Goal: Task Accomplishment & Management: Manage account settings

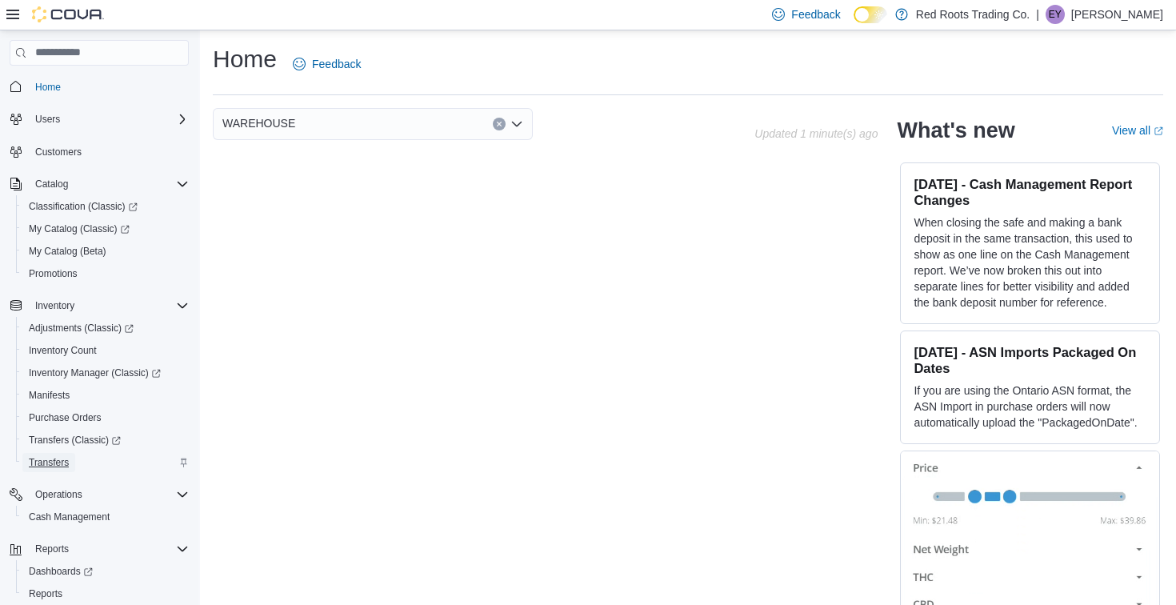
click at [54, 464] on span "Transfers" at bounding box center [49, 462] width 40 height 13
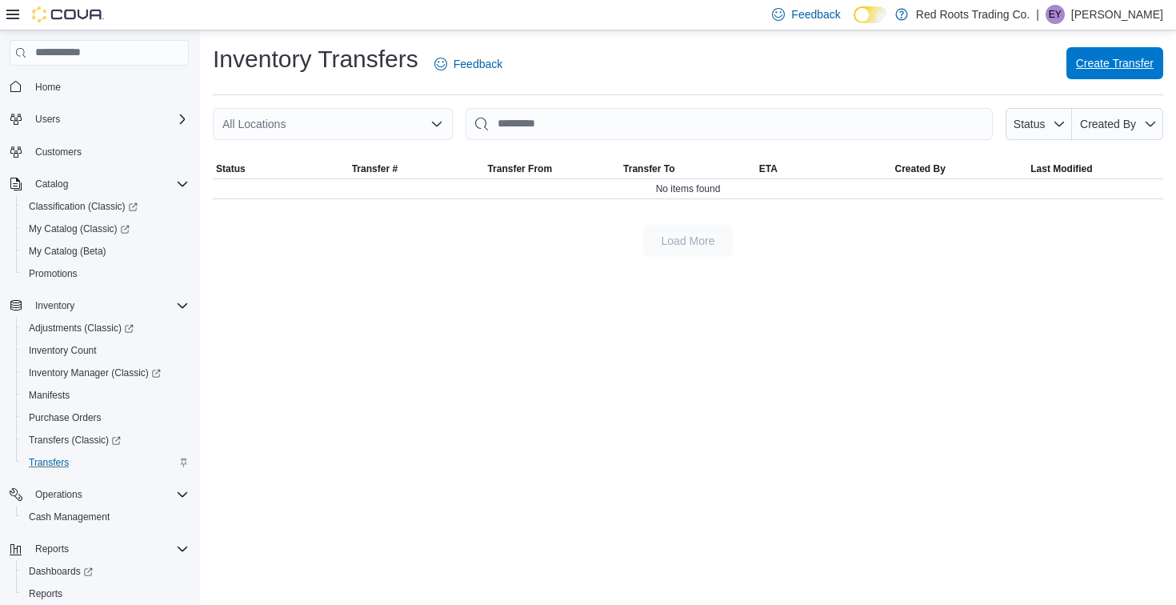
click at [1123, 62] on span "Create Transfer" at bounding box center [1115, 63] width 78 height 16
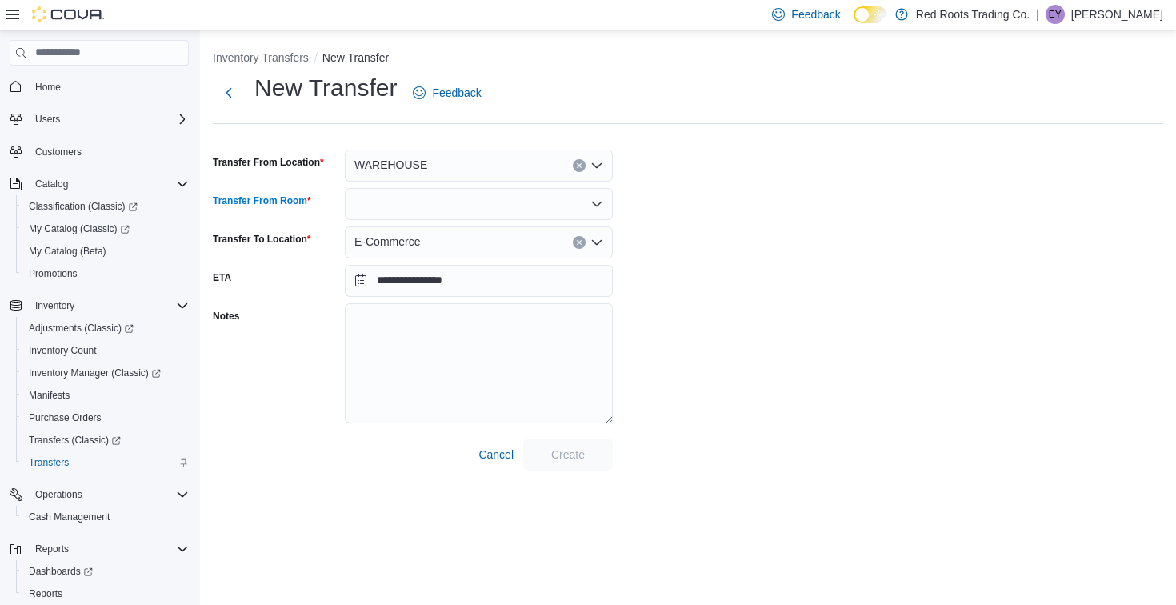
click at [476, 204] on div at bounding box center [479, 204] width 268 height 32
click at [472, 230] on span "Default" at bounding box center [489, 231] width 230 height 16
click at [578, 462] on span "Create" at bounding box center [568, 453] width 70 height 32
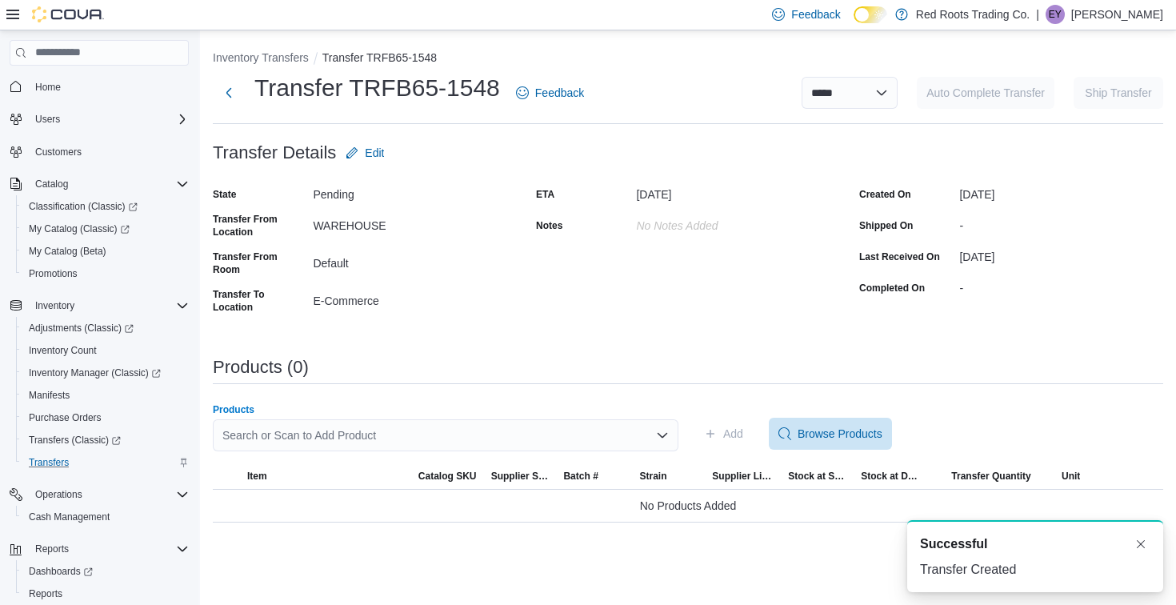
click at [405, 435] on div "Search or Scan to Add Product" at bounding box center [445, 435] width 465 height 32
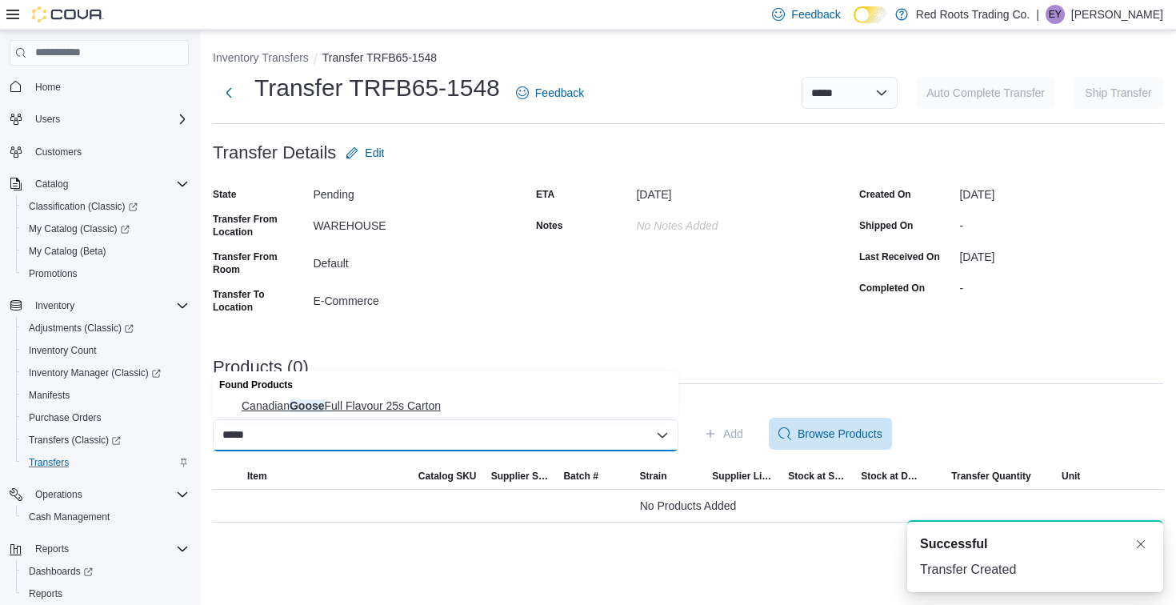
type input "*****"
click at [414, 404] on span "Canadian Goose Full Flavour 25s Carton" at bounding box center [455, 405] width 427 height 16
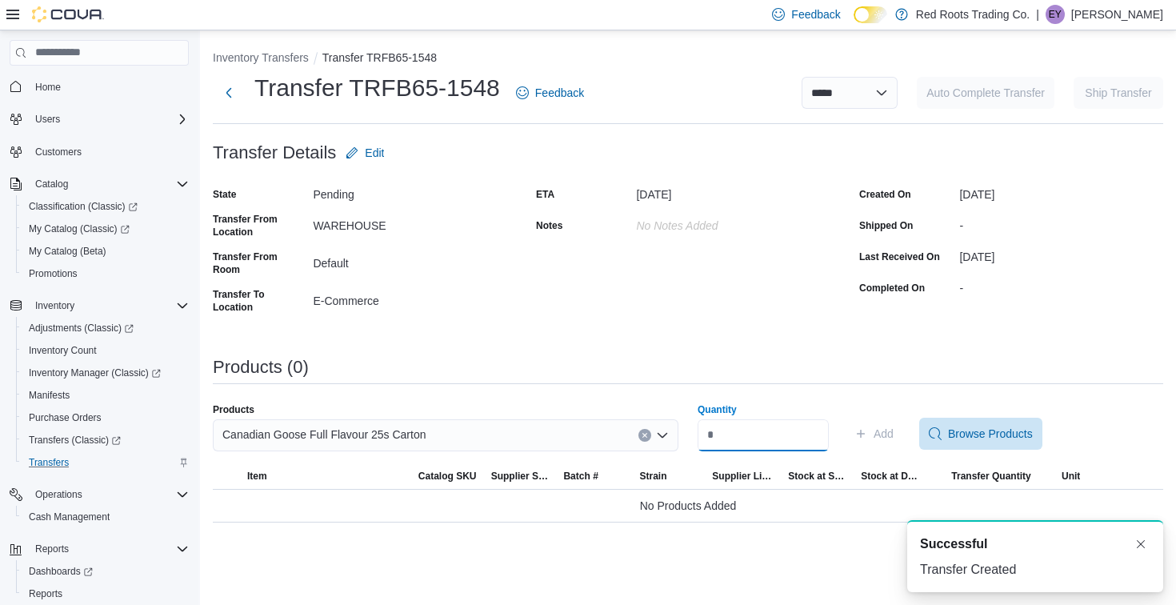
click at [804, 445] on input "Quantity" at bounding box center [762, 435] width 131 height 32
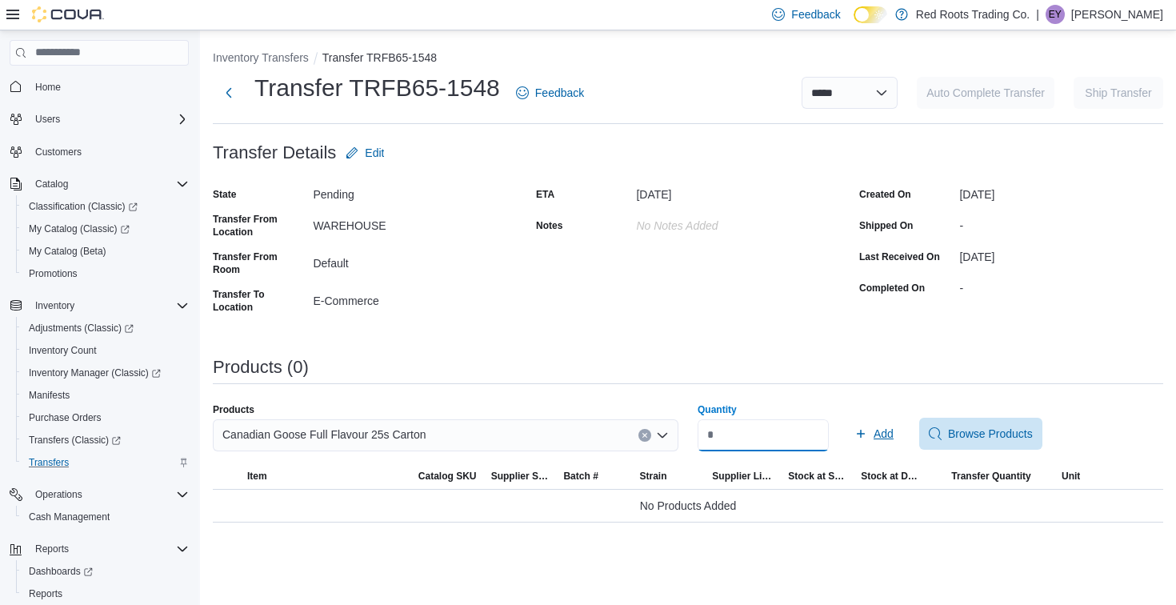
type input "*"
click at [885, 441] on span "Add" at bounding box center [873, 433] width 39 height 32
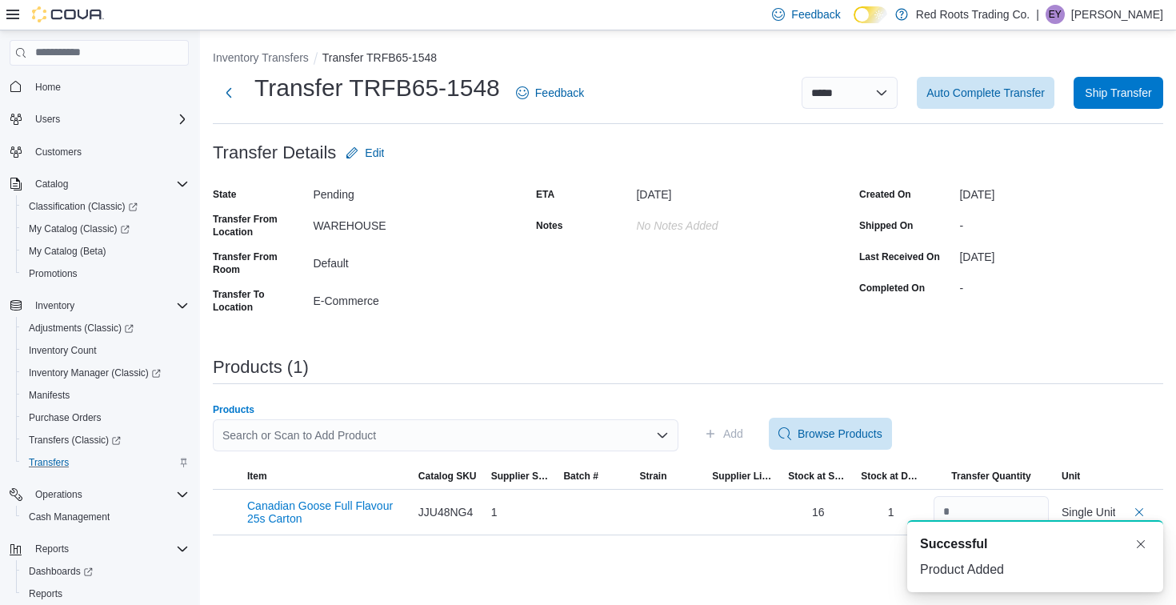
click at [457, 433] on div "Search or Scan to Add Product" at bounding box center [445, 435] width 465 height 32
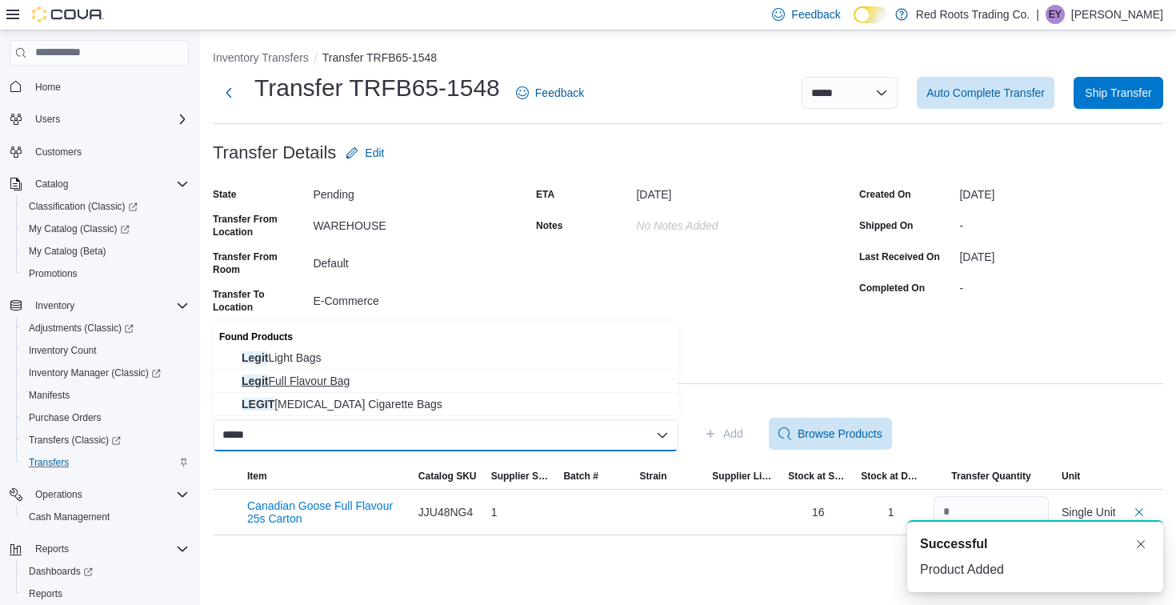
type input "*****"
click at [443, 370] on button "Legit Full Flavour Bag" at bounding box center [445, 381] width 465 height 23
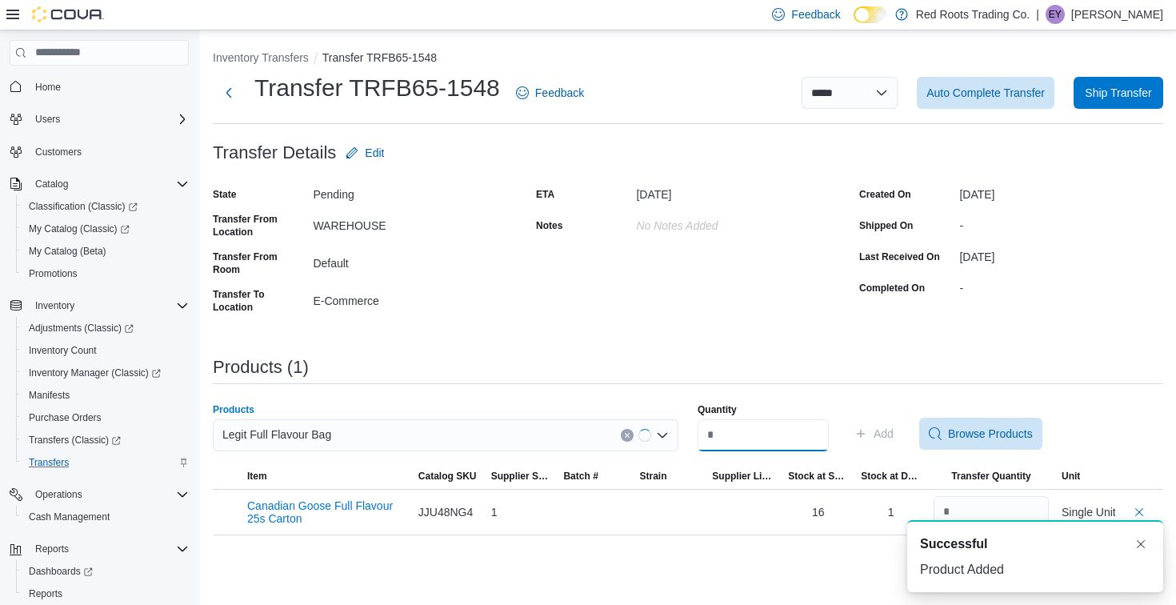
click at [729, 429] on input "Quantity" at bounding box center [762, 435] width 131 height 32
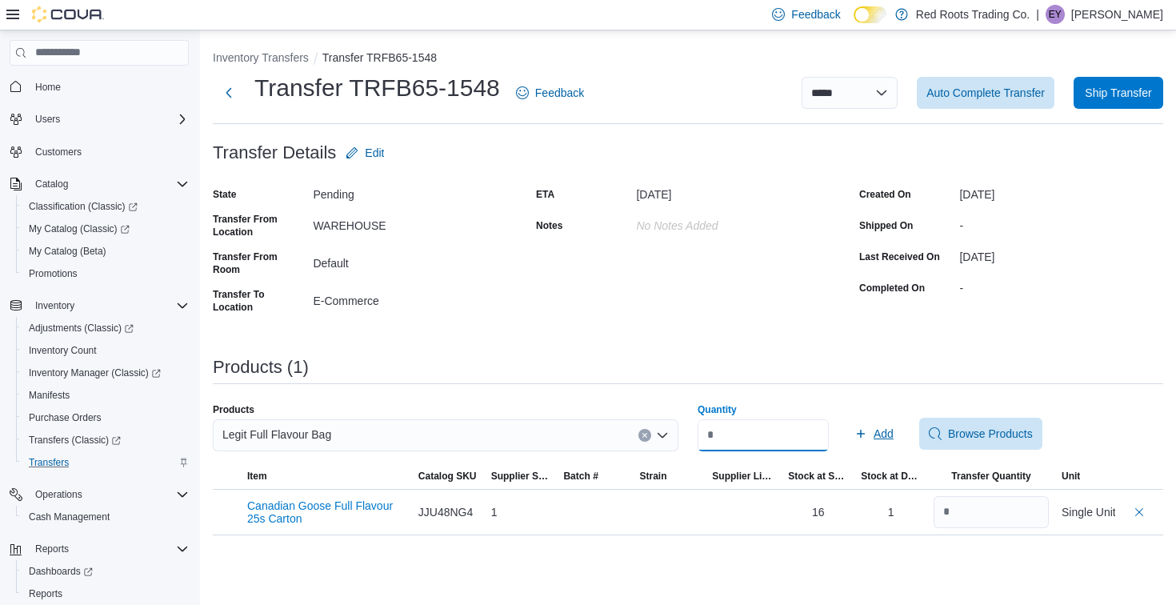
type input "*"
click at [893, 439] on span "Add" at bounding box center [883, 433] width 20 height 16
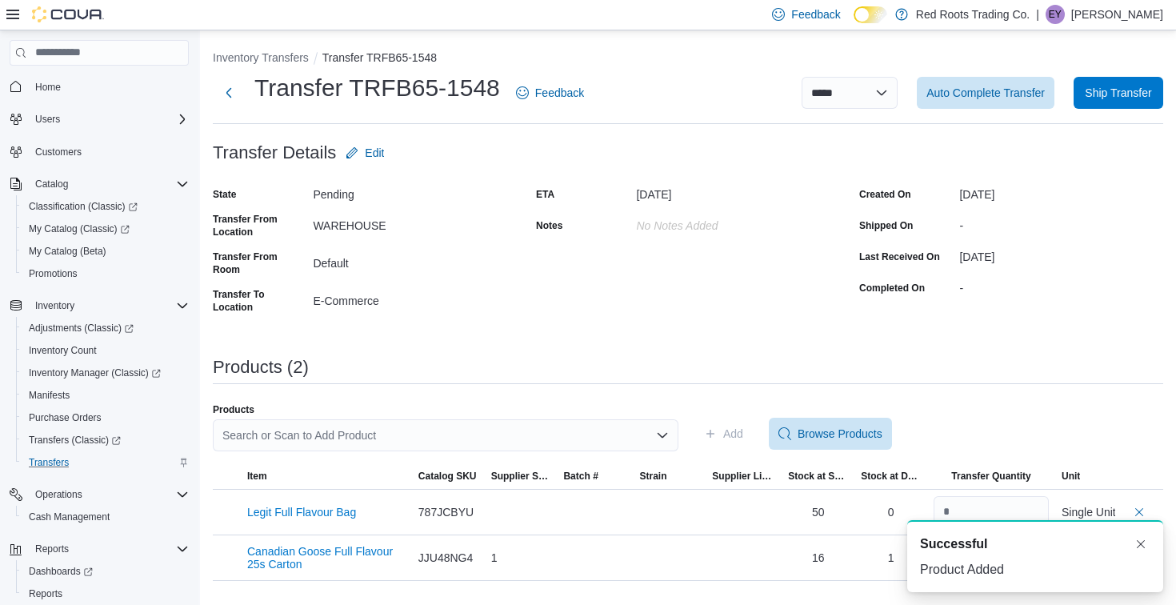
click at [445, 433] on div "Search or Scan to Add Product" at bounding box center [445, 435] width 465 height 32
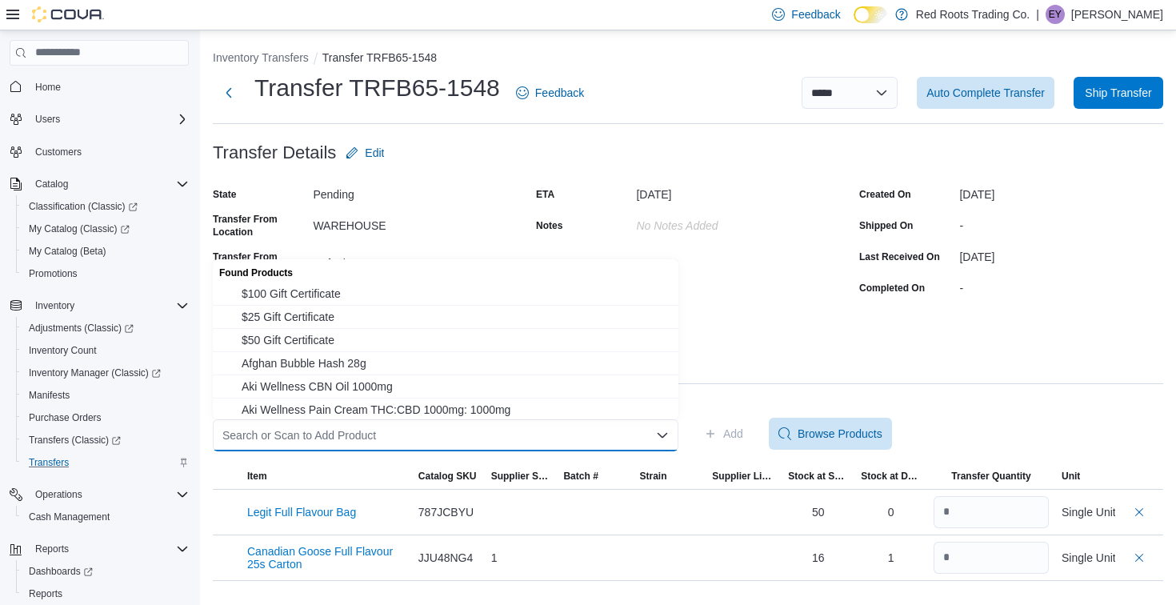
click at [796, 353] on div "**********" at bounding box center [688, 315] width 950 height 531
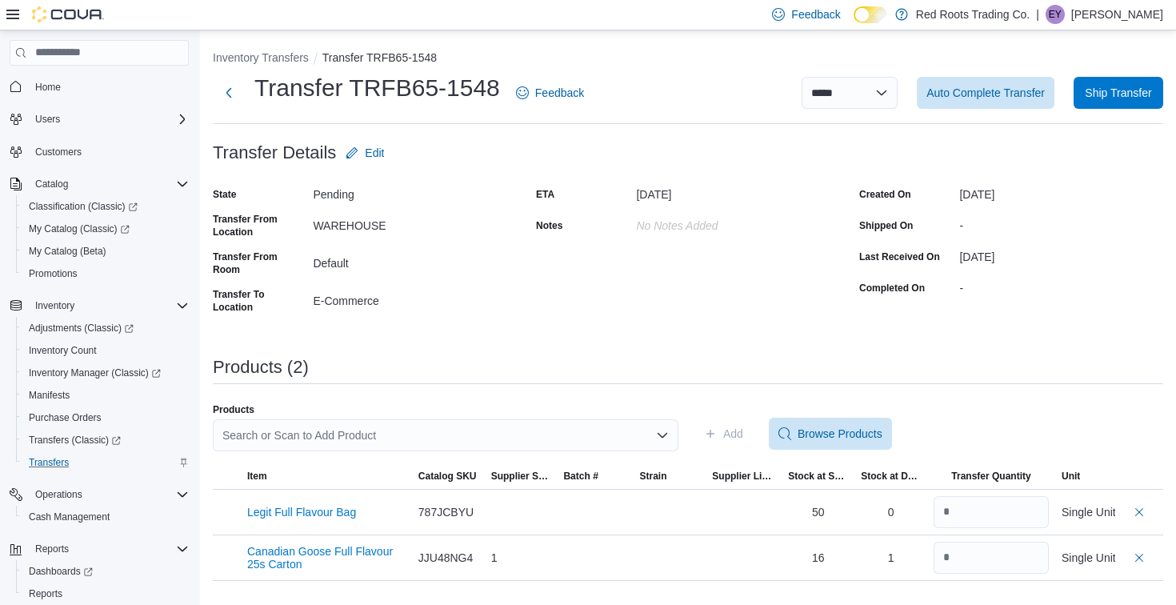
click at [489, 425] on div "Search or Scan to Add Product" at bounding box center [445, 435] width 465 height 32
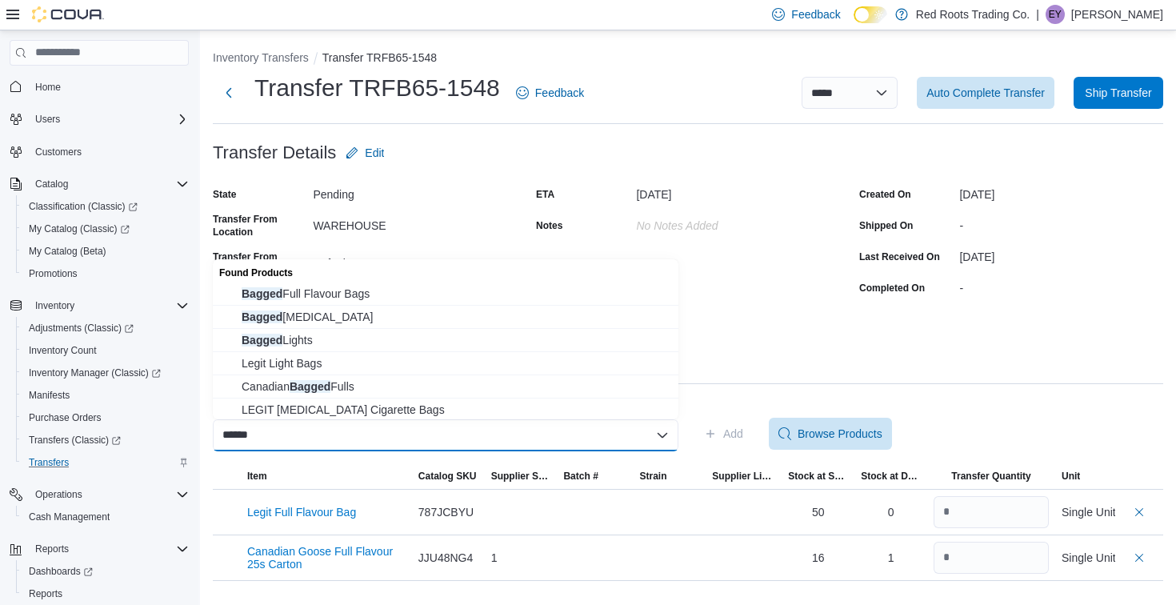
type input "******"
click at [462, 280] on div "Found Products" at bounding box center [445, 270] width 465 height 23
click at [462, 286] on span "Bagged Full Flavour Bags" at bounding box center [455, 294] width 427 height 16
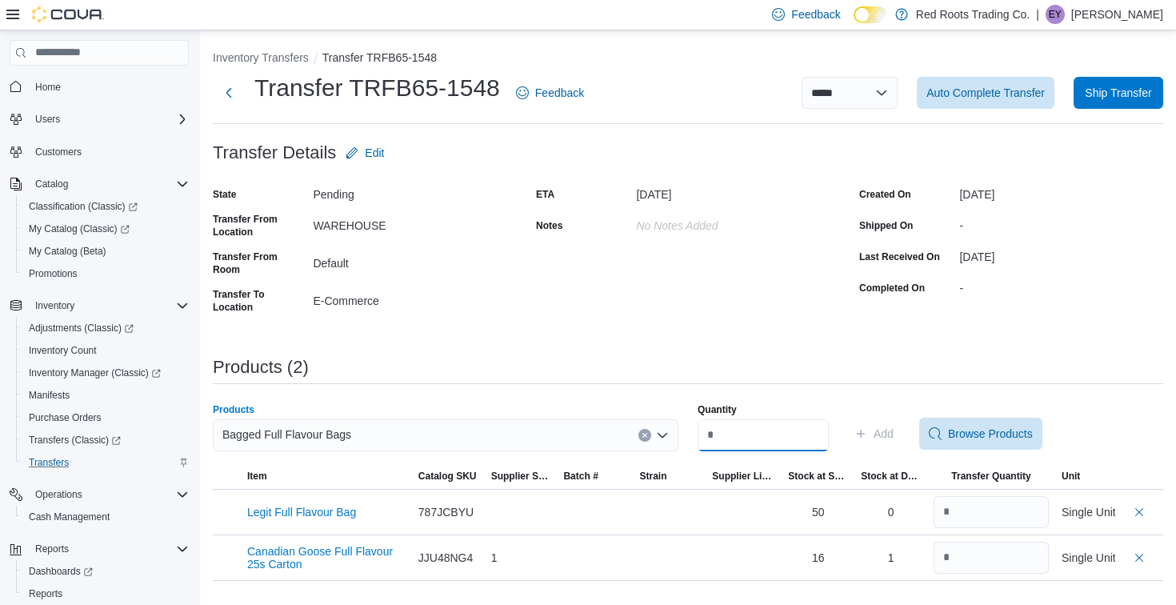
click at [737, 427] on input "Quantity" at bounding box center [762, 435] width 131 height 32
type input "*"
click at [893, 426] on span "Add" at bounding box center [883, 433] width 20 height 16
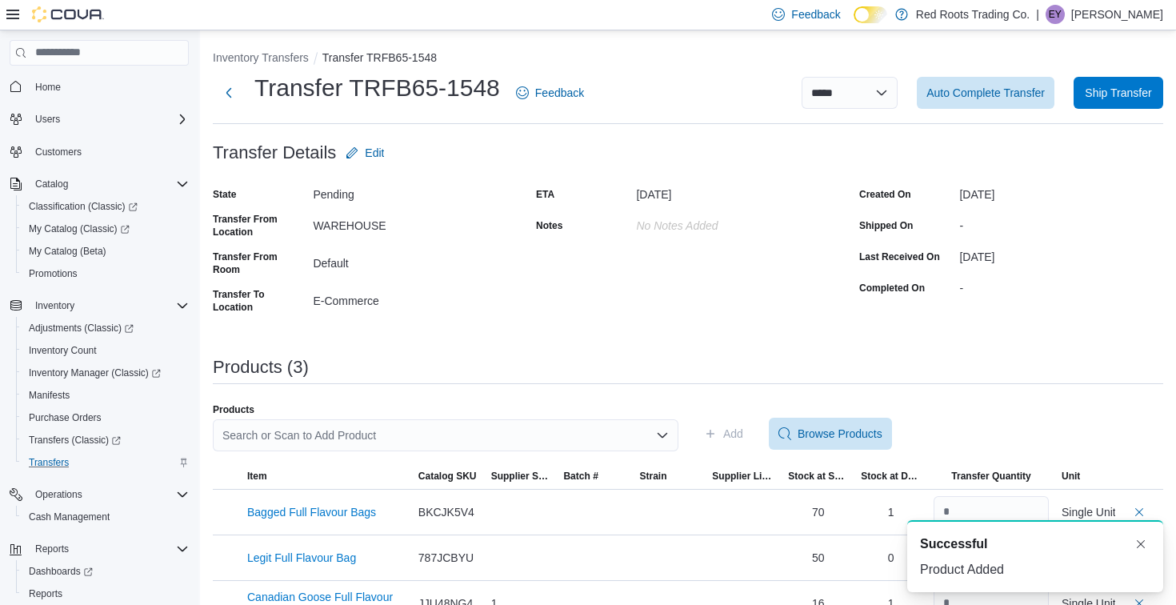
click at [543, 437] on div "Search or Scan to Add Product" at bounding box center [445, 435] width 465 height 32
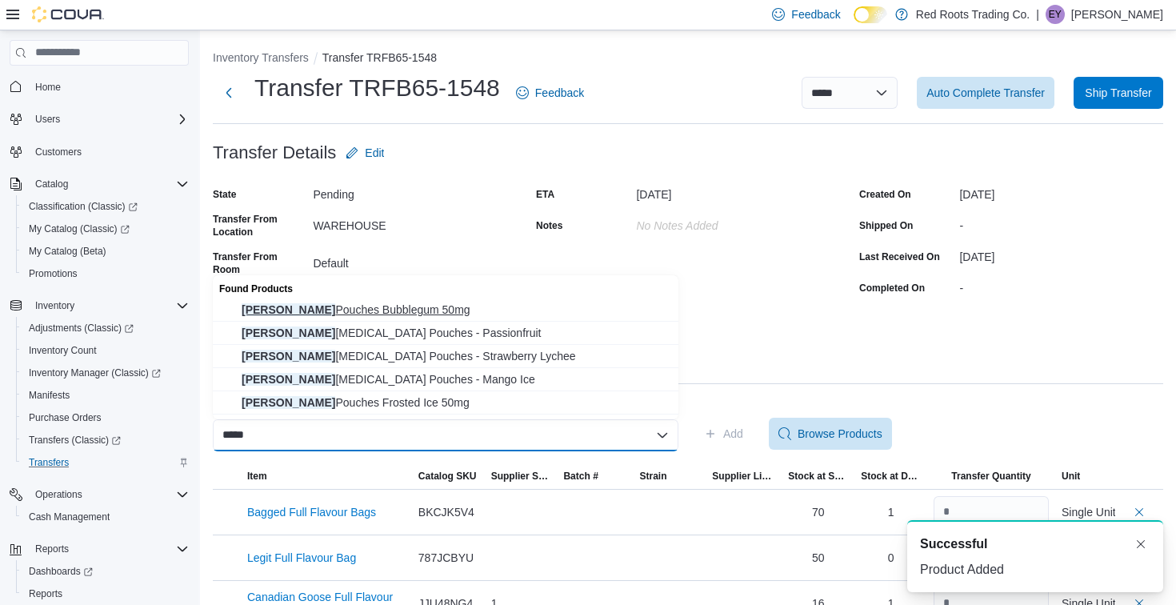
type input "*****"
click at [517, 313] on span "Pablo Pouches Bubblegum 50mg" at bounding box center [455, 310] width 427 height 16
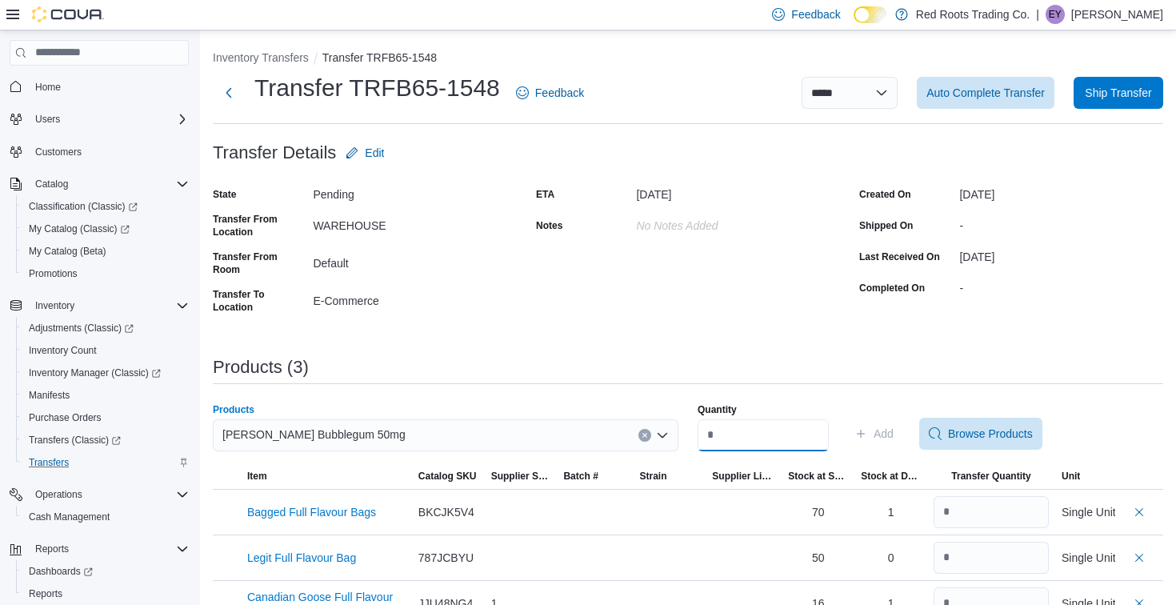
click at [761, 429] on input "Quantity" at bounding box center [762, 435] width 131 height 32
type input "*"
click at [890, 434] on span "Add" at bounding box center [883, 433] width 20 height 16
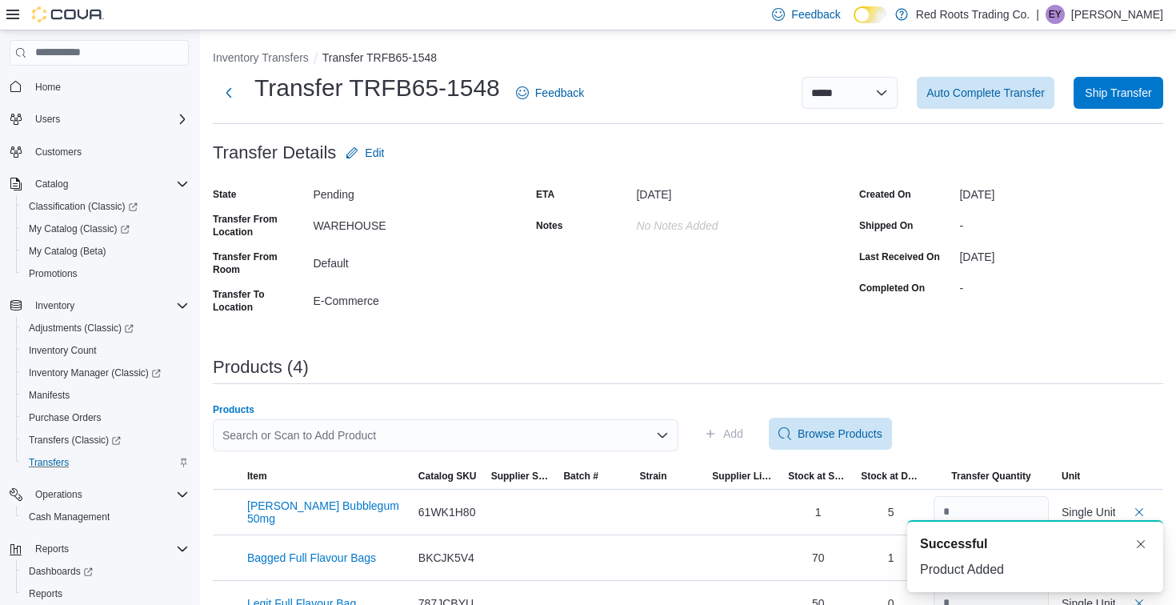
click at [458, 437] on div "Search or Scan to Add Product" at bounding box center [445, 435] width 465 height 32
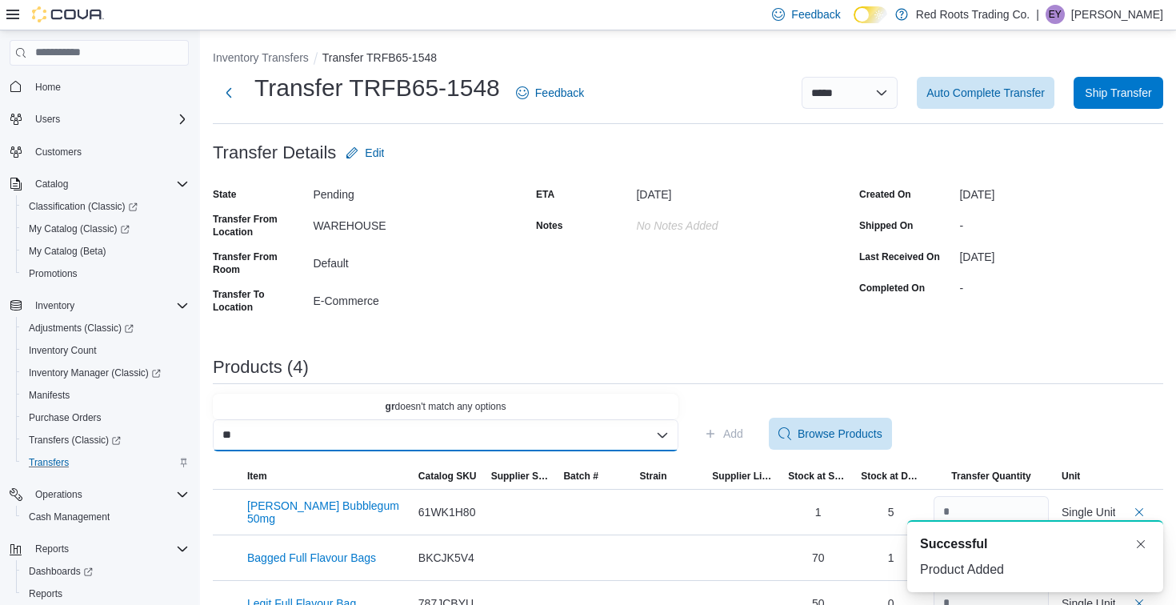
type input "*"
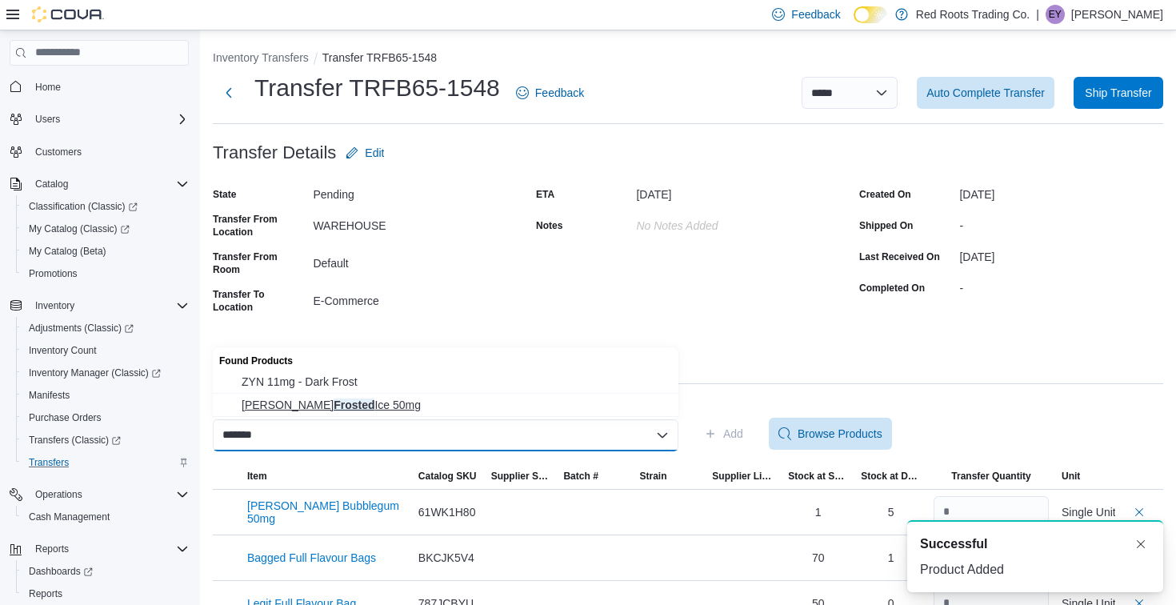
type input "*******"
click at [473, 406] on span "Pablo Pouches Frosted Ice 50mg" at bounding box center [455, 405] width 427 height 16
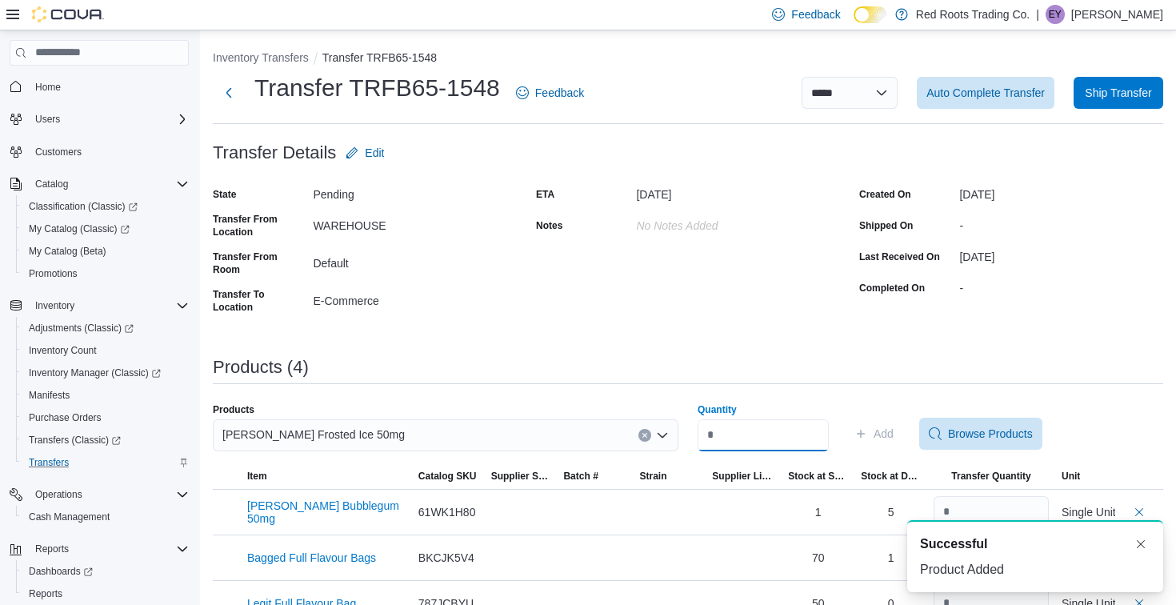
click at [733, 428] on input "Quantity" at bounding box center [762, 435] width 131 height 32
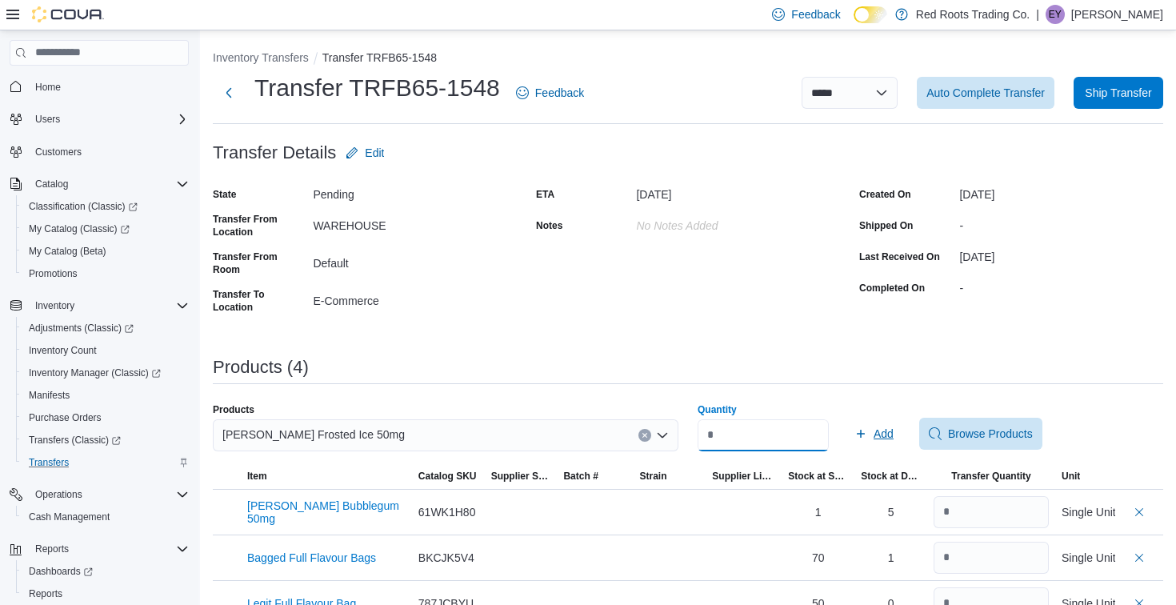
type input "*"
click at [893, 427] on span "Add" at bounding box center [883, 433] width 20 height 16
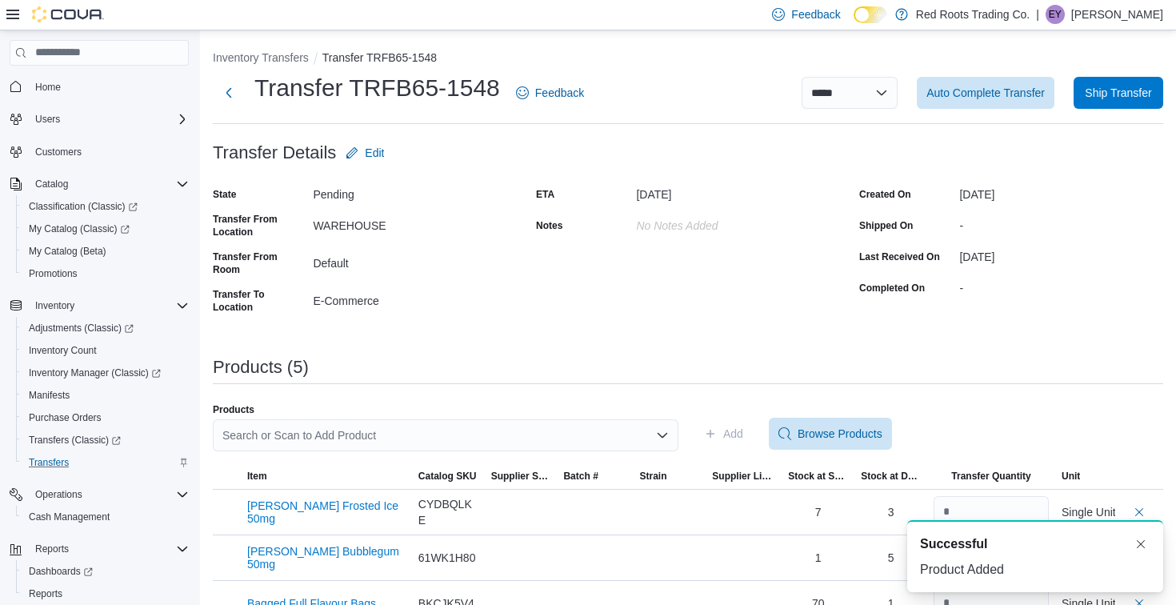
click at [510, 433] on div "Search or Scan to Add Product" at bounding box center [445, 435] width 465 height 32
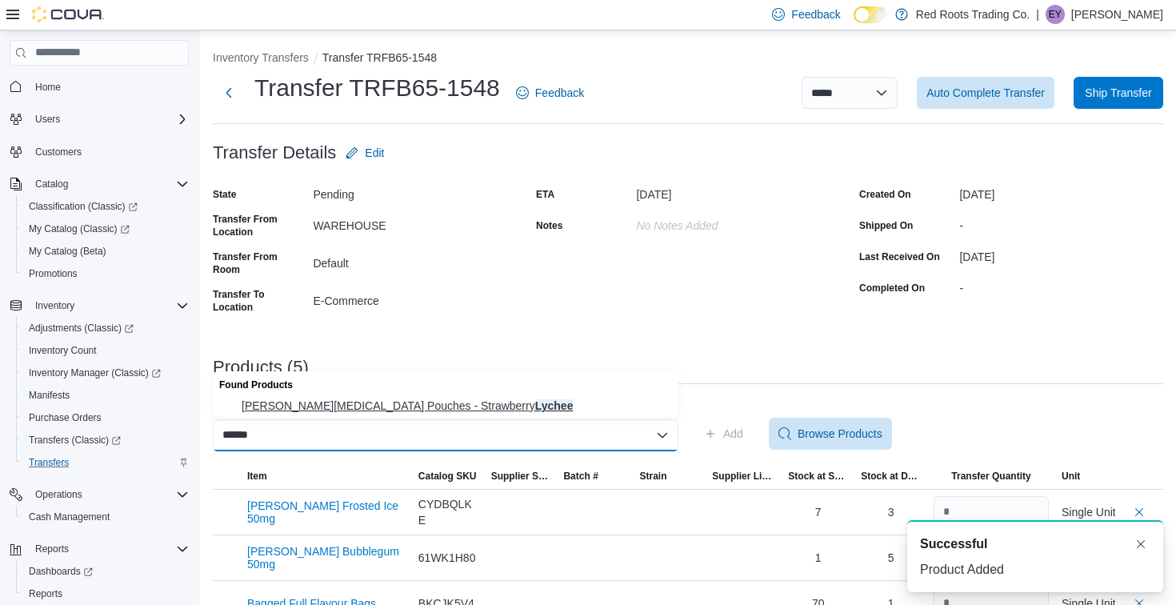
type input "******"
click at [510, 398] on span "Pablo Nicotine Pouches - Strawberry Lychee" at bounding box center [455, 405] width 427 height 16
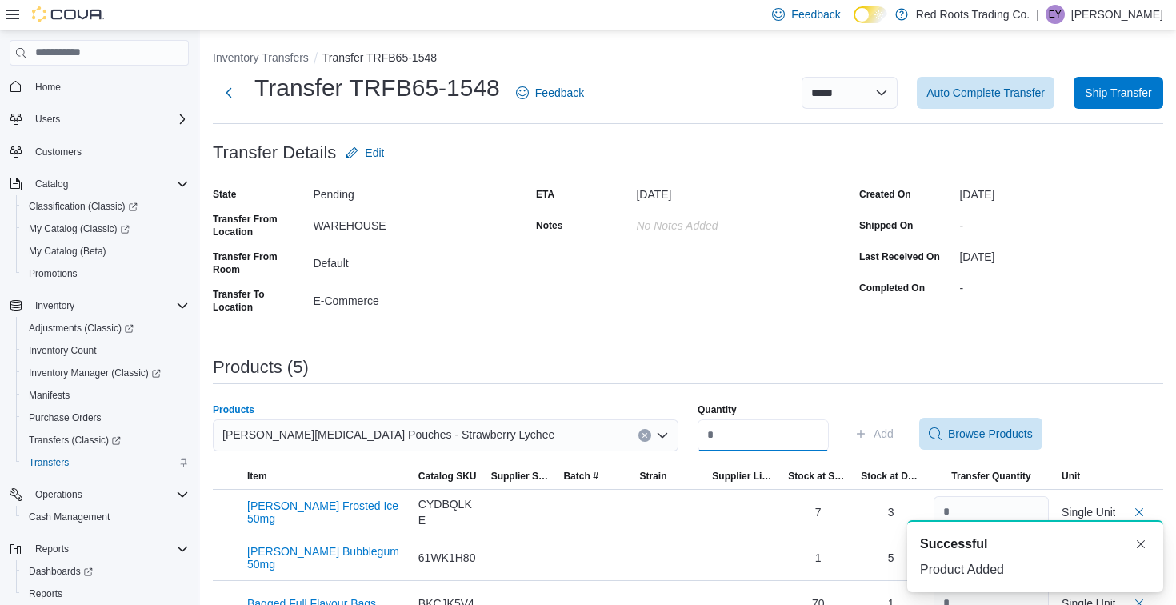
click at [726, 430] on input "Quantity" at bounding box center [762, 435] width 131 height 32
type input "*"
click at [885, 419] on span "Add" at bounding box center [873, 433] width 39 height 32
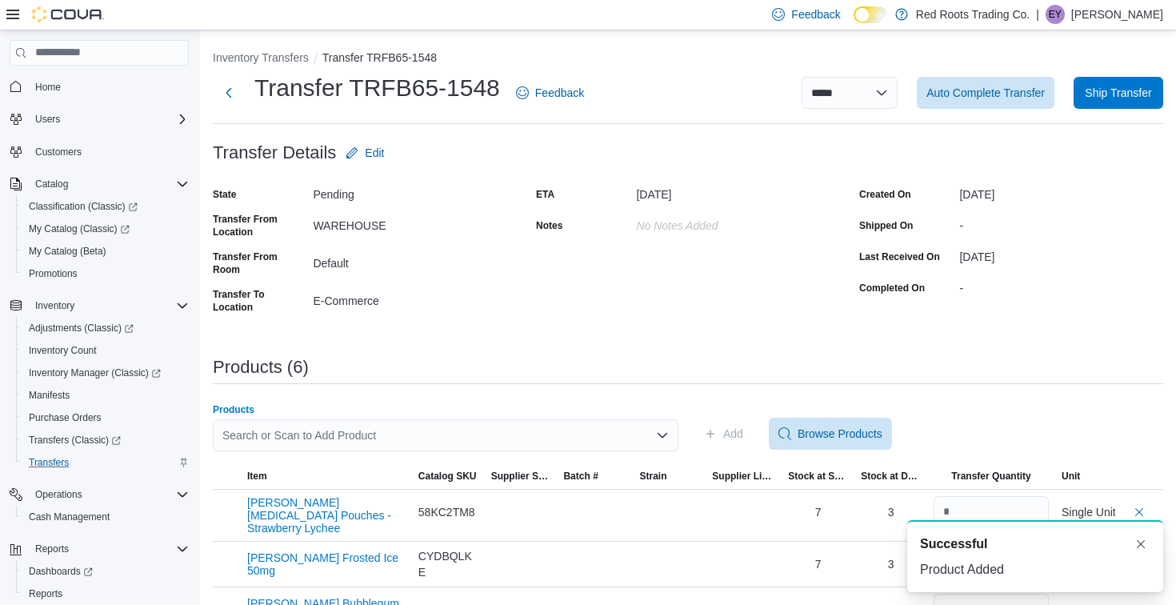
click at [545, 438] on div "Search or Scan to Add Product" at bounding box center [445, 435] width 465 height 32
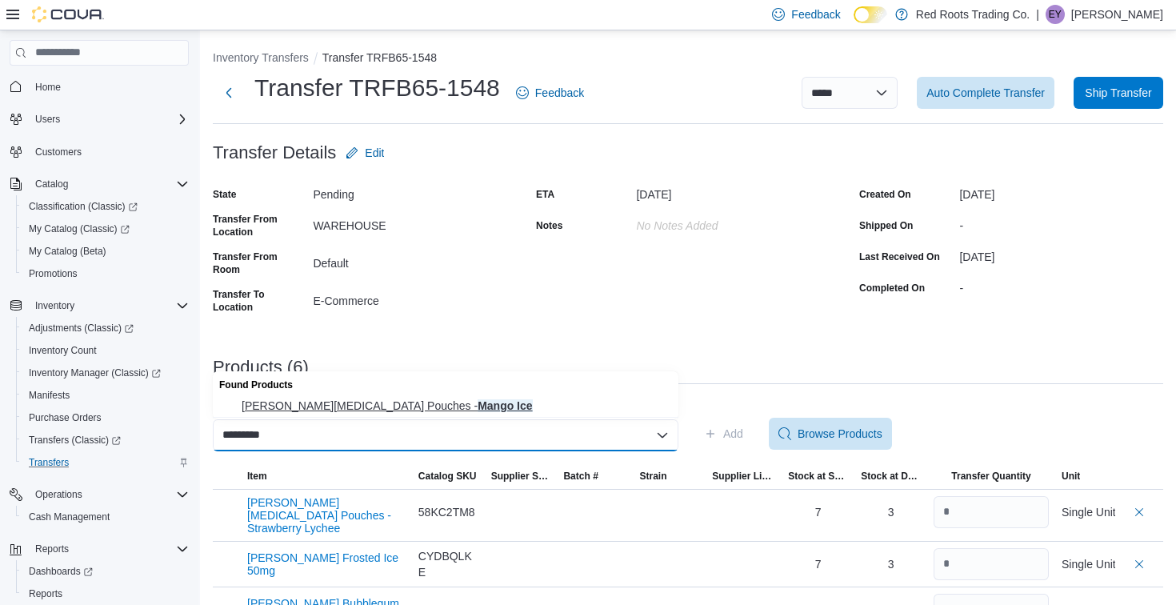
type input "*********"
click at [560, 413] on span "Pablo Nicotine Pouches - Mango Ice" at bounding box center [455, 405] width 427 height 16
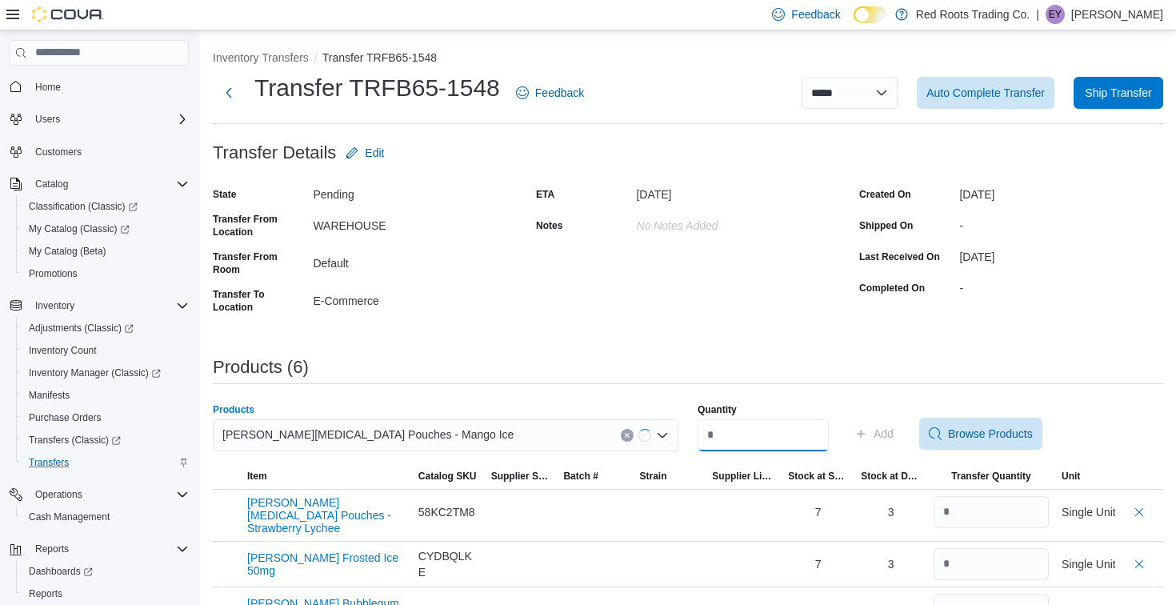
click at [747, 419] on input "Quantity" at bounding box center [762, 435] width 131 height 32
type input "*"
click at [888, 427] on span "Add" at bounding box center [883, 433] width 20 height 16
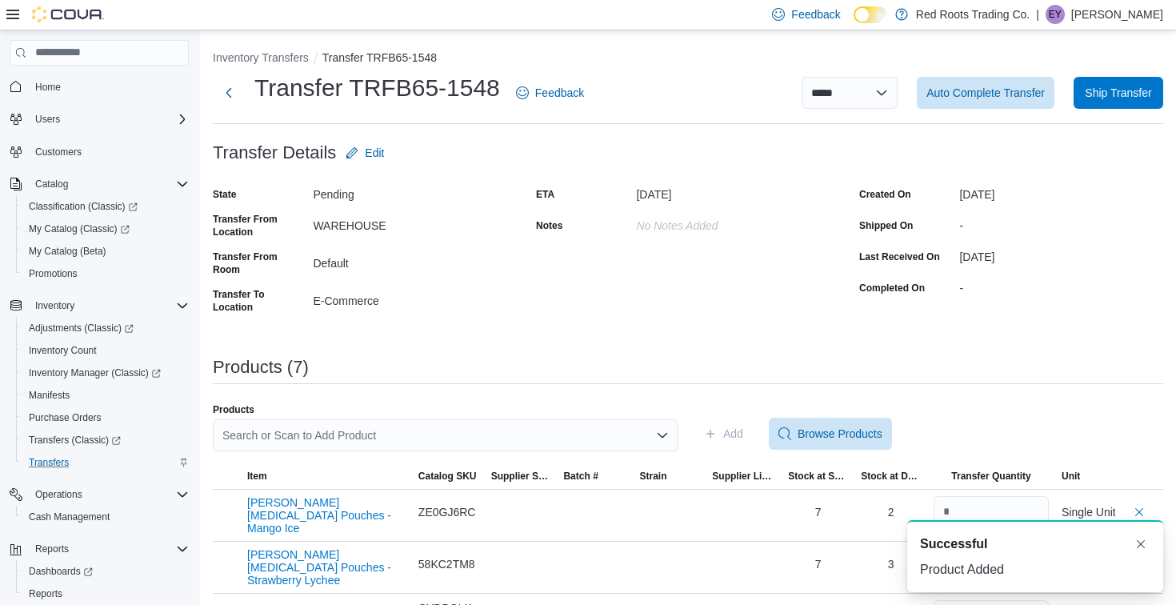
click at [461, 433] on div "Search or Scan to Add Product" at bounding box center [445, 435] width 465 height 32
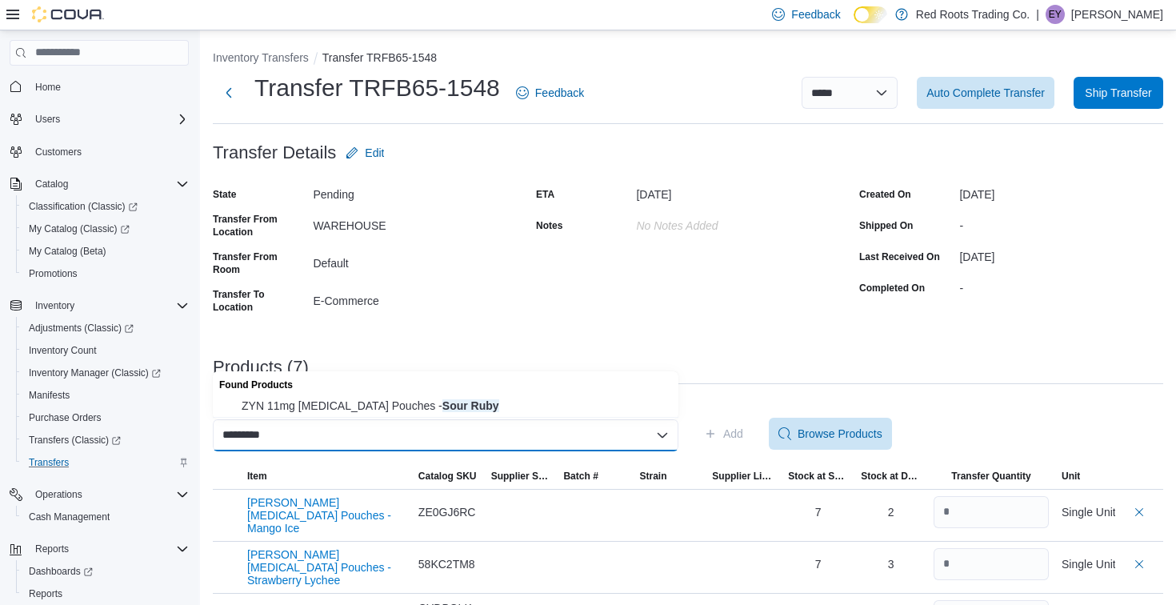
type input "*********"
click at [462, 391] on div "Found Products" at bounding box center [445, 382] width 465 height 23
click at [470, 412] on span "ZYN 11mg Nicotine Pouches - Sour Ruby" at bounding box center [455, 405] width 427 height 16
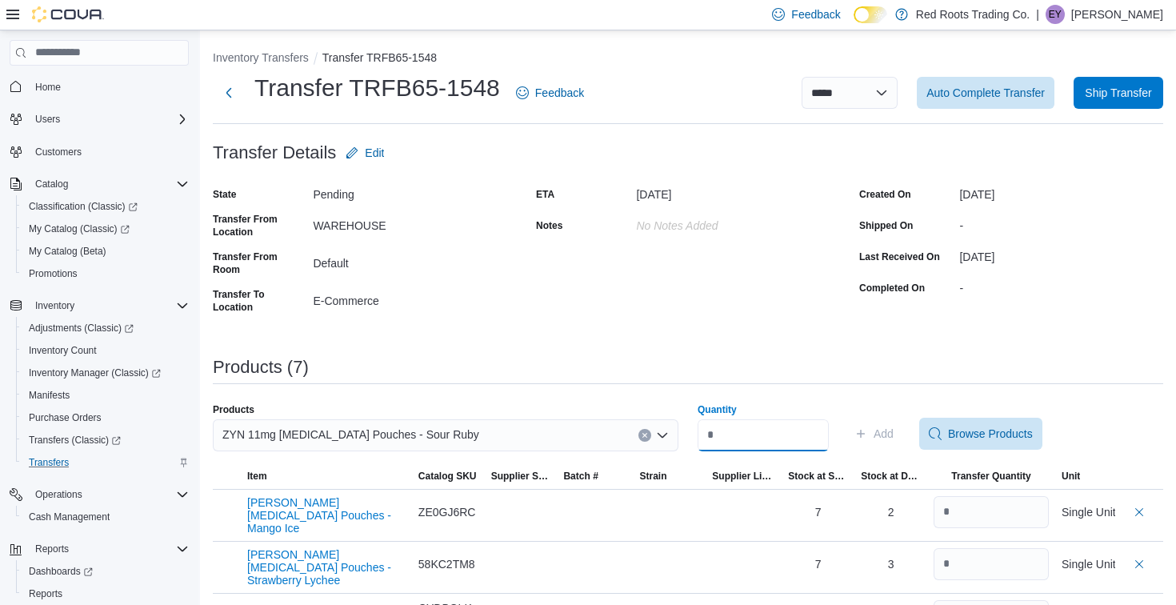
click at [765, 432] on input "Quantity" at bounding box center [762, 435] width 131 height 32
type input "*"
click at [893, 434] on span "Add" at bounding box center [883, 433] width 20 height 16
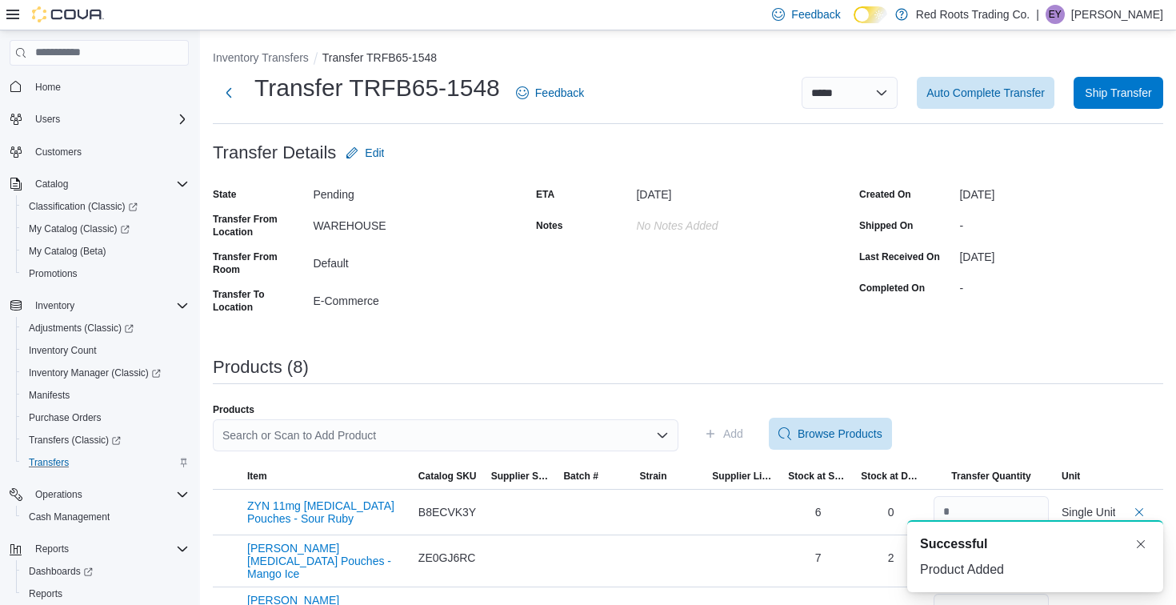
click at [536, 434] on div "Search or Scan to Add Product" at bounding box center [445, 435] width 465 height 32
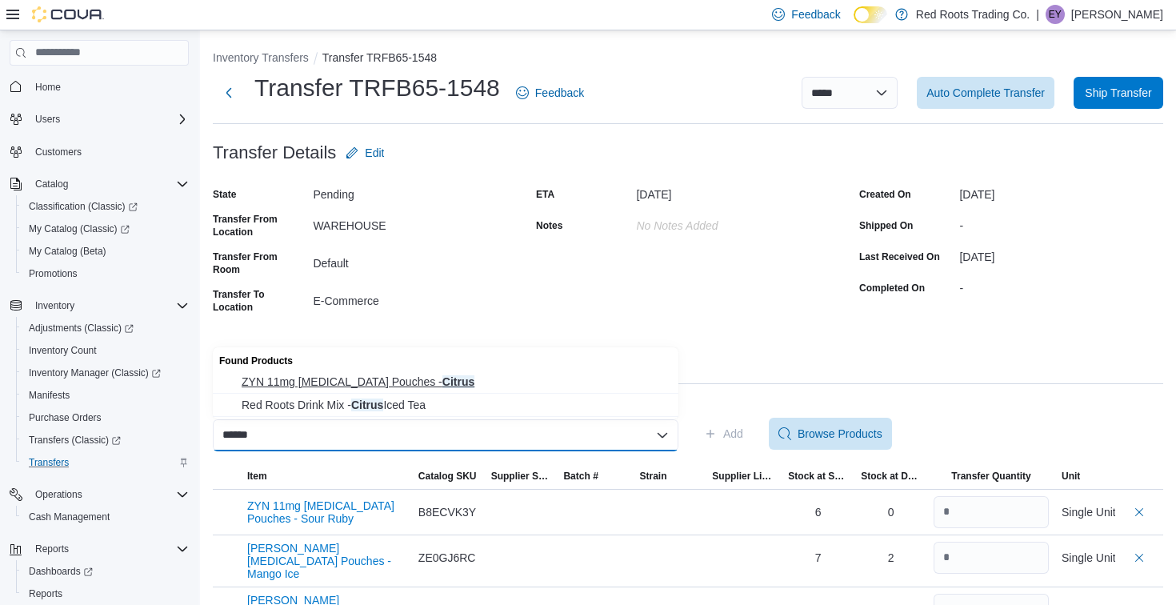
type input "******"
click at [509, 385] on span "ZYN 11mg Nicotine Pouches - Citrus" at bounding box center [455, 382] width 427 height 16
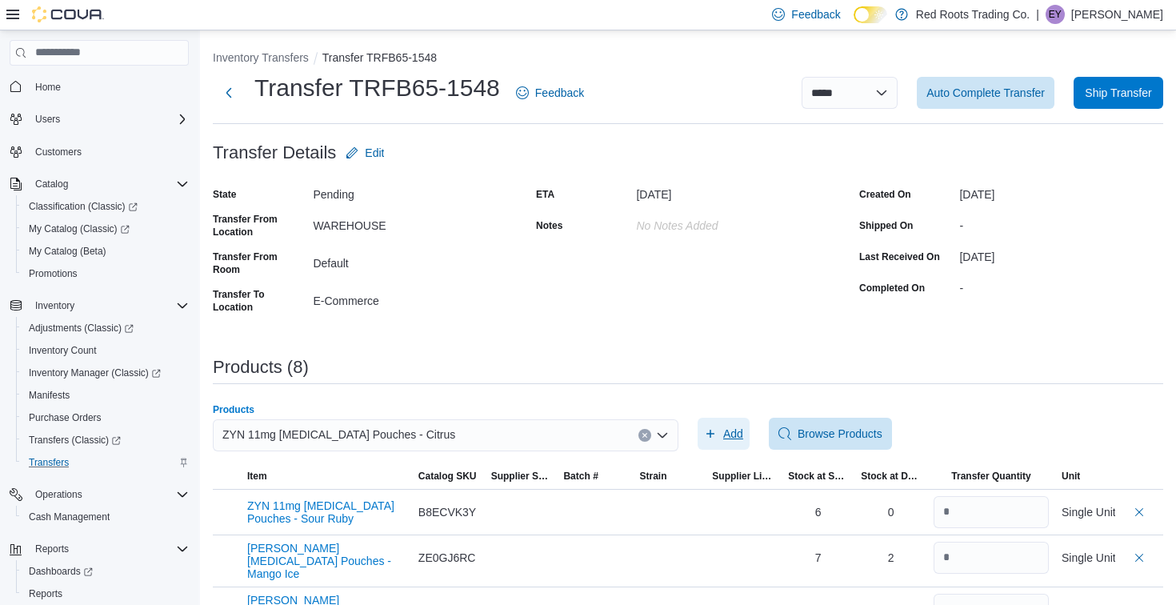
click at [739, 431] on span "Add" at bounding box center [733, 433] width 20 height 16
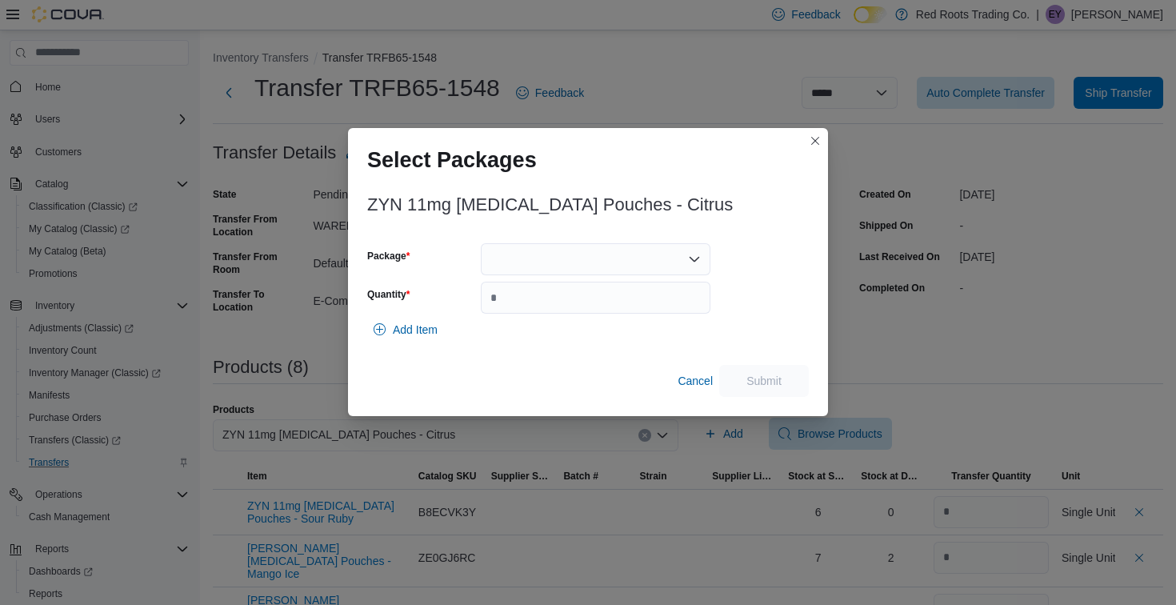
click at [631, 264] on div at bounding box center [596, 259] width 230 height 32
click at [628, 317] on span "1" at bounding box center [604, 310] width 191 height 16
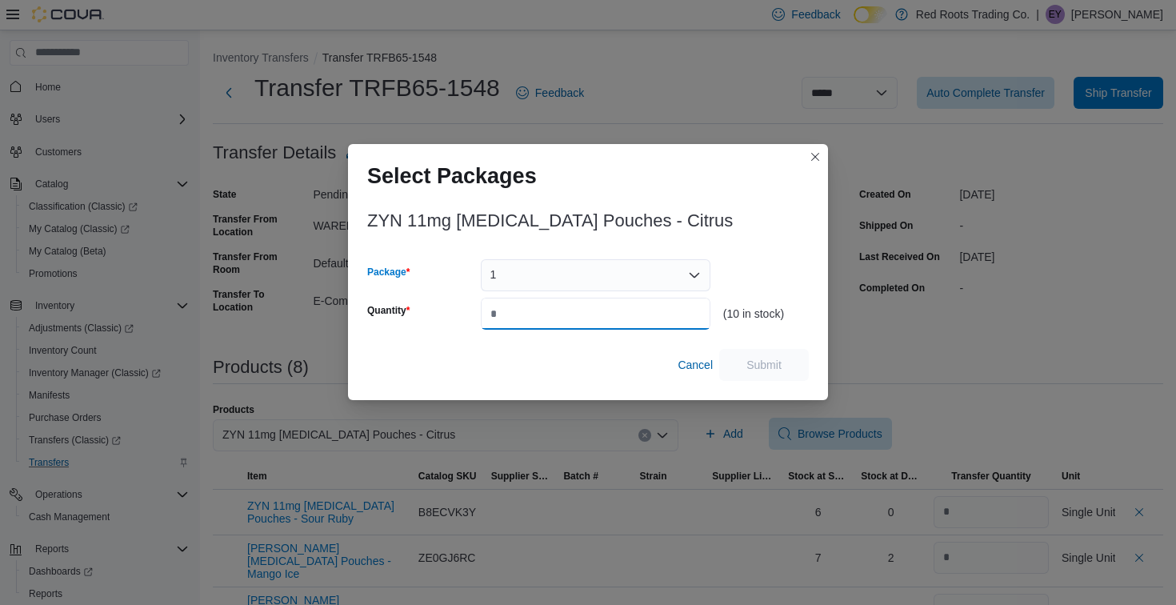
click at [628, 317] on input "Quantity" at bounding box center [596, 314] width 230 height 32
type input "*"
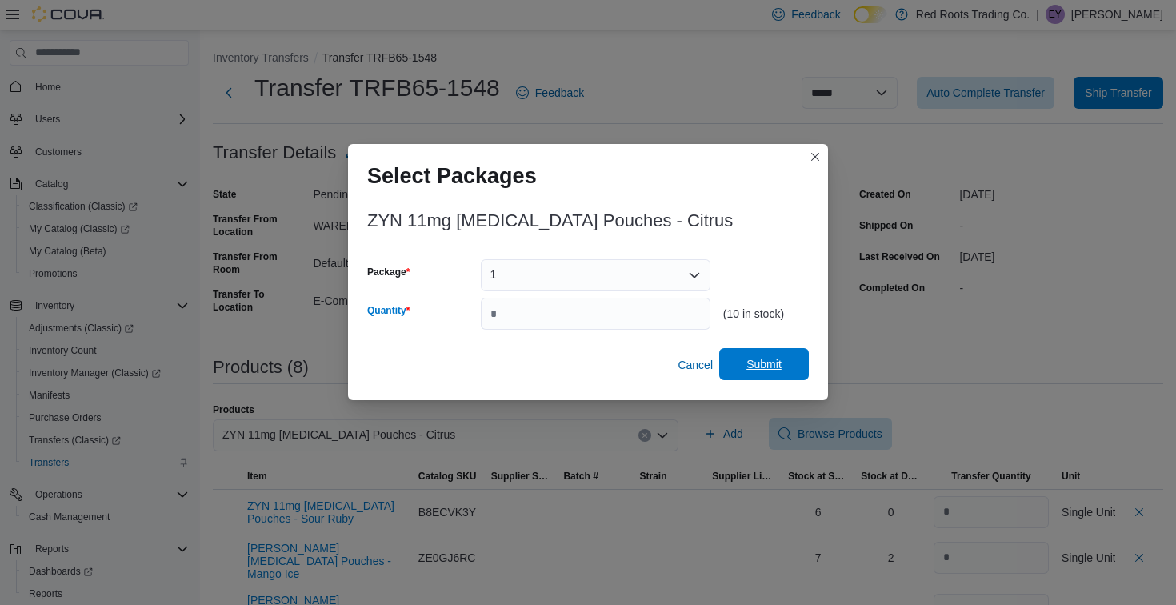
click at [781, 364] on span "Submit" at bounding box center [763, 364] width 35 height 16
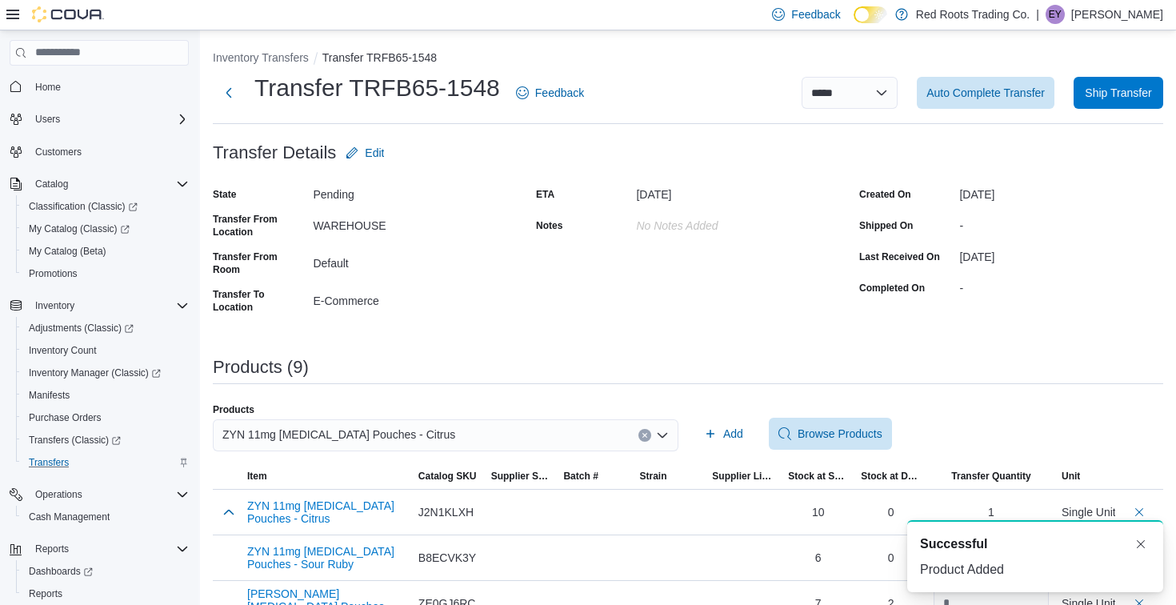
click at [430, 436] on div "ZYN 11mg Nicotine Pouches - Citrus" at bounding box center [445, 435] width 465 height 32
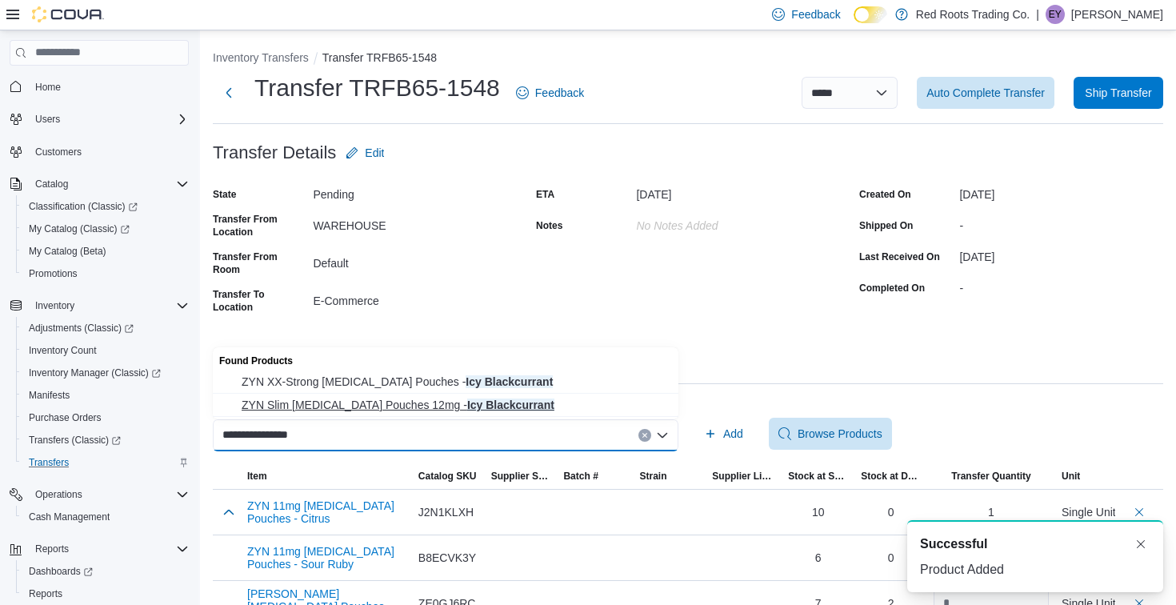
type input "**********"
click at [435, 401] on span "ZYN Slim Nicotine Pouches 12mg - Icy Blackcurrant" at bounding box center [455, 405] width 427 height 16
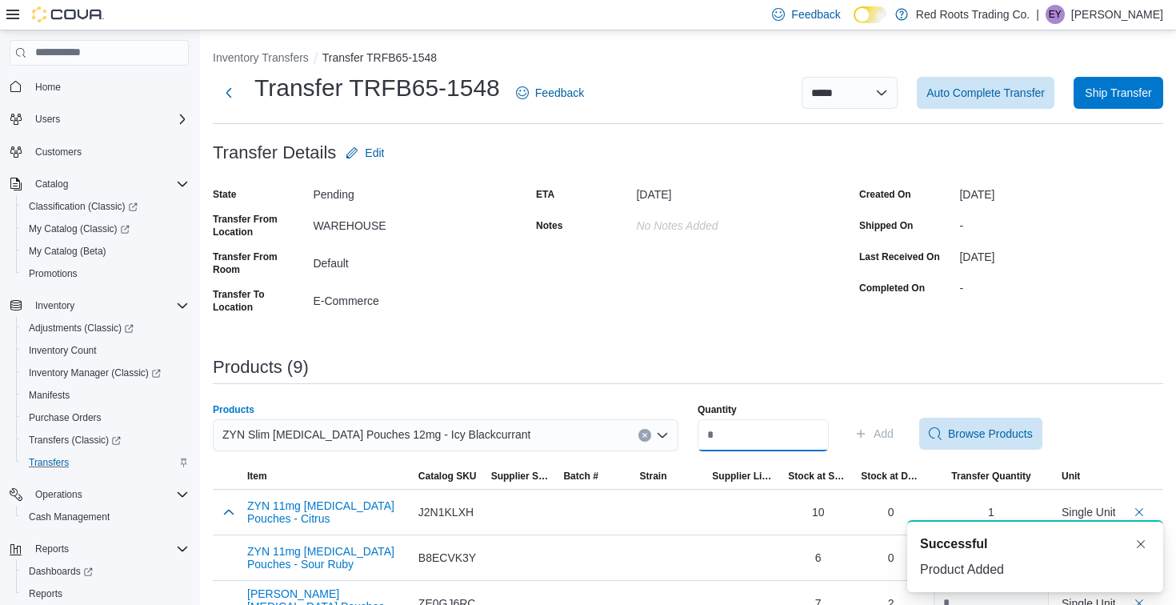
click at [809, 445] on input "Quantity" at bounding box center [762, 435] width 131 height 32
type input "*"
click at [893, 427] on span "Add" at bounding box center [883, 433] width 20 height 16
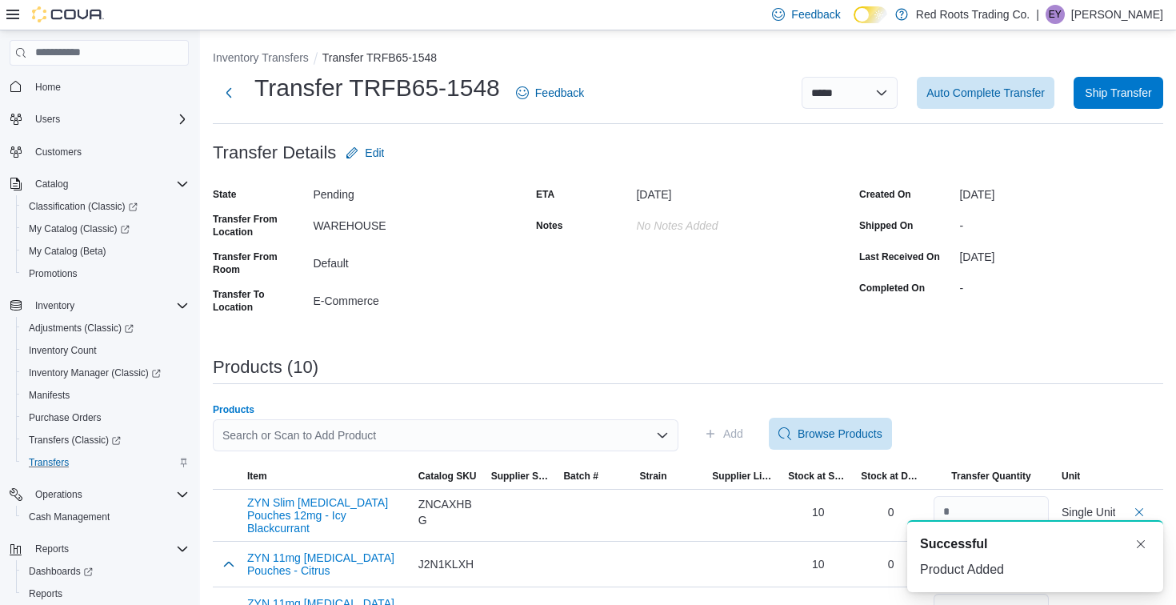
click at [565, 427] on div "Search or Scan to Add Product" at bounding box center [445, 435] width 465 height 32
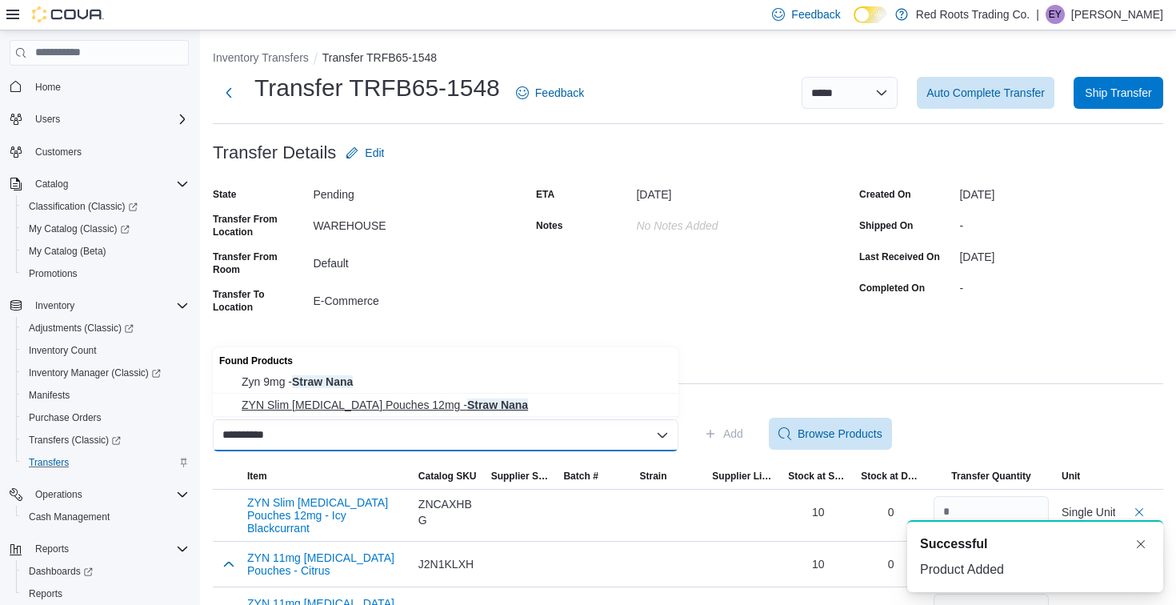
type input "**********"
click at [545, 404] on span "ZYN Slim Nicotine Pouches 12mg - Straw Nana" at bounding box center [455, 405] width 427 height 16
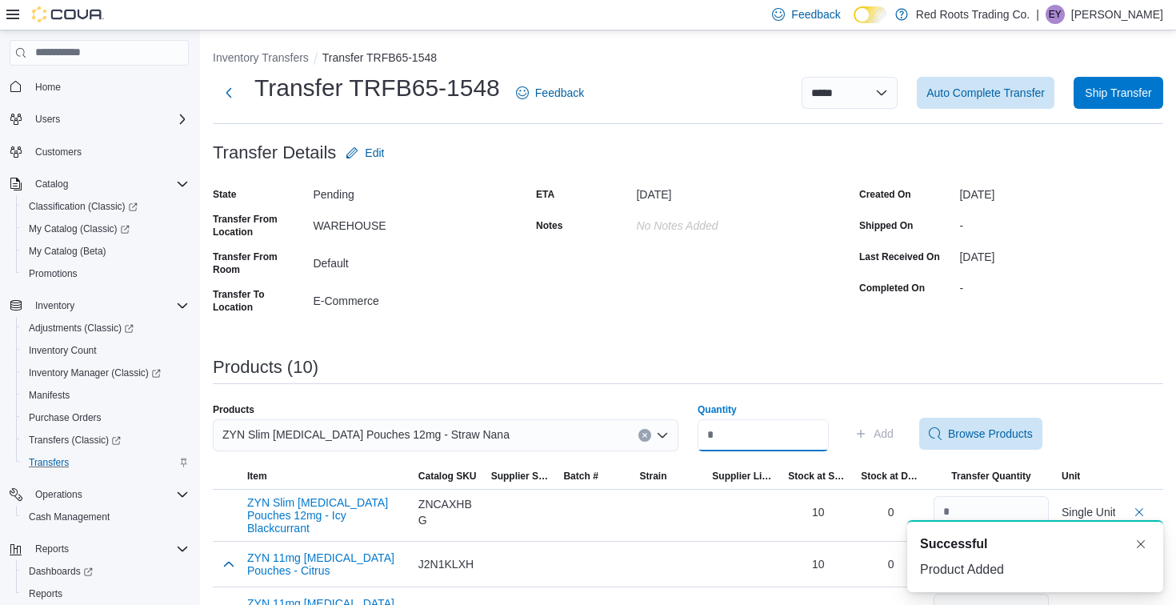
click at [772, 437] on input "Quantity" at bounding box center [762, 435] width 131 height 32
type input "*"
click at [881, 428] on span "Add" at bounding box center [873, 433] width 39 height 32
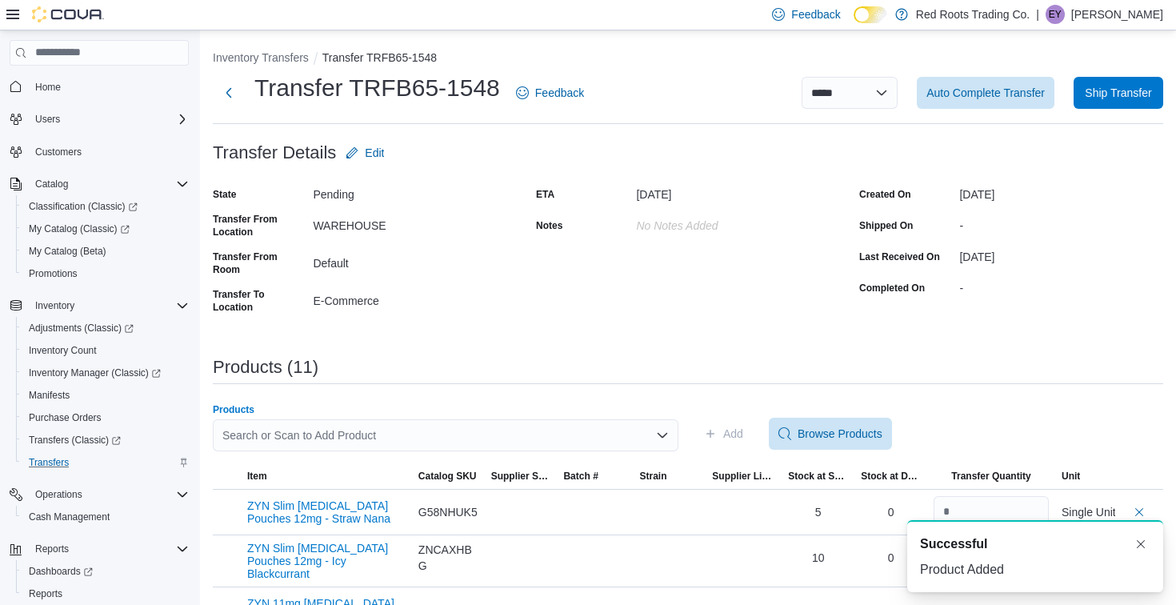
click at [599, 429] on div "Search or Scan to Add Product" at bounding box center [445, 435] width 465 height 32
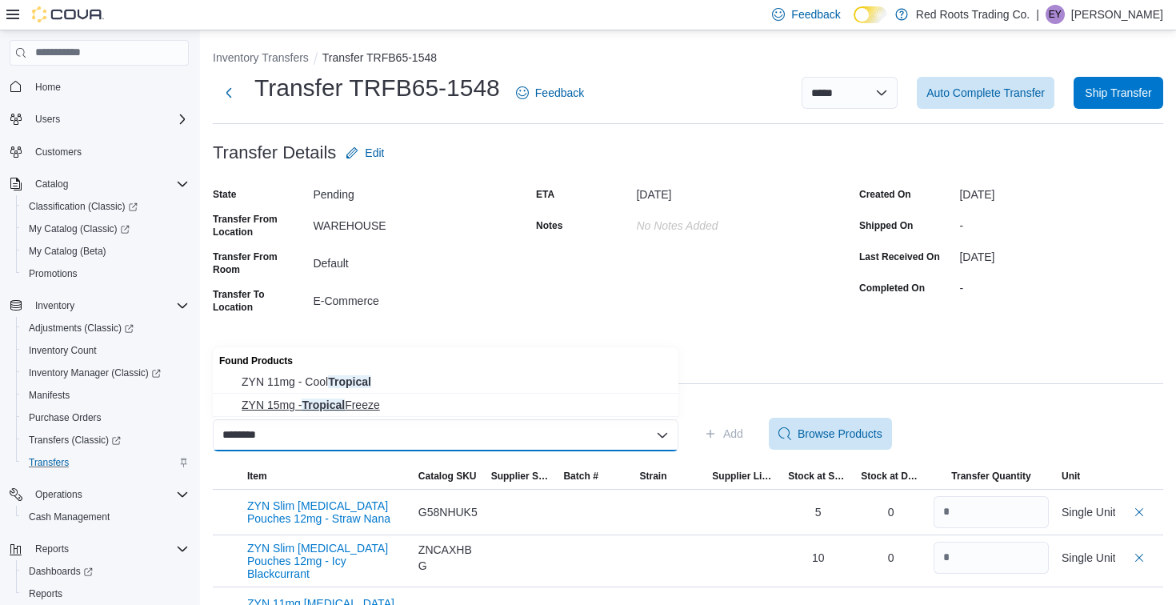
type input "********"
click at [548, 397] on span "ZYN 15mg - Tropical Freeze" at bounding box center [455, 405] width 427 height 16
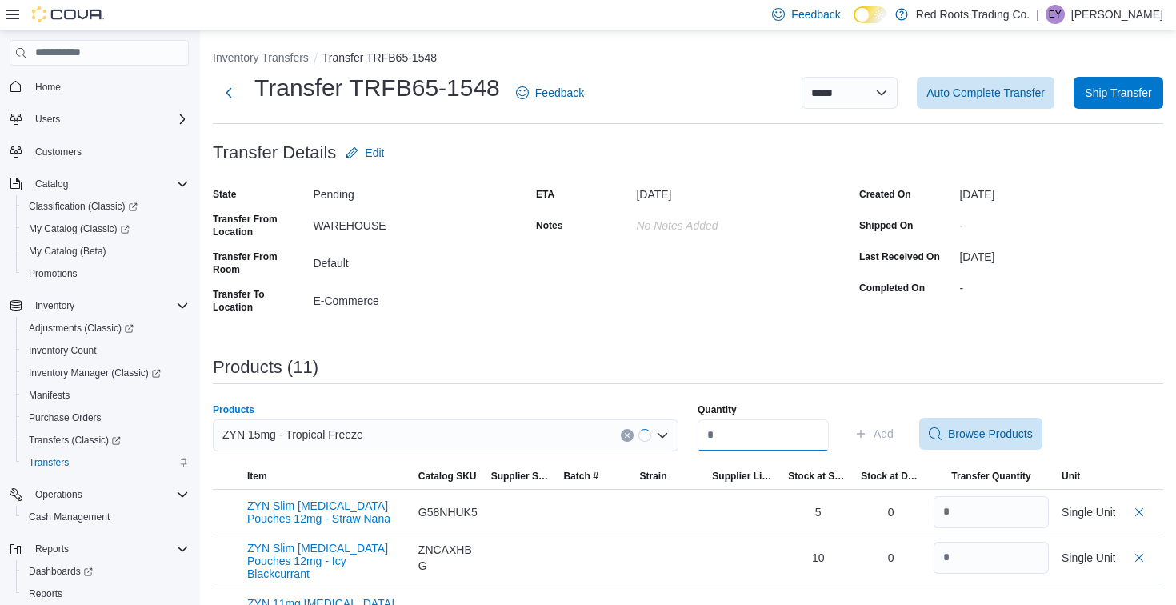
click at [739, 432] on input "Quantity" at bounding box center [762, 435] width 131 height 32
type input "*"
click at [867, 438] on icon "button" at bounding box center [860, 433] width 13 height 13
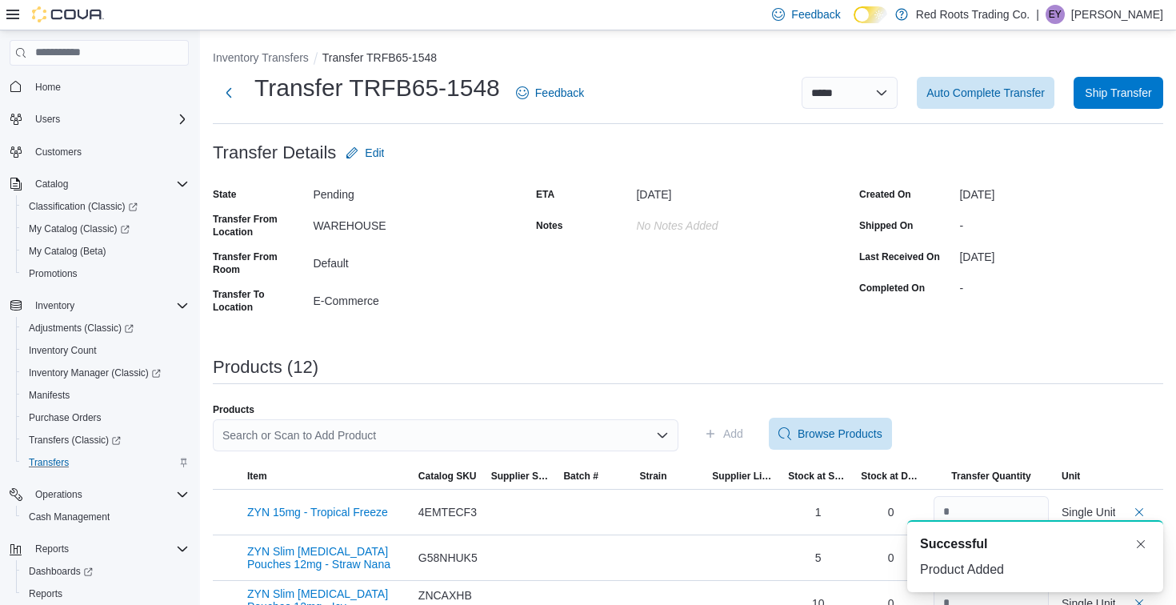
click at [587, 433] on div "Search or Scan to Add Product" at bounding box center [445, 435] width 465 height 32
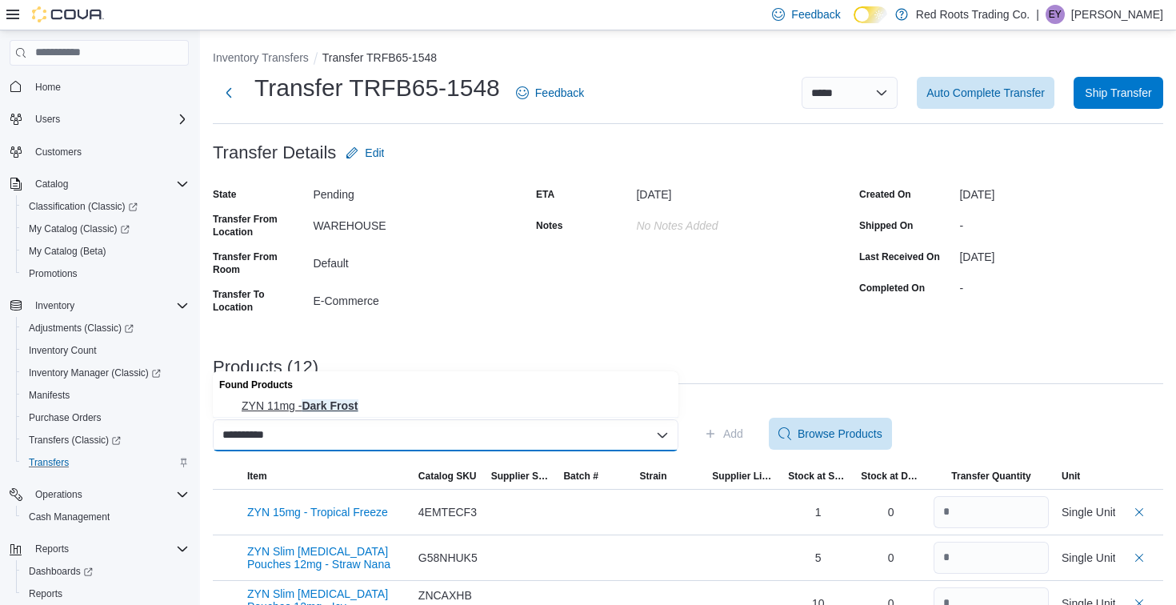
type input "**********"
click at [585, 413] on span "ZYN 11mg - Dark Frost" at bounding box center [455, 405] width 427 height 16
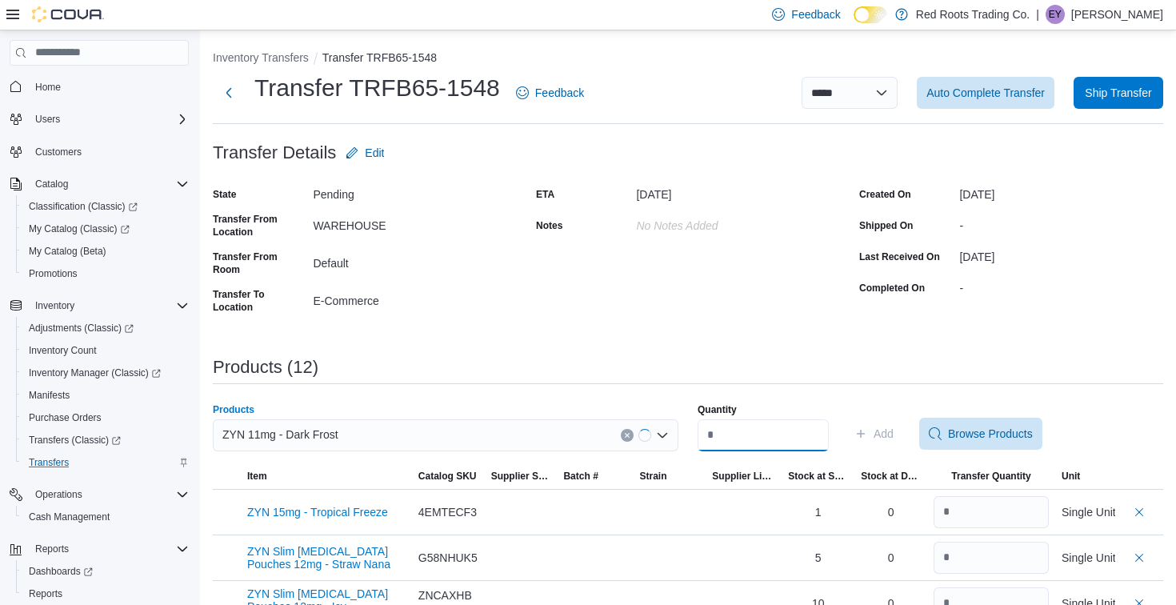
click at [731, 421] on input "Quantity" at bounding box center [762, 435] width 131 height 32
type input "*"
click at [893, 443] on span "Add" at bounding box center [873, 433] width 39 height 32
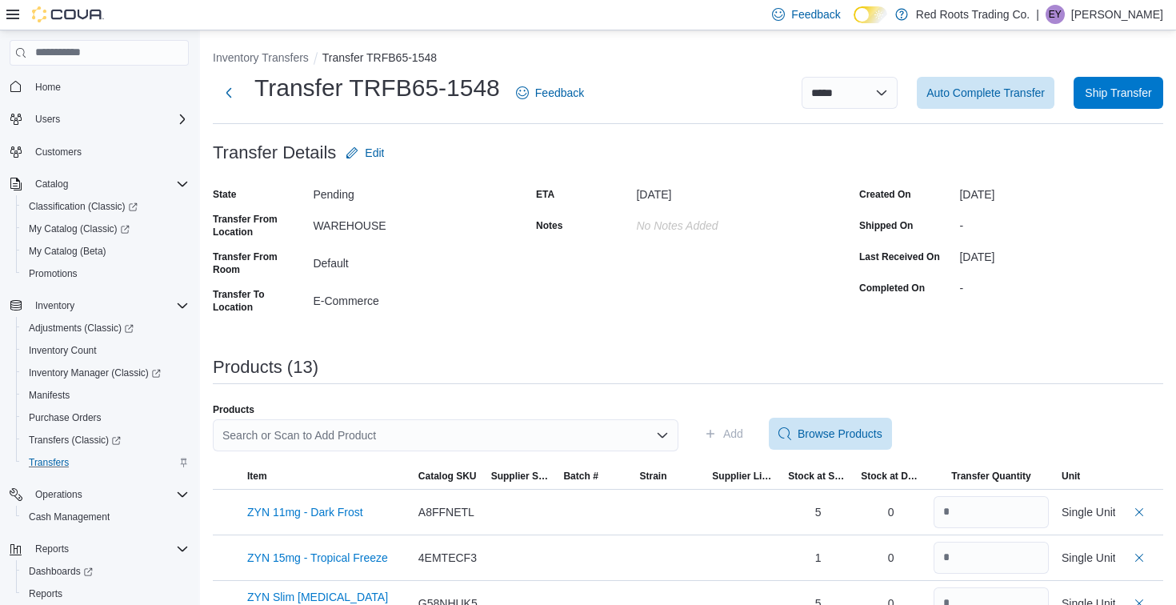
click at [603, 435] on div "Search or Scan to Add Product" at bounding box center [445, 435] width 465 height 32
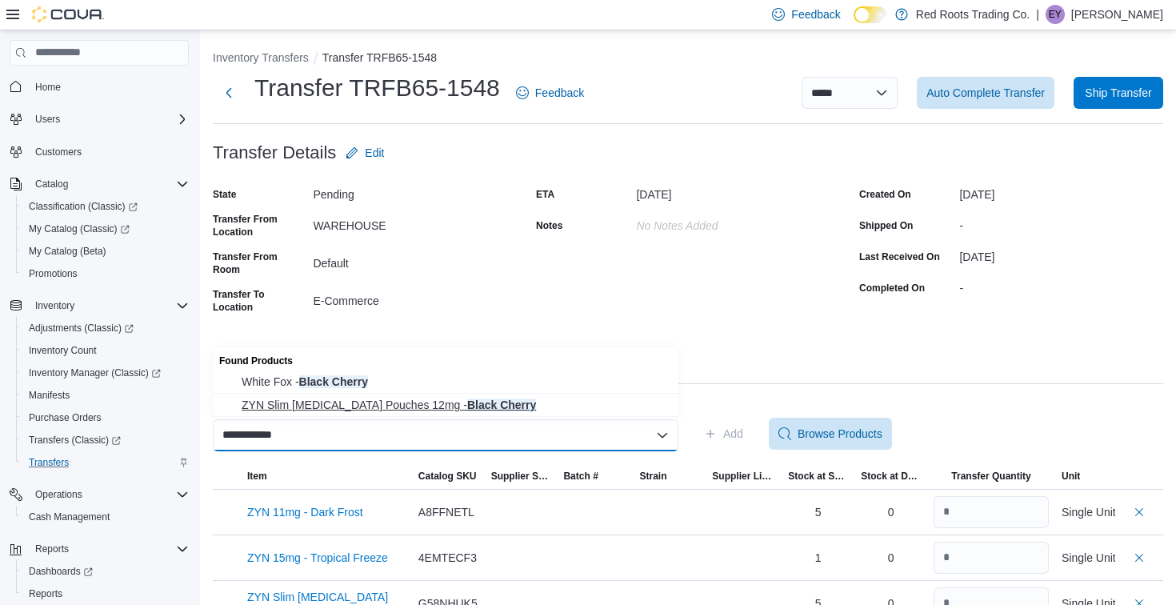
type input "**********"
click at [587, 402] on span "ZYN Slim Nicotine Pouches 12mg - Black Cherry" at bounding box center [455, 405] width 427 height 16
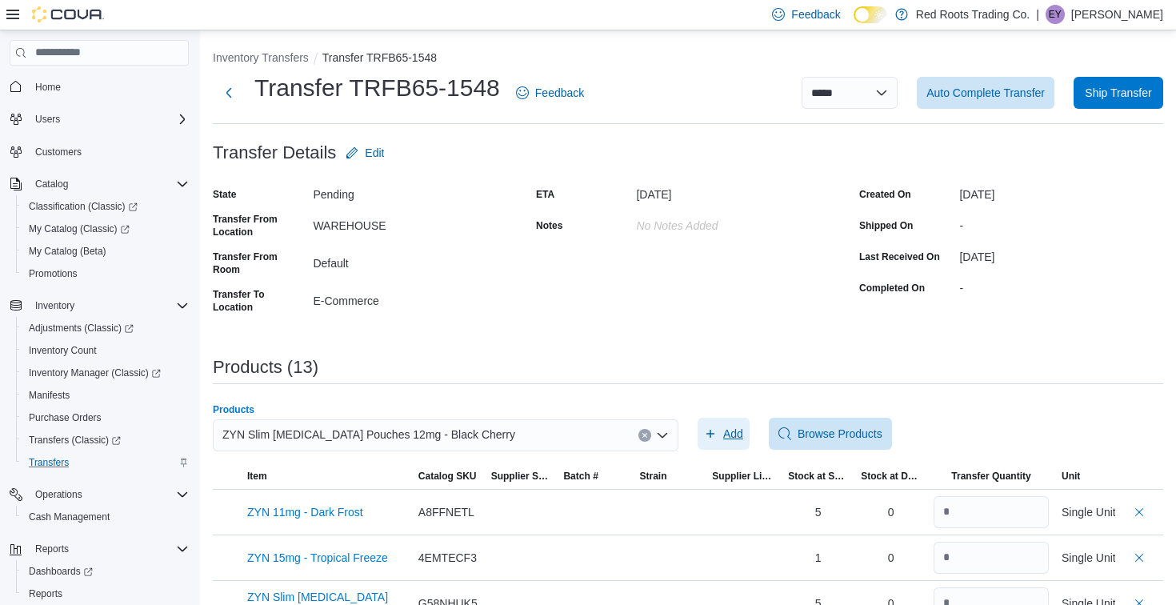
click at [729, 439] on span "Add" at bounding box center [733, 433] width 20 height 16
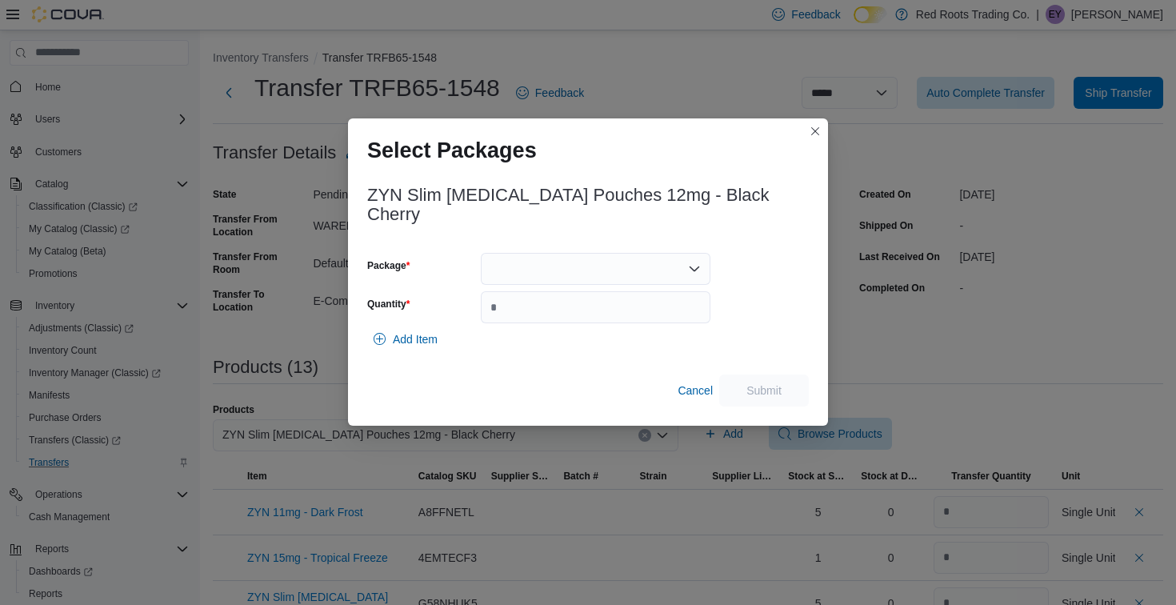
click at [661, 258] on div at bounding box center [596, 269] width 230 height 32
click at [619, 310] on span "1" at bounding box center [604, 310] width 191 height 16
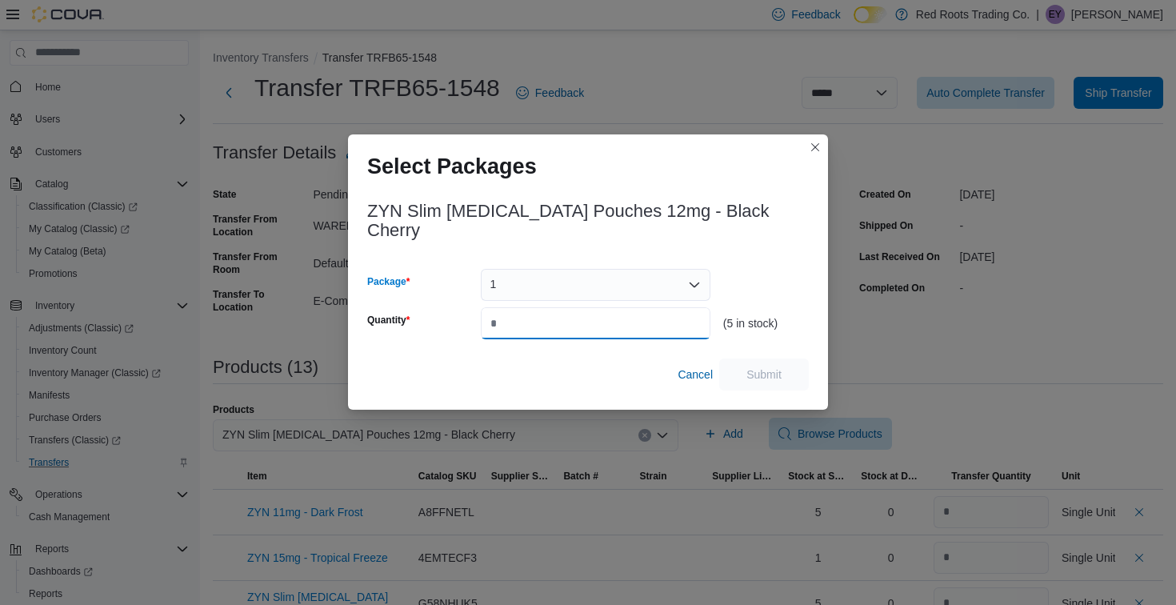
click at [620, 321] on input "Quantity" at bounding box center [596, 323] width 230 height 32
type input "*"
click at [755, 366] on span "Submit" at bounding box center [763, 374] width 35 height 16
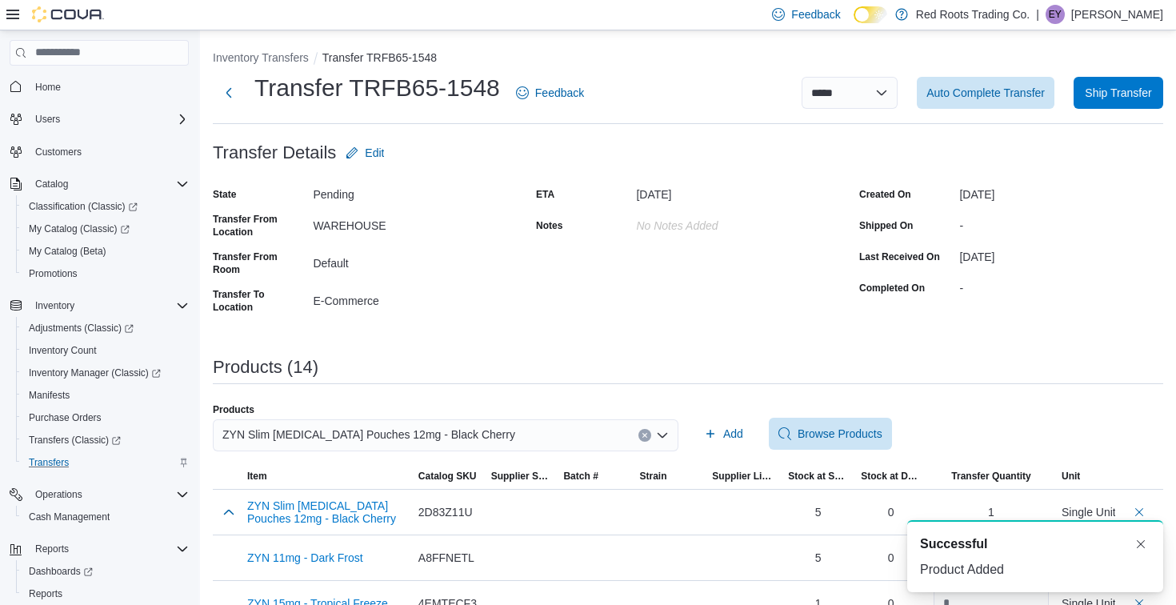
click at [469, 425] on span "ZYN Slim Nicotine Pouches 12mg - Black Cherry" at bounding box center [368, 434] width 293 height 19
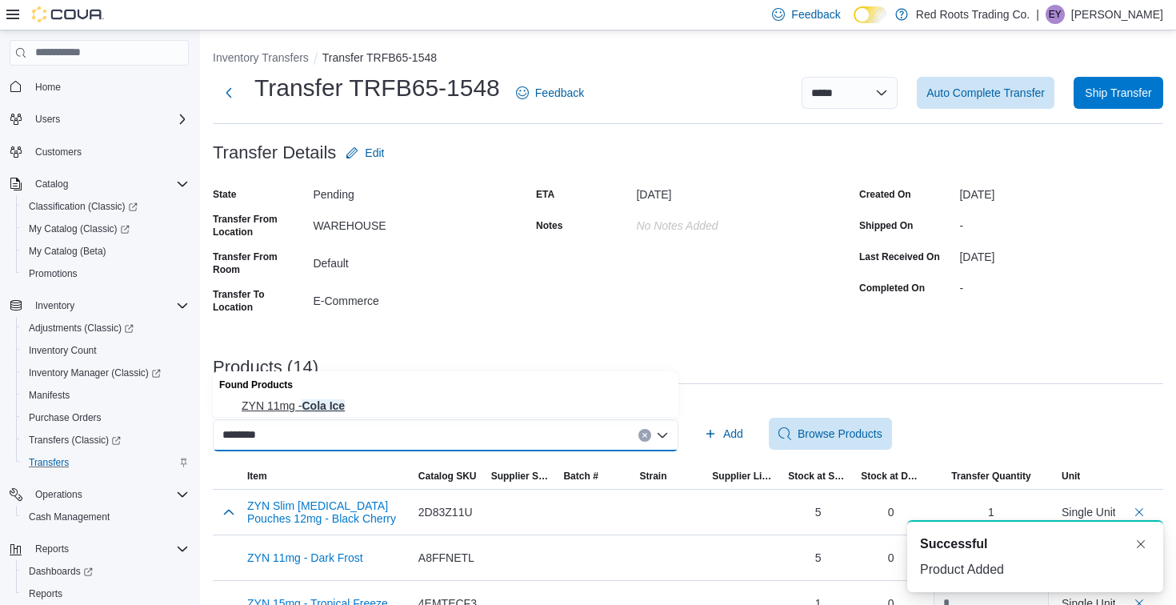
type input "********"
click at [463, 405] on span "ZYN 11mg - Cola Ice" at bounding box center [455, 405] width 427 height 16
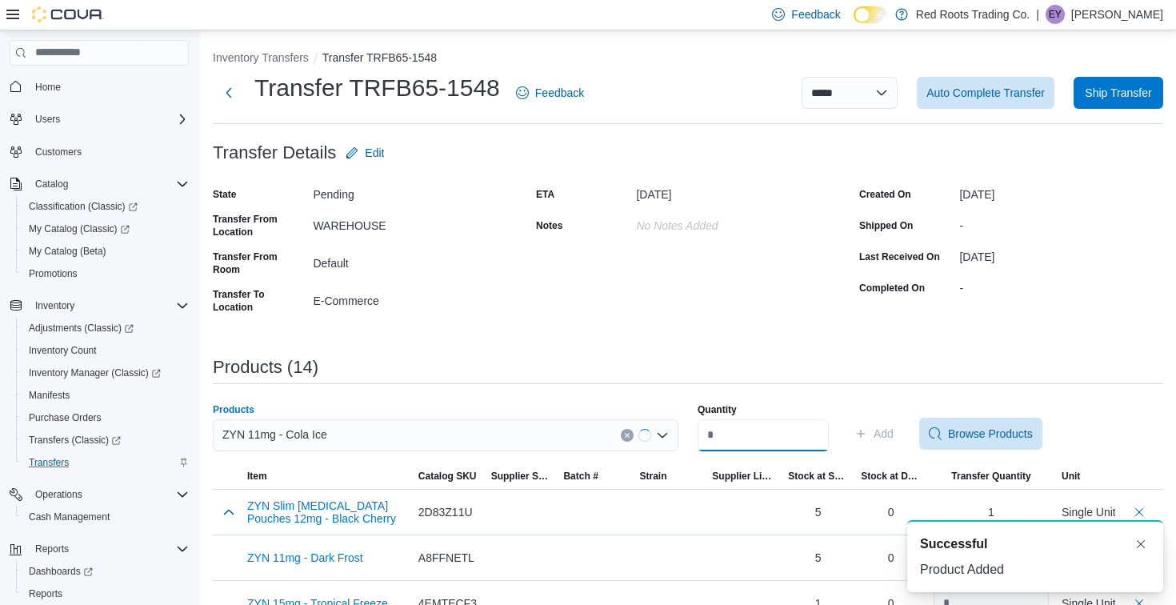
click at [779, 428] on input "Quantity" at bounding box center [762, 435] width 131 height 32
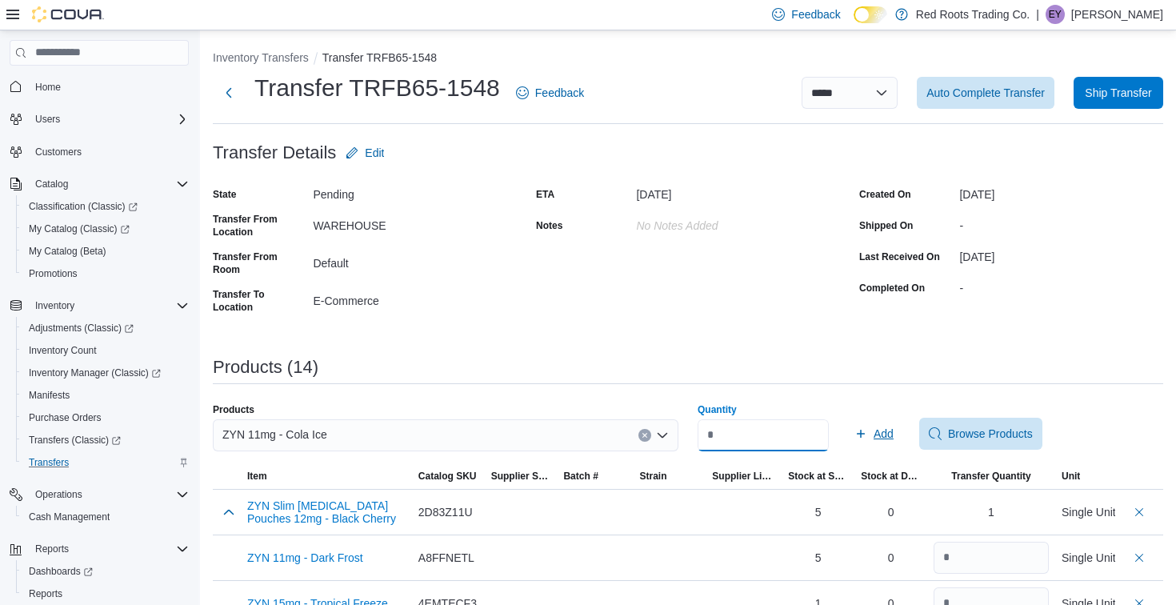
type input "*"
click at [893, 442] on span "Add" at bounding box center [873, 433] width 39 height 32
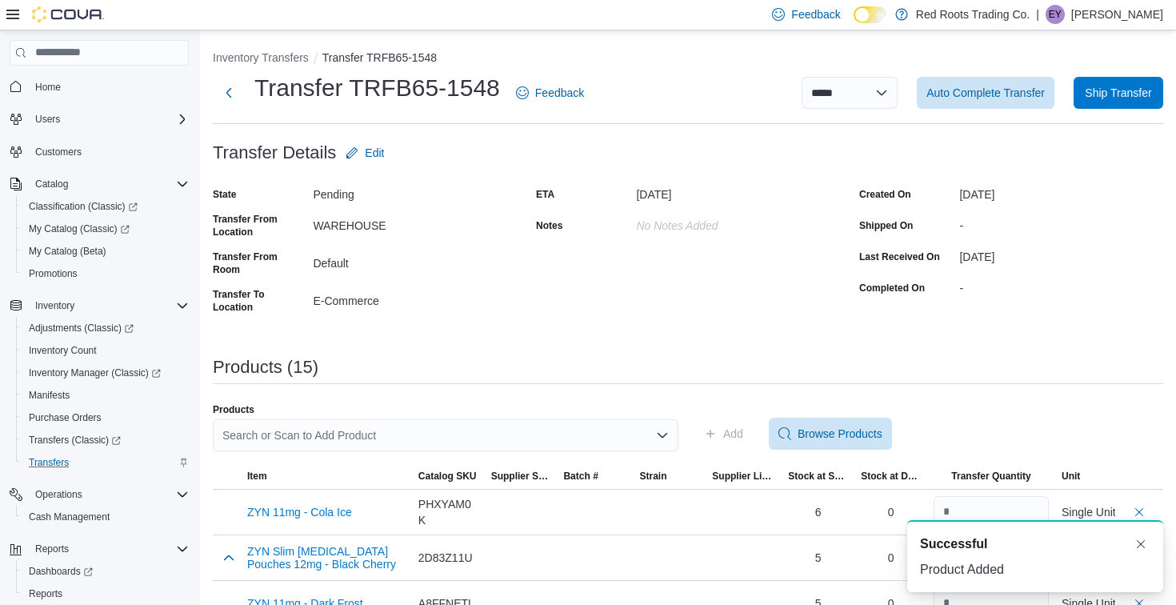
click at [553, 439] on div "Search or Scan to Add Product" at bounding box center [445, 435] width 465 height 32
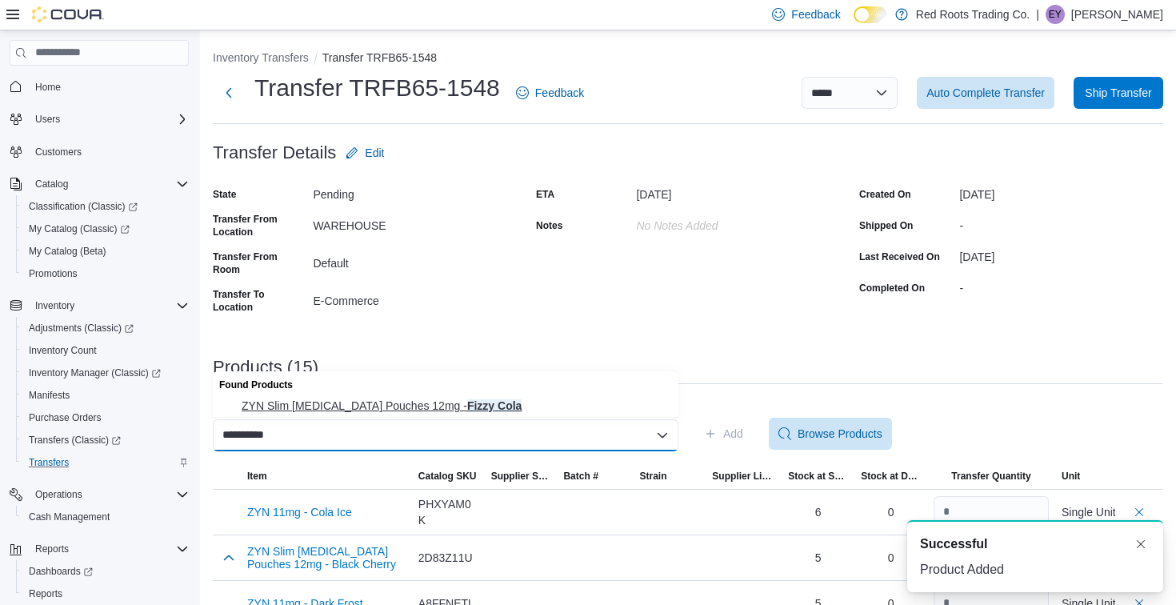
type input "**********"
click at [542, 404] on span "ZYN Slim Nicotine Pouches 12mg - Fizzy Cola" at bounding box center [455, 405] width 427 height 16
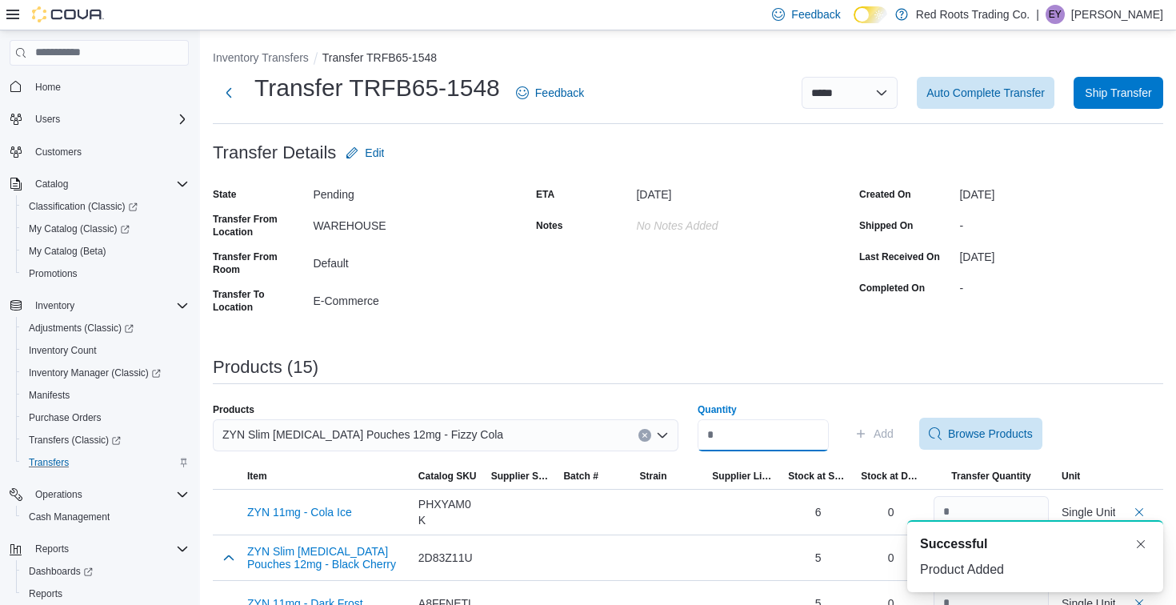
click at [786, 437] on input "Quantity" at bounding box center [762, 435] width 131 height 32
type input "*"
click at [888, 441] on span "Add" at bounding box center [883, 433] width 20 height 16
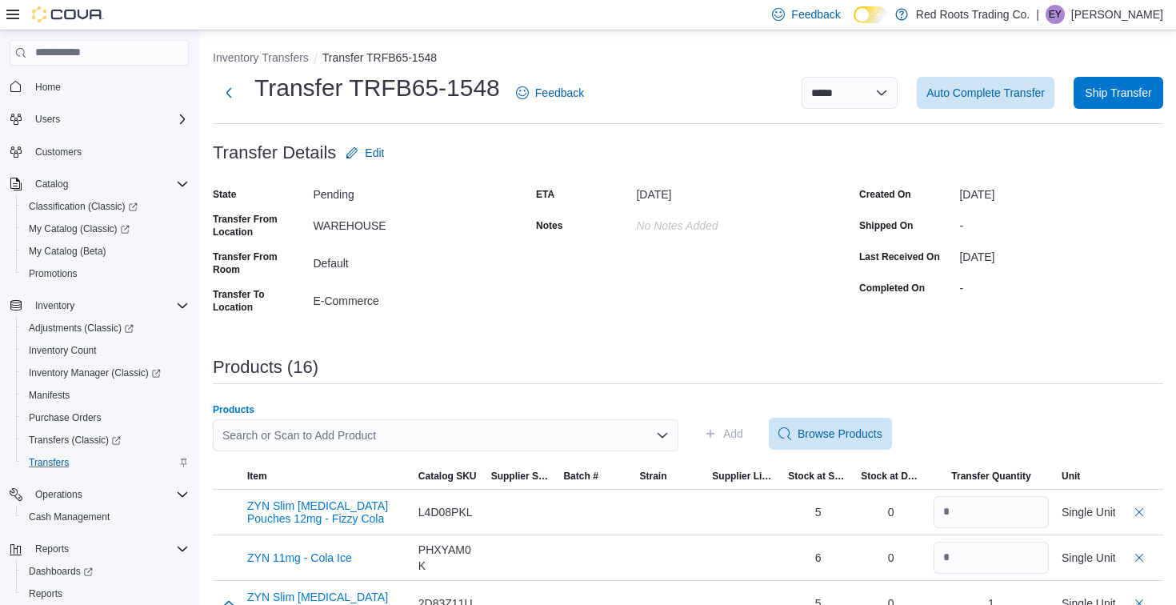
click at [561, 429] on div "Search or Scan to Add Product" at bounding box center [445, 435] width 465 height 32
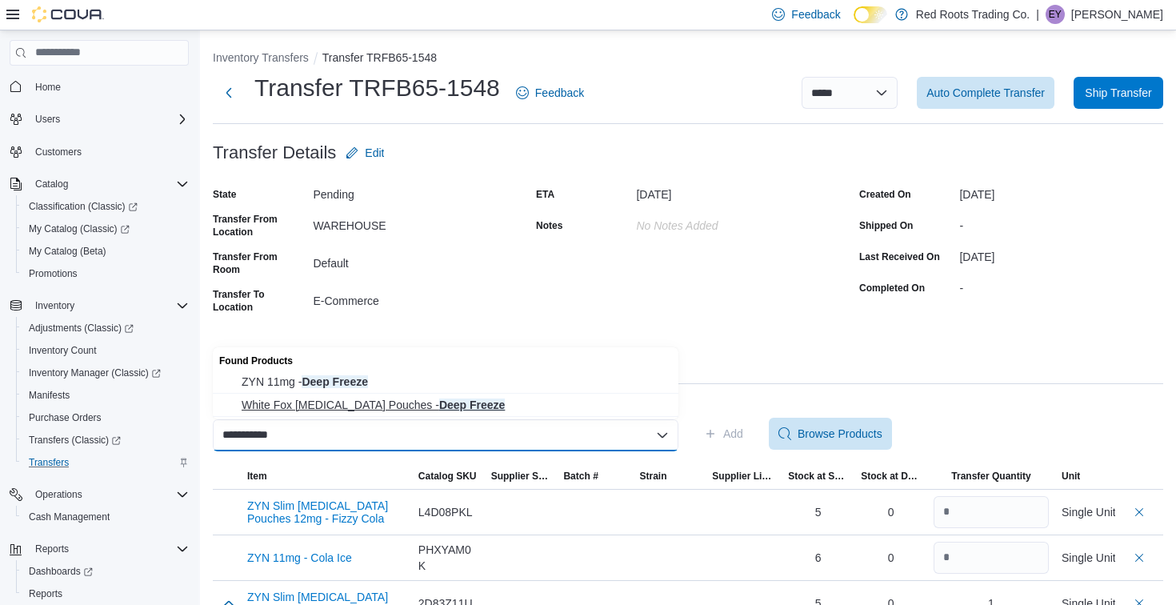
type input "**********"
click at [575, 415] on button "White Fox Nicotine Pouches - Deep Freeze" at bounding box center [445, 404] width 465 height 23
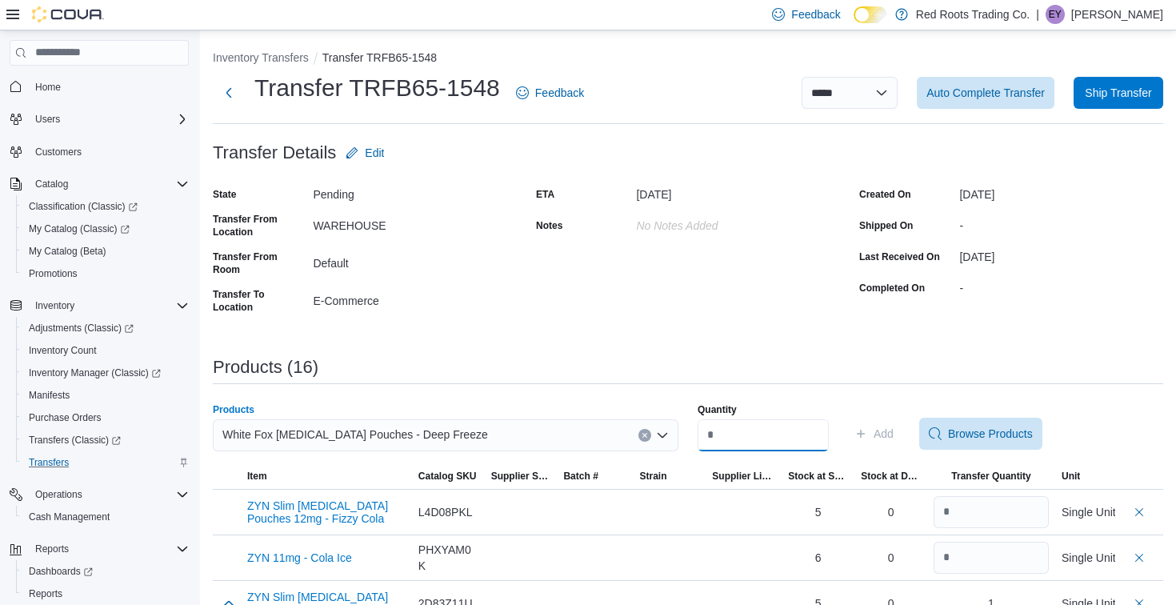
click at [777, 429] on input "Quantity" at bounding box center [762, 435] width 131 height 32
type input "*"
click at [893, 427] on span "Add" at bounding box center [883, 433] width 20 height 16
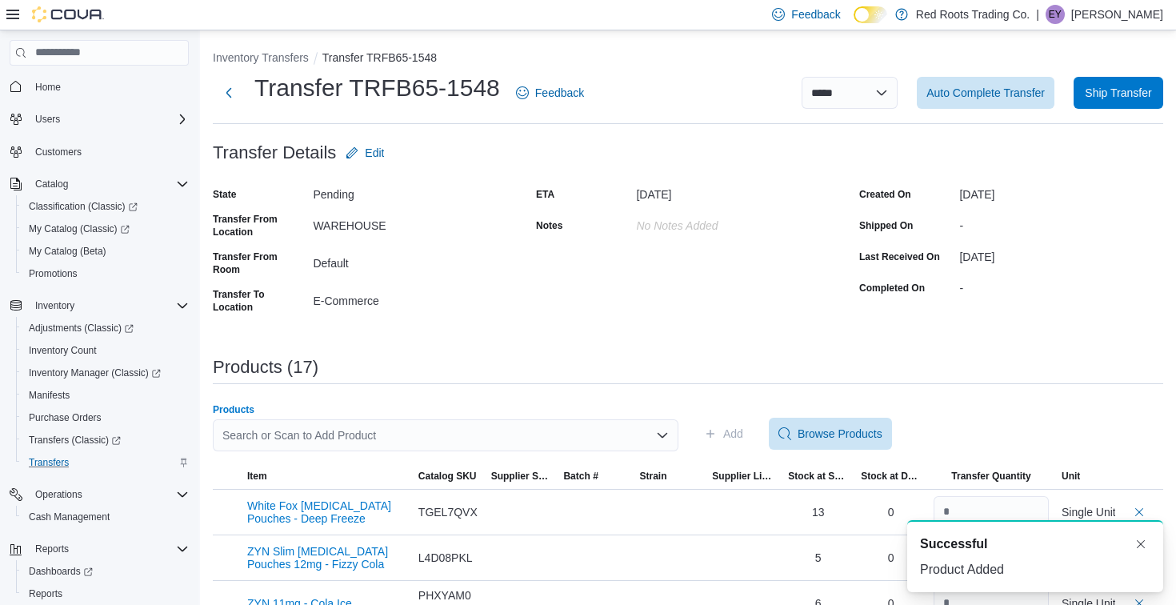
click at [479, 434] on div "Search or Scan to Add Product" at bounding box center [445, 435] width 465 height 32
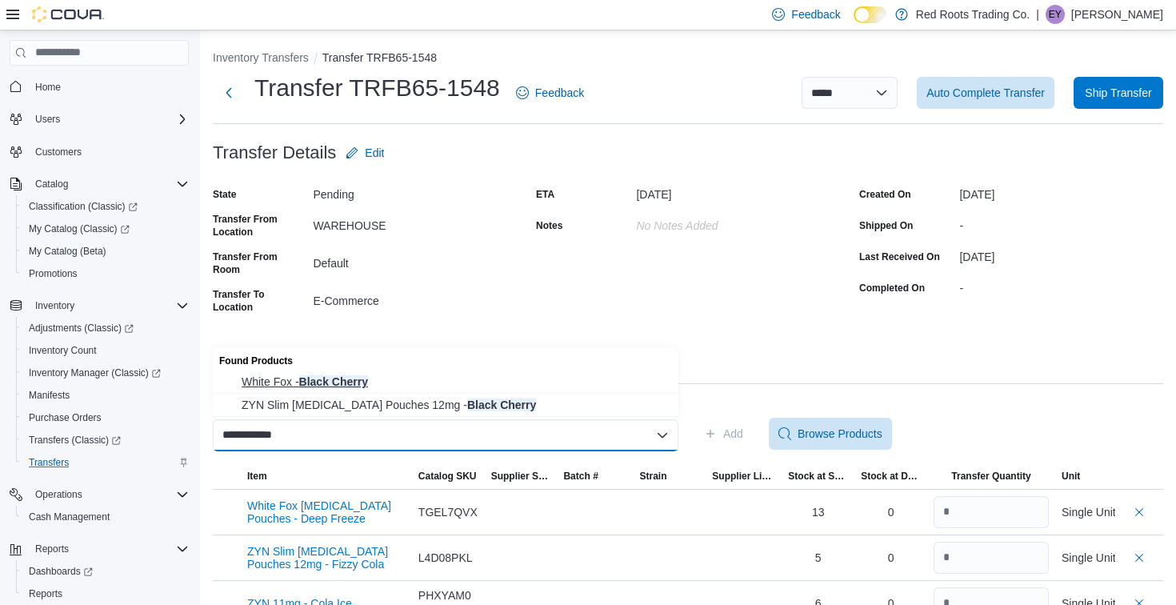
type input "**********"
click at [466, 382] on span "White Fox - Black Cherry" at bounding box center [455, 382] width 427 height 16
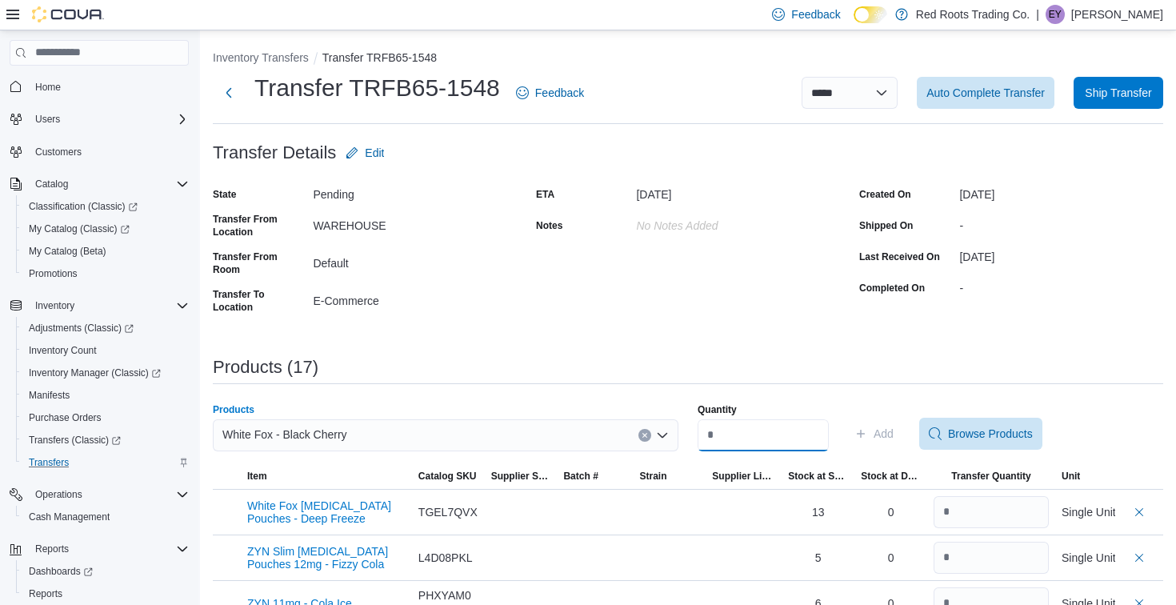
click at [810, 439] on input "Quantity" at bounding box center [762, 435] width 131 height 32
type input "*"
click at [893, 442] on span "Add" at bounding box center [873, 433] width 39 height 32
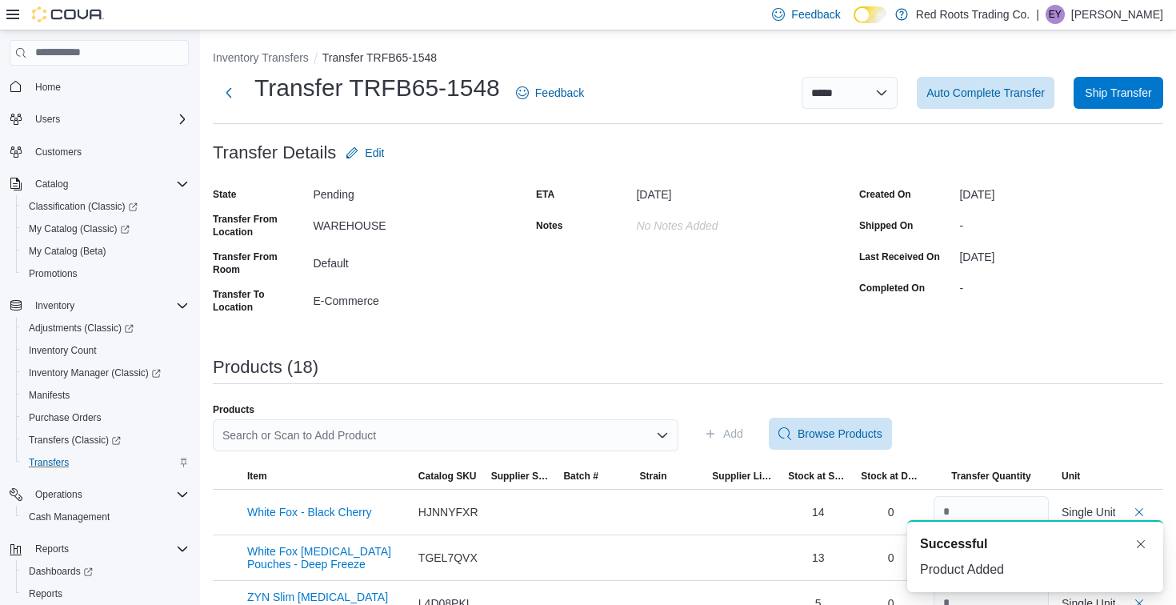
click at [561, 431] on div "Search or Scan to Add Product" at bounding box center [445, 435] width 465 height 32
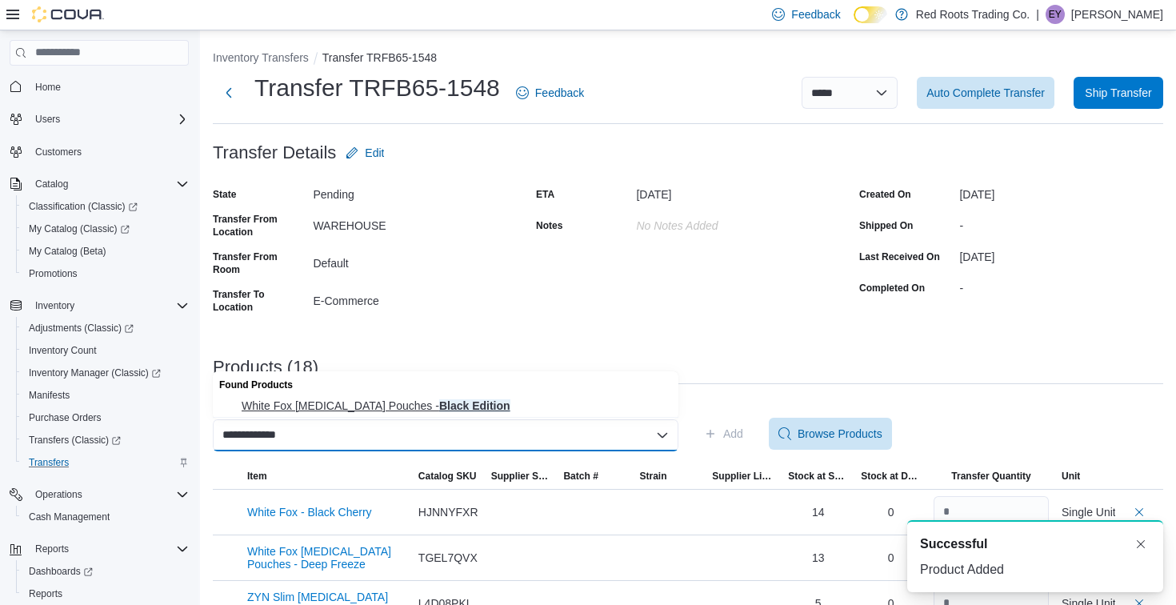
type input "**********"
click at [552, 401] on span "White Fox Nicotine Pouches - Black Edition" at bounding box center [455, 405] width 427 height 16
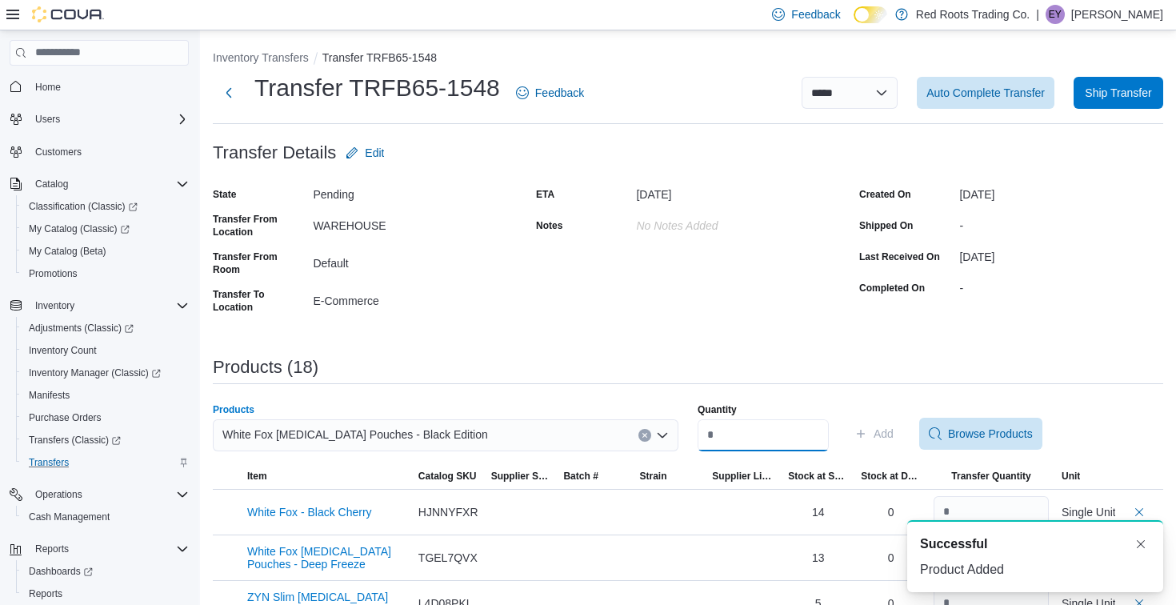
click at [748, 444] on input "Quantity" at bounding box center [762, 435] width 131 height 32
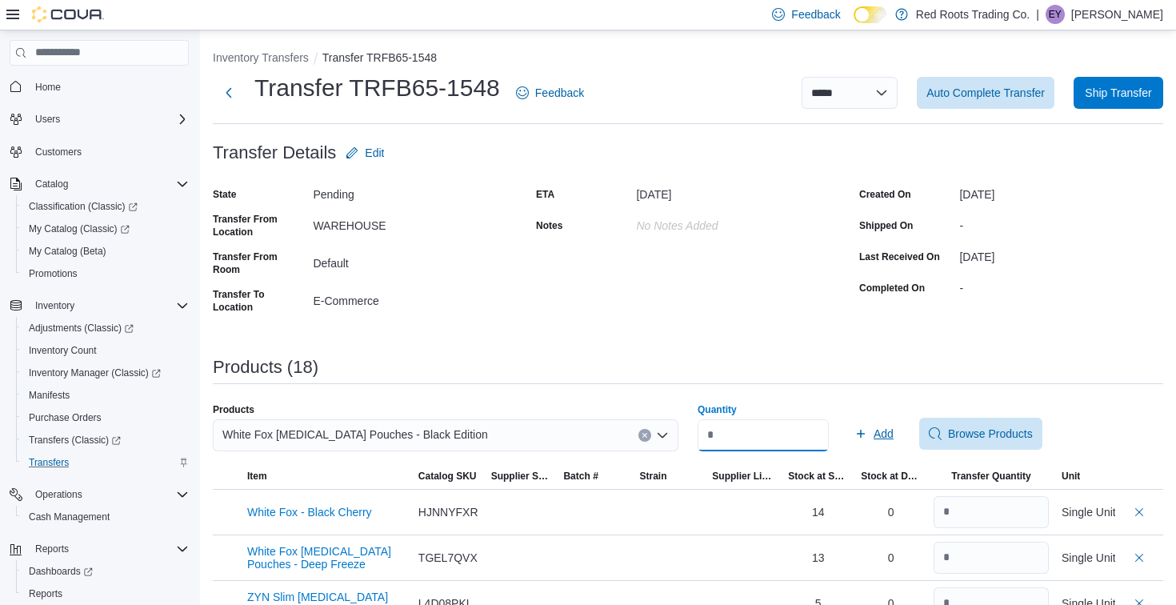
type input "*"
click at [884, 429] on span "Add" at bounding box center [873, 433] width 39 height 32
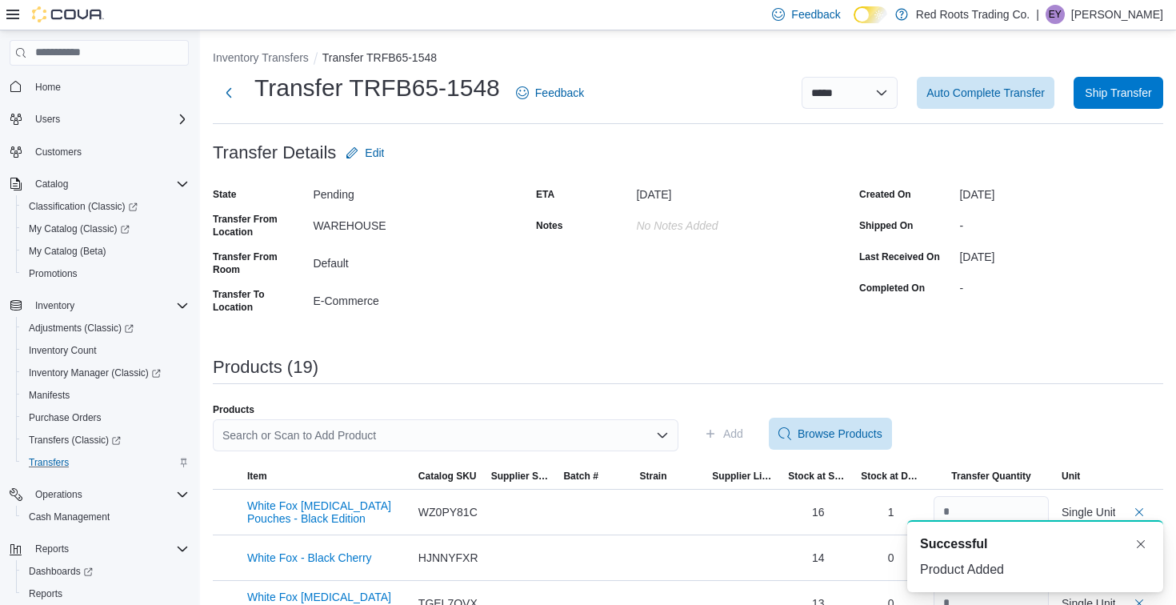
click at [613, 433] on div "Search or Scan to Add Product" at bounding box center [445, 435] width 465 height 32
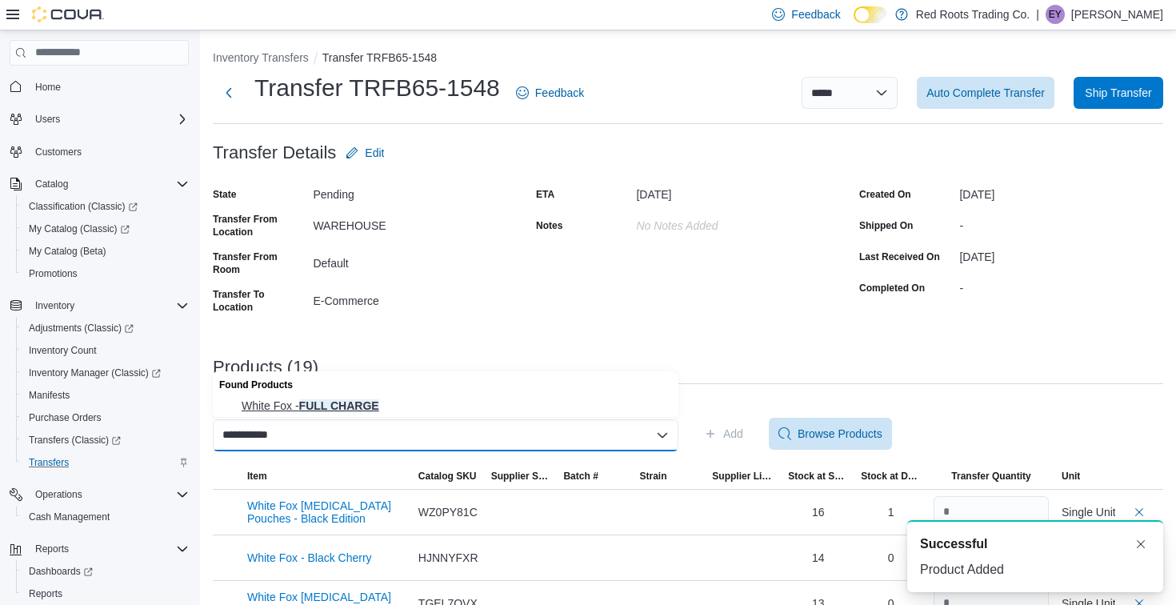
type input "**********"
click at [600, 412] on span "White Fox - FULL CHARGE" at bounding box center [455, 405] width 427 height 16
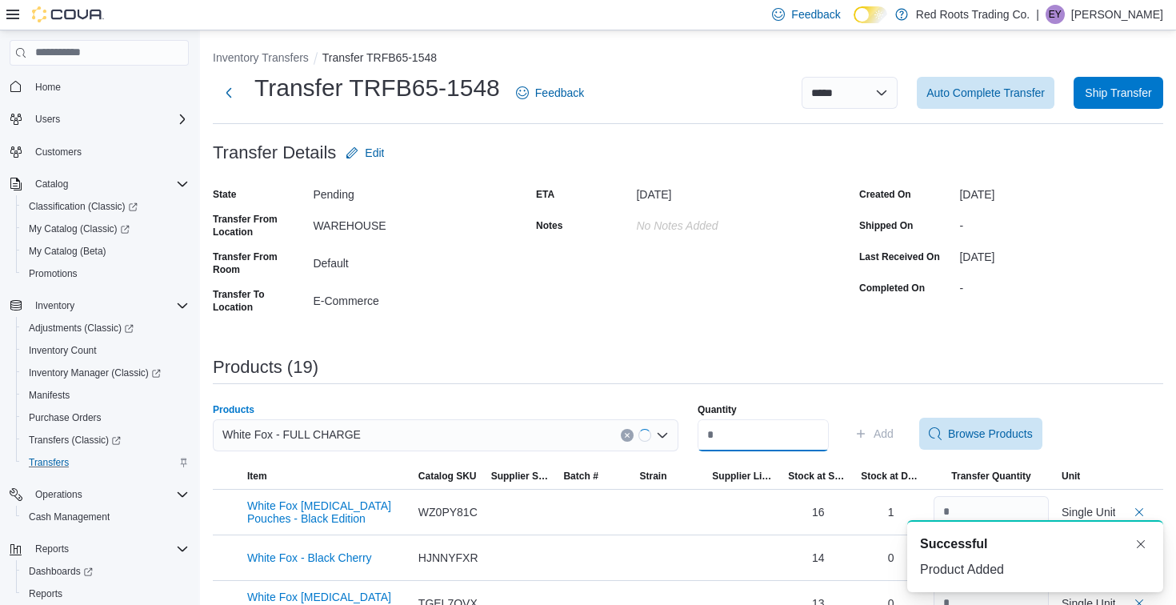
click at [775, 441] on input "Quantity" at bounding box center [762, 435] width 131 height 32
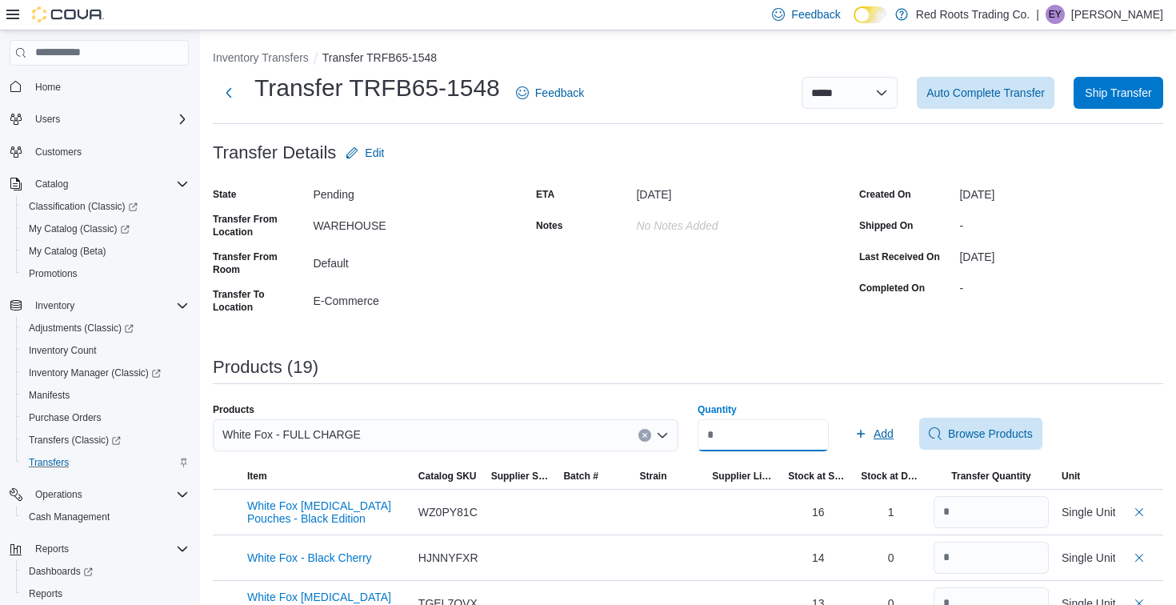
type input "*"
click at [867, 428] on icon "button" at bounding box center [860, 433] width 13 height 13
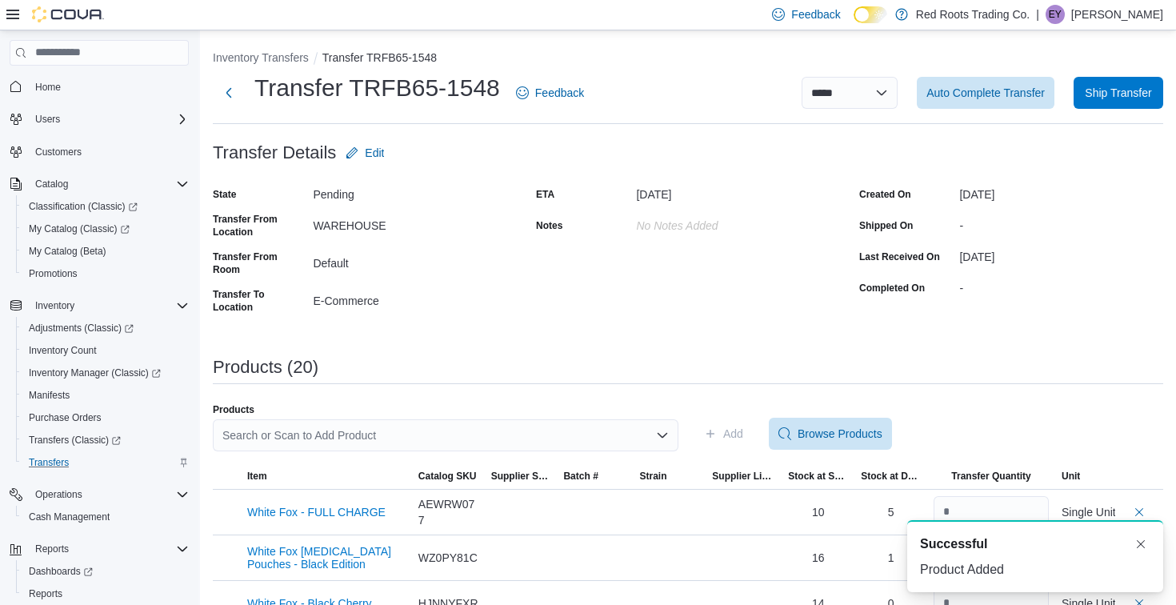
click at [601, 429] on div "Search or Scan to Add Product" at bounding box center [445, 435] width 465 height 32
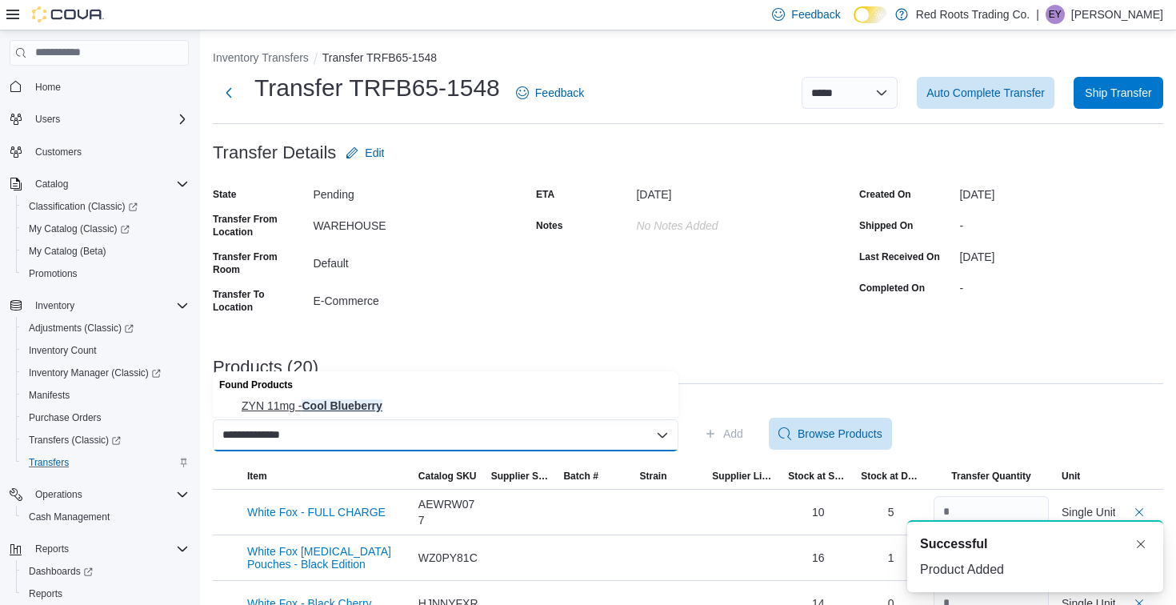
type input "**********"
click at [583, 398] on span "ZYN 11mg - Cool Blueberry" at bounding box center [455, 405] width 427 height 16
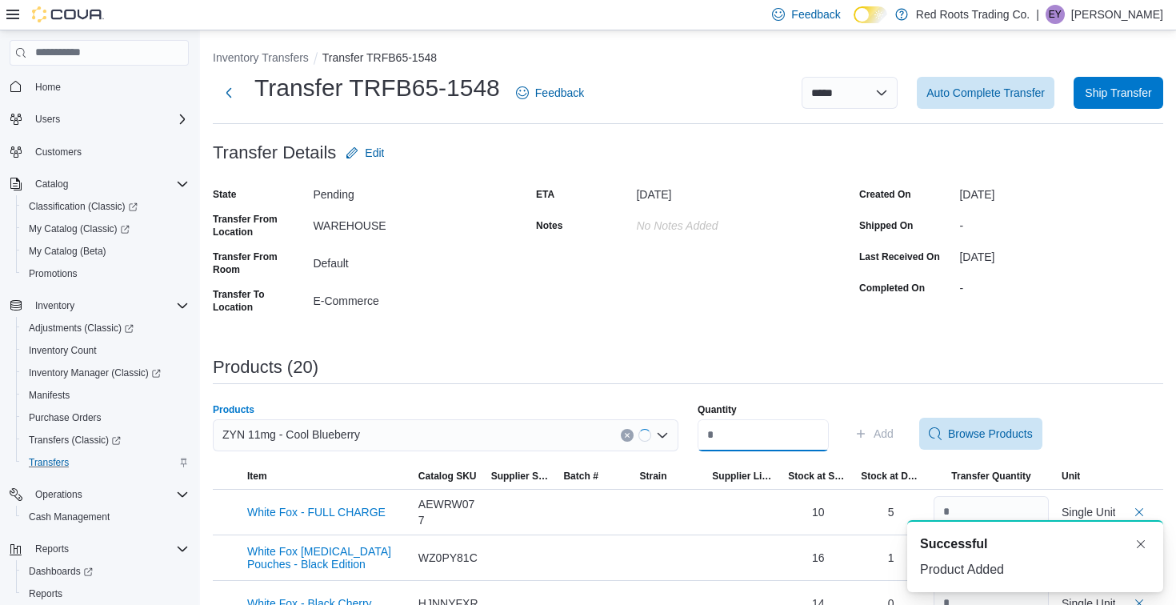
click at [757, 427] on input "Quantity" at bounding box center [762, 435] width 131 height 32
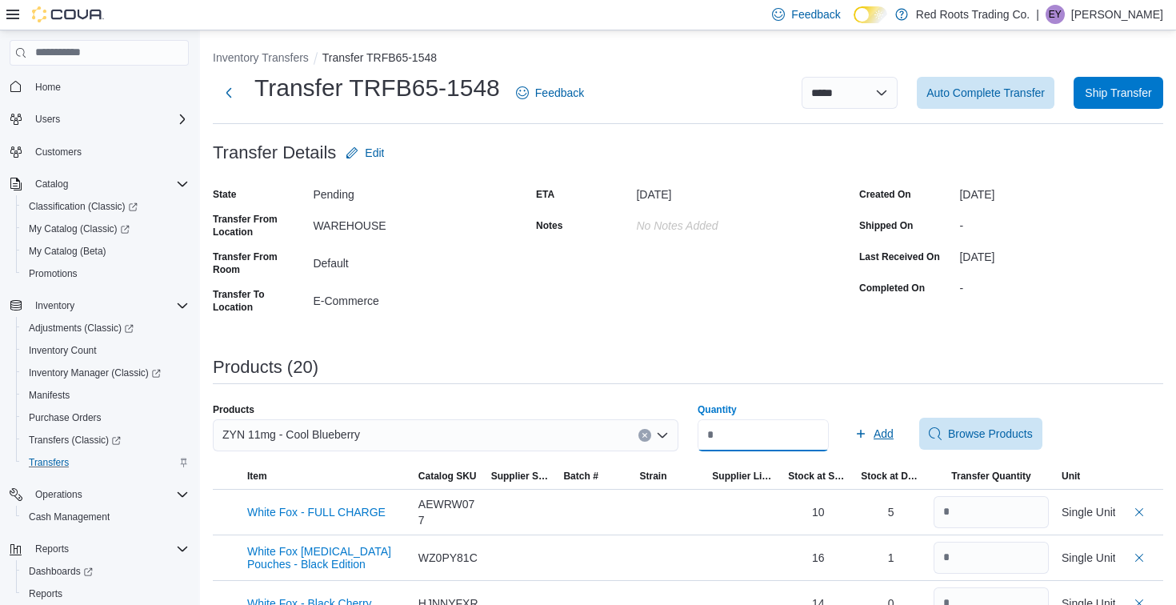
type input "*"
click at [893, 429] on span "Add" at bounding box center [883, 433] width 20 height 16
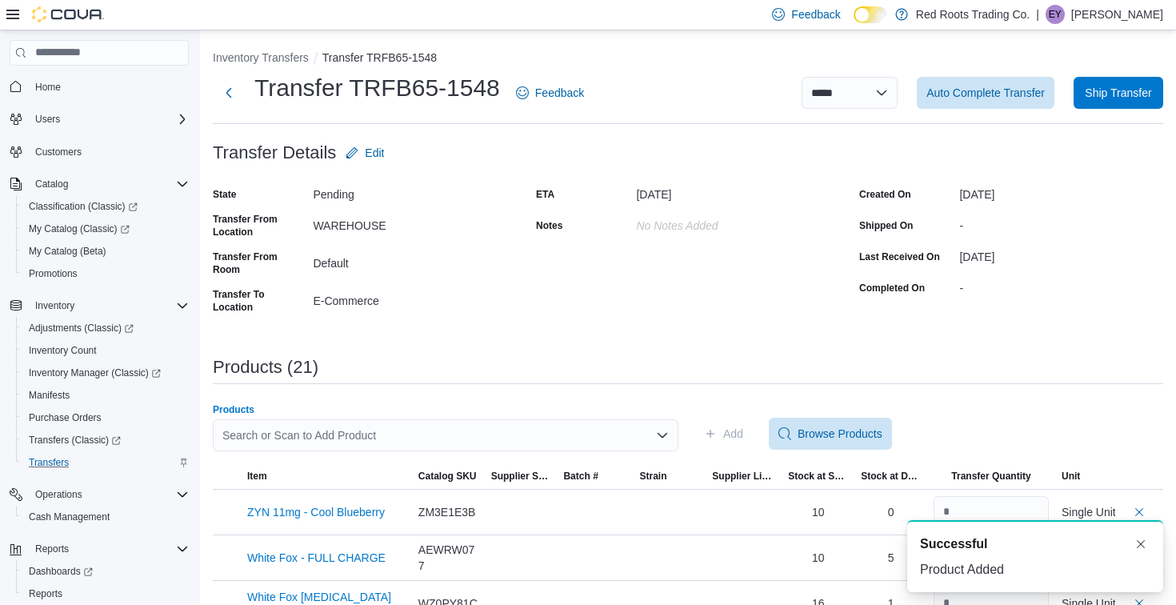
click at [573, 426] on div "Search or Scan to Add Product" at bounding box center [445, 435] width 465 height 32
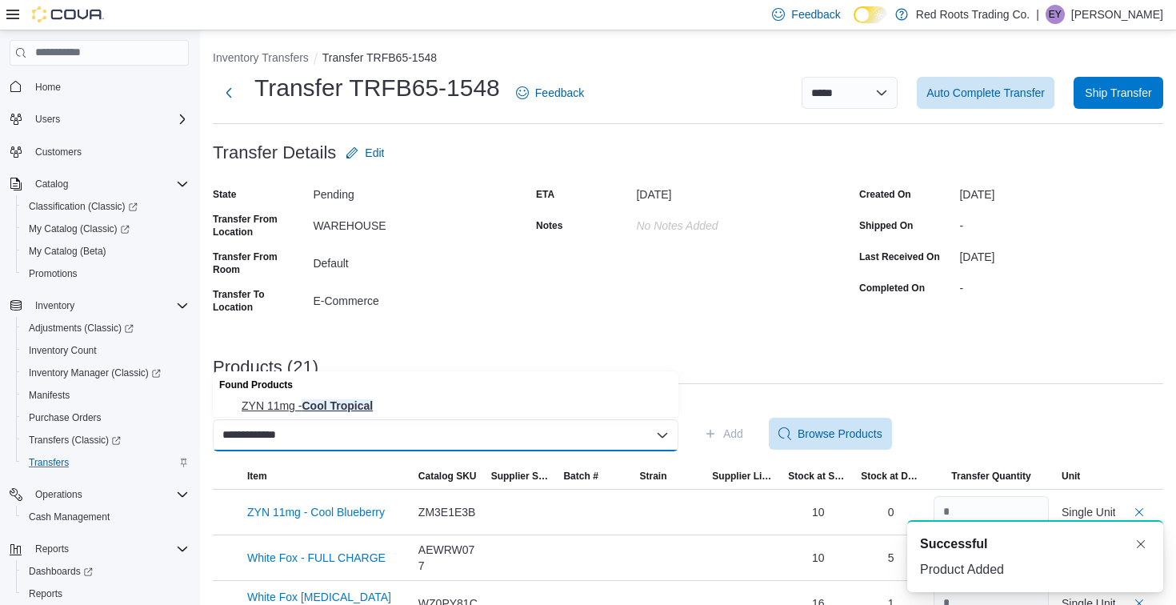
type input "**********"
click at [549, 405] on span "ZYN 11mg - Cool Tropical" at bounding box center [455, 405] width 427 height 16
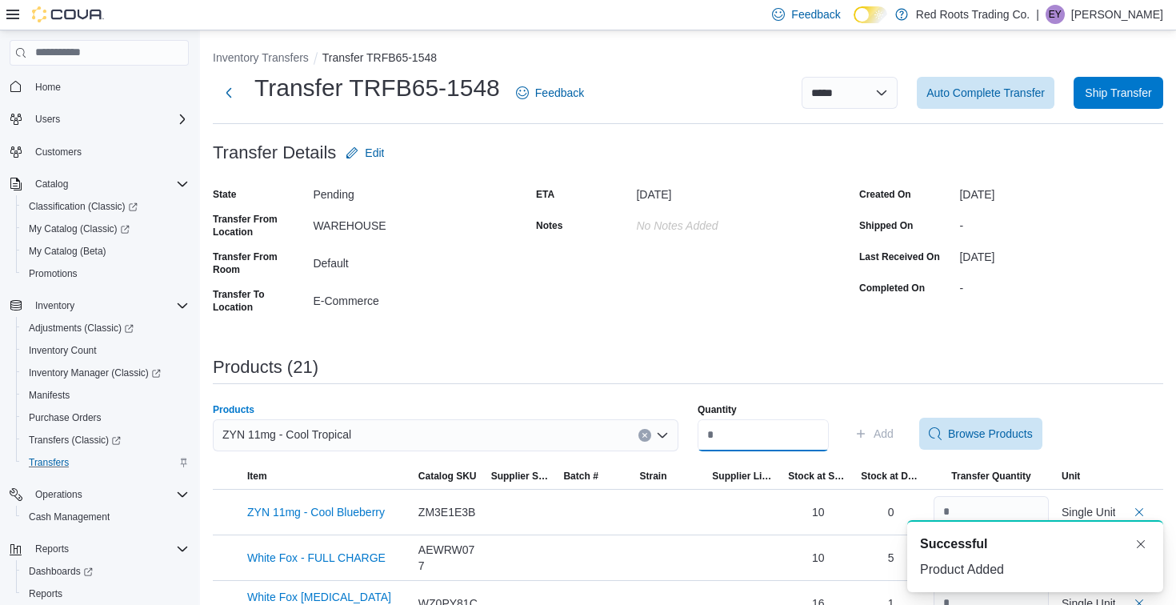
click at [728, 429] on input "Quantity" at bounding box center [762, 435] width 131 height 32
type input "*"
click at [885, 432] on span "Add" at bounding box center [873, 433] width 39 height 32
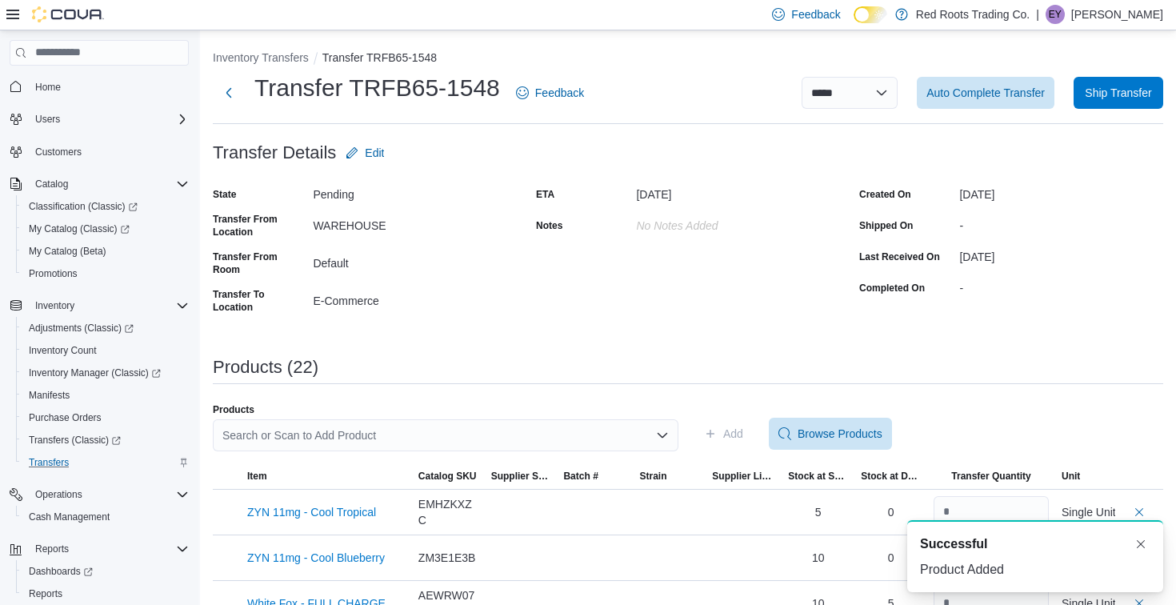
click at [569, 432] on div "Search or Scan to Add Product" at bounding box center [445, 435] width 465 height 32
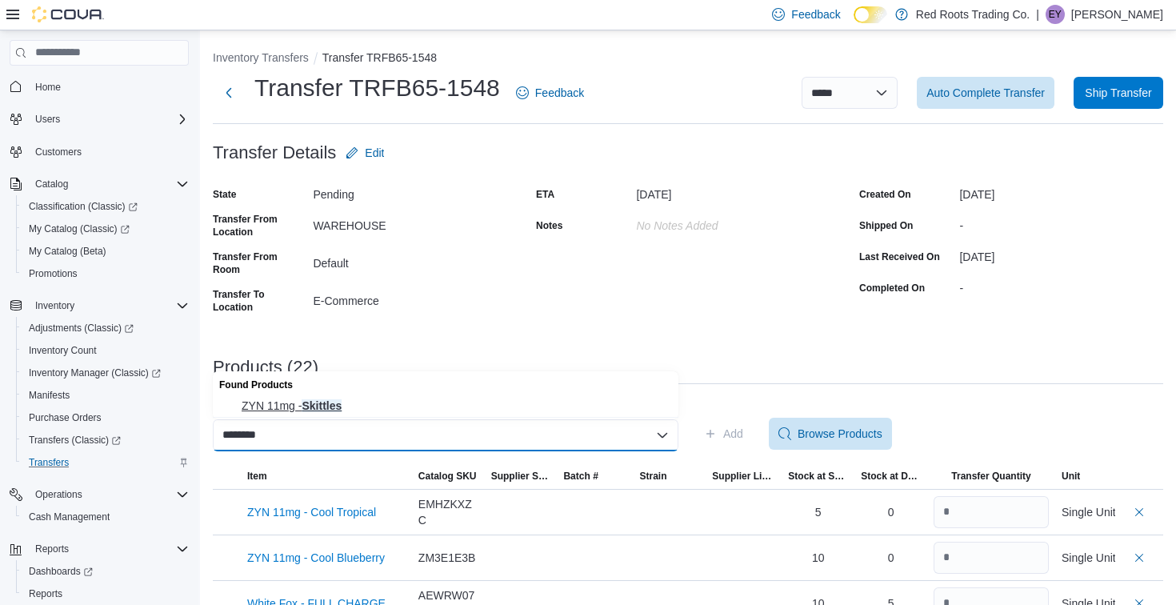
type input "********"
click at [557, 409] on span "ZYN 11mg - Skittles" at bounding box center [455, 405] width 427 height 16
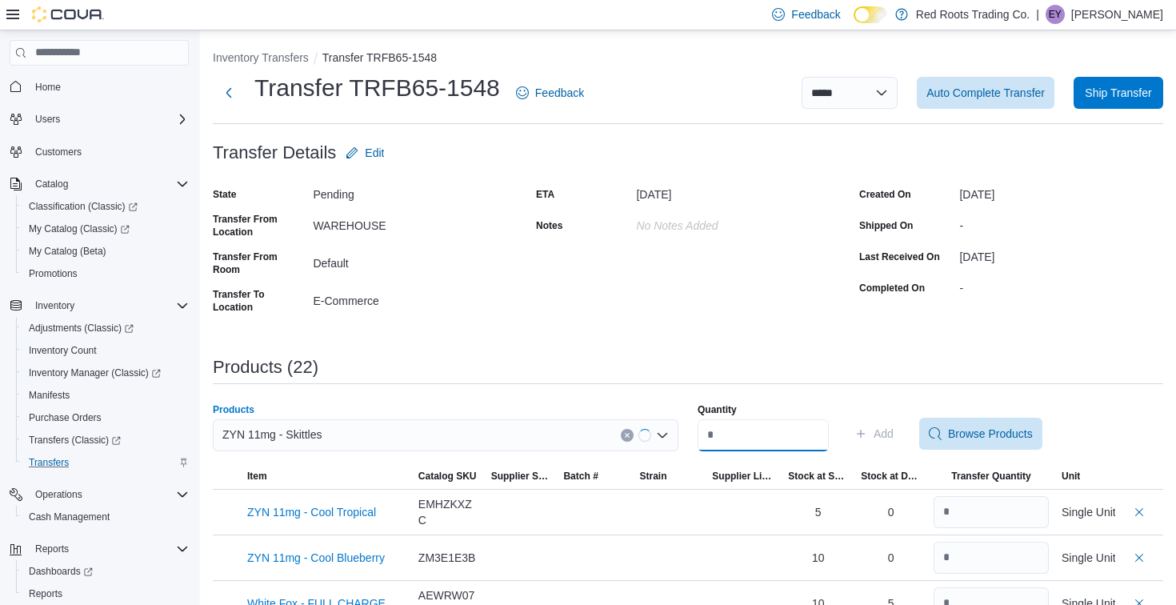
click at [749, 435] on input "Quantity" at bounding box center [762, 435] width 131 height 32
type input "*"
click at [867, 428] on icon "button" at bounding box center [860, 433] width 13 height 13
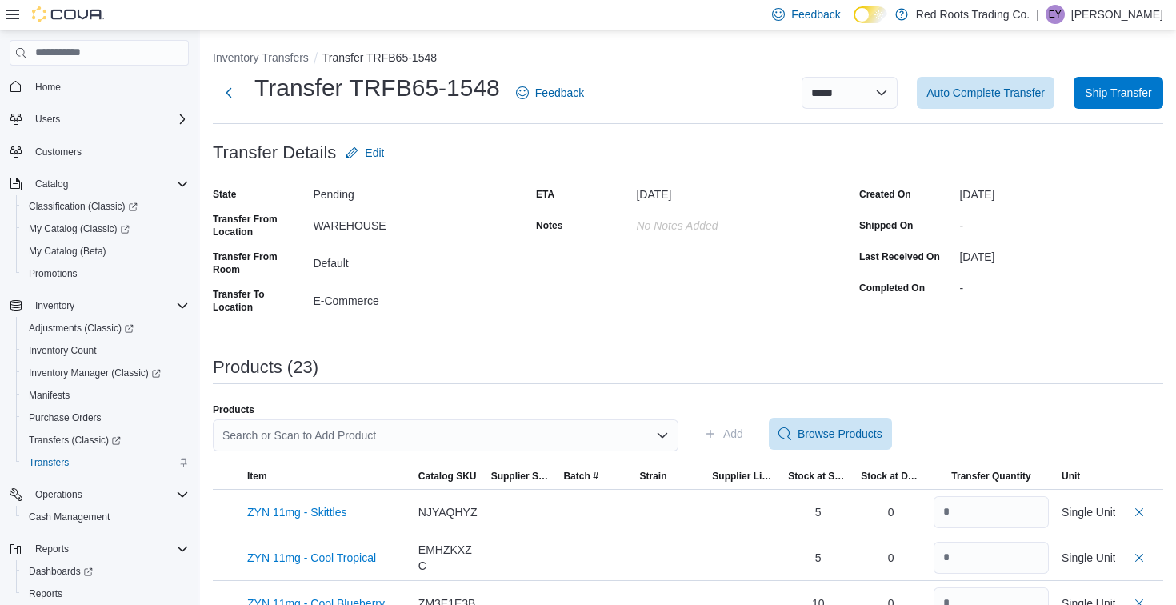
click at [591, 438] on div "Search or Scan to Add Product" at bounding box center [445, 435] width 465 height 32
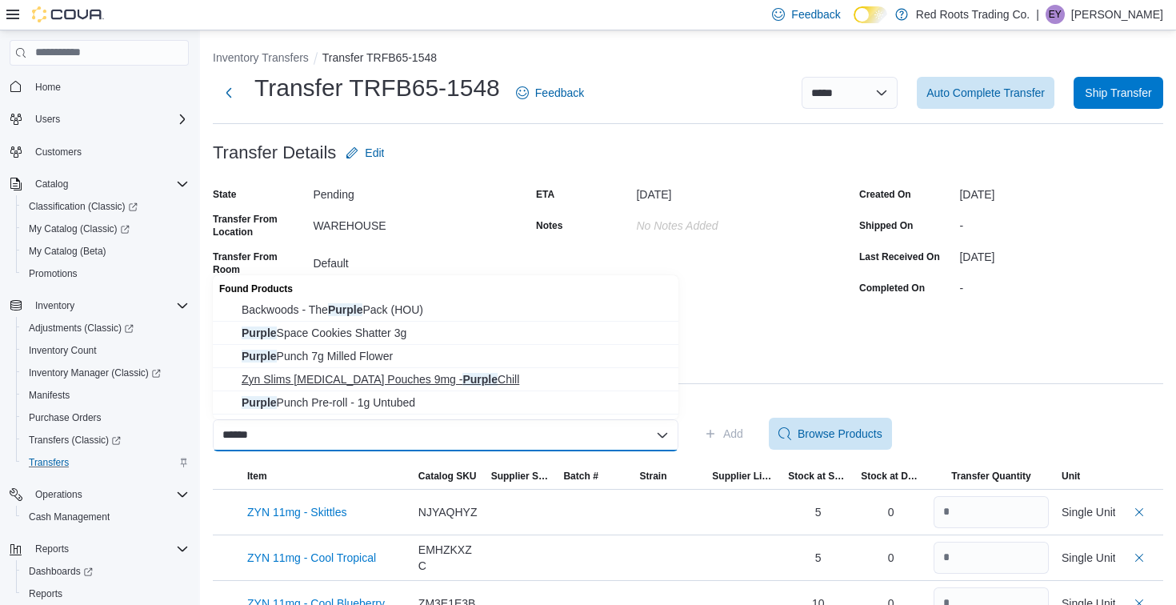
type input "******"
click at [510, 387] on button "Zyn Slims Nicotine Pouches 9mg - Purple Chill" at bounding box center [445, 379] width 465 height 23
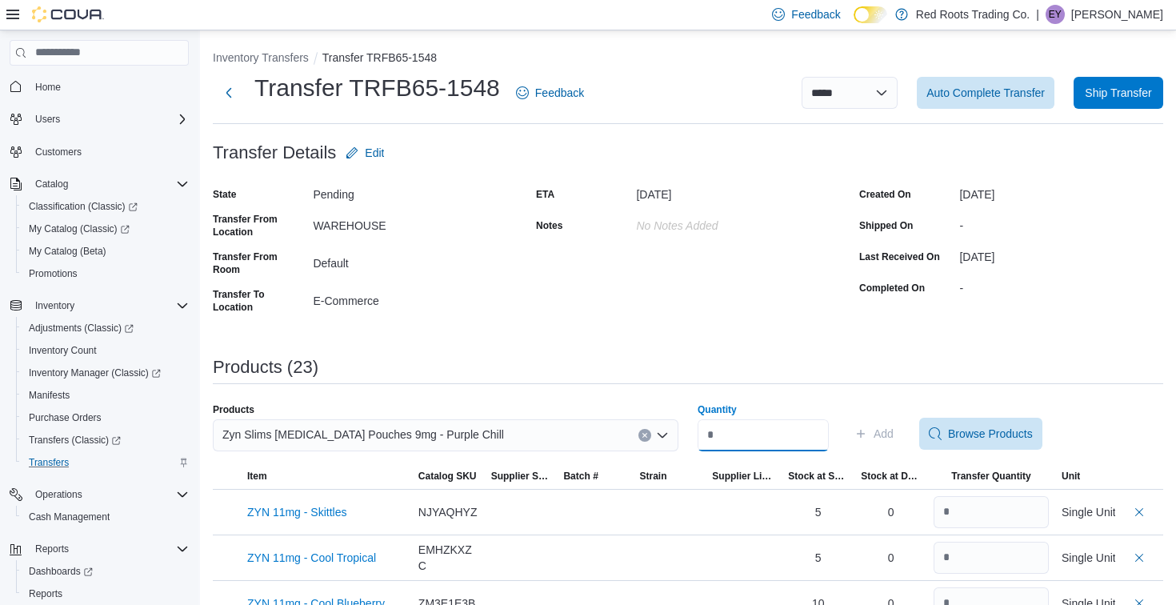
click at [791, 435] on input "Quantity" at bounding box center [762, 435] width 131 height 32
type input "*"
click at [900, 437] on button "Add" at bounding box center [874, 433] width 52 height 32
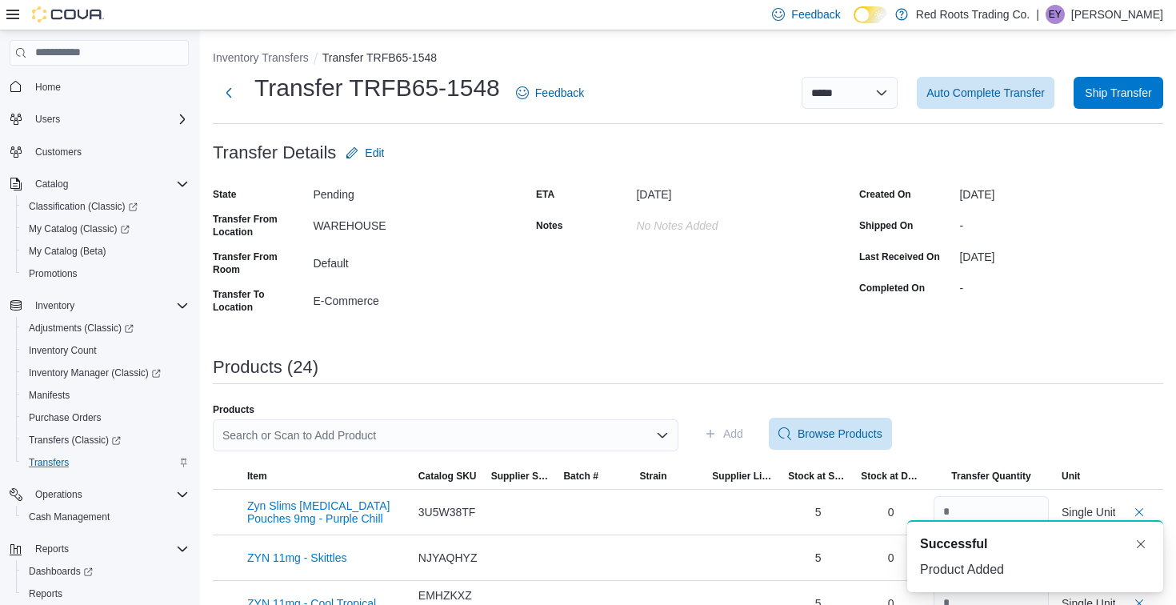
click at [436, 433] on div "Search or Scan to Add Product" at bounding box center [445, 435] width 465 height 32
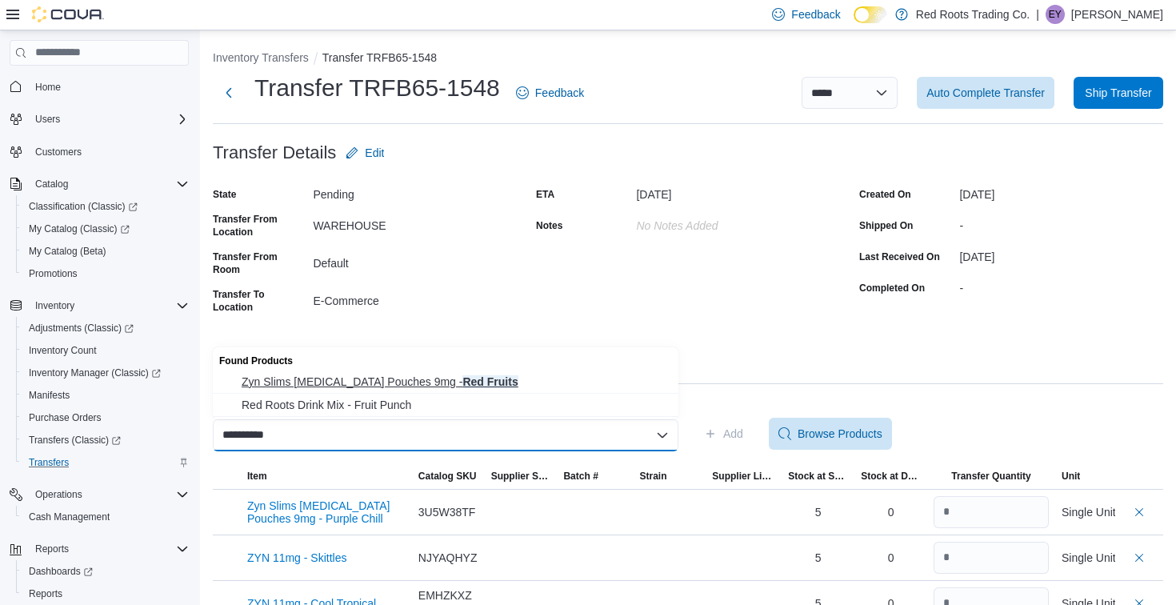
type input "**********"
click at [437, 381] on span "Zyn Slims Nicotine Pouches 9mg - Red Fruits" at bounding box center [455, 382] width 427 height 16
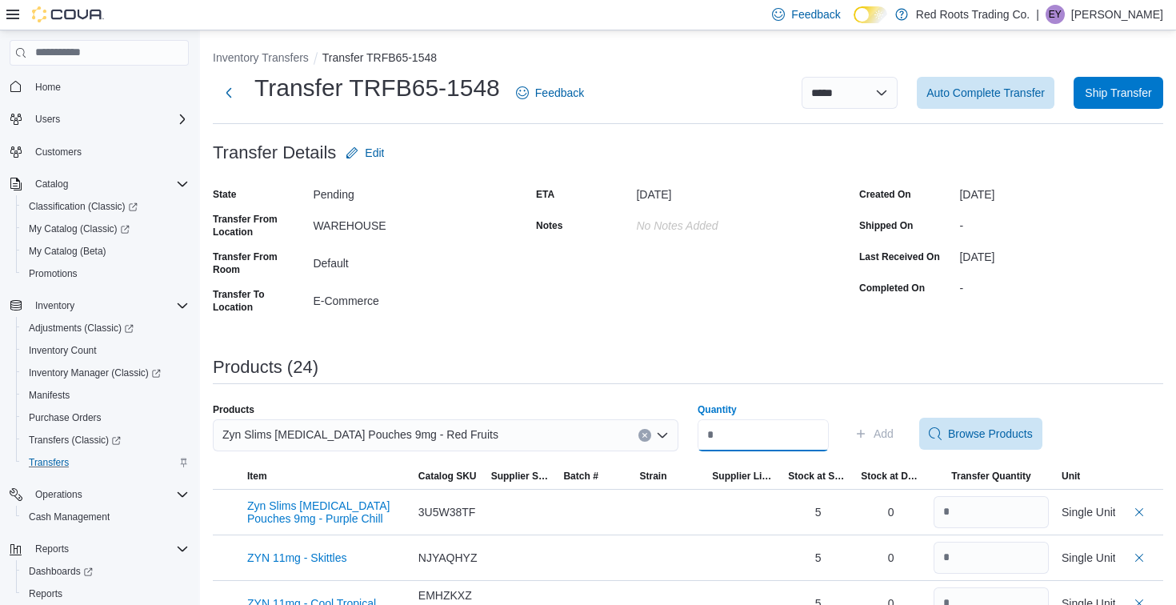
click at [737, 433] on input "Quantity" at bounding box center [762, 435] width 131 height 32
type input "*"
click at [893, 425] on span "Add" at bounding box center [883, 433] width 20 height 16
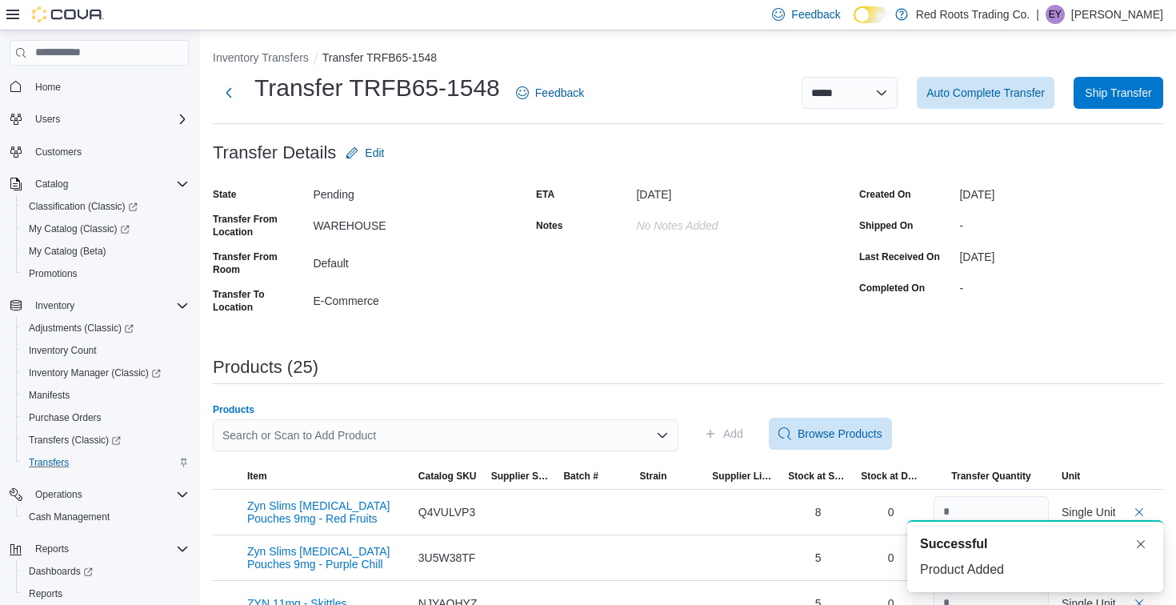
click at [497, 431] on div "Search or Scan to Add Product" at bounding box center [445, 435] width 465 height 32
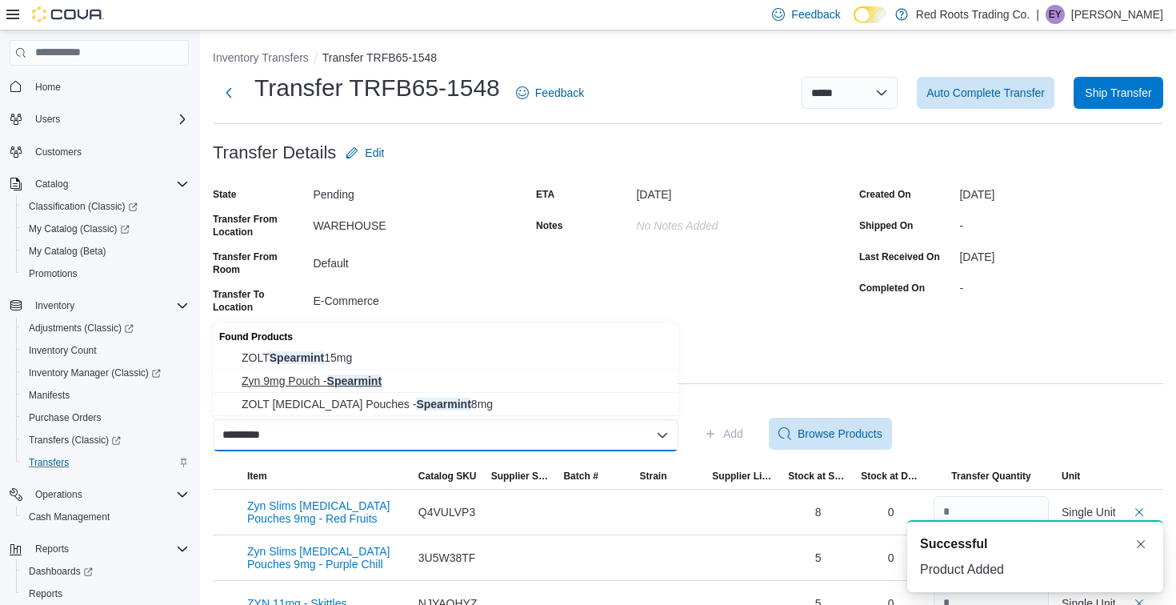
type input "*********"
click at [464, 379] on span "Zyn 9mg Pouch - Spearmint" at bounding box center [455, 381] width 427 height 16
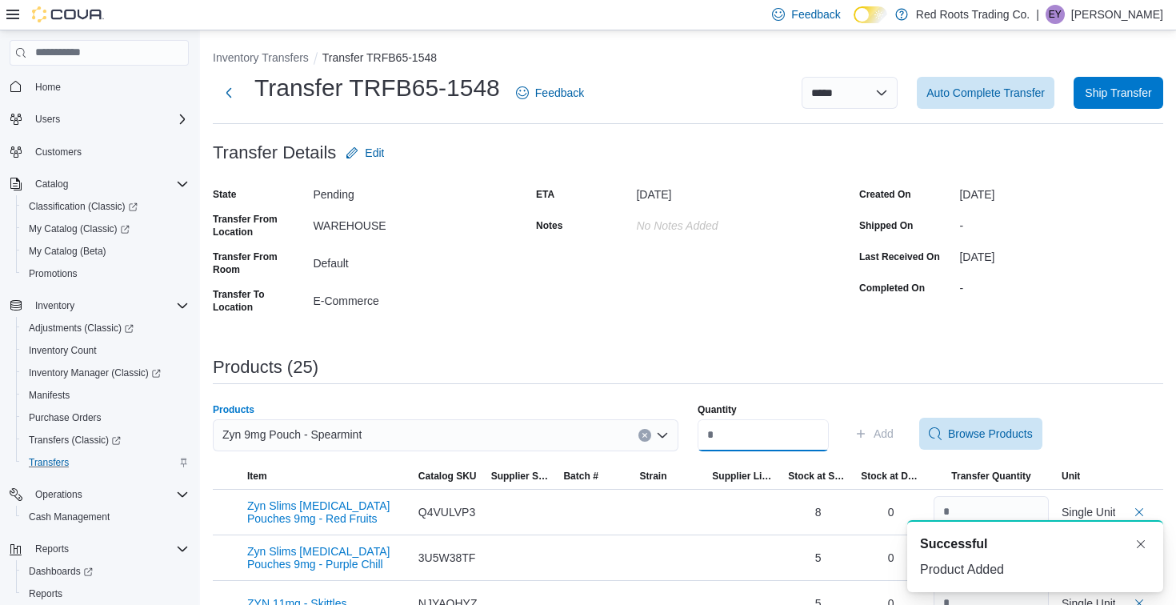
click at [752, 430] on input "Quantity" at bounding box center [762, 435] width 131 height 32
type input "*"
click at [891, 441] on span "Add" at bounding box center [873, 433] width 39 height 32
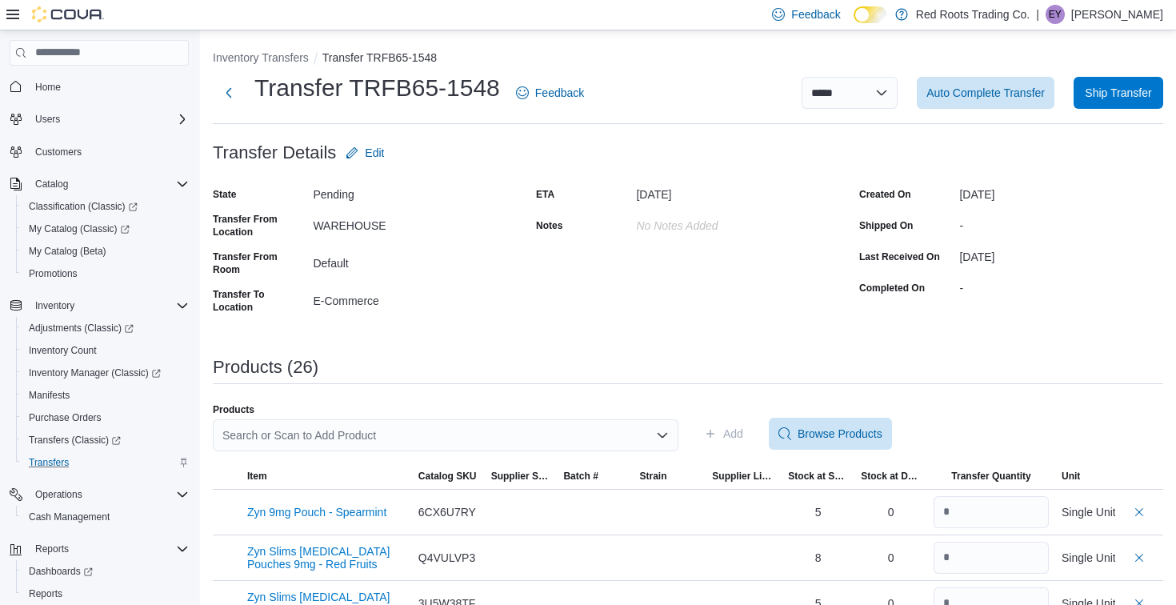
click at [533, 430] on div "Search or Scan to Add Product" at bounding box center [445, 435] width 465 height 32
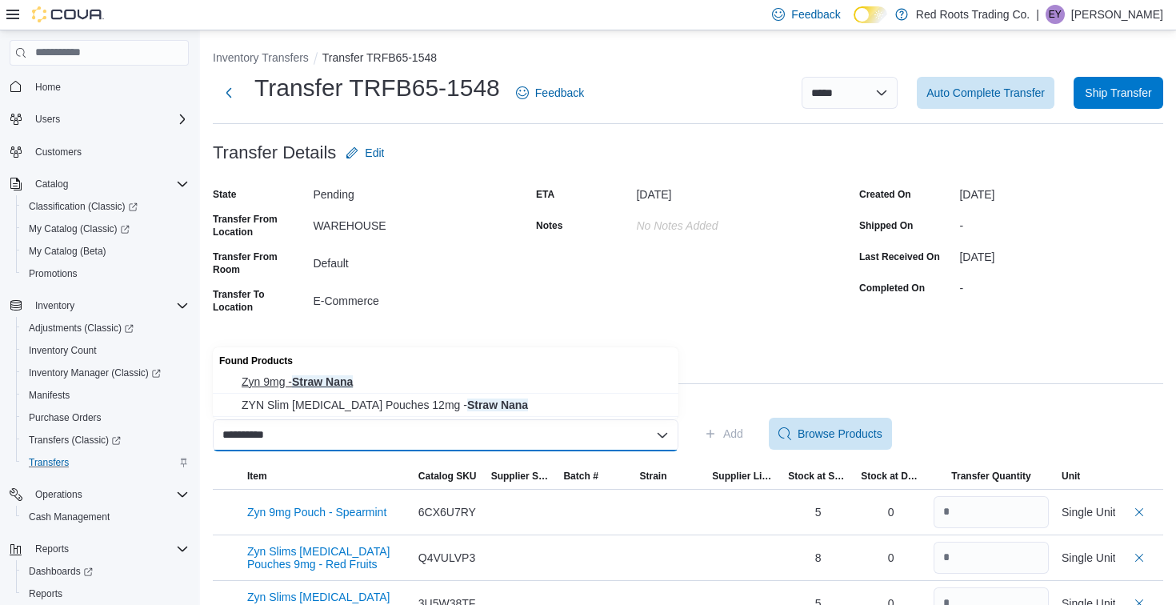
type input "**********"
click at [513, 371] on button "Zyn 9mg - Straw Nana" at bounding box center [445, 381] width 465 height 23
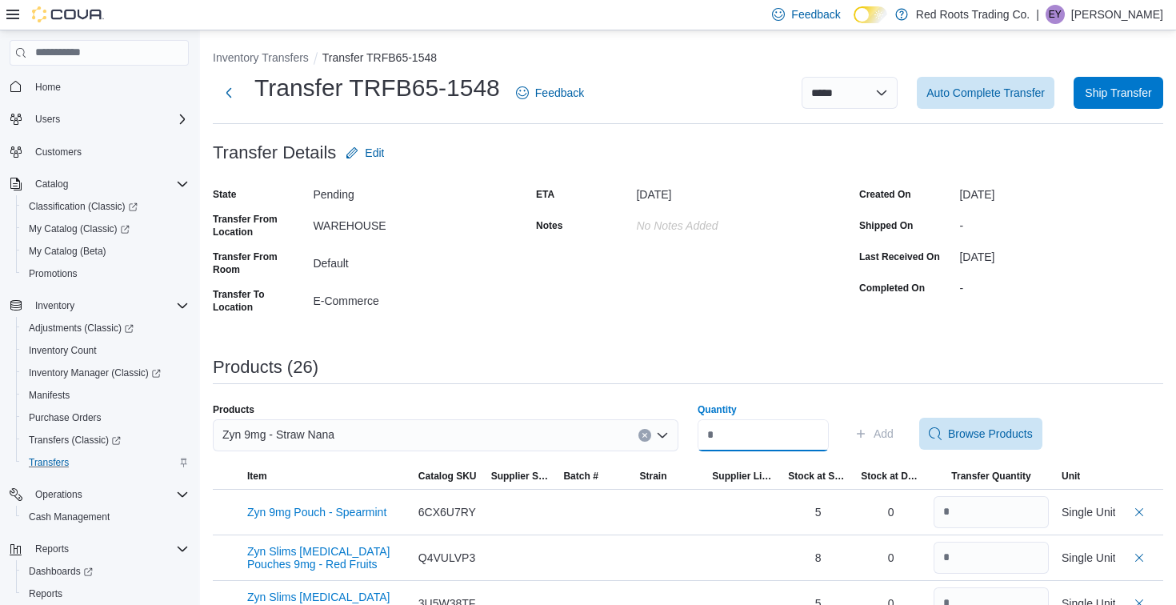
click at [798, 448] on input "Quantity" at bounding box center [762, 435] width 131 height 32
type input "*"
click at [893, 436] on span "Add" at bounding box center [883, 433] width 20 height 16
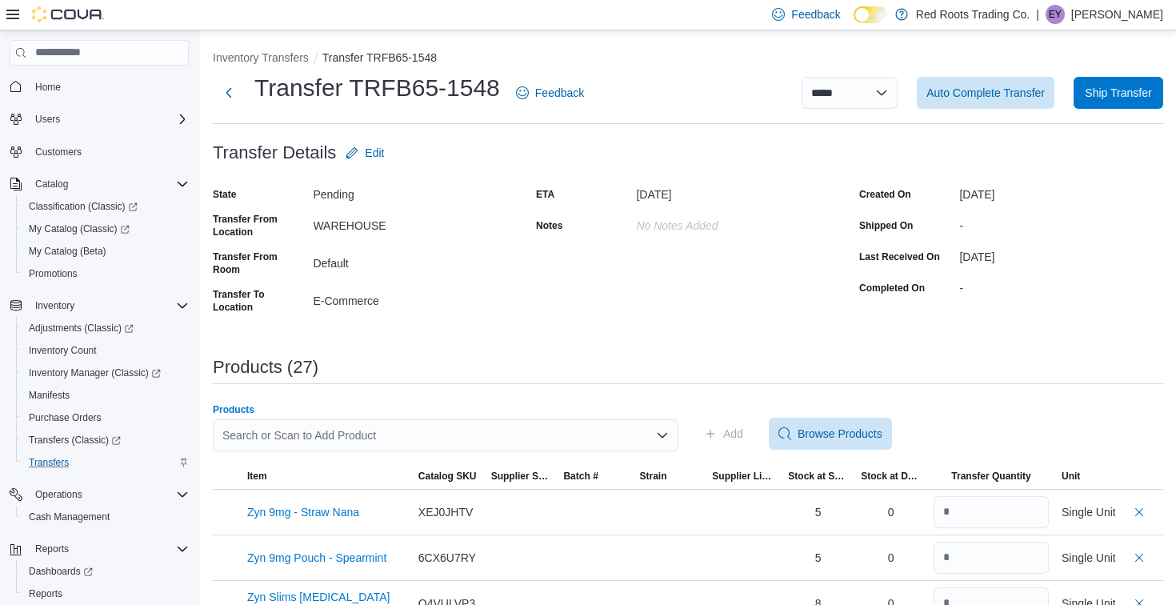
click at [606, 431] on div "Search or Scan to Add Product" at bounding box center [445, 435] width 465 height 32
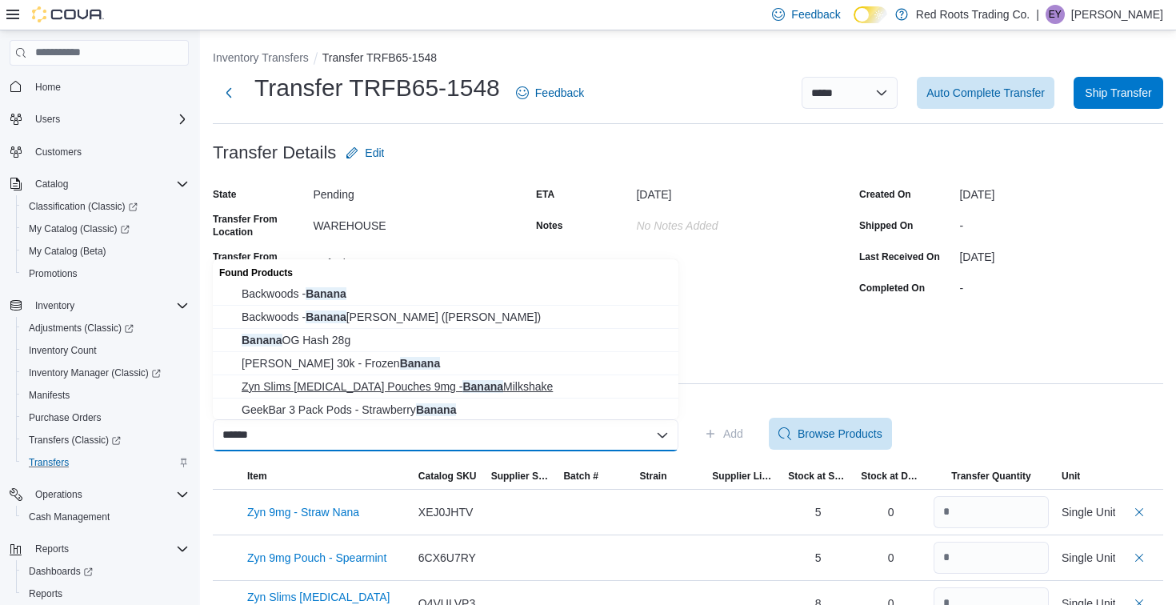
type input "******"
click at [548, 390] on span "Zyn Slims Nicotine Pouches 9mg - Banana Milkshake" at bounding box center [455, 386] width 427 height 16
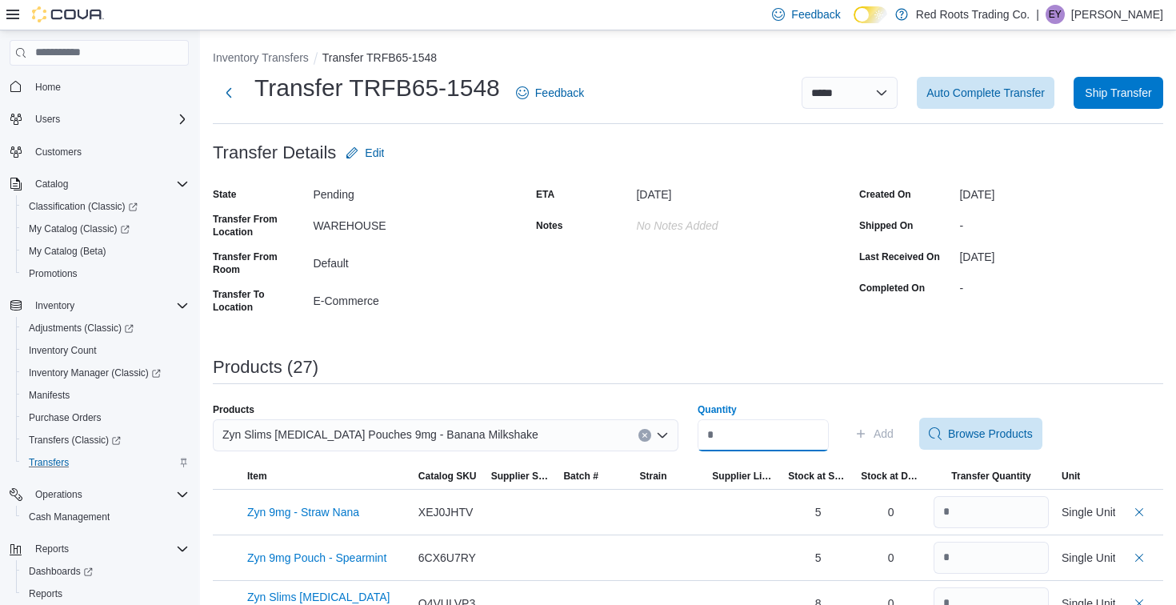
click at [749, 442] on input "Quantity" at bounding box center [762, 435] width 131 height 32
type input "*"
click at [891, 440] on span "Add" at bounding box center [883, 433] width 20 height 16
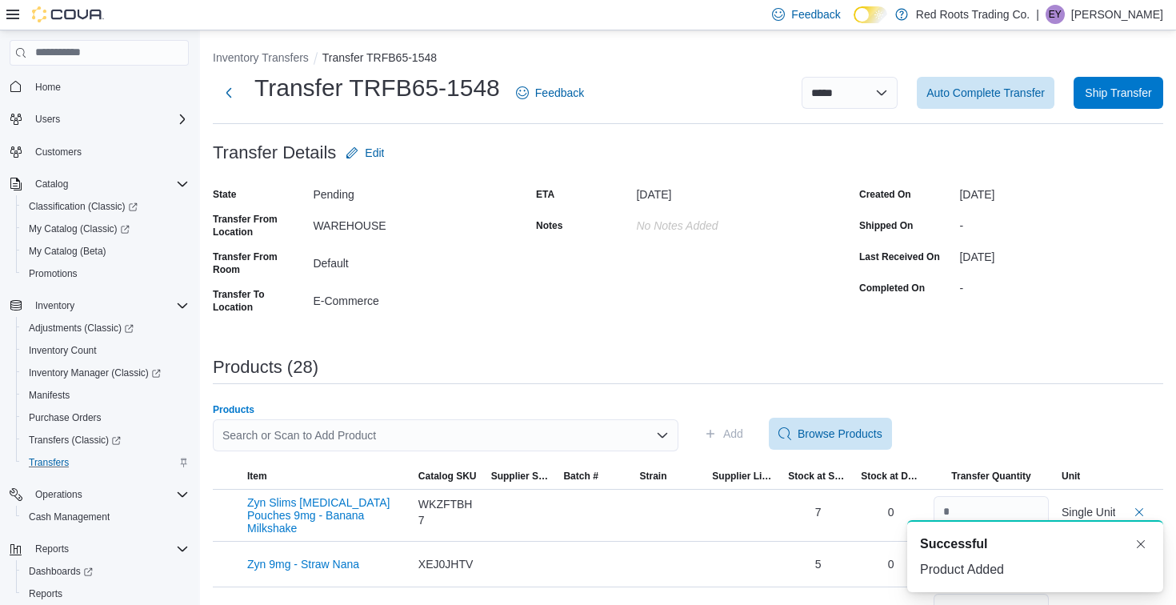
click at [436, 433] on div "Search or Scan to Add Product" at bounding box center [445, 435] width 465 height 32
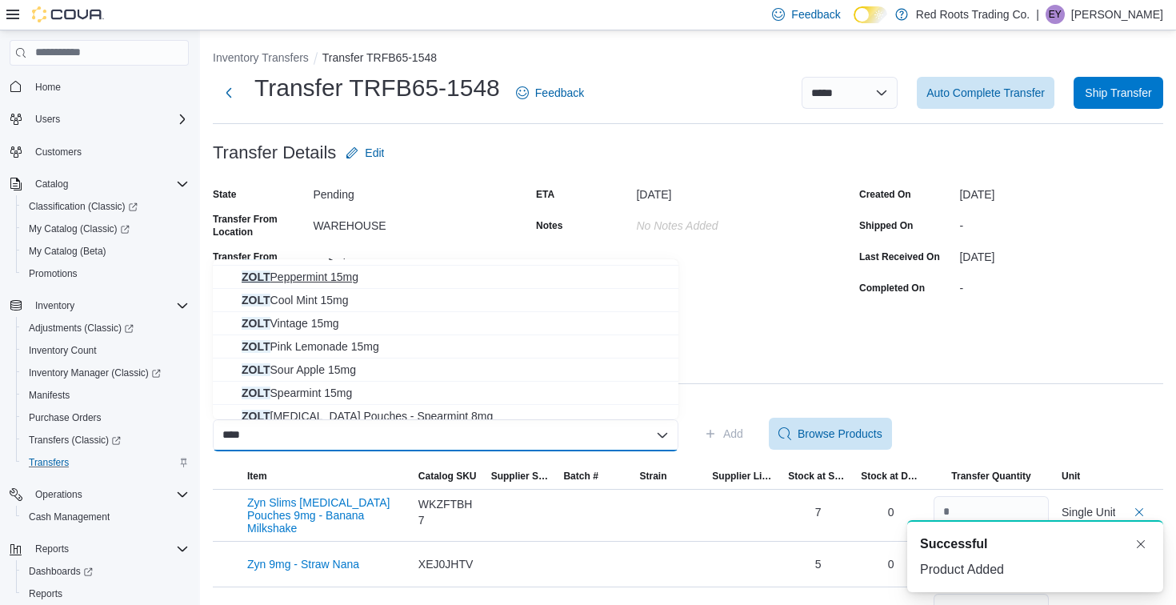
scroll to position [90, 0]
type input "****"
click at [398, 391] on span "ZOLT Spearmint 15mg" at bounding box center [455, 390] width 427 height 16
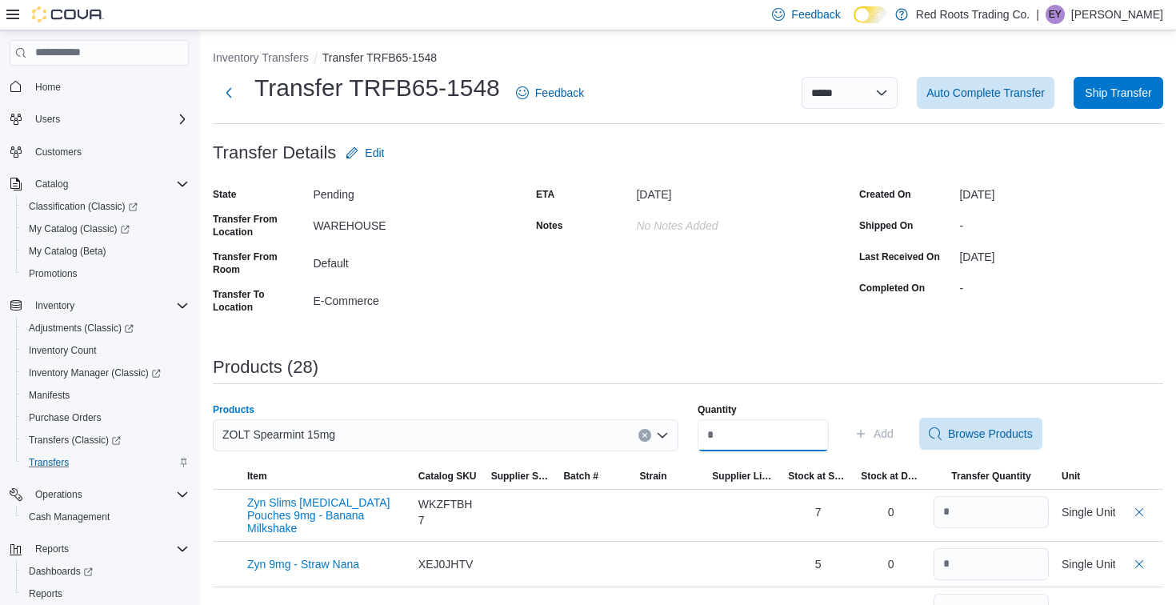
click at [765, 426] on input "Quantity" at bounding box center [762, 435] width 131 height 32
type input "*"
click at [893, 439] on span "Add" at bounding box center [883, 433] width 20 height 16
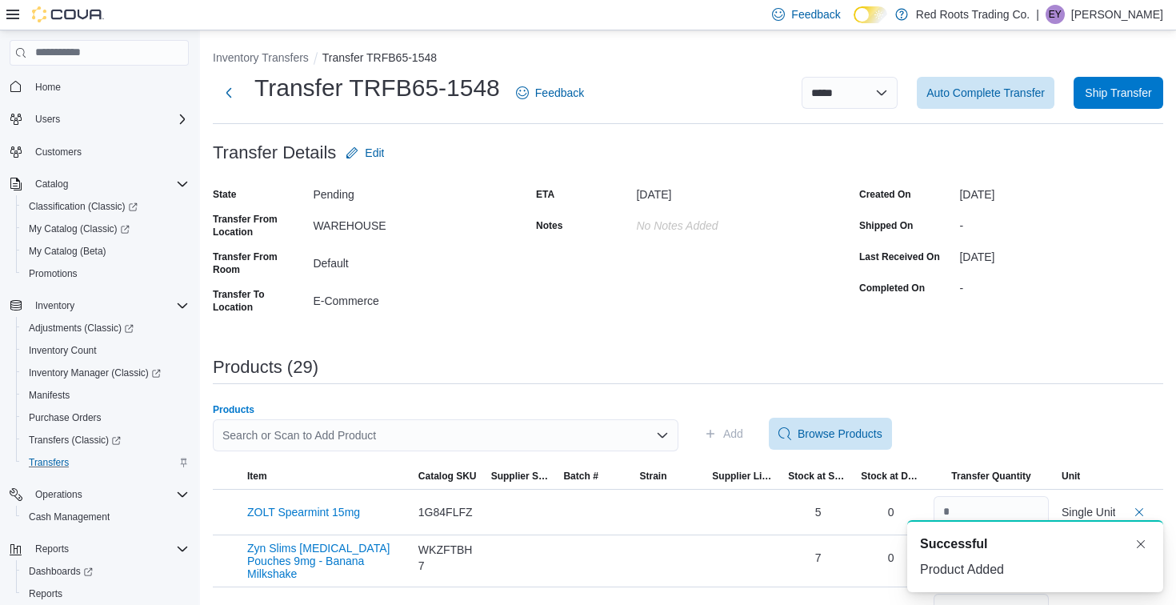
click at [523, 428] on div "Search or Scan to Add Product" at bounding box center [445, 435] width 465 height 32
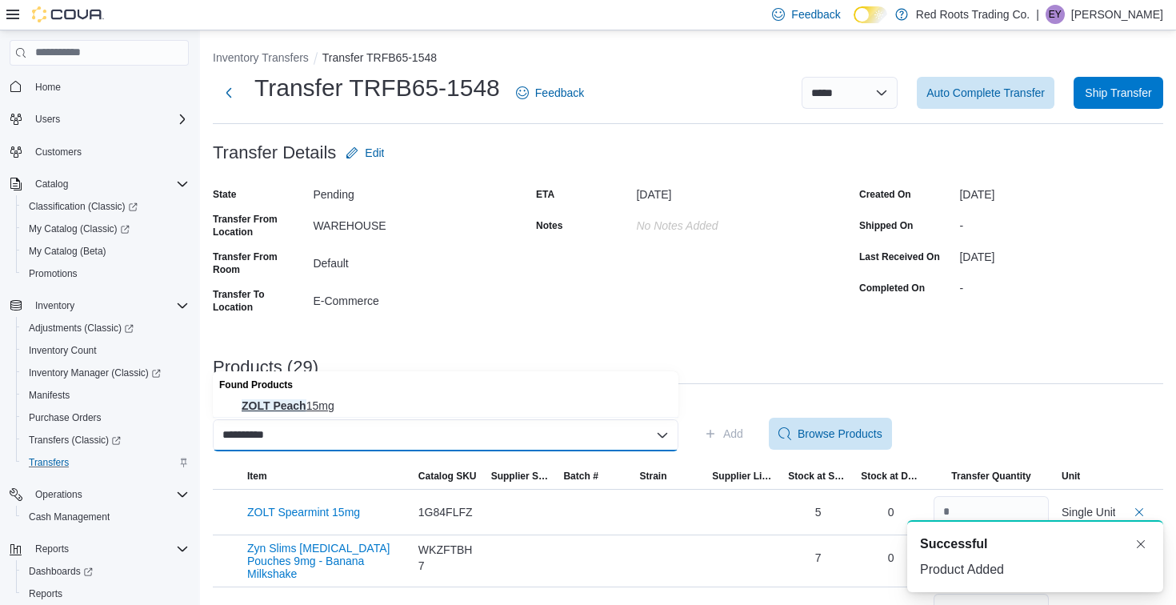
type input "**********"
click at [521, 401] on span "ZOLT Peach 15mg" at bounding box center [455, 405] width 427 height 16
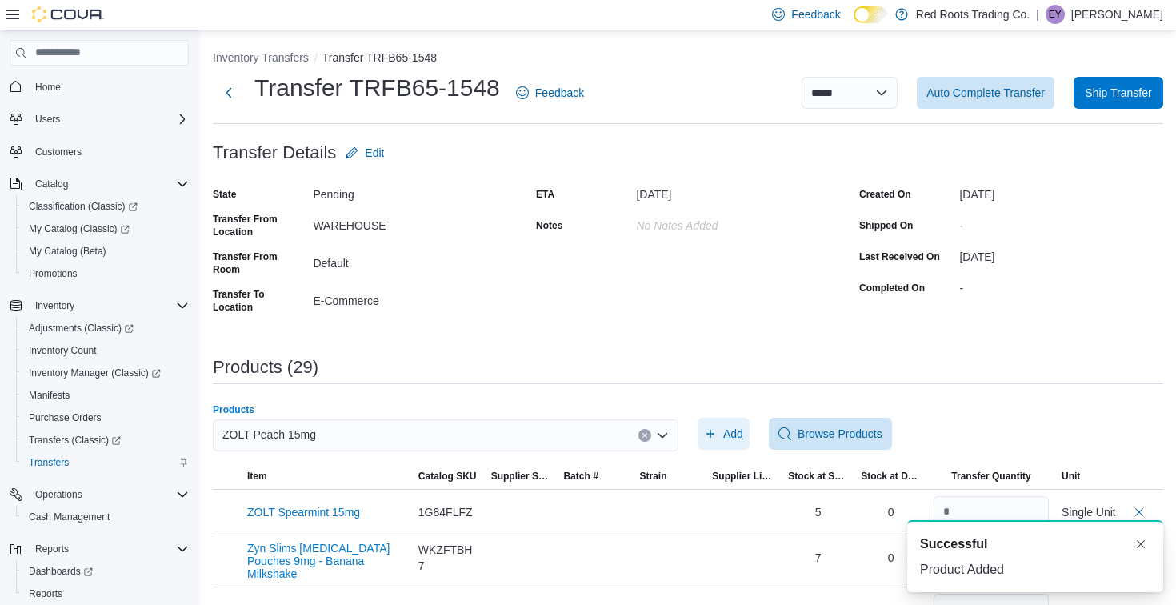
click at [736, 441] on span "Add" at bounding box center [733, 433] width 20 height 16
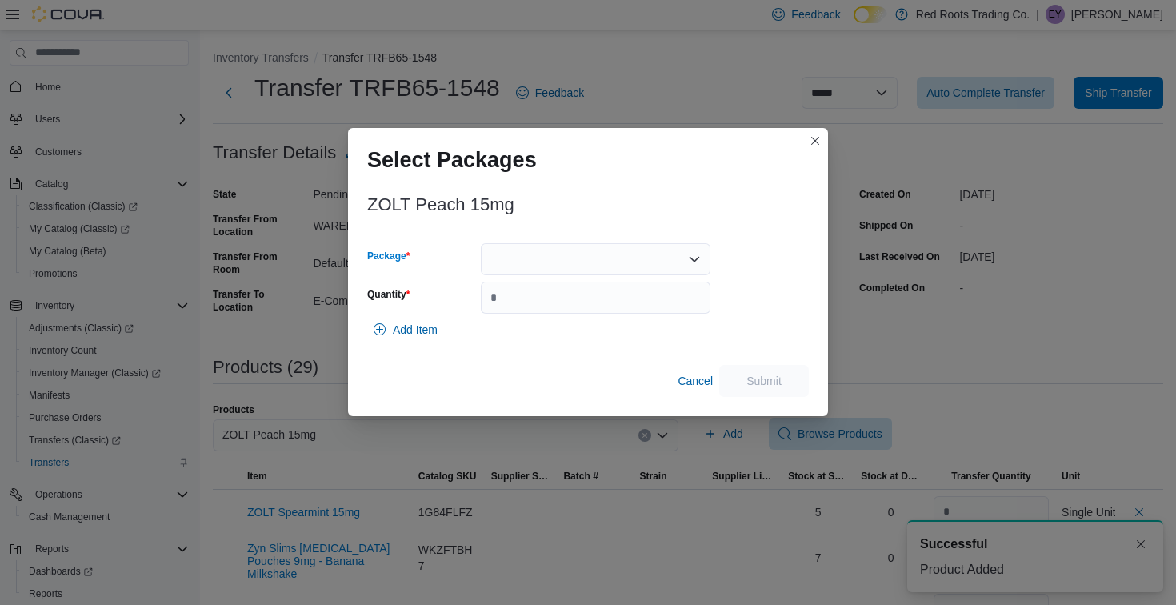
click at [669, 264] on div at bounding box center [596, 259] width 230 height 32
click at [661, 308] on span "1" at bounding box center [604, 310] width 191 height 16
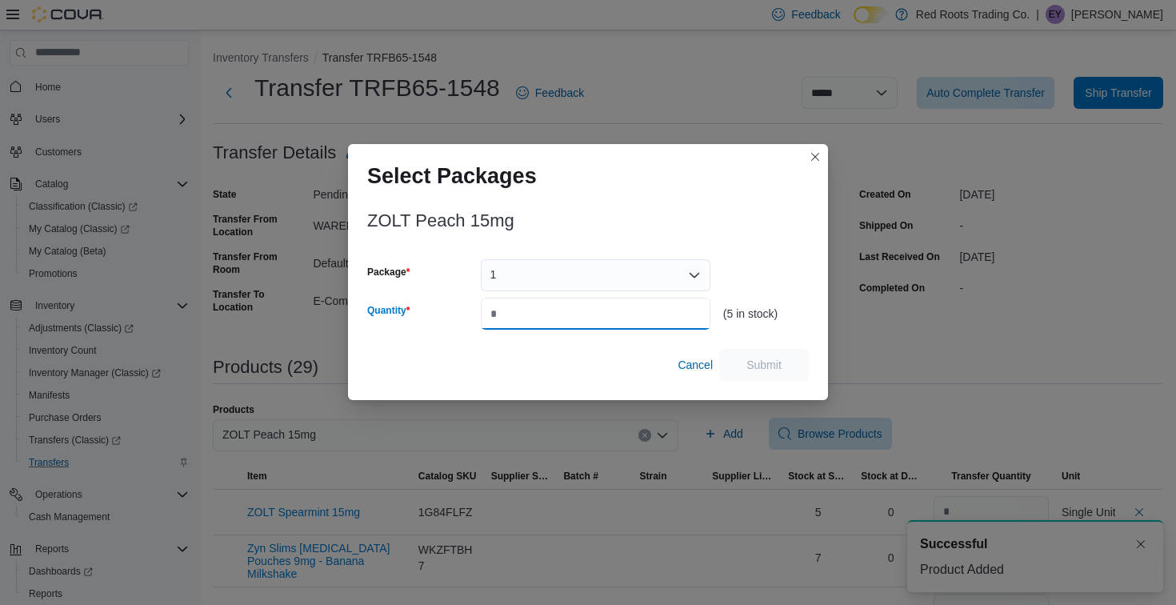
click at [661, 308] on input "Quantity" at bounding box center [596, 314] width 230 height 32
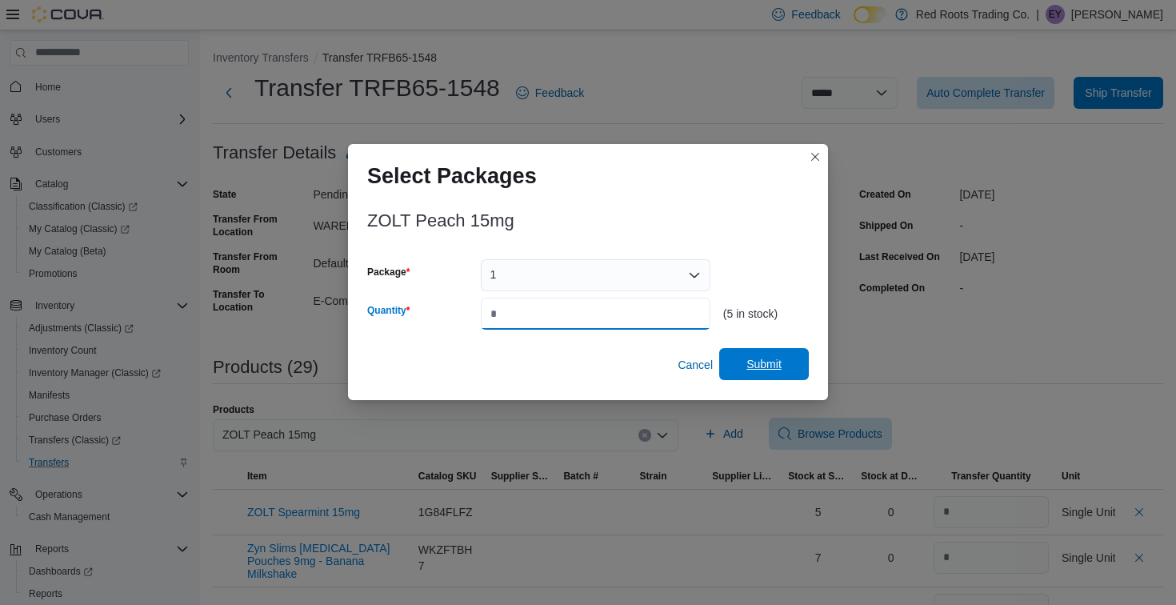
type input "*"
click at [749, 367] on span "Submit" at bounding box center [763, 364] width 35 height 16
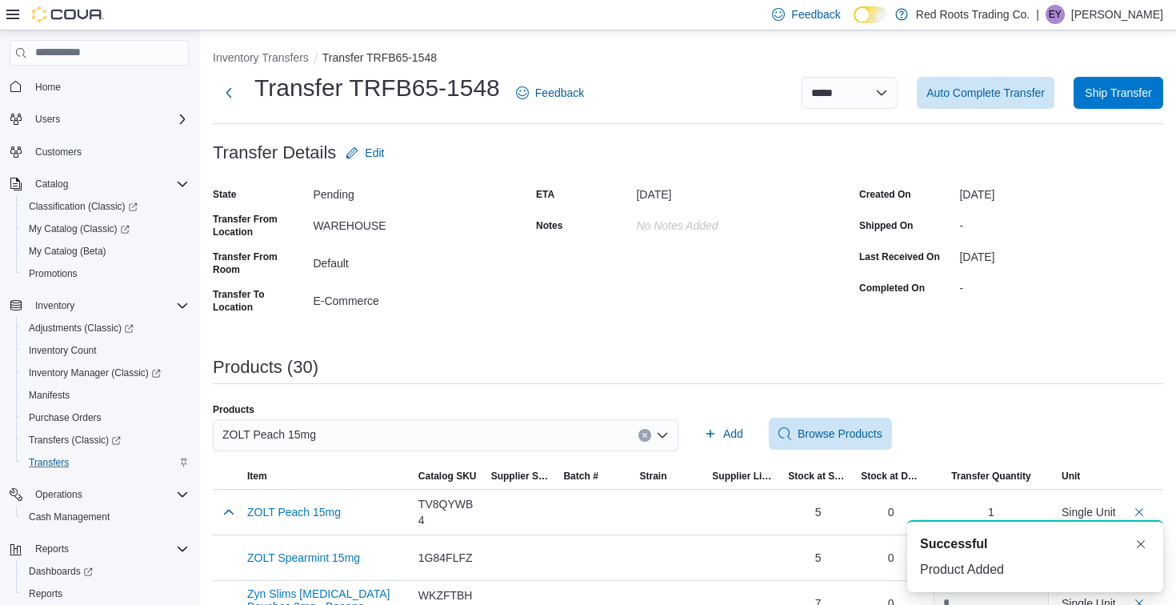
click at [368, 445] on div "ZOLT Peach 15mg" at bounding box center [445, 435] width 465 height 32
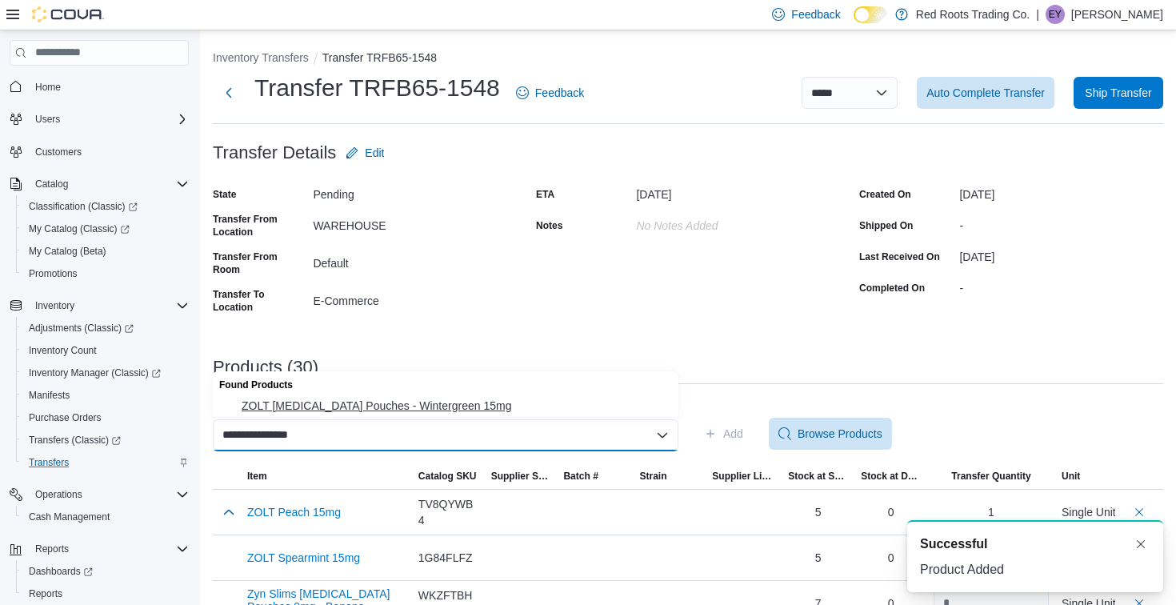
type input "**********"
click at [380, 413] on button "ZOLT Nicotine Pouches - Wintergreen 15mg" at bounding box center [445, 405] width 465 height 23
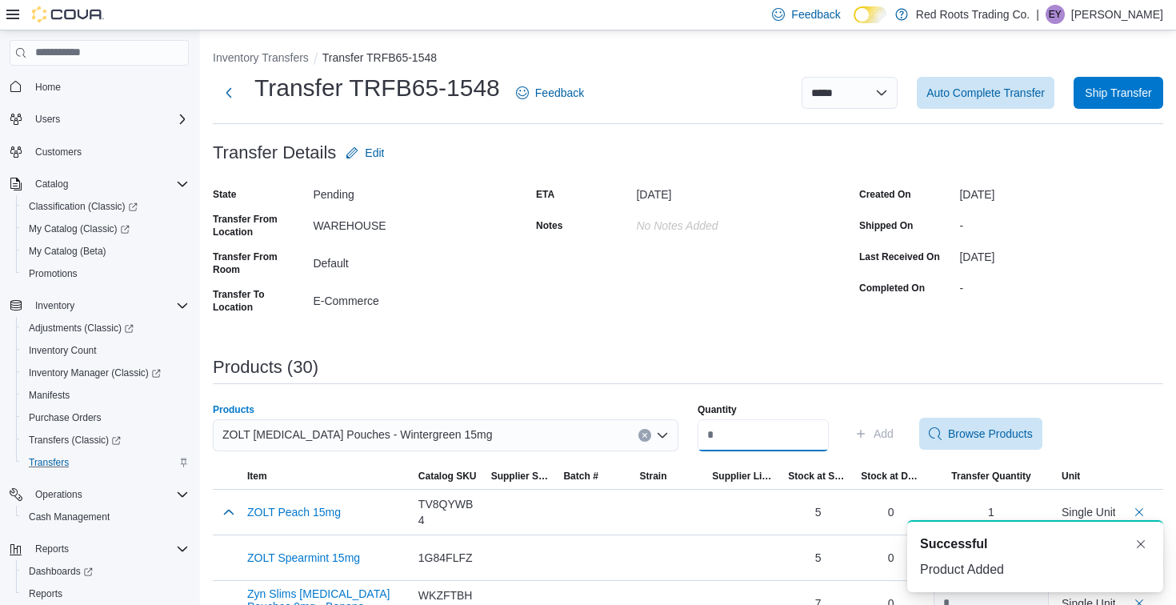
click at [767, 440] on input "Quantity" at bounding box center [762, 435] width 131 height 32
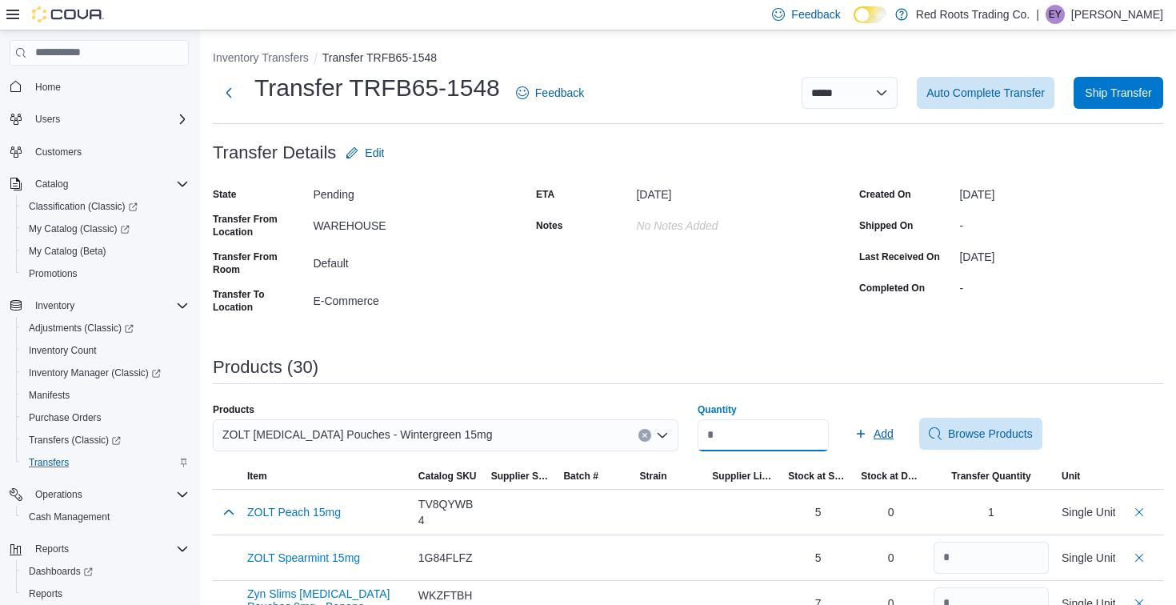
type input "*"
click at [889, 430] on span "Add" at bounding box center [883, 433] width 20 height 16
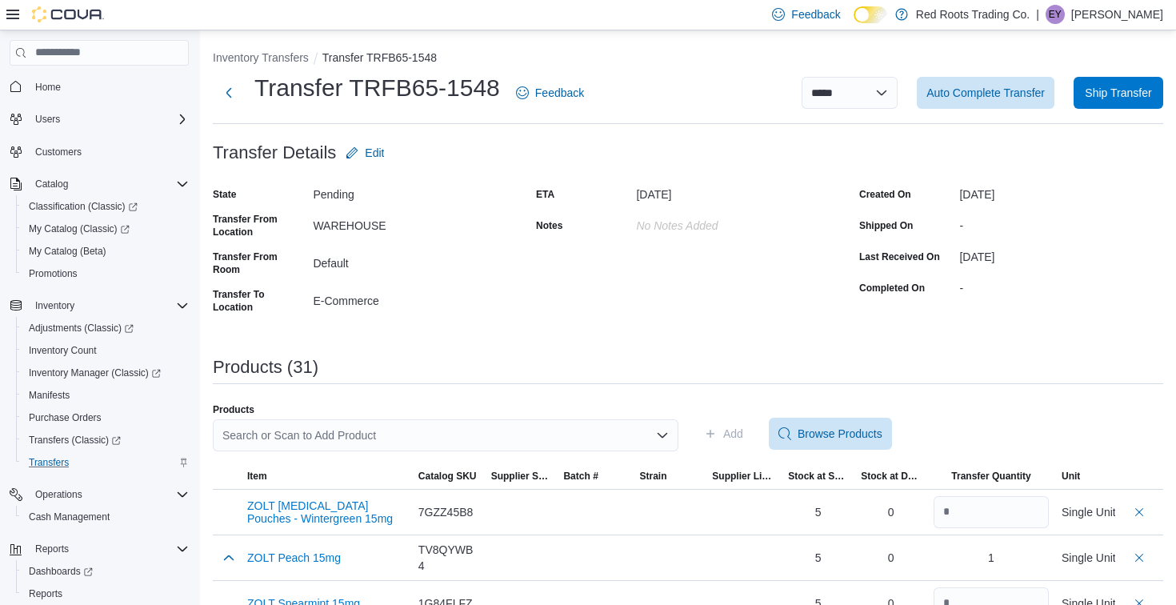
click at [378, 425] on div "Search or Scan to Add Product" at bounding box center [445, 435] width 465 height 32
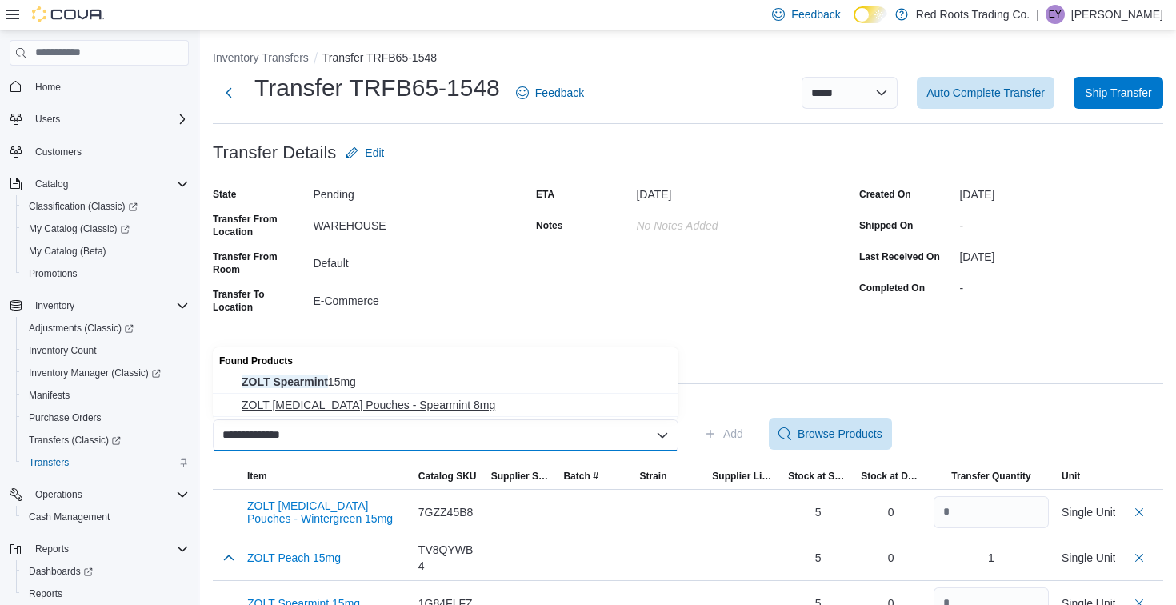
type input "**********"
click at [393, 410] on span "ZOLT Nicotine Pouches - Spearmint 8mg" at bounding box center [455, 405] width 427 height 16
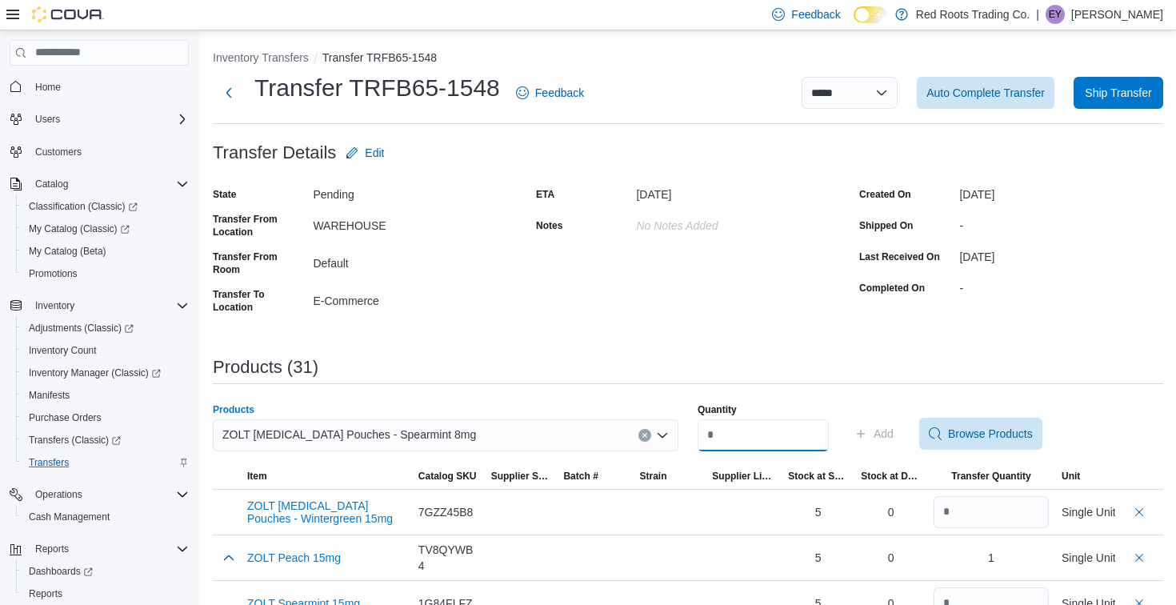
click at [758, 431] on input "Quantity" at bounding box center [762, 435] width 131 height 32
type input "*"
click at [893, 440] on span "Add" at bounding box center [883, 433] width 20 height 16
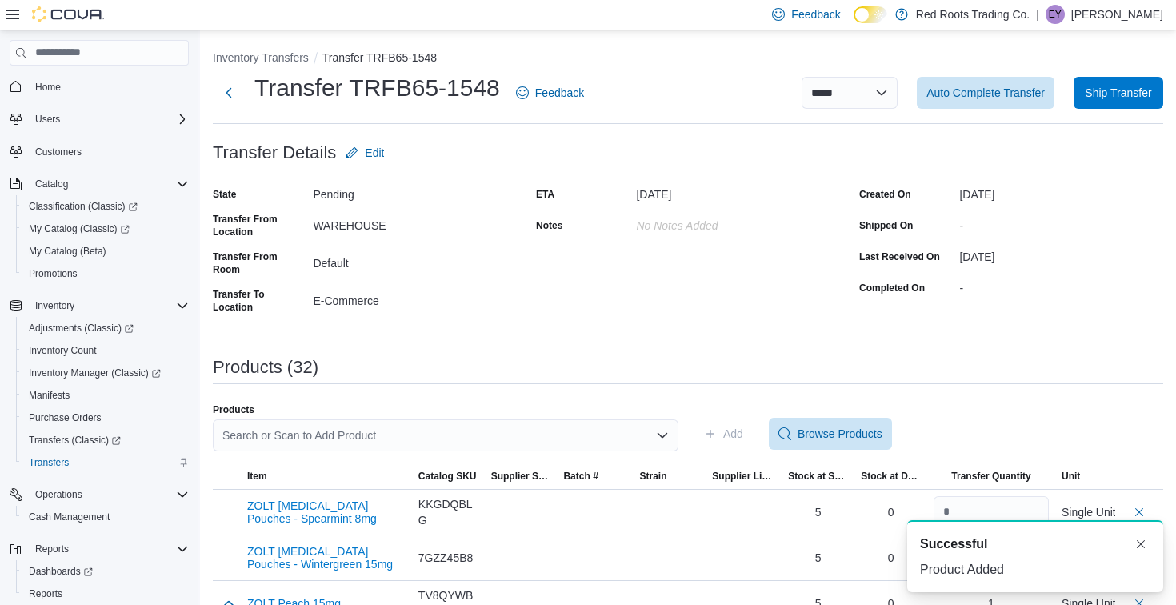
click at [523, 429] on div "Search or Scan to Add Product" at bounding box center [445, 435] width 465 height 32
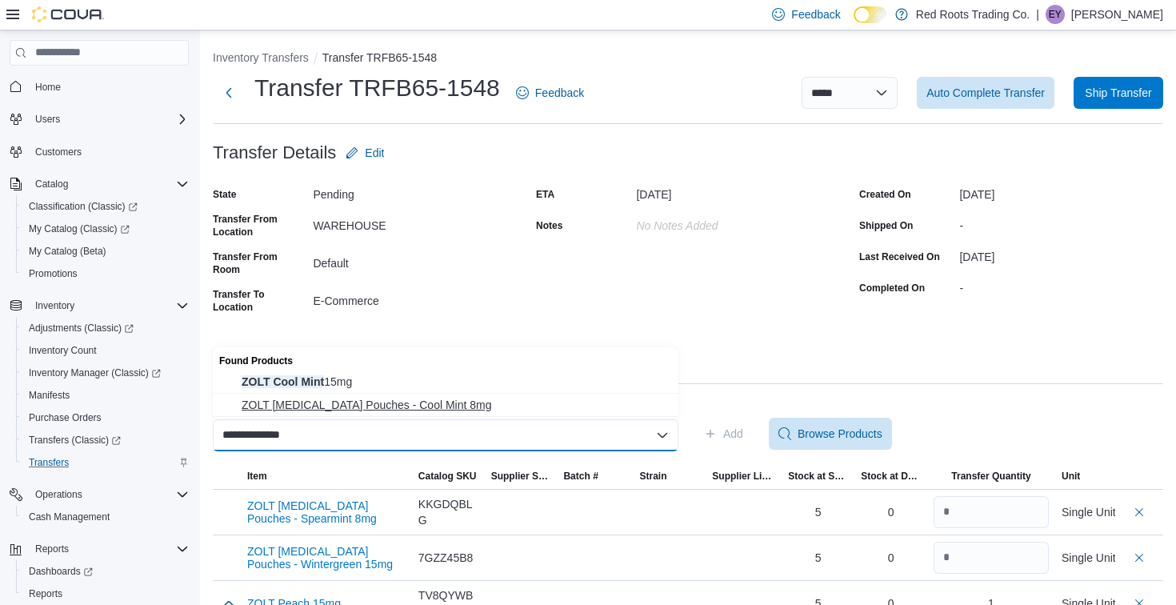
type input "**********"
click at [513, 409] on span "ZOLT Nicotine Pouches - Cool Mint 8mg" at bounding box center [455, 405] width 427 height 16
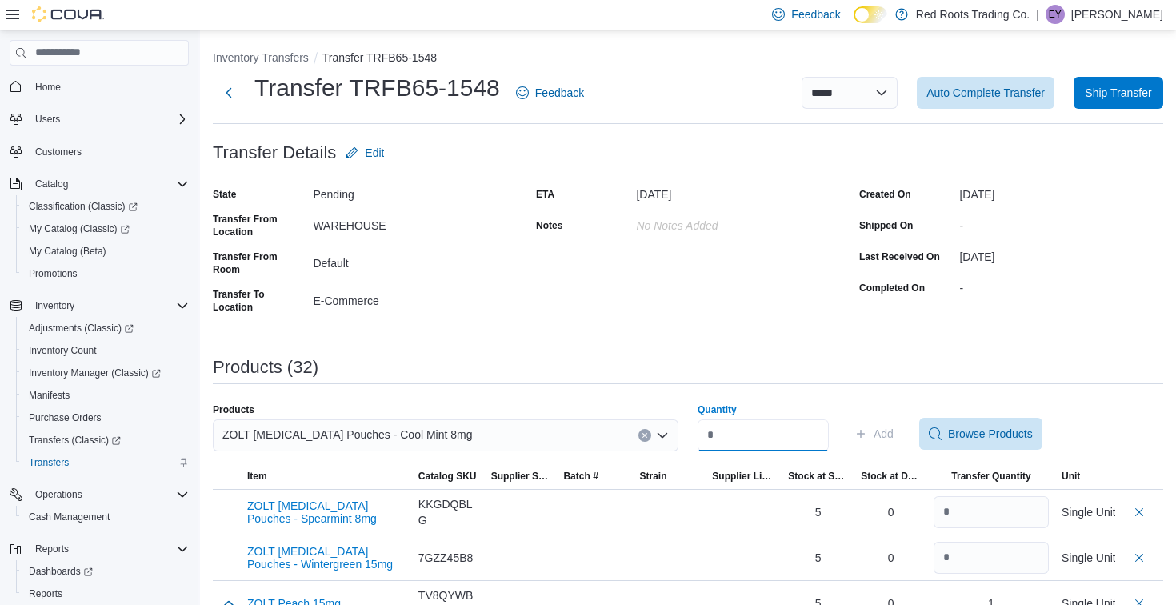
click at [748, 423] on input "Quantity" at bounding box center [762, 435] width 131 height 32
type input "*"
click at [881, 429] on span "Add" at bounding box center [873, 433] width 39 height 32
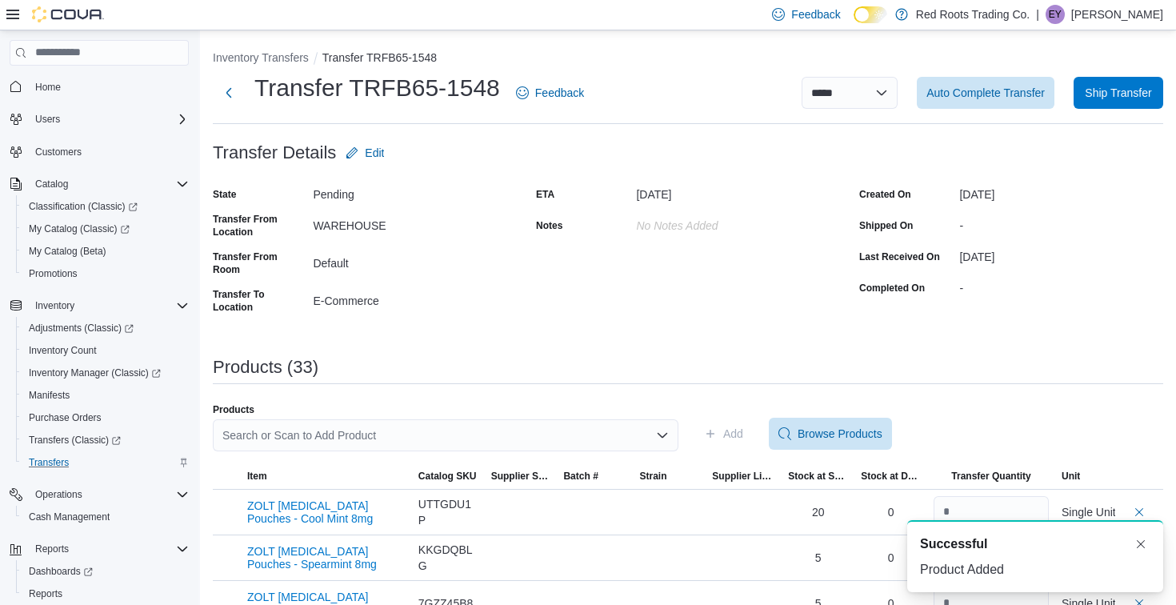
click at [504, 426] on div "Search or Scan to Add Product" at bounding box center [445, 435] width 465 height 32
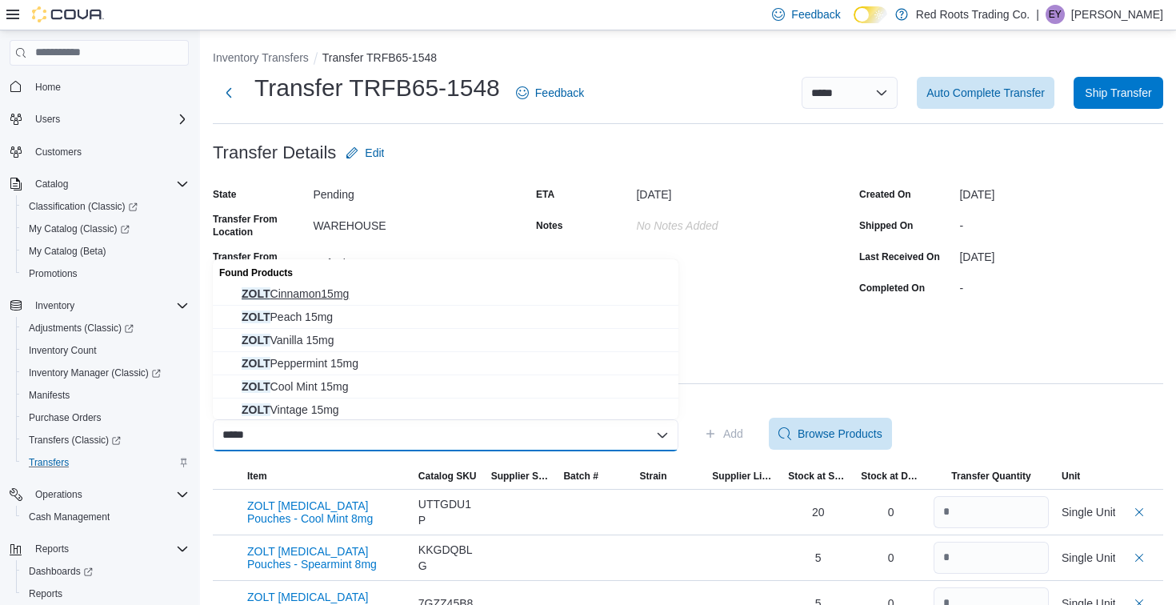
type input "****"
click at [493, 282] on button "ZOLT Cinnamon15mg" at bounding box center [445, 293] width 465 height 23
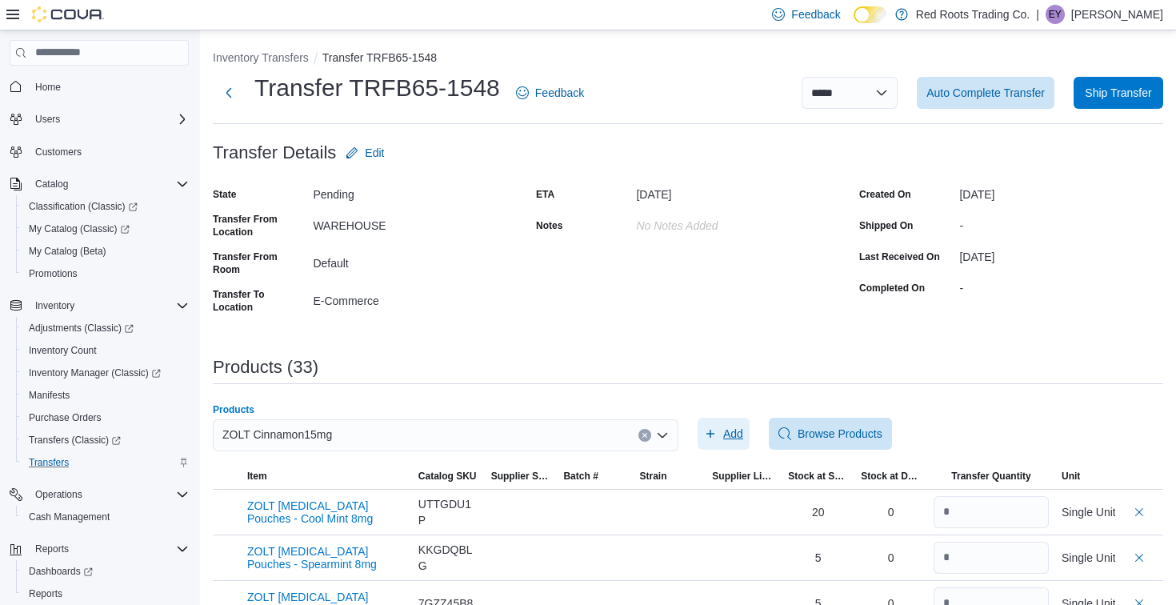
click at [740, 429] on span "Add" at bounding box center [733, 433] width 20 height 16
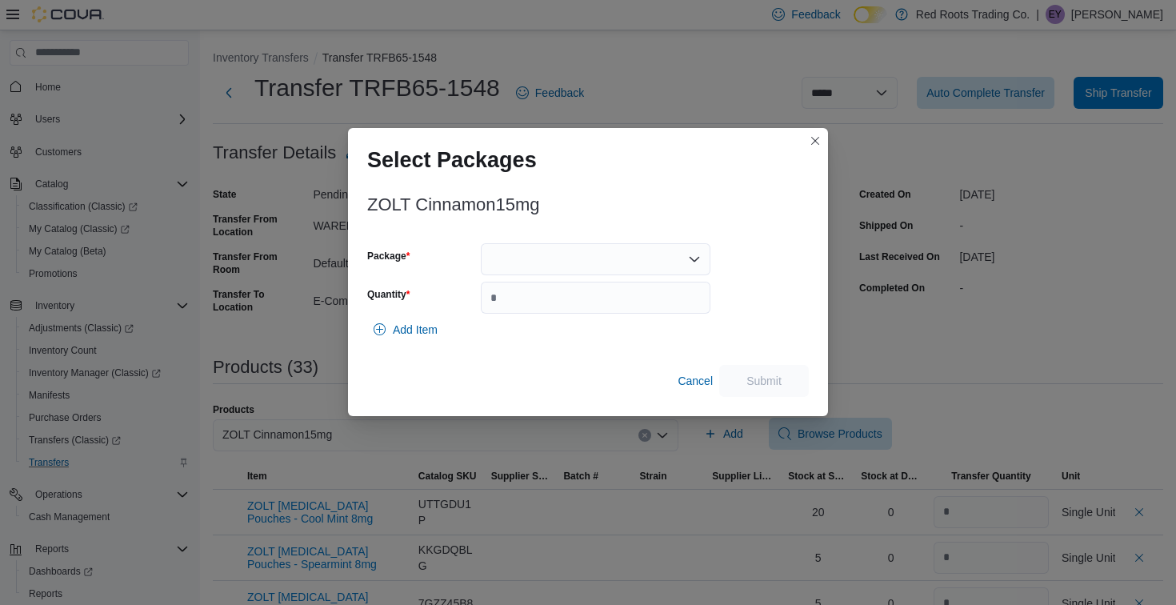
click at [645, 257] on div at bounding box center [596, 259] width 230 height 32
click at [628, 314] on span "1" at bounding box center [604, 310] width 191 height 16
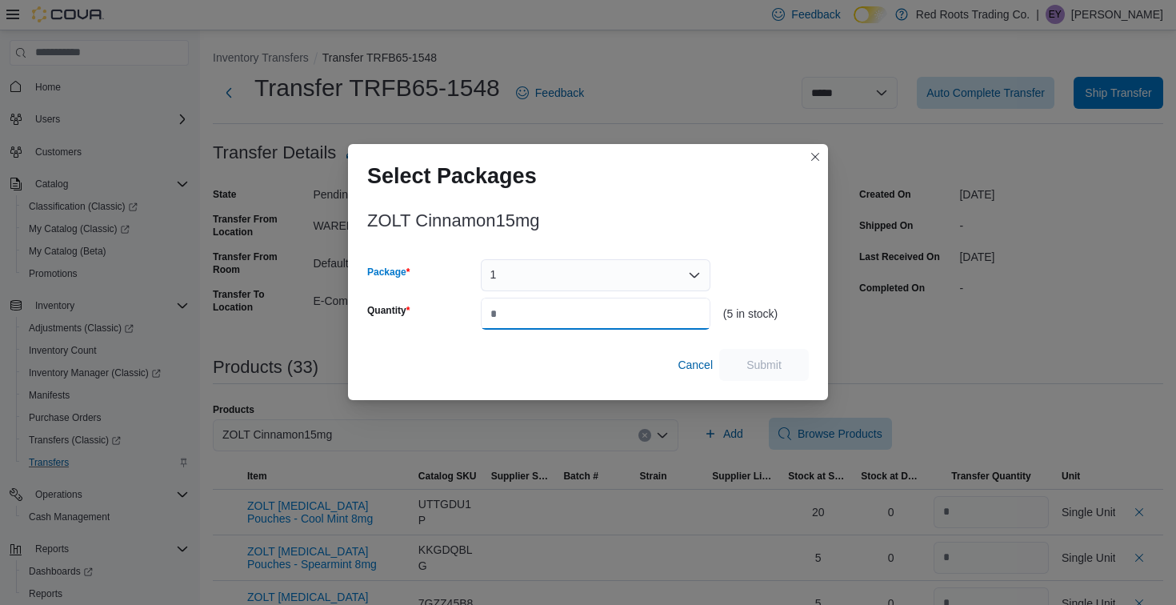
click at [628, 314] on input "Quantity" at bounding box center [596, 314] width 230 height 32
type input "*"
click at [775, 354] on span "Submit" at bounding box center [764, 364] width 70 height 32
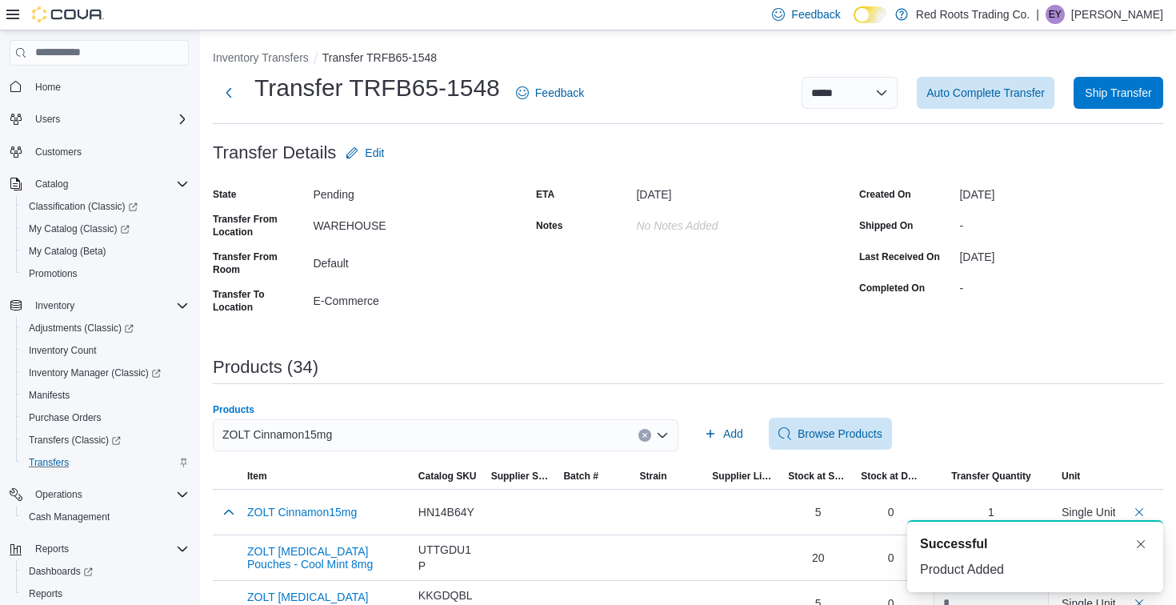
click at [545, 437] on div "ZOLT Cinnamon15mg" at bounding box center [445, 435] width 465 height 32
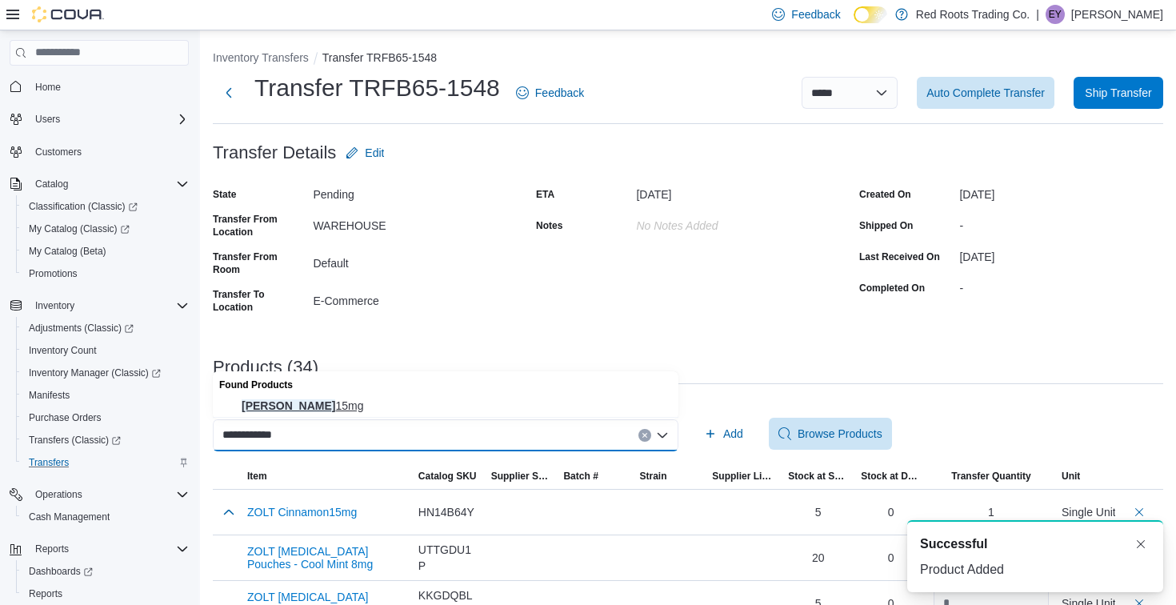
type input "**********"
click at [530, 409] on span "ZOLT Vanilla 15mg" at bounding box center [455, 405] width 427 height 16
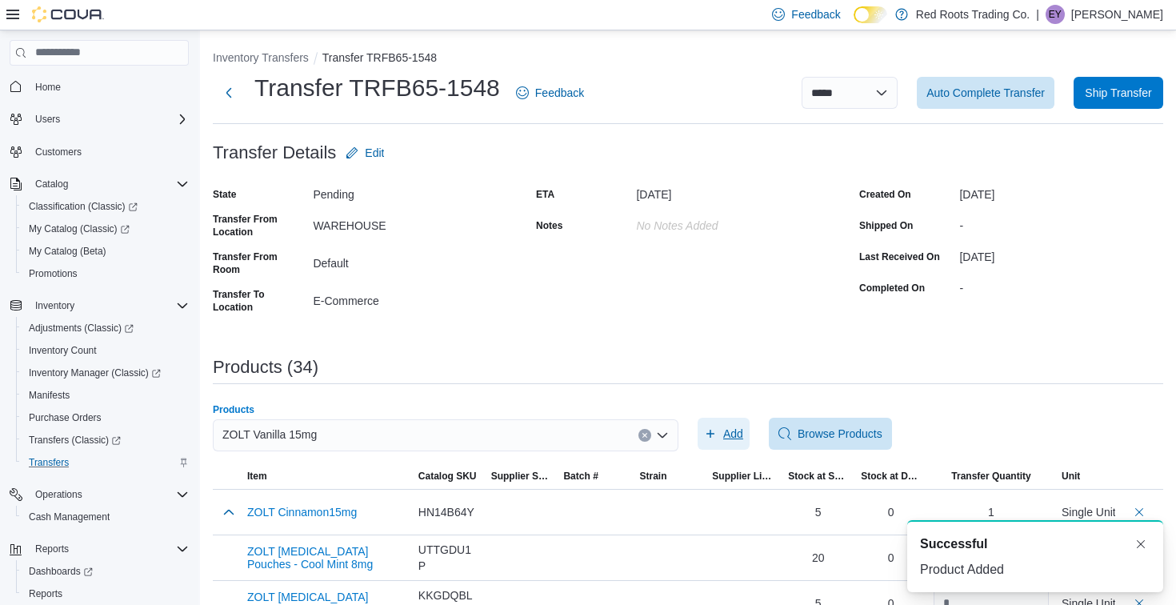
click at [737, 437] on span "Add" at bounding box center [733, 433] width 20 height 16
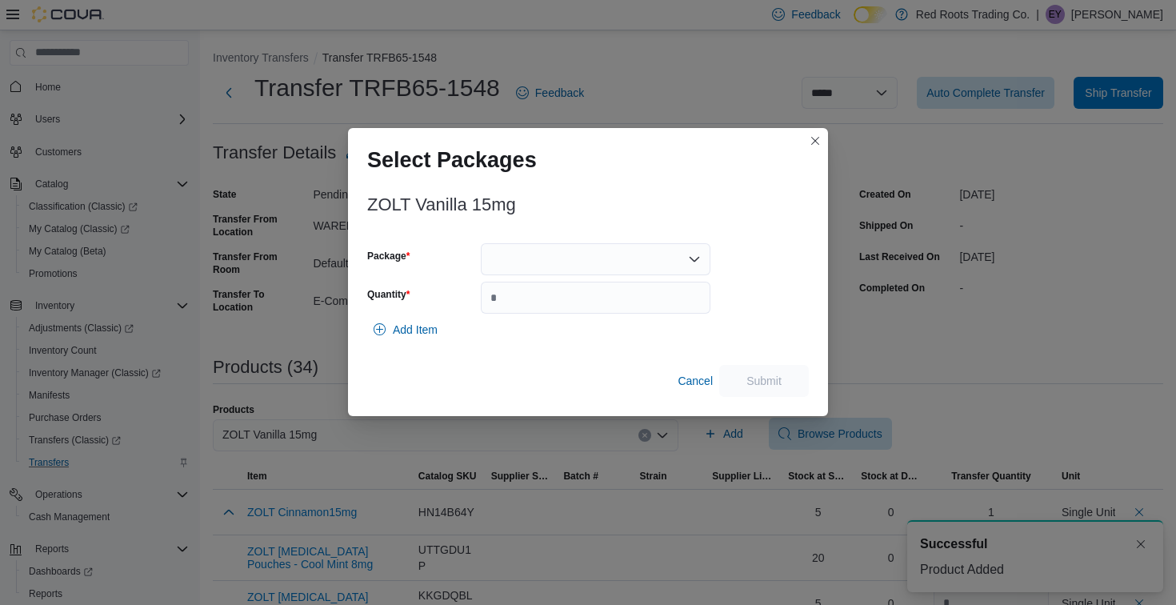
click at [629, 259] on div at bounding box center [596, 259] width 230 height 32
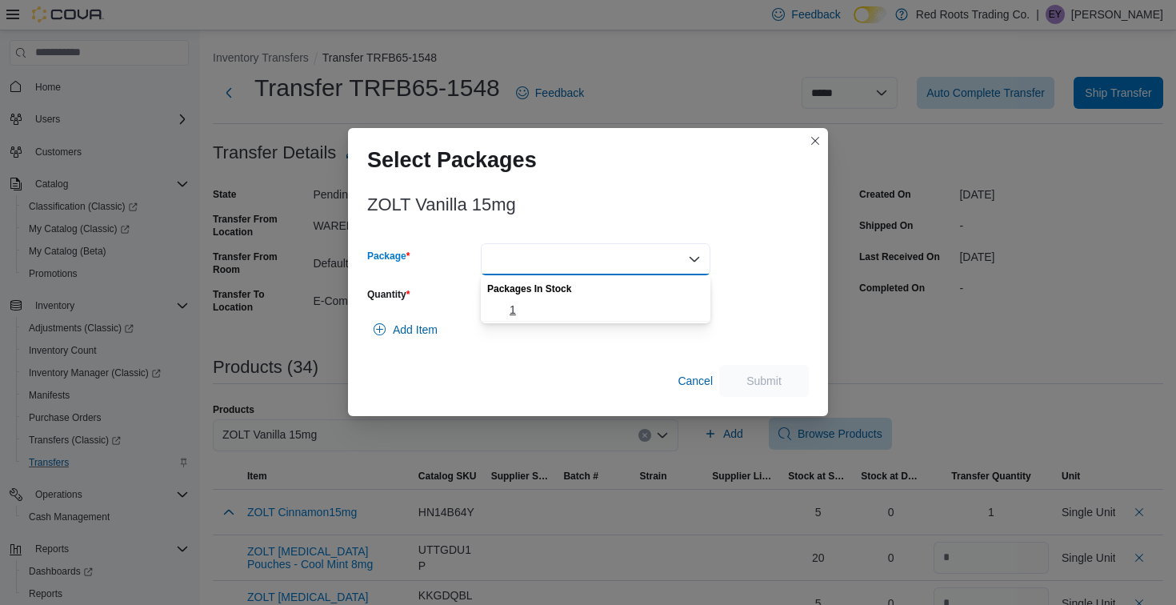
click at [622, 318] on button "1" at bounding box center [596, 309] width 230 height 23
click at [622, 314] on input "Quantity" at bounding box center [596, 298] width 230 height 32
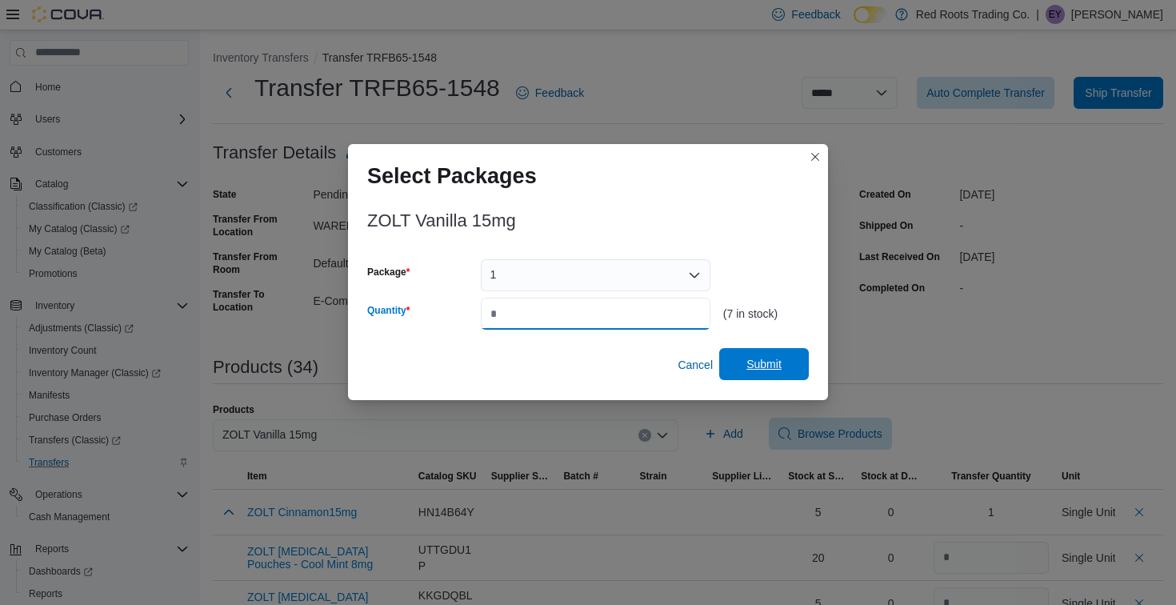
type input "*"
click at [753, 363] on span "Submit" at bounding box center [763, 364] width 35 height 16
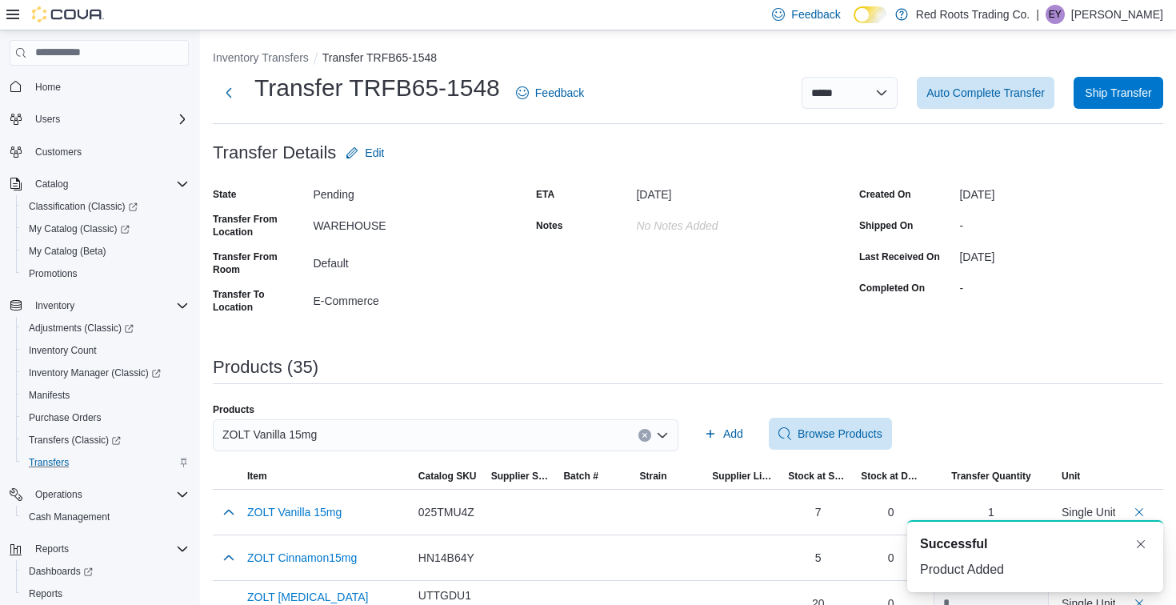
click at [429, 426] on div "ZOLT Vanilla 15mg" at bounding box center [445, 435] width 465 height 32
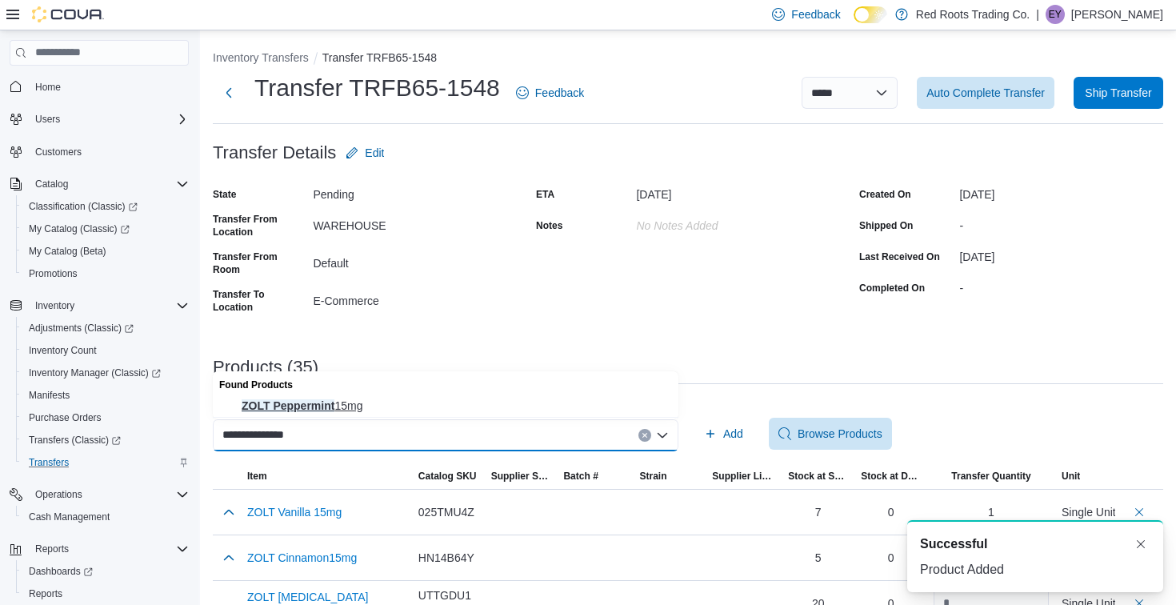
type input "**********"
click at [421, 400] on span "ZOLT Peppermint 15mg" at bounding box center [455, 405] width 427 height 16
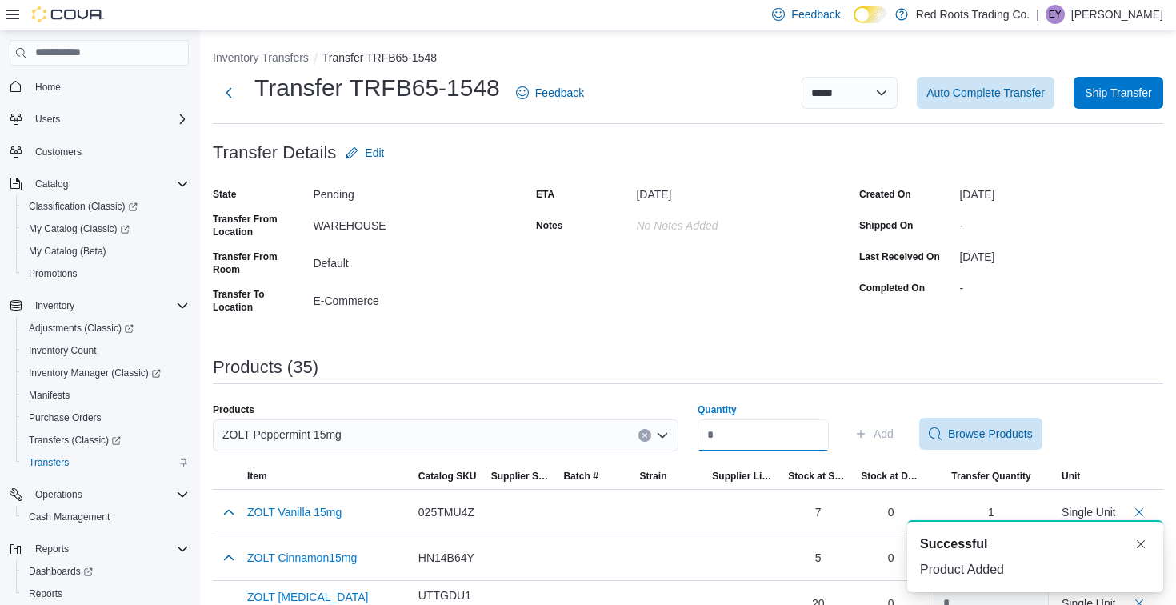
click at [753, 441] on input "Quantity" at bounding box center [762, 435] width 131 height 32
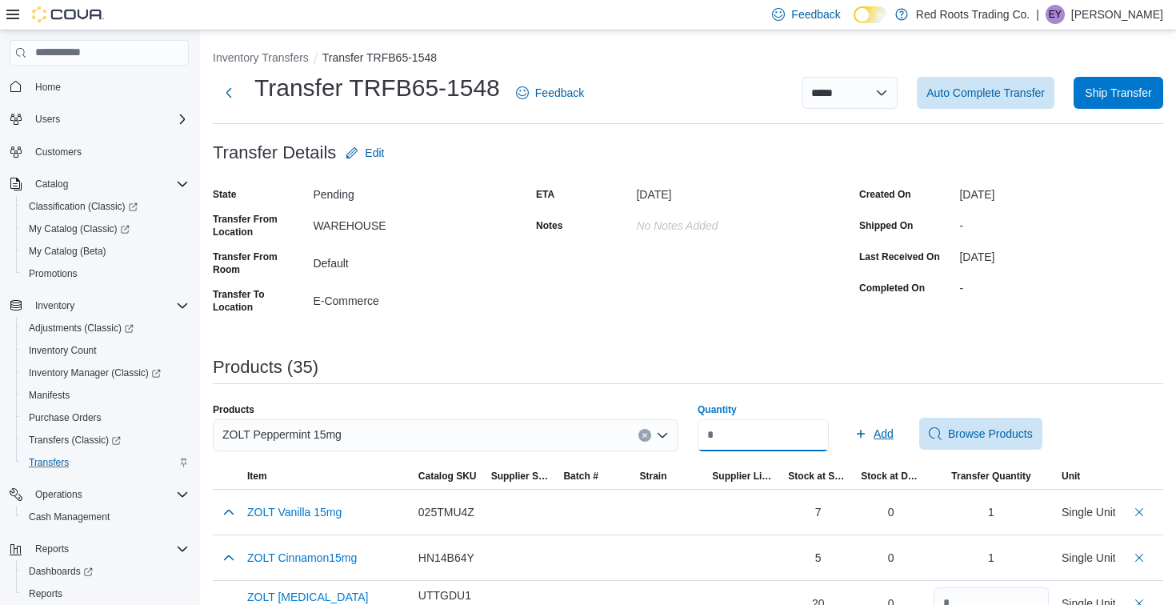
type input "*"
click at [893, 437] on span "Add" at bounding box center [883, 433] width 20 height 16
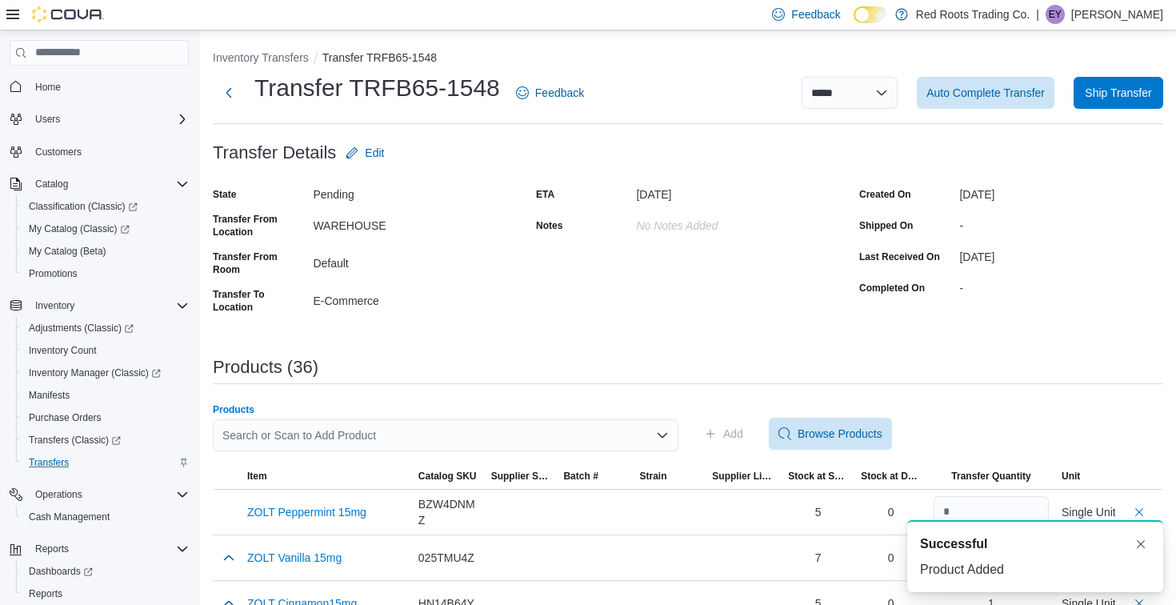
click at [549, 440] on div "Search or Scan to Add Product" at bounding box center [445, 435] width 465 height 32
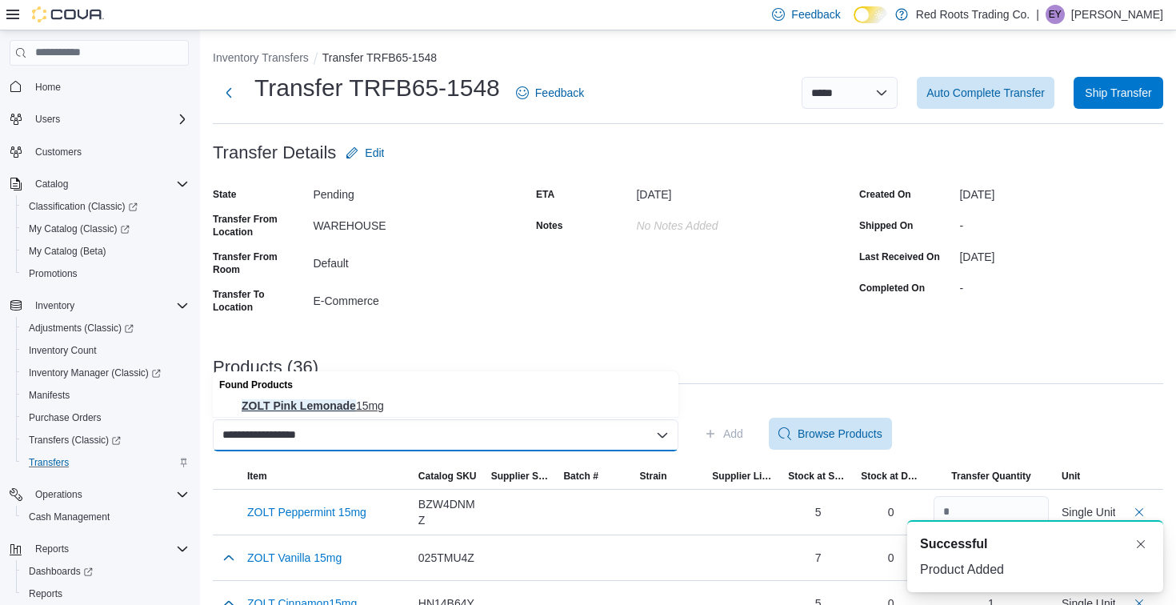
type input "**********"
click at [514, 399] on span "ZOLT Pink Lemonade 15mg" at bounding box center [455, 405] width 427 height 16
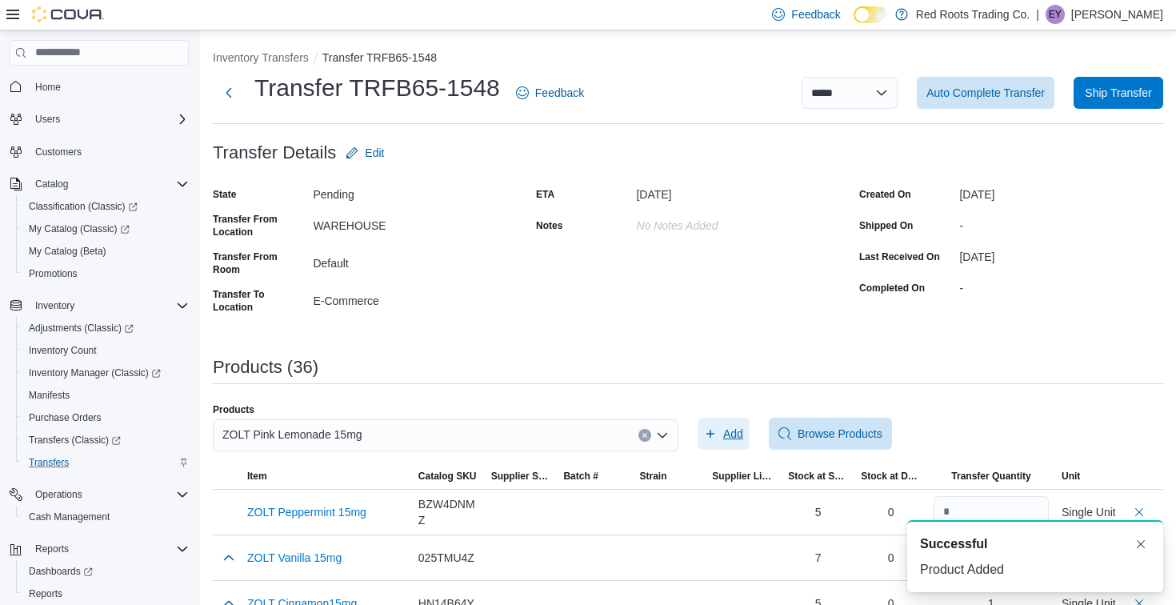
click at [729, 422] on span "Add" at bounding box center [723, 433] width 39 height 32
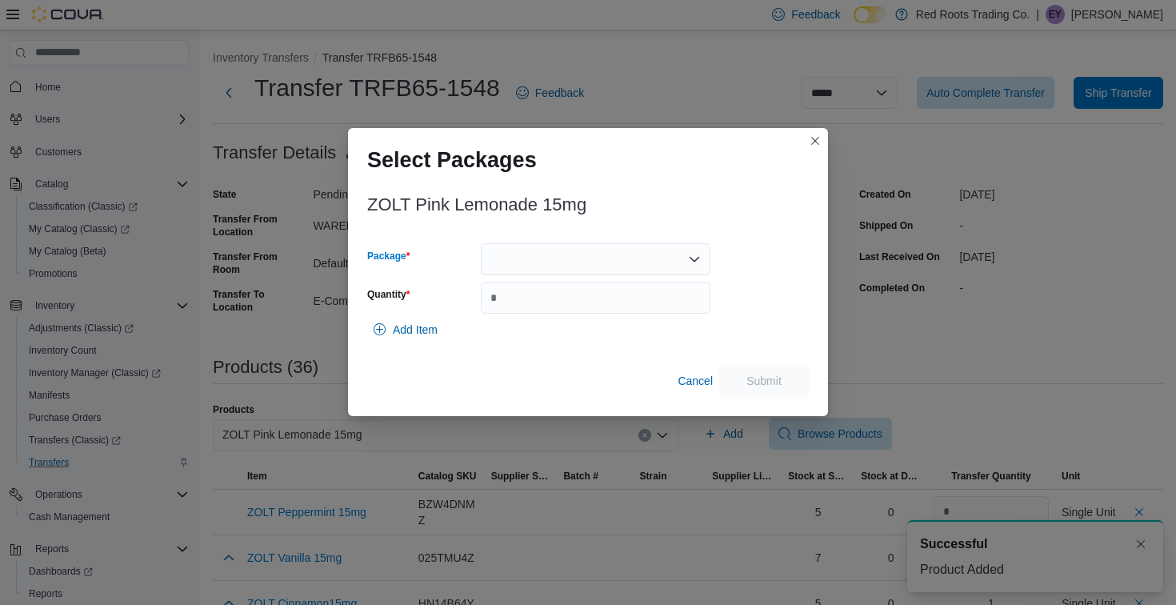
click at [641, 256] on div at bounding box center [596, 259] width 230 height 32
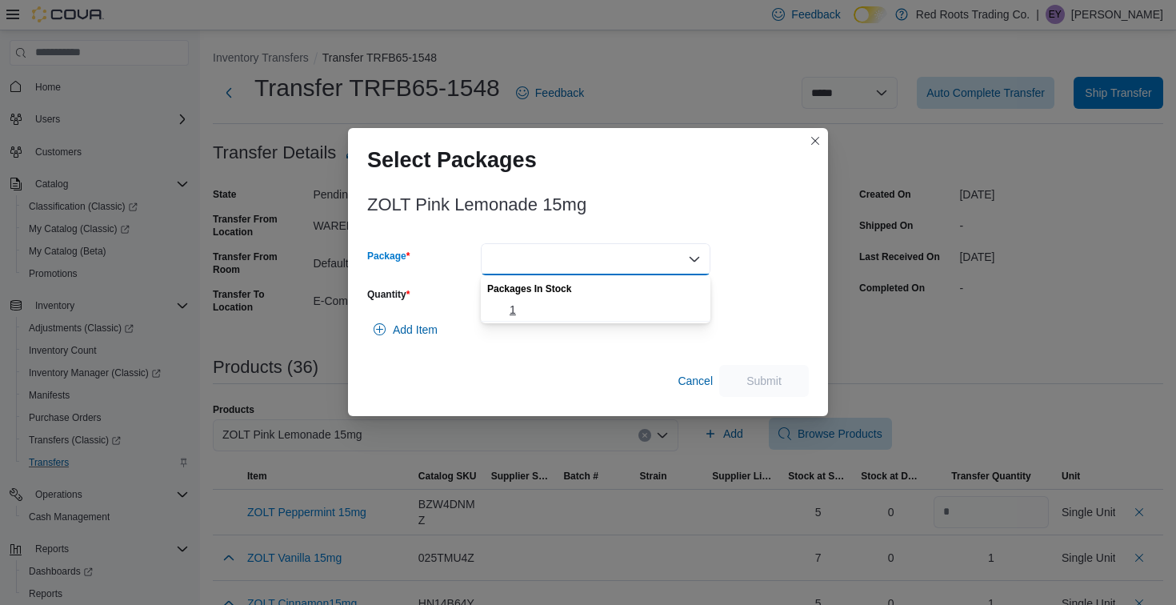
click at [624, 315] on span "1" at bounding box center [604, 310] width 191 height 16
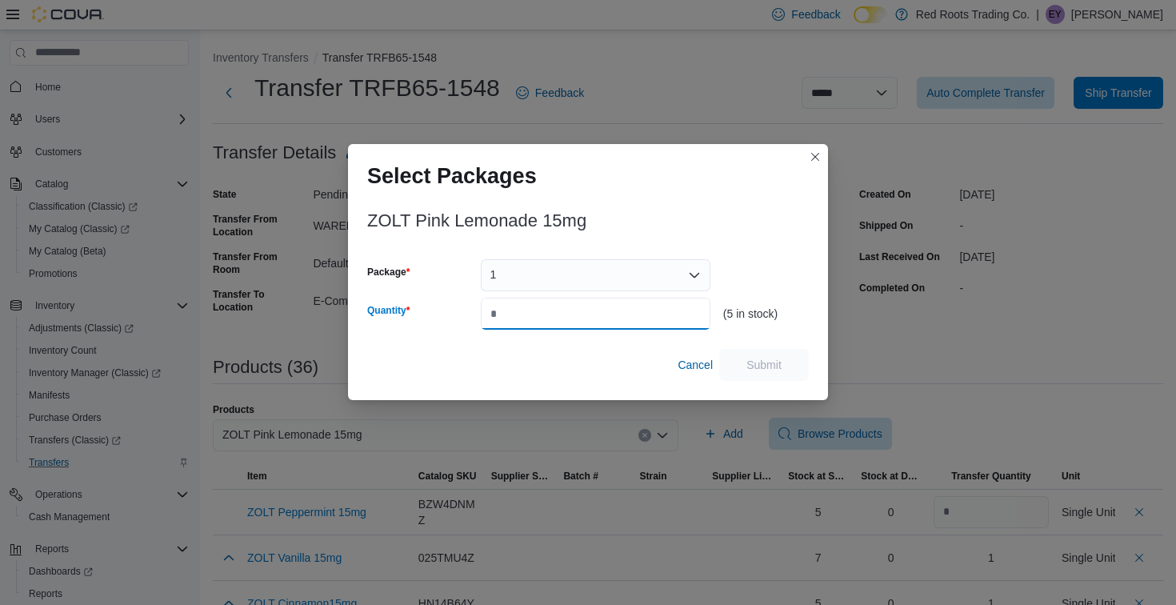
click at [624, 315] on input "Quantity" at bounding box center [596, 314] width 230 height 32
type input "*"
click at [796, 373] on span "Submit" at bounding box center [764, 364] width 70 height 32
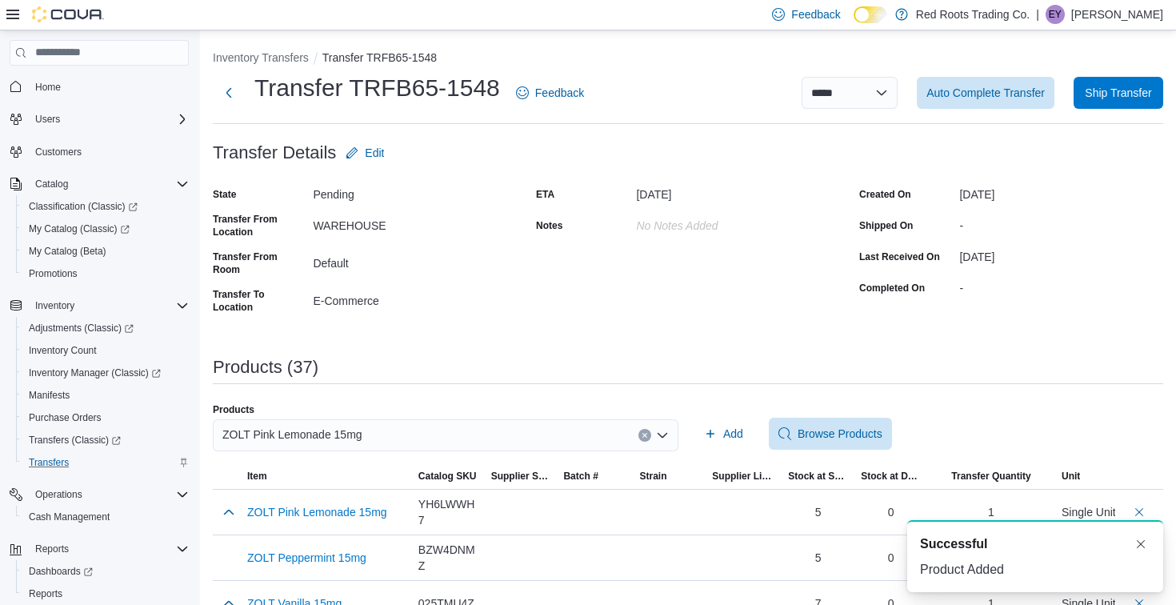
click at [541, 434] on div "ZOLT Pink Lemonade 15mg" at bounding box center [445, 435] width 465 height 32
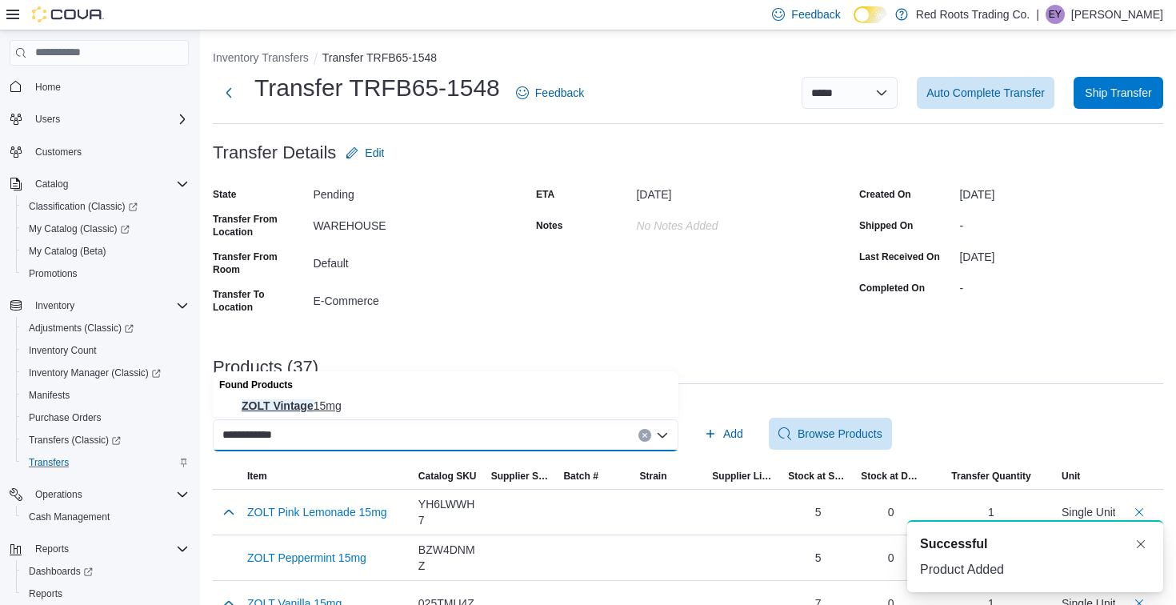
type input "**********"
click at [537, 409] on span "ZOLT Vintage 15mg" at bounding box center [455, 405] width 427 height 16
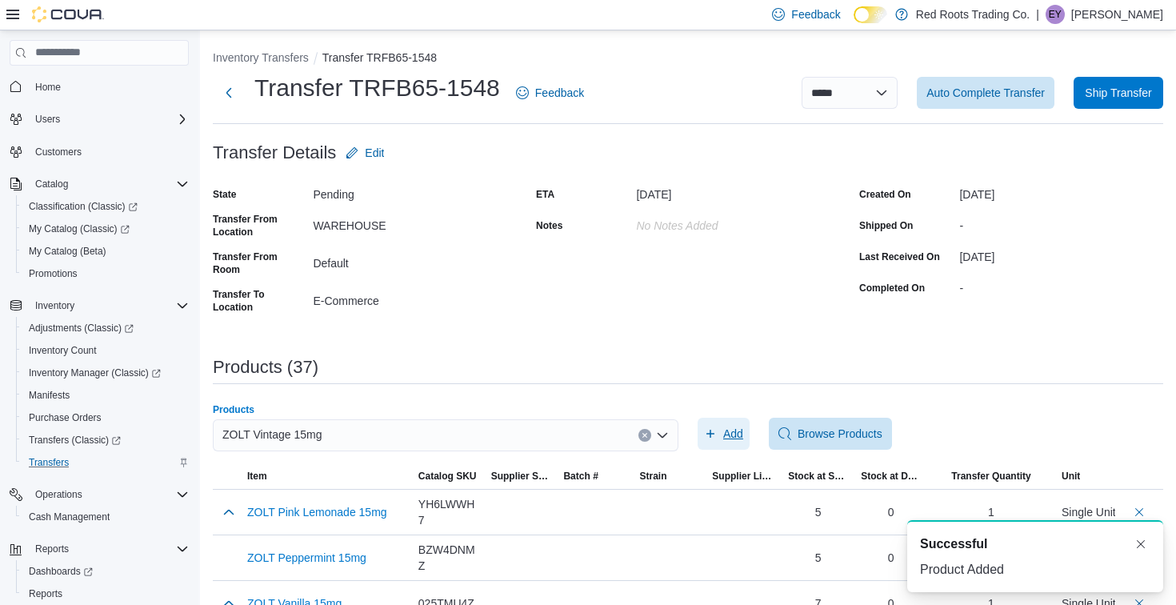
click at [734, 432] on span "Add" at bounding box center [733, 433] width 20 height 16
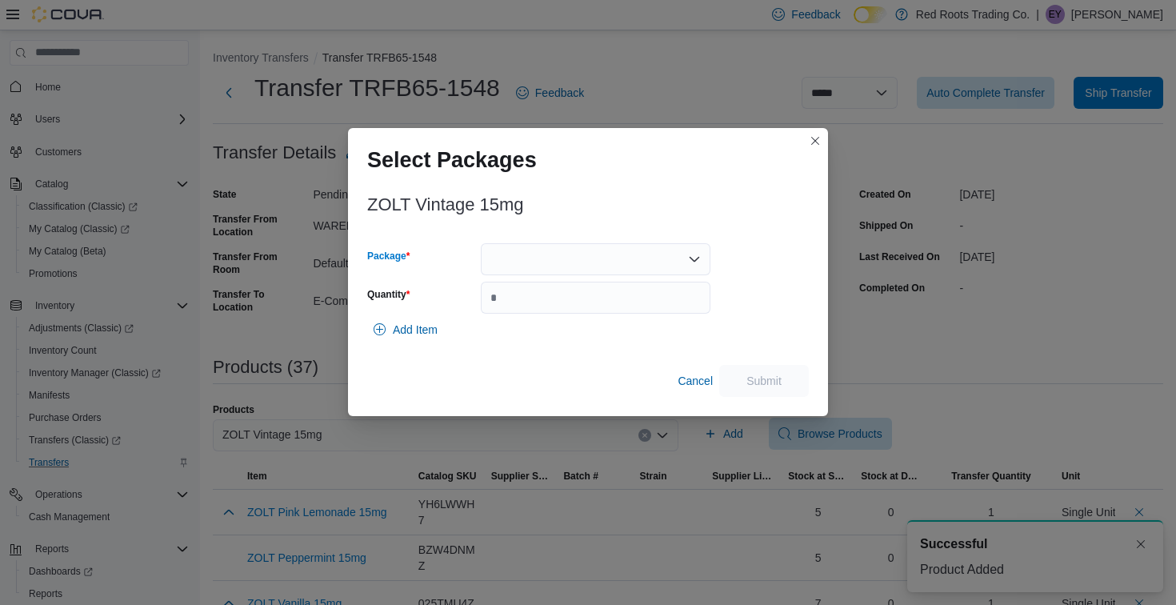
click at [625, 254] on div at bounding box center [596, 259] width 230 height 32
click at [621, 319] on button "1" at bounding box center [596, 309] width 230 height 23
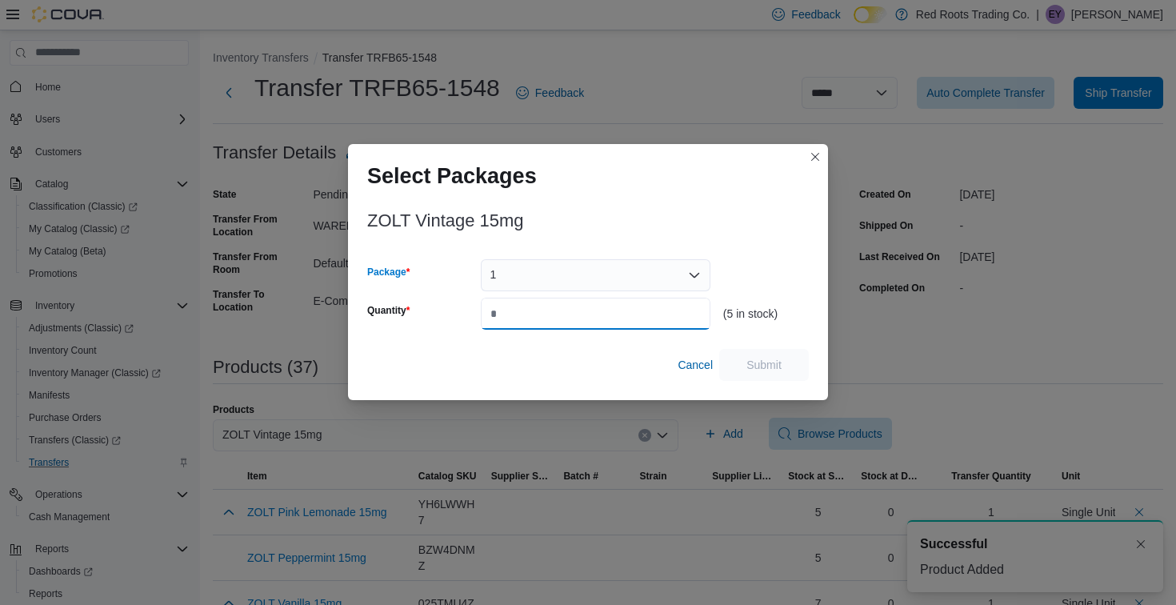
click at [621, 319] on input "Quantity" at bounding box center [596, 314] width 230 height 32
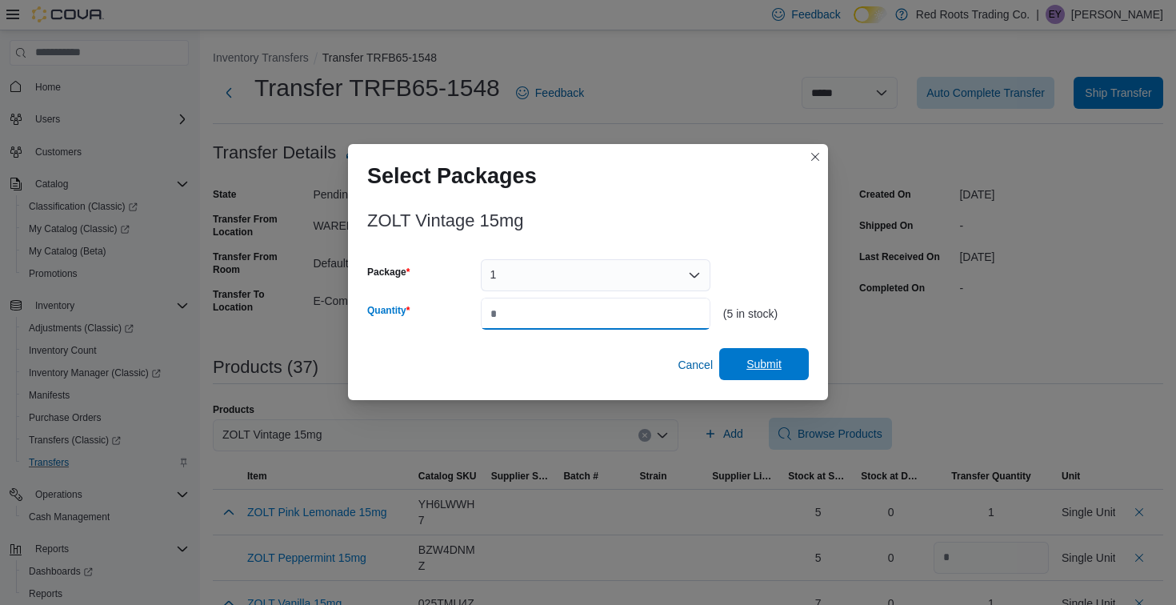
type input "*"
click at [780, 367] on span "Submit" at bounding box center [763, 364] width 35 height 16
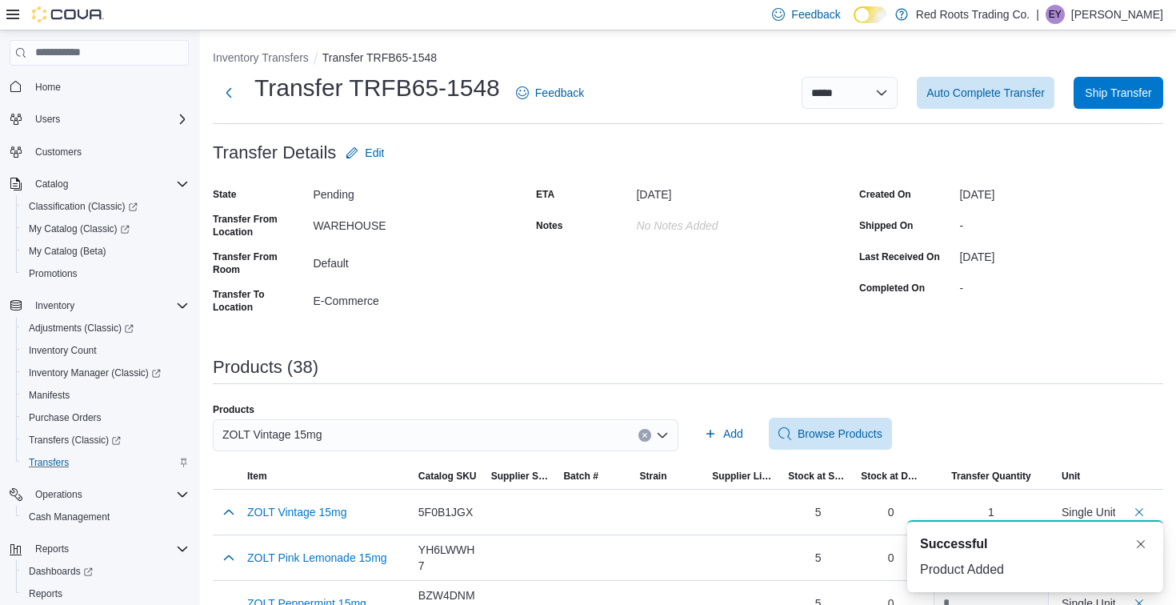
click at [384, 438] on div "ZOLT Vintage 15mg" at bounding box center [445, 435] width 465 height 32
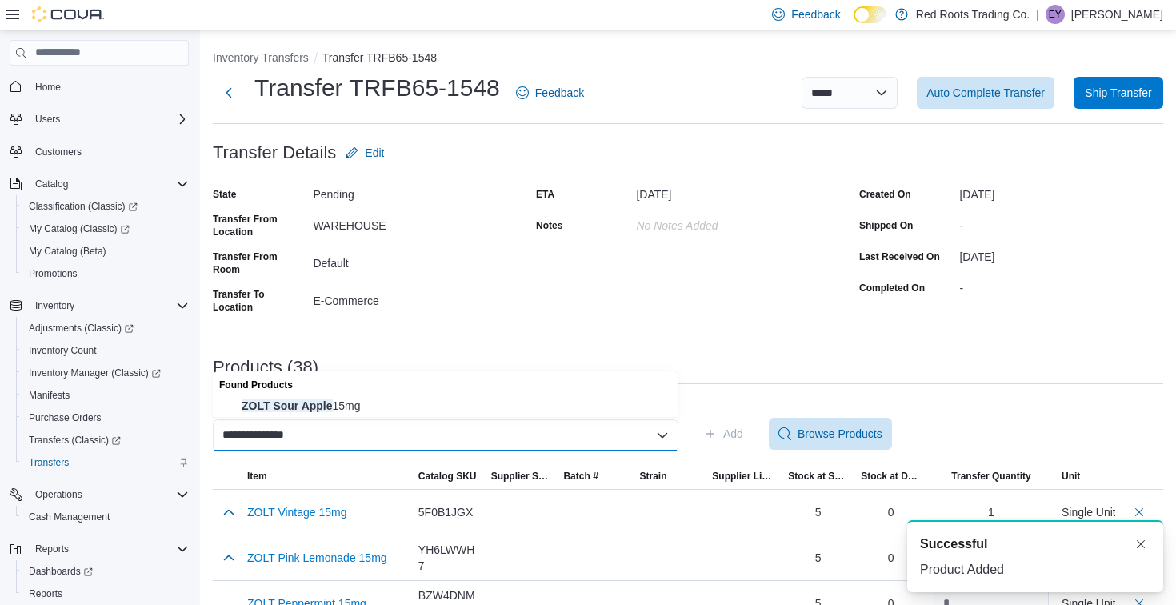
type input "**********"
click at [375, 410] on span "ZOLT Sour Apple 15mg" at bounding box center [455, 405] width 427 height 16
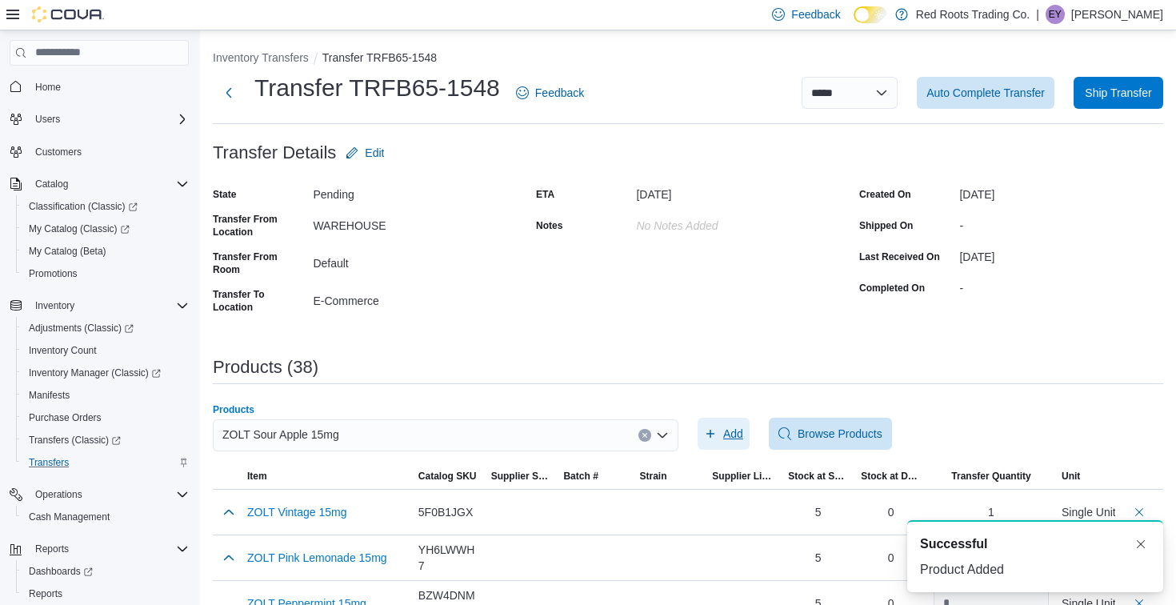
click at [711, 433] on icon "button" at bounding box center [710, 433] width 8 height 8
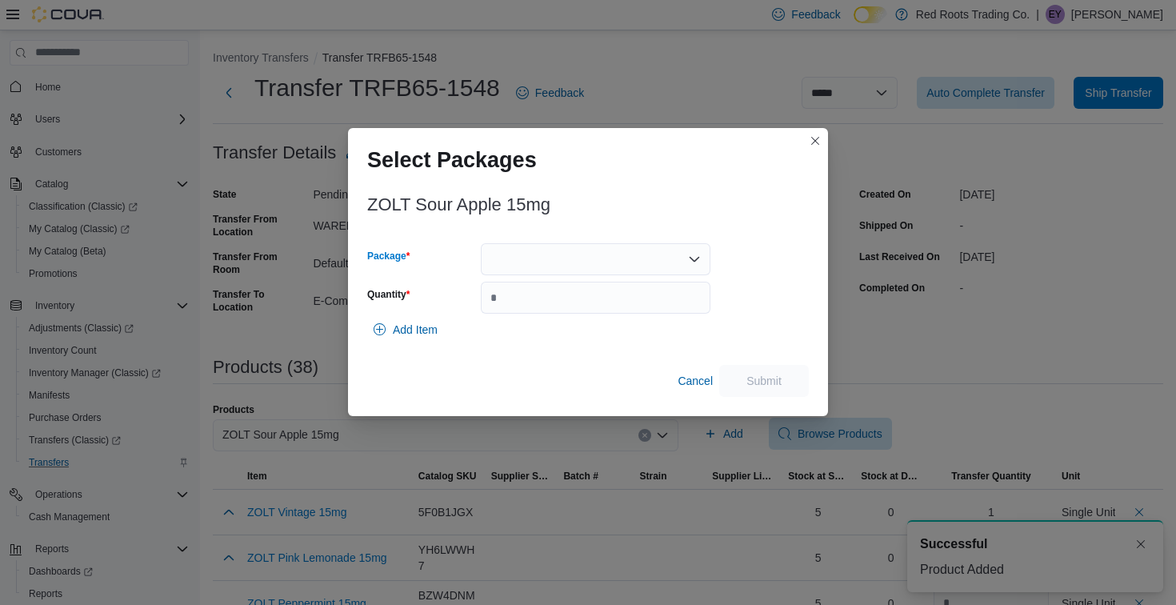
click at [665, 261] on div at bounding box center [596, 259] width 230 height 32
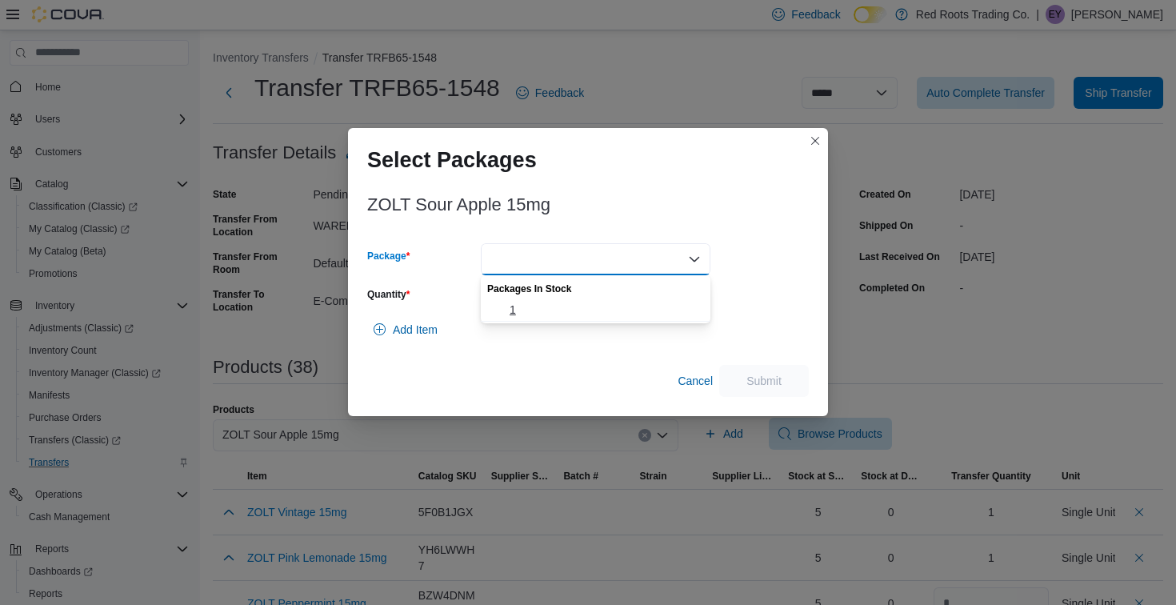
click at [642, 314] on span "1" at bounding box center [604, 310] width 191 height 16
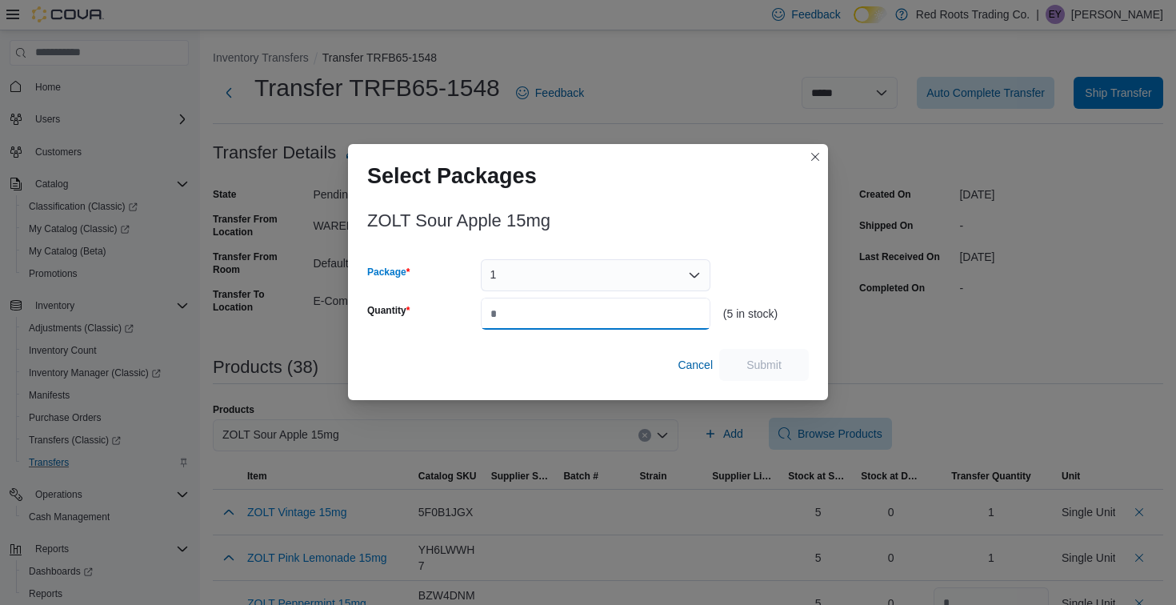
click at [642, 314] on input "Quantity" at bounding box center [596, 314] width 230 height 32
type input "*"
click at [781, 371] on span "Submit" at bounding box center [763, 364] width 35 height 16
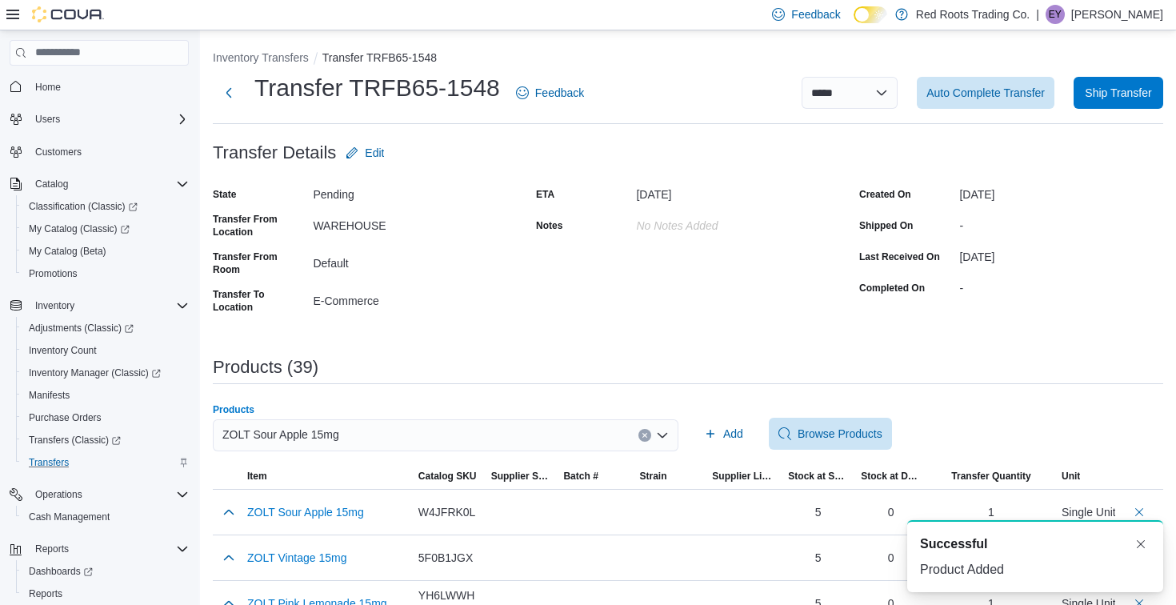
click at [568, 429] on div "ZOLT Sour Apple 15mg" at bounding box center [445, 435] width 465 height 32
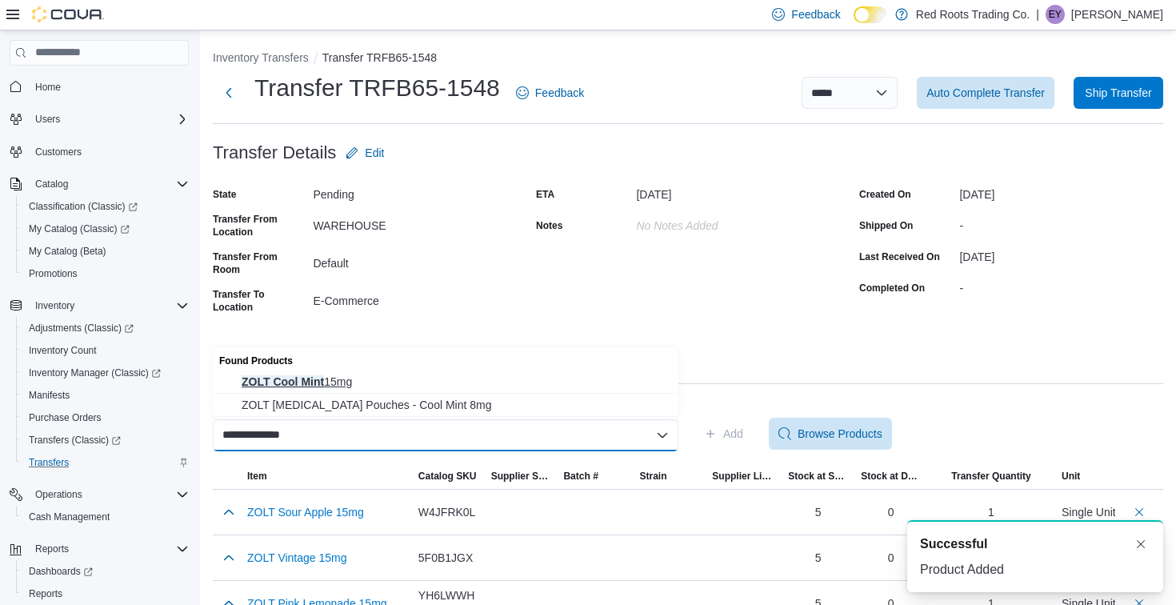
type input "**********"
click at [560, 377] on span "ZOLT Cool Mint 15mg" at bounding box center [455, 382] width 427 height 16
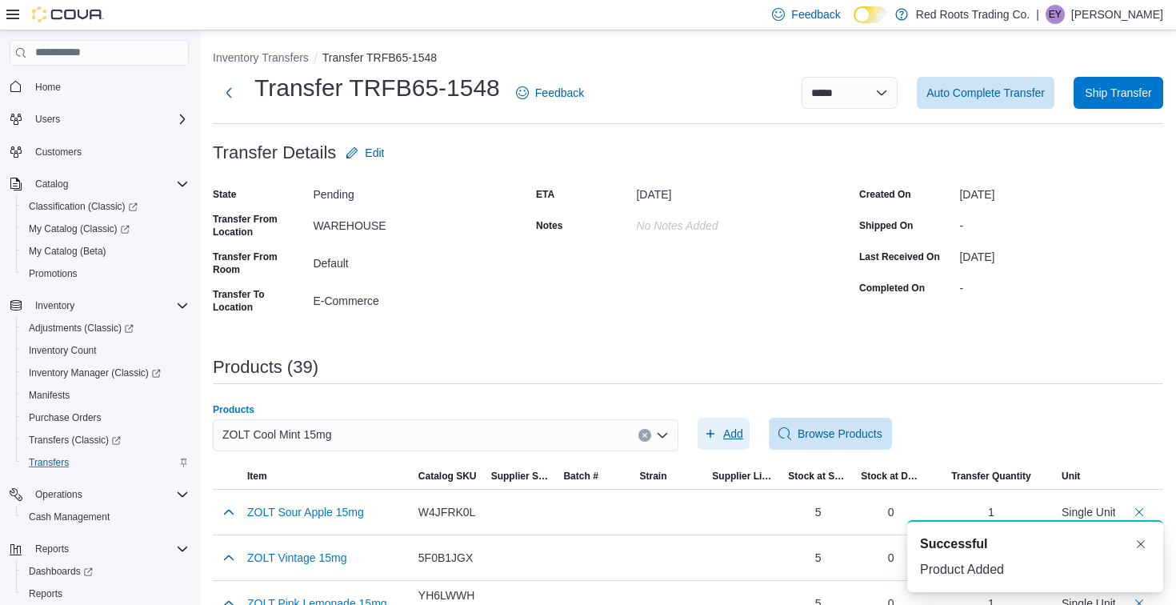
click at [721, 434] on span "Add" at bounding box center [723, 433] width 39 height 32
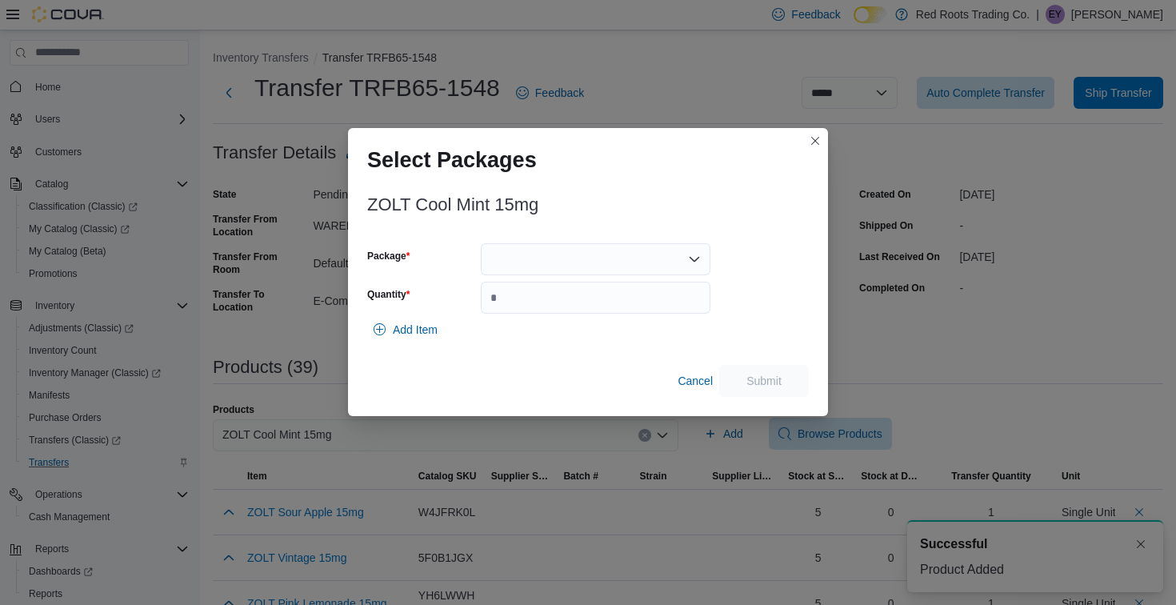
click at [595, 266] on div at bounding box center [596, 259] width 230 height 32
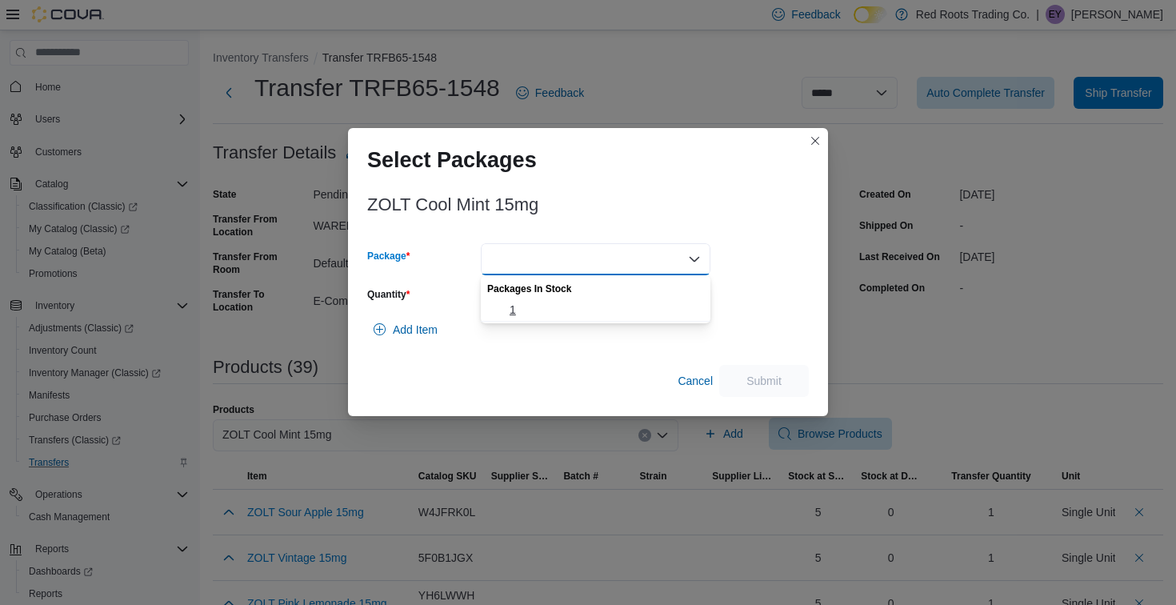
click at [589, 313] on span "1" at bounding box center [604, 310] width 191 height 16
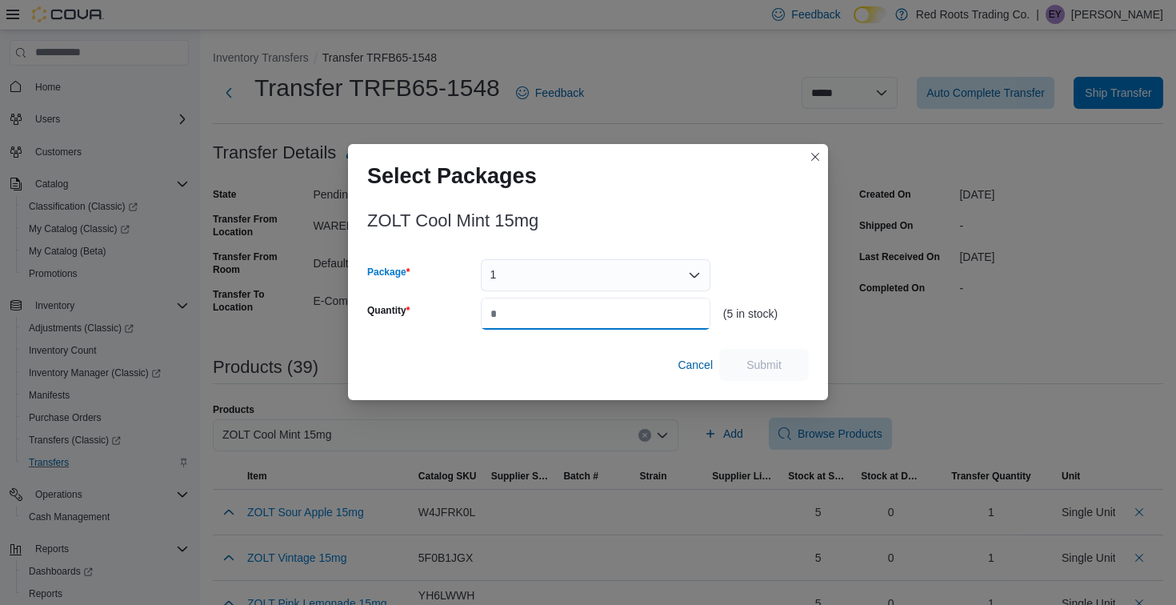
click at [589, 313] on input "Quantity" at bounding box center [596, 314] width 230 height 32
type input "*"
click at [785, 371] on span "Submit" at bounding box center [764, 364] width 70 height 32
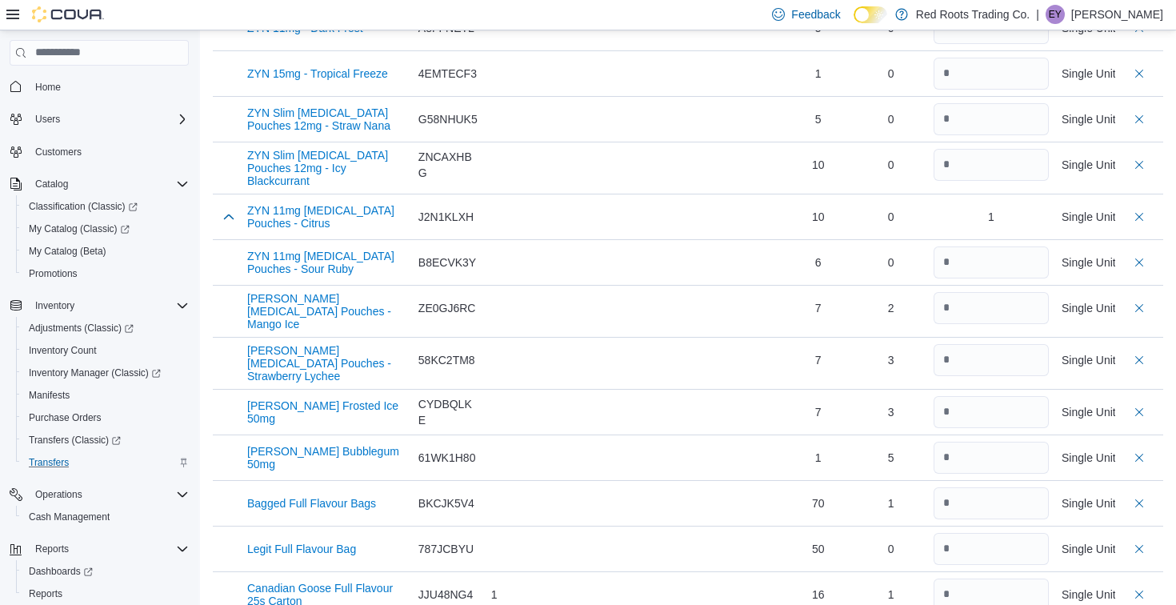
scroll to position [0, 0]
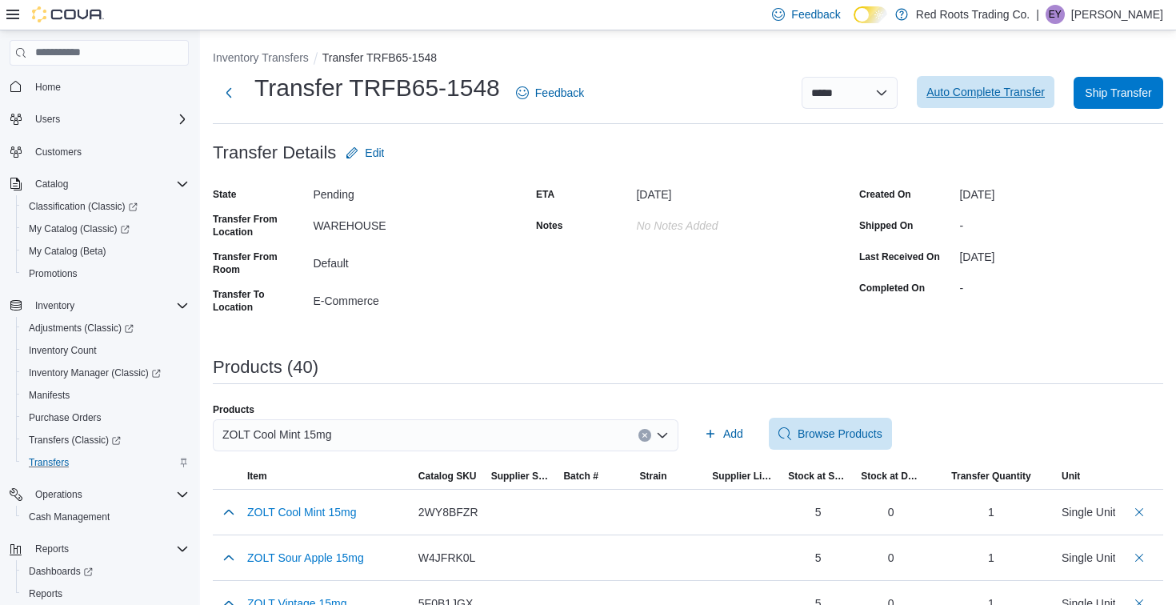
click at [985, 96] on span "Auto Complete Transfer" at bounding box center [985, 92] width 118 height 16
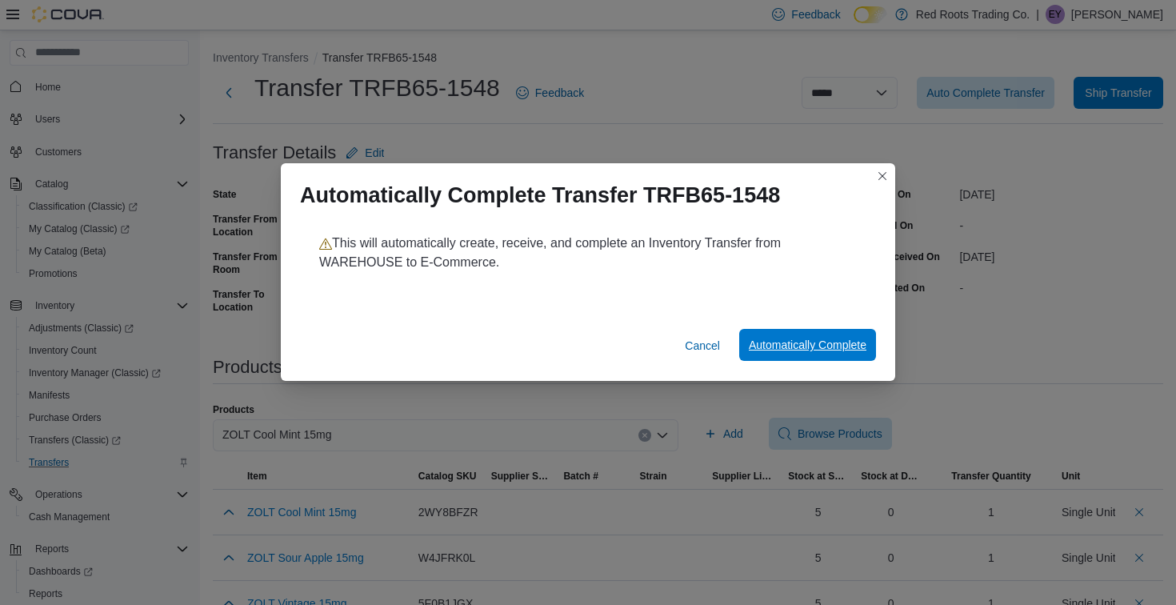
click at [801, 350] on span "Automatically Complete" at bounding box center [808, 345] width 118 height 16
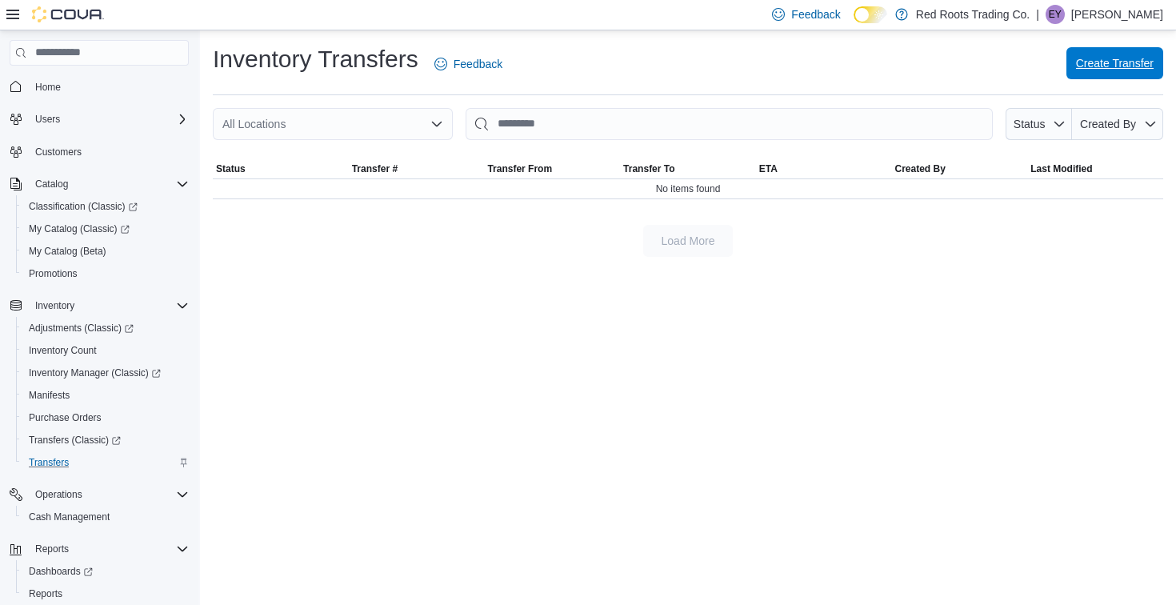
click at [1107, 74] on span "Create Transfer" at bounding box center [1115, 63] width 78 height 32
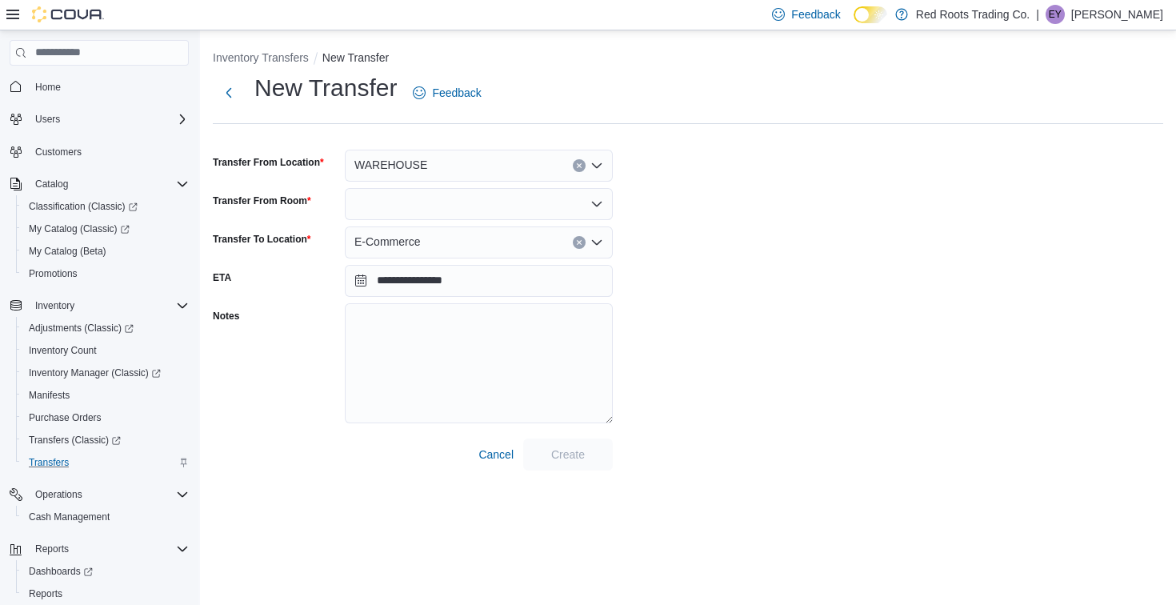
click at [468, 196] on div at bounding box center [479, 204] width 268 height 32
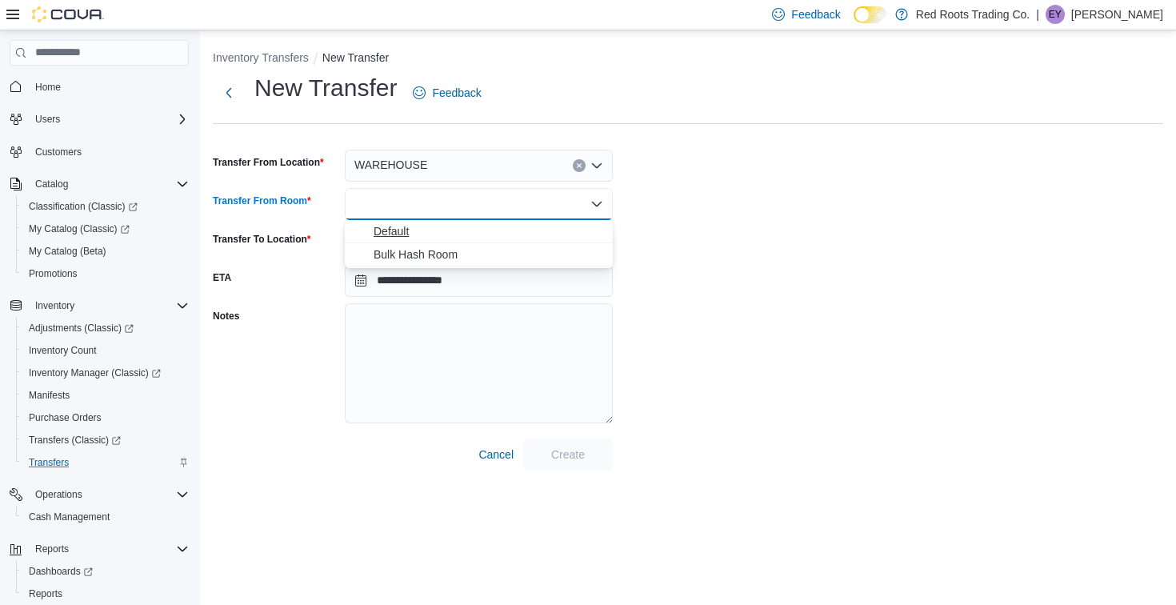
click at [469, 223] on span "Default" at bounding box center [489, 231] width 230 height 16
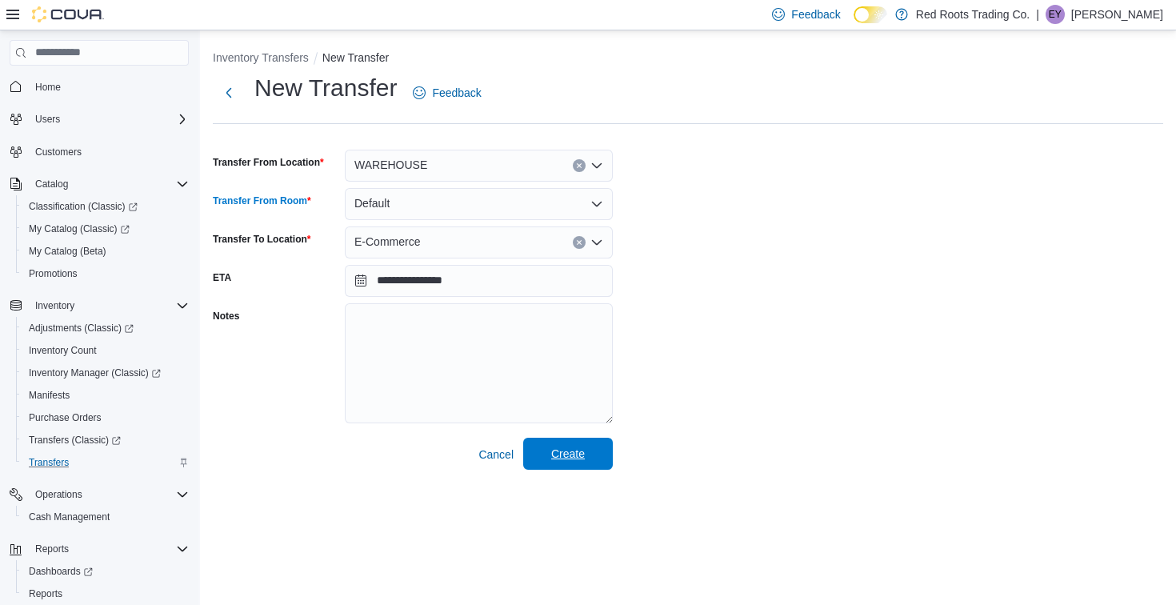
click at [551, 460] on span "Create" at bounding box center [568, 453] width 34 height 16
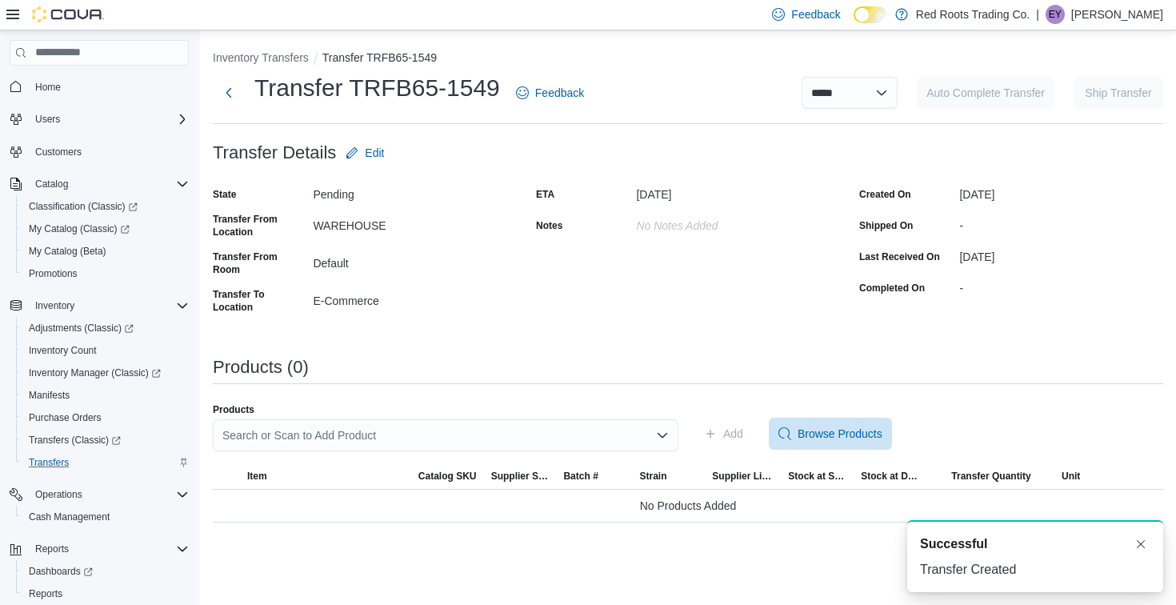
click at [391, 433] on div "Search or Scan to Add Product" at bounding box center [445, 435] width 465 height 32
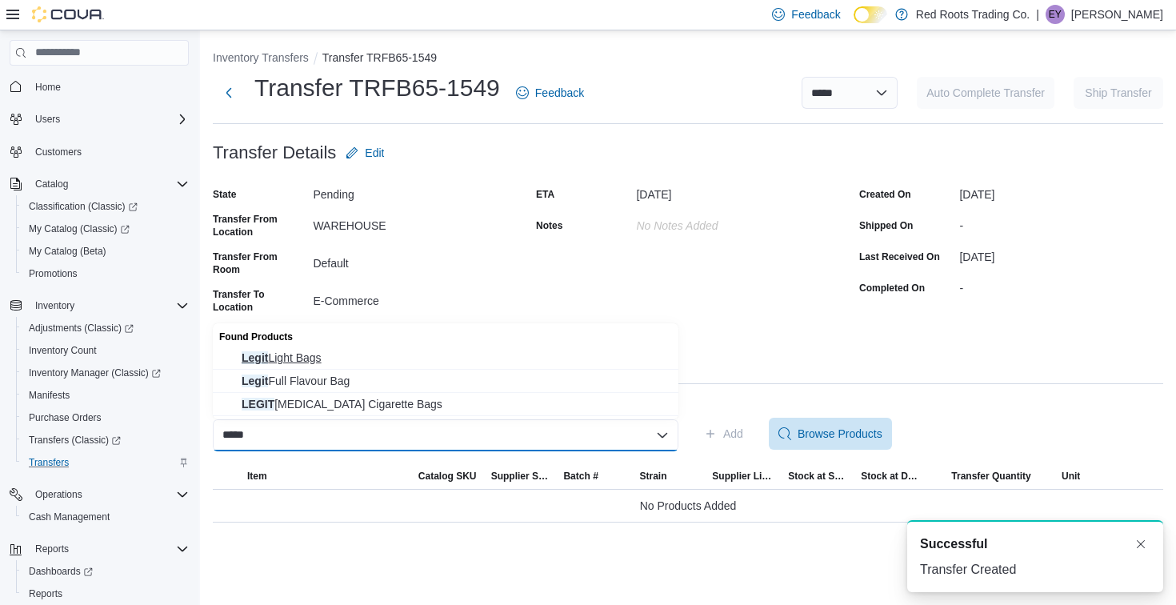
type input "*****"
click at [394, 358] on span "Legit Light Bags" at bounding box center [455, 358] width 427 height 16
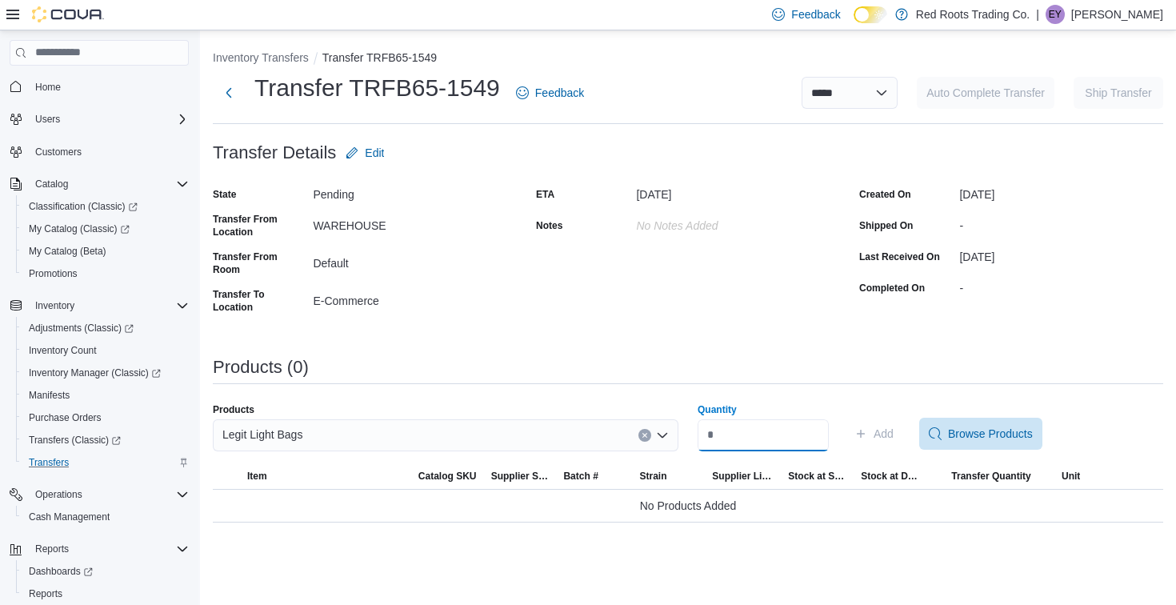
click at [752, 425] on input "Quantity" at bounding box center [762, 435] width 131 height 32
type input "**"
click at [893, 429] on span "Add" at bounding box center [883, 433] width 20 height 16
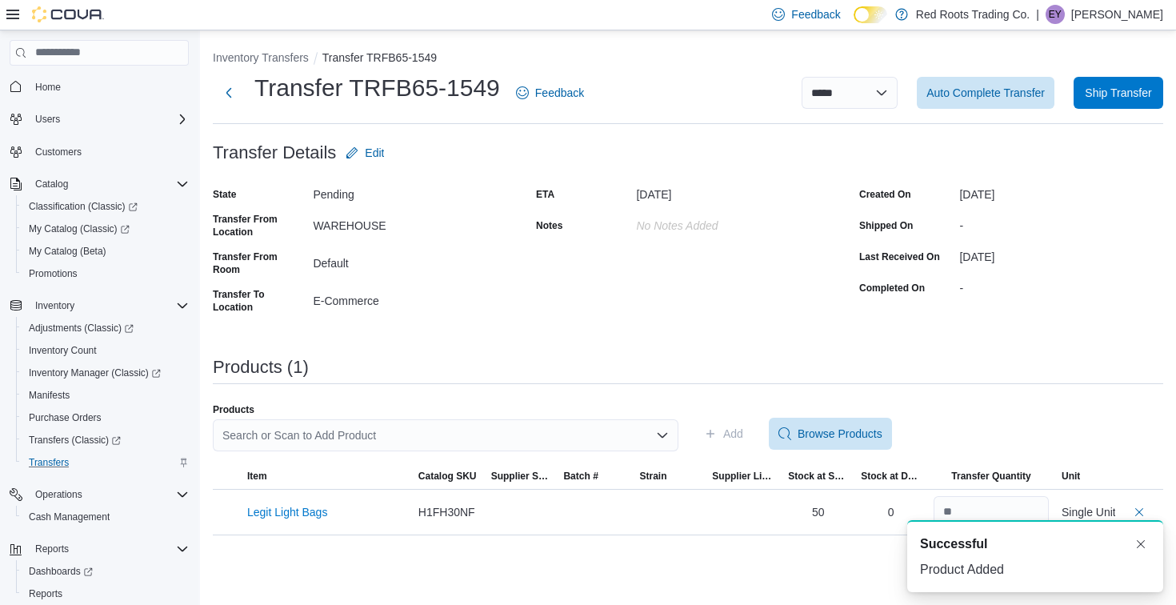
click at [576, 437] on div "Search or Scan to Add Product" at bounding box center [445, 435] width 465 height 32
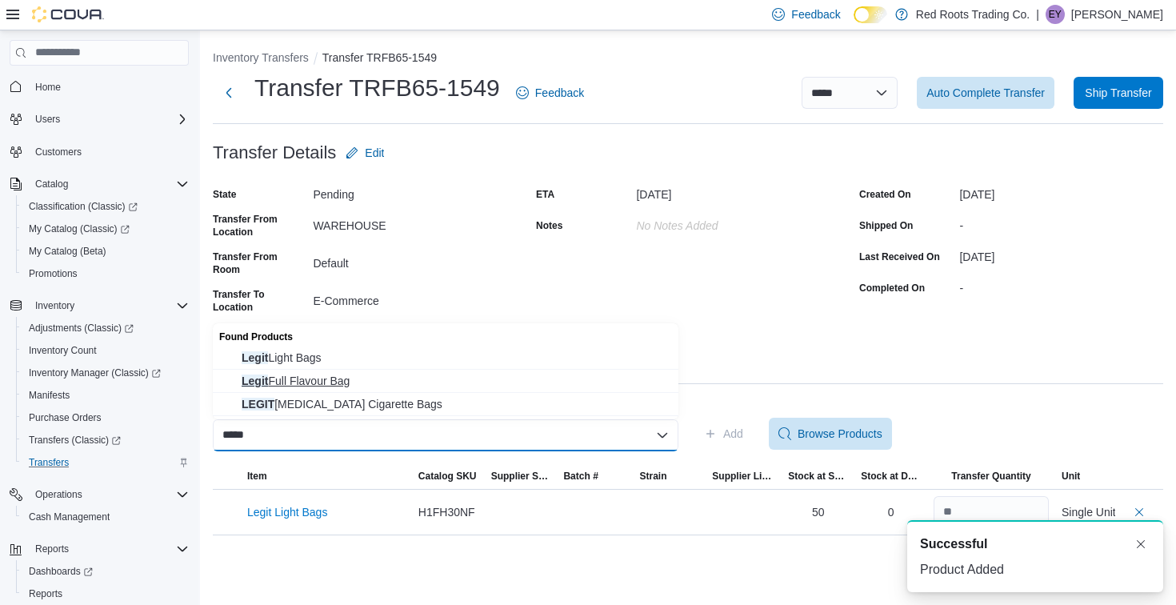
type input "*****"
click at [553, 376] on span "Legit Full Flavour Bag" at bounding box center [455, 381] width 427 height 16
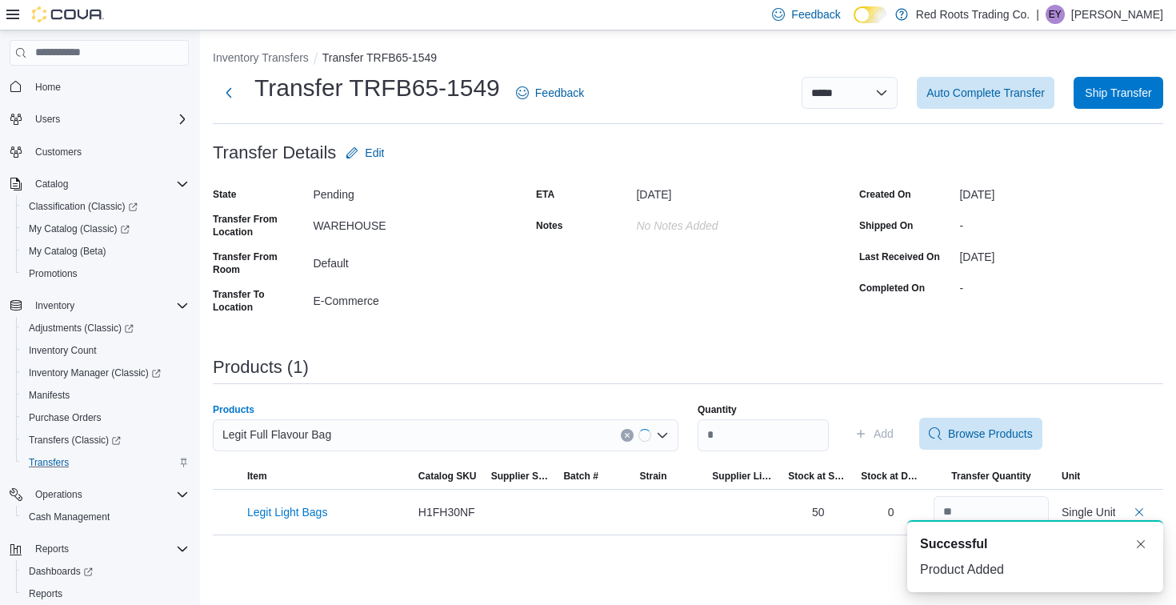
click at [781, 453] on div "Quantity Add Browse Products" at bounding box center [929, 433] width 465 height 61
click at [781, 447] on input "Quantity" at bounding box center [762, 435] width 131 height 32
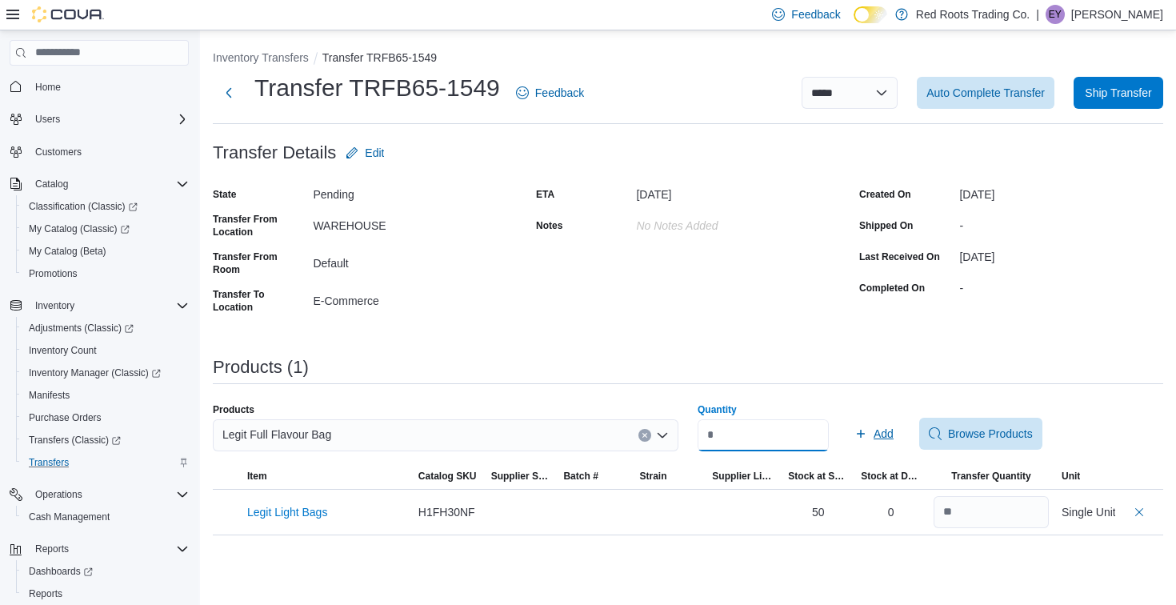
type input "*"
click at [893, 437] on span "Add" at bounding box center [883, 433] width 20 height 16
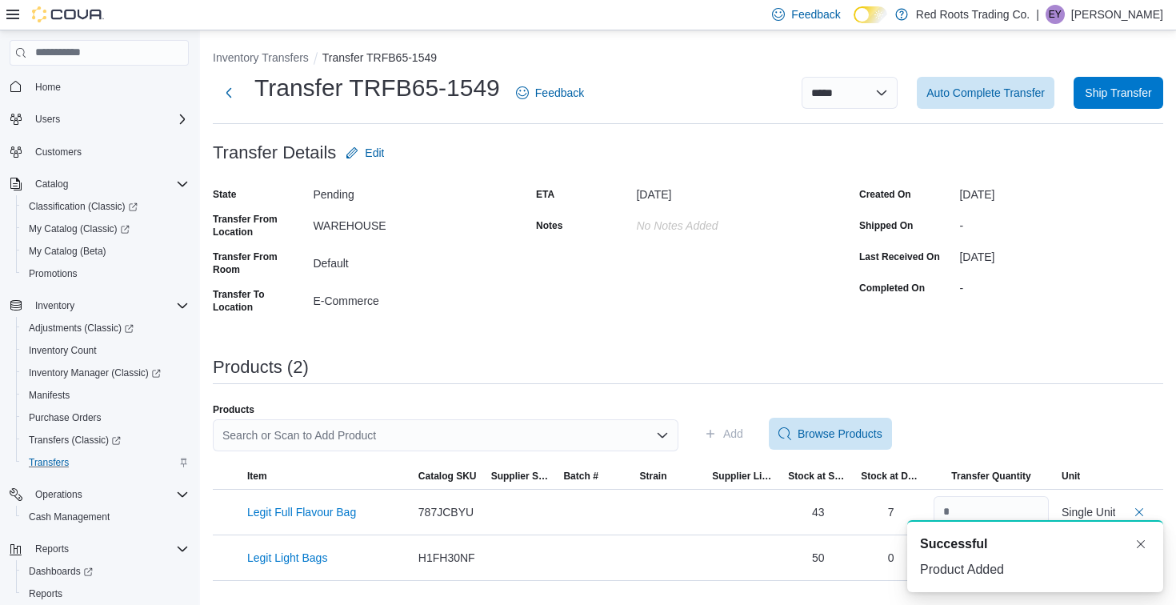
click at [405, 440] on div "Search or Scan to Add Product" at bounding box center [445, 435] width 465 height 32
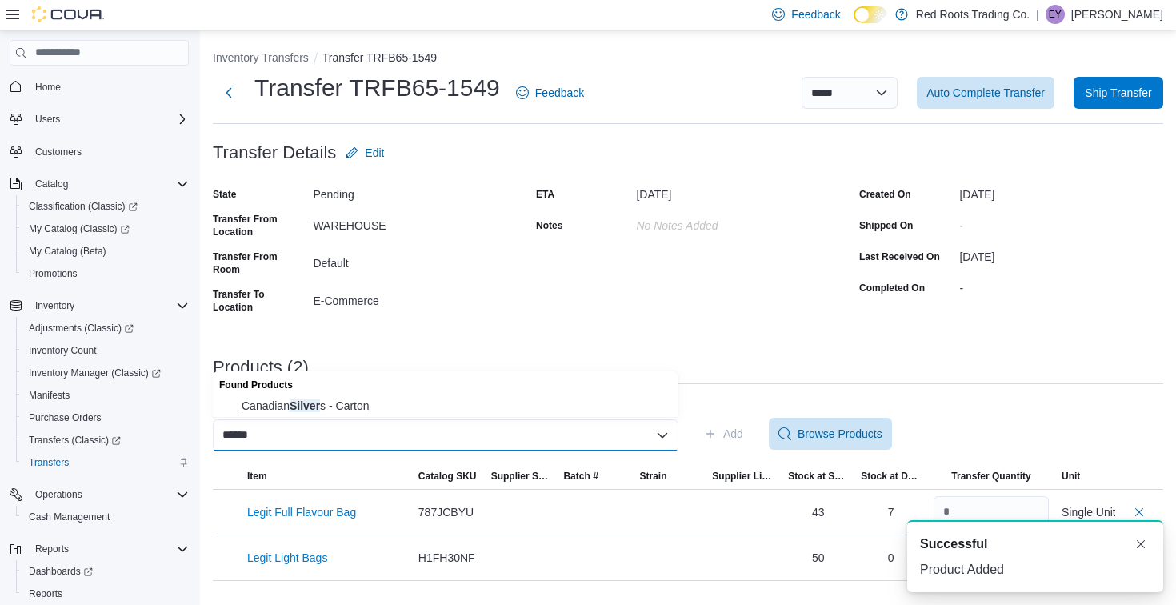
type input "******"
click at [384, 407] on span "Canadian Silver s - Carton" at bounding box center [455, 405] width 427 height 16
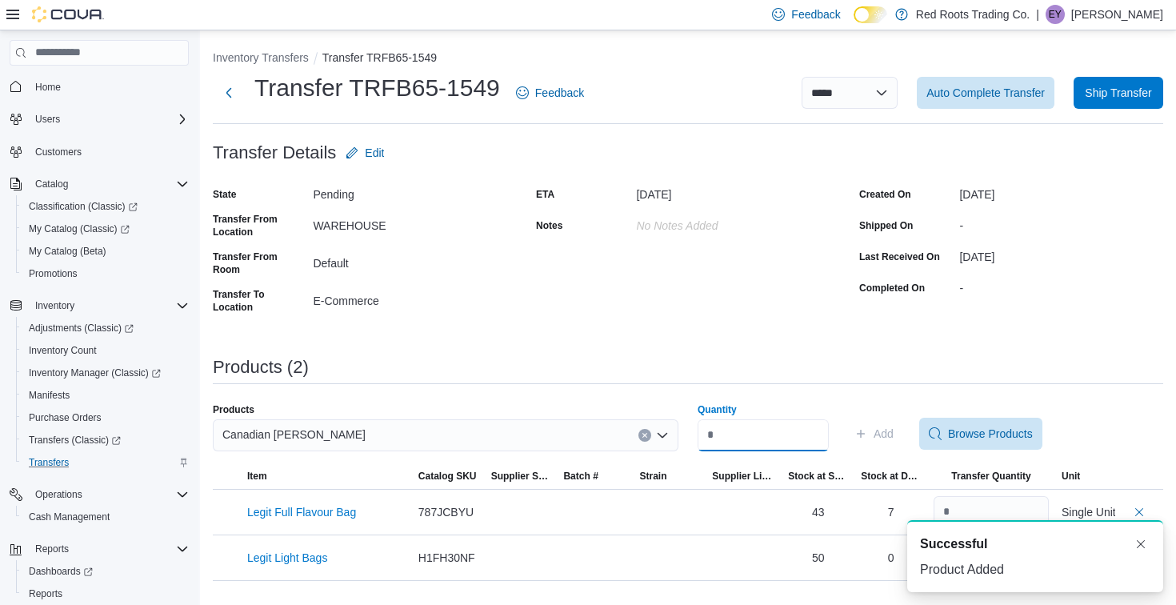
click at [744, 443] on input "Quantity" at bounding box center [762, 435] width 131 height 32
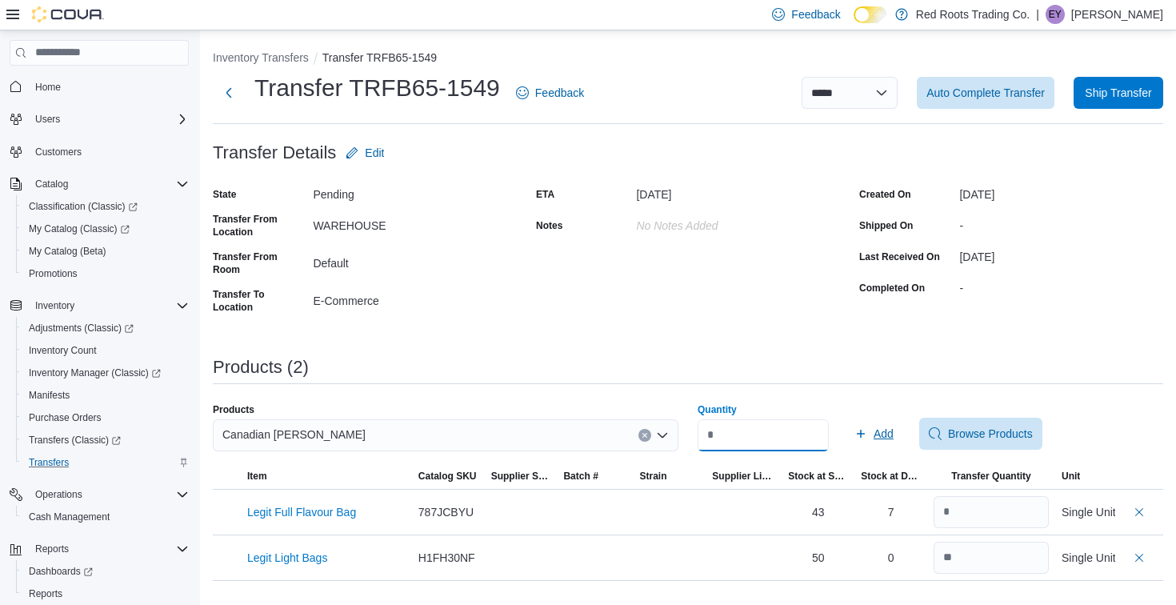
type input "**"
click at [867, 428] on icon "button" at bounding box center [860, 433] width 13 height 13
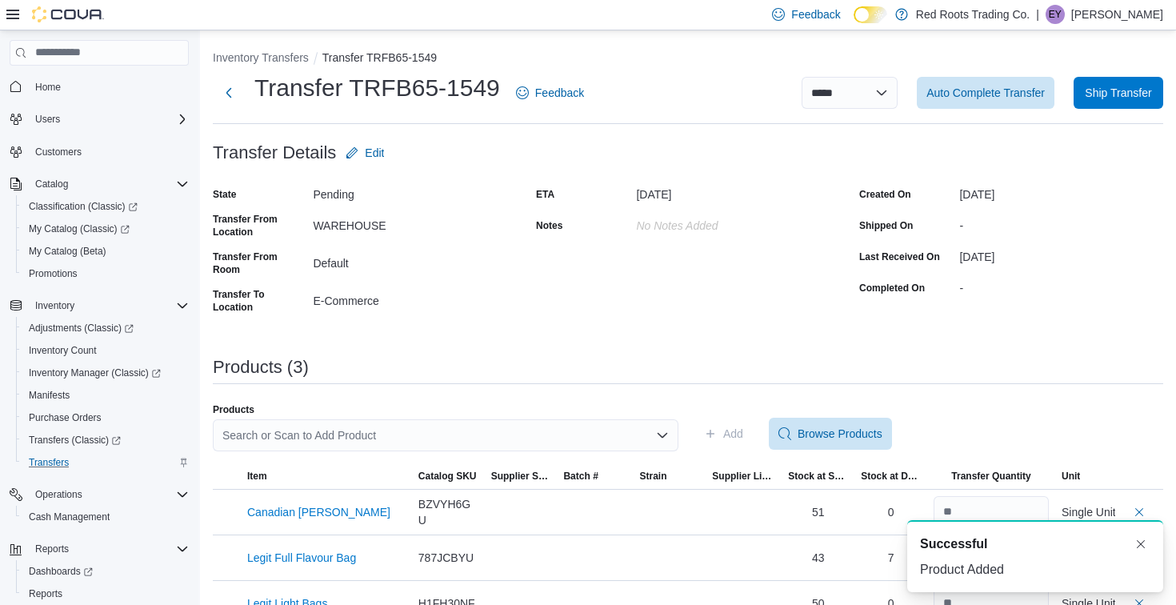
click at [386, 439] on div "Search or Scan to Add Product" at bounding box center [445, 435] width 465 height 32
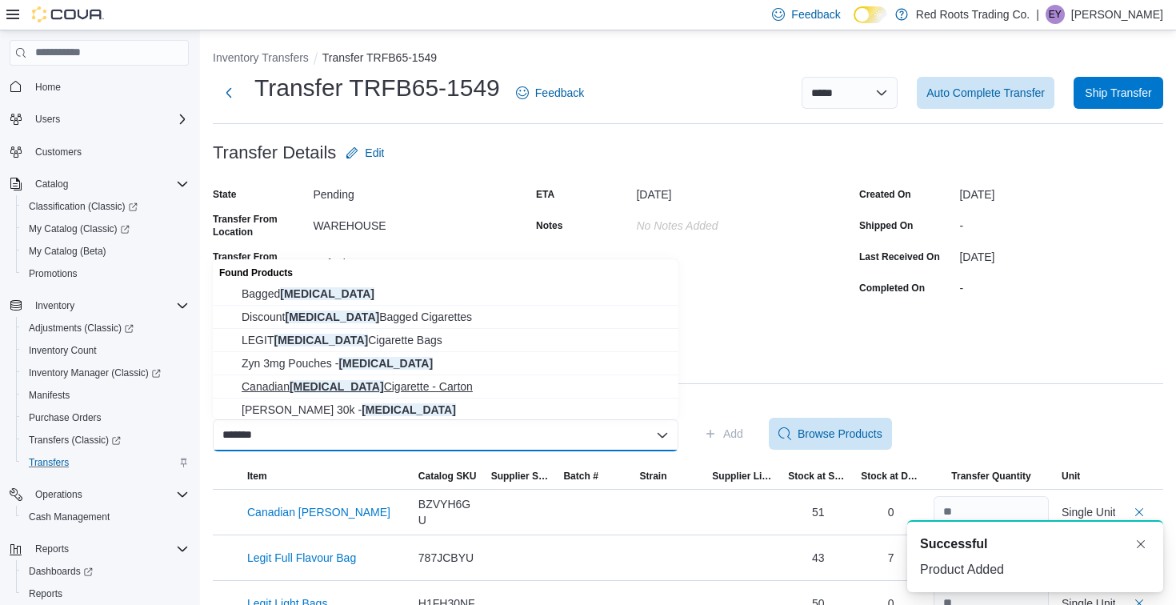
type input "*******"
click at [412, 390] on span "Canadian Menthol Cigarette - Carton" at bounding box center [455, 386] width 427 height 16
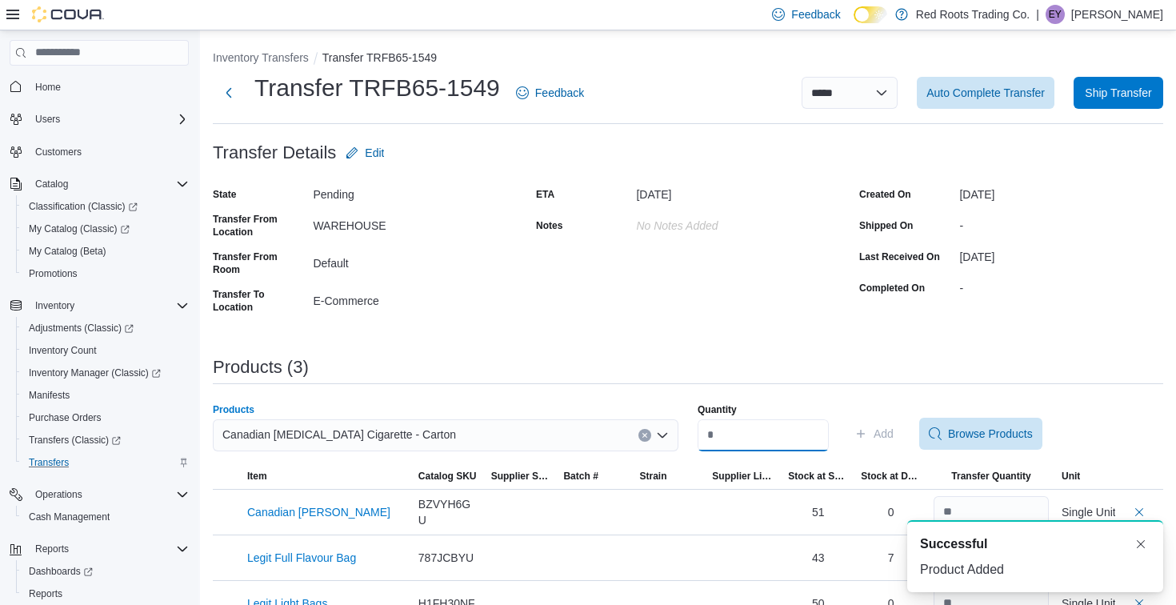
click at [751, 438] on input "Quantity" at bounding box center [762, 435] width 131 height 32
type input "*"
click at [893, 436] on span "Add" at bounding box center [883, 433] width 20 height 16
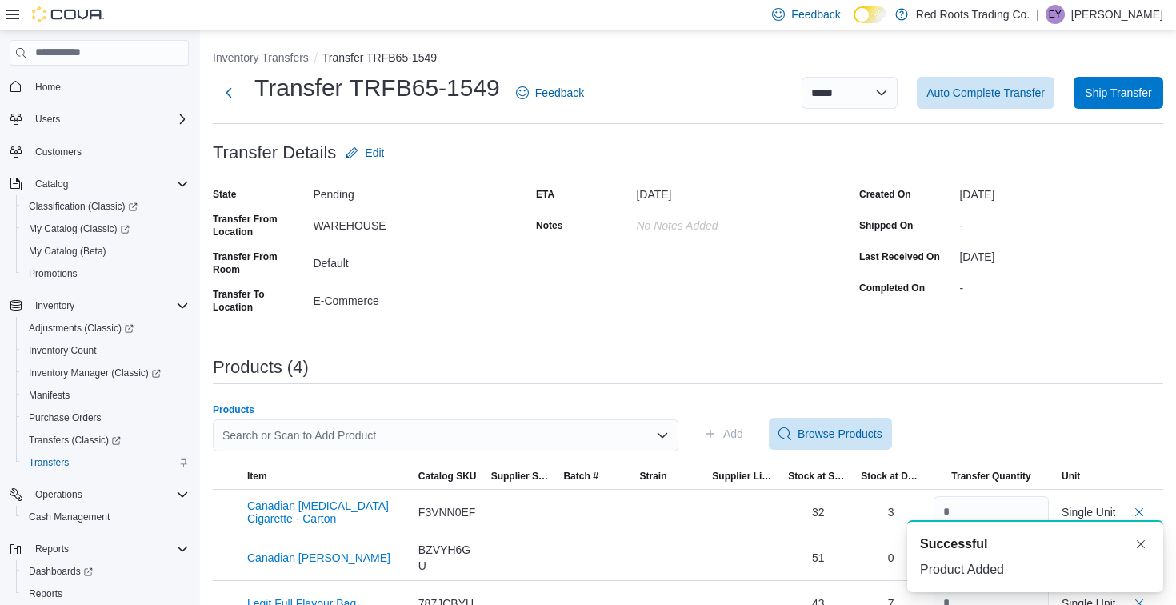
click at [621, 437] on div "Search or Scan to Add Product" at bounding box center [445, 435] width 465 height 32
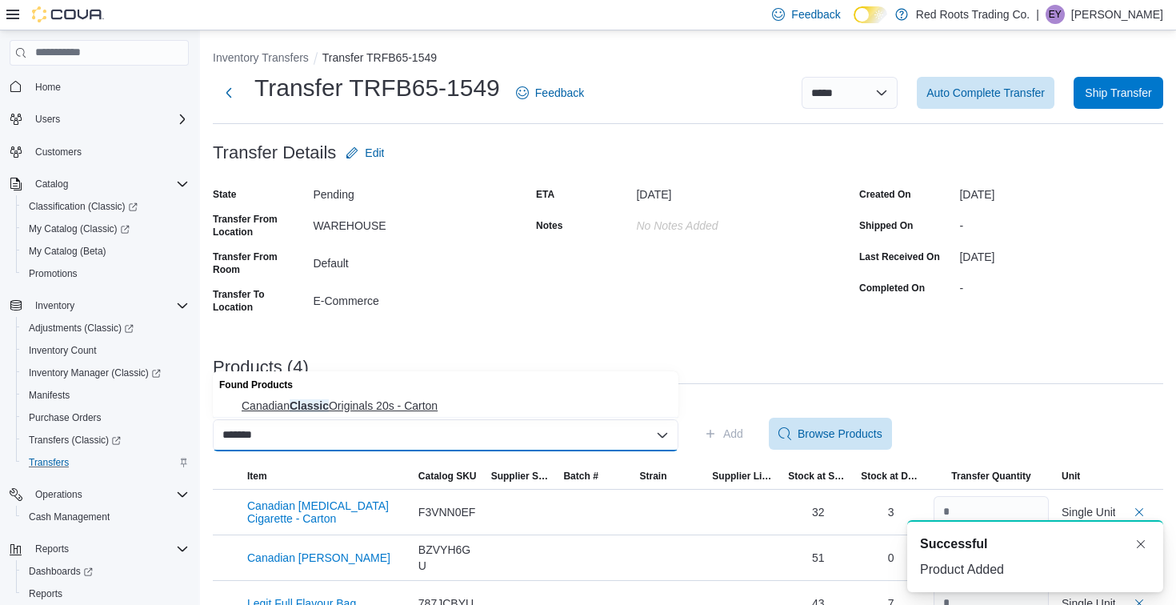
type input "*******"
click at [577, 408] on span "Canadian Classic Originals 20s - Carton" at bounding box center [455, 405] width 427 height 16
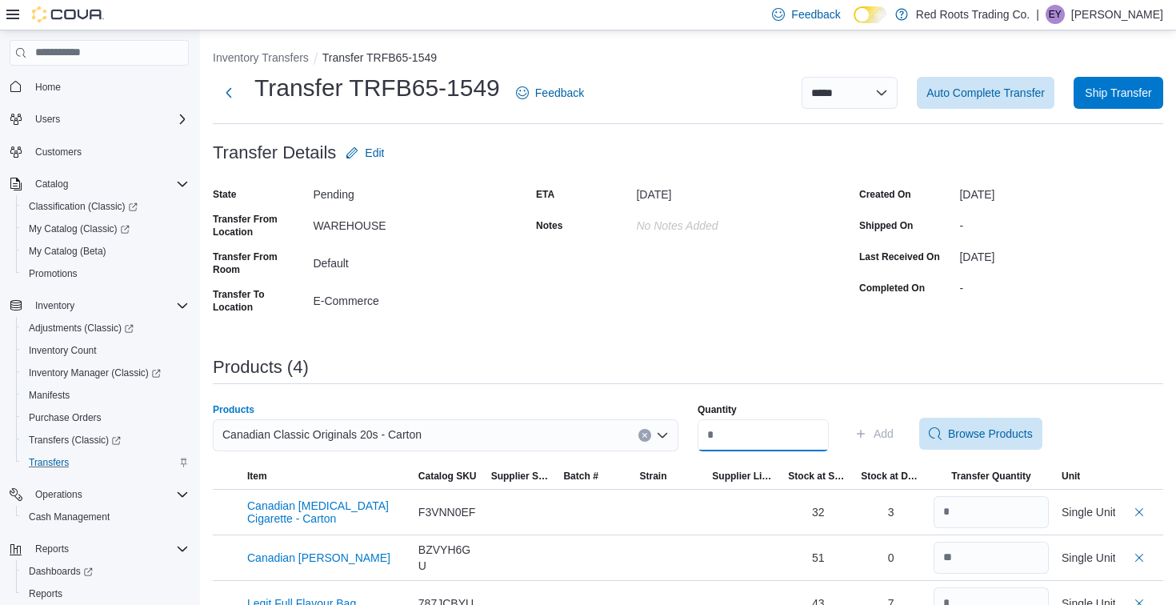
click at [791, 441] on input "Quantity" at bounding box center [762, 435] width 131 height 32
type input "**"
click at [885, 430] on span "Add" at bounding box center [873, 433] width 39 height 32
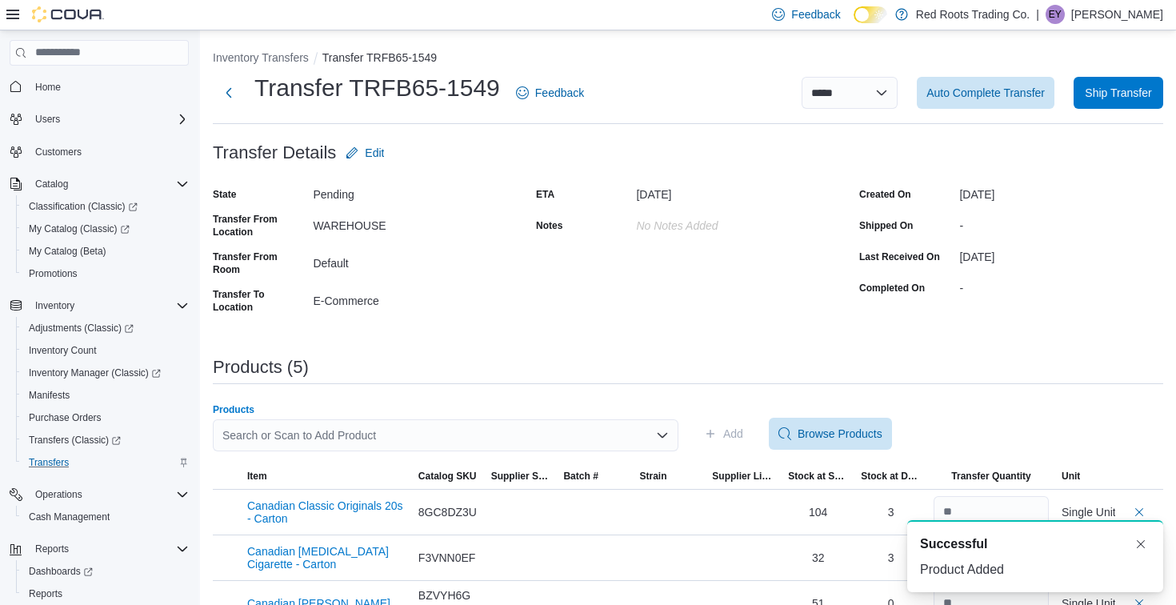
click at [511, 426] on div "Search or Scan to Add Product" at bounding box center [445, 435] width 465 height 32
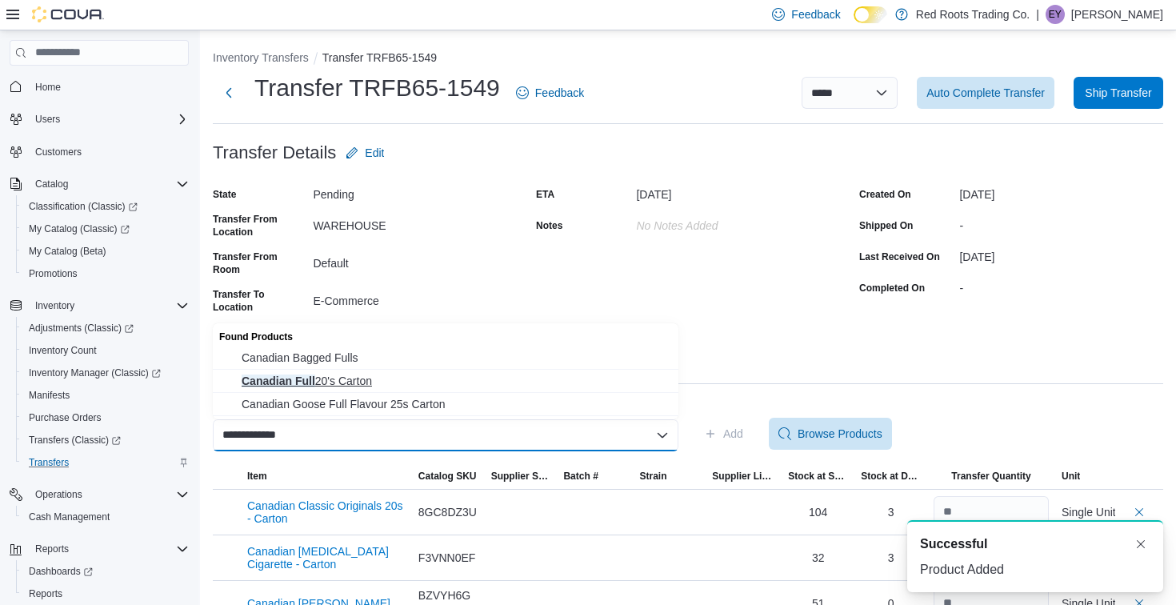
type input "**********"
click at [493, 390] on button "Canadian Full 20's Carton" at bounding box center [445, 381] width 465 height 23
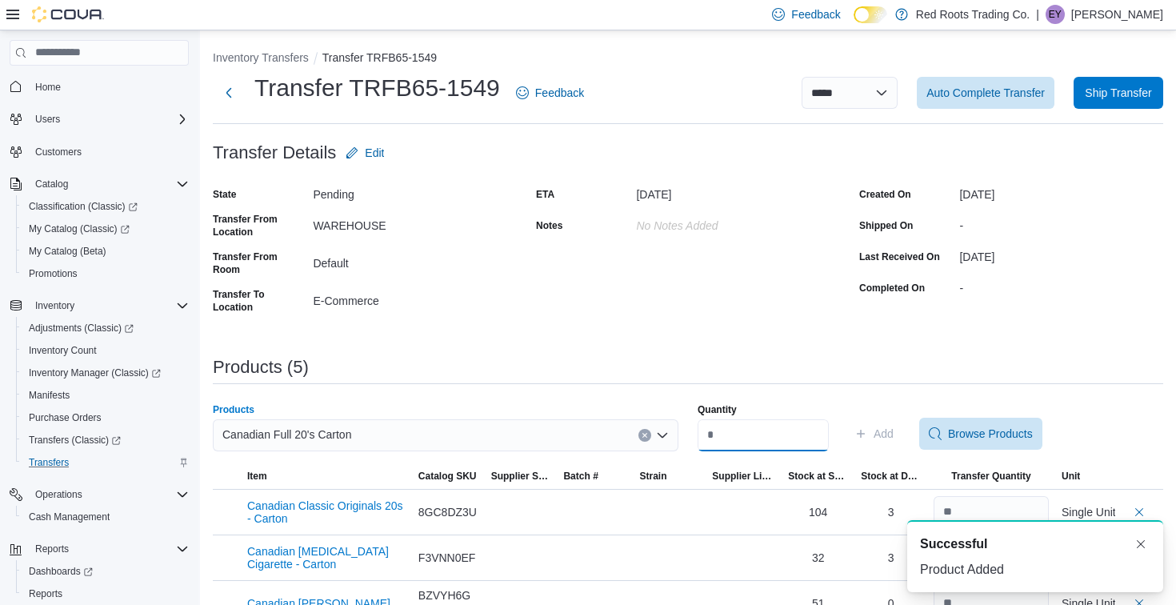
click at [781, 432] on input "Quantity" at bounding box center [762, 435] width 131 height 32
type input "*"
click at [889, 435] on span "Add" at bounding box center [883, 433] width 20 height 16
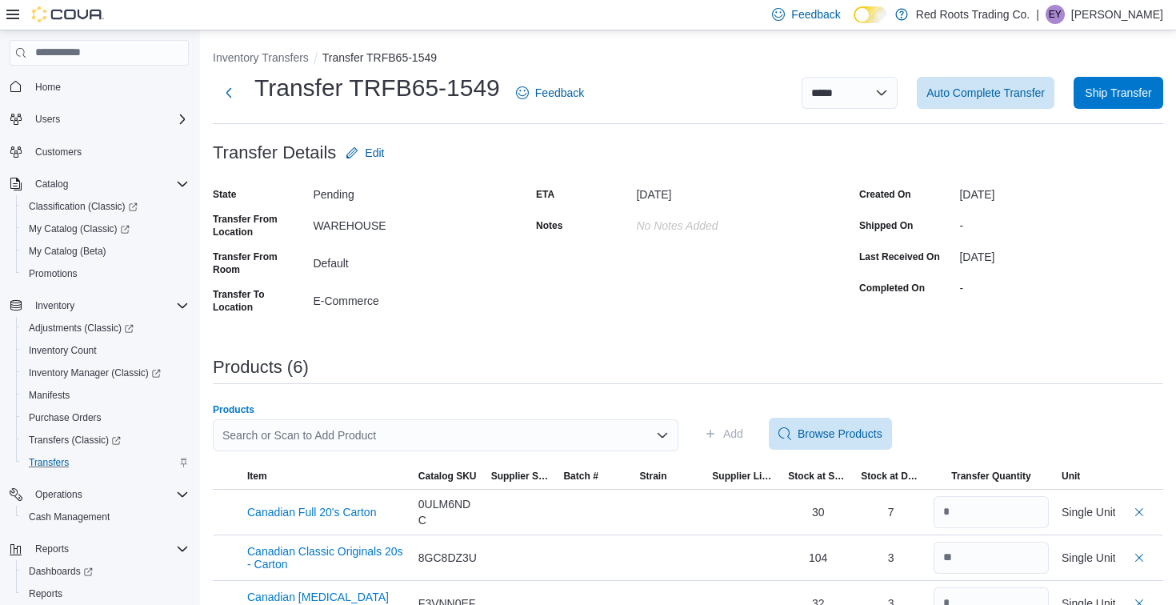
click at [531, 430] on div "Search or Scan to Add Product" at bounding box center [445, 435] width 465 height 32
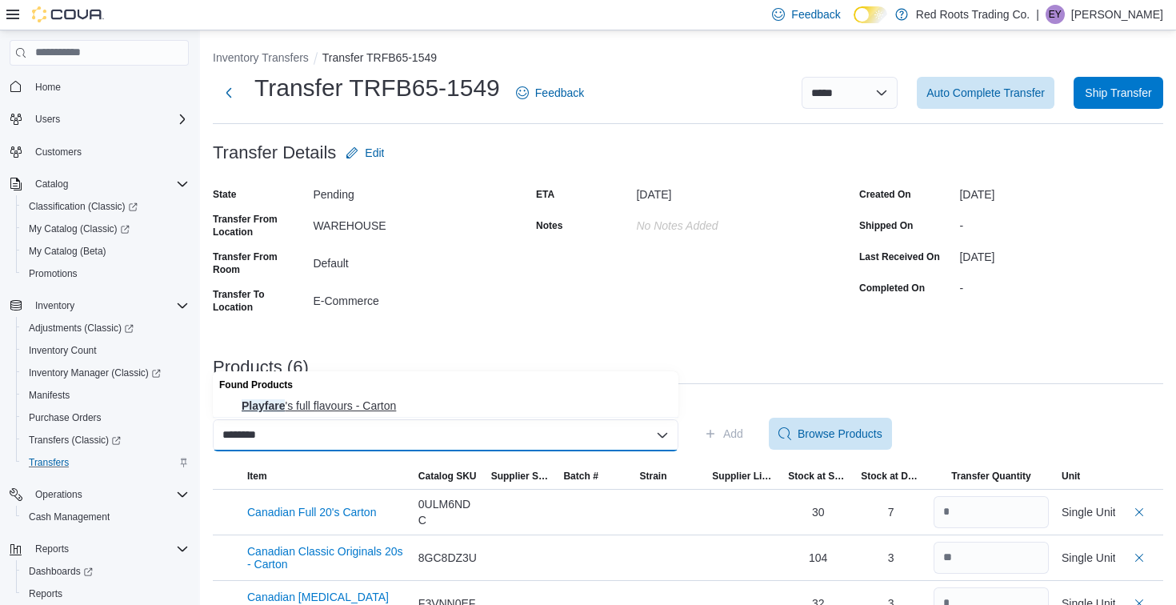
type input "********"
click at [517, 401] on span "Playfare 's full flavours - Carton" at bounding box center [455, 405] width 427 height 16
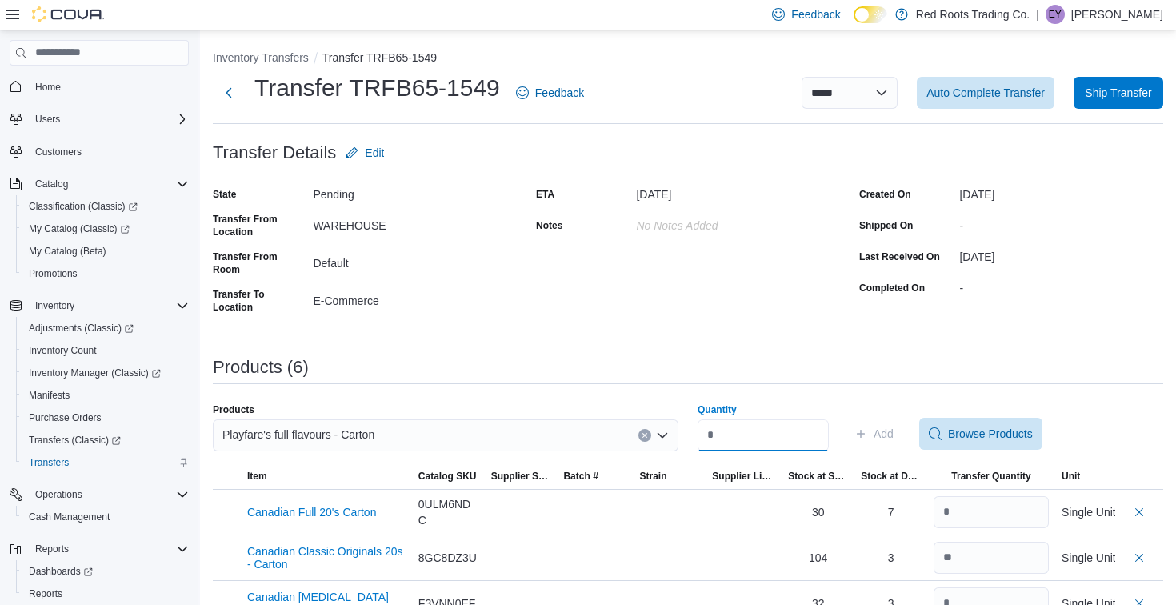
click at [784, 433] on input "Quantity" at bounding box center [762, 435] width 131 height 32
type input "**"
click at [882, 427] on span "Add" at bounding box center [873, 433] width 39 height 32
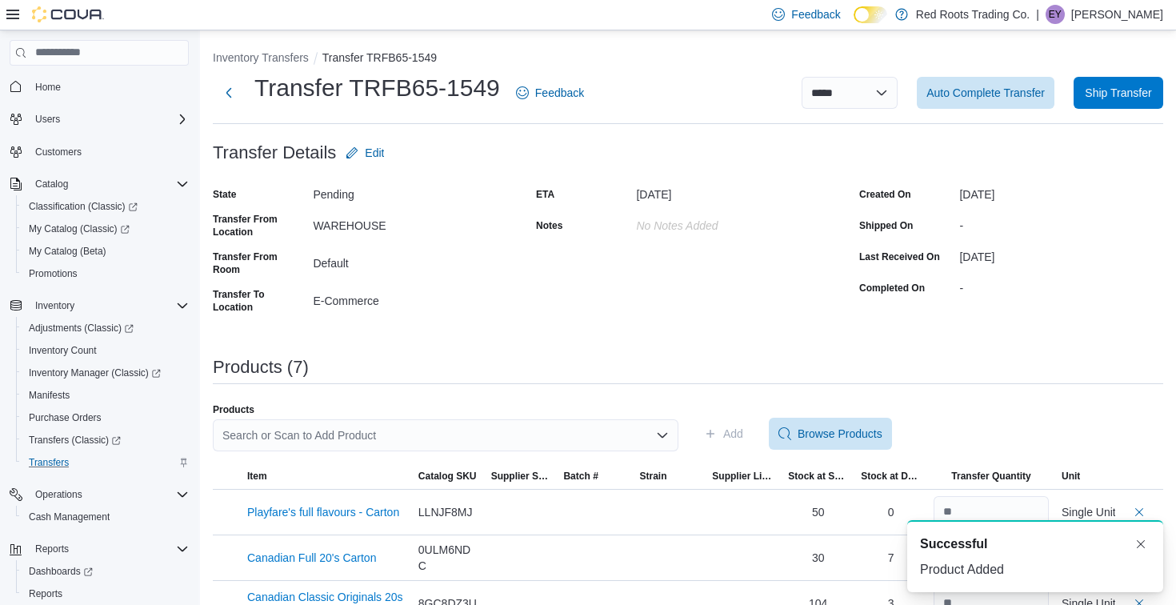
click at [545, 433] on div "Search or Scan to Add Product" at bounding box center [445, 435] width 465 height 32
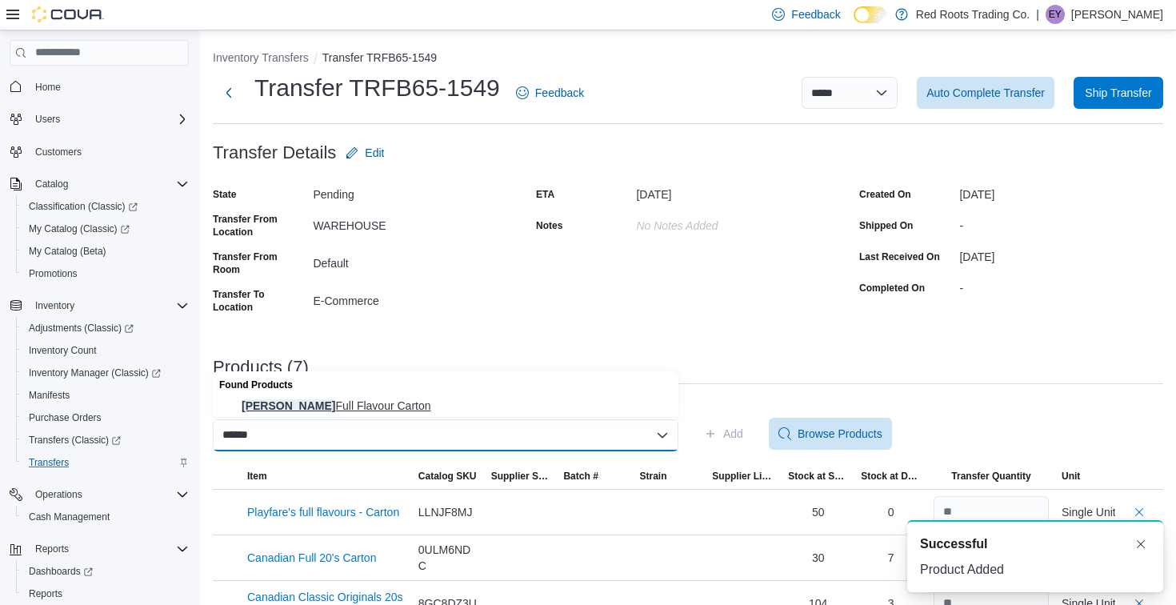
type input "******"
click at [545, 402] on span "Dumont Full Flavour Carton" at bounding box center [455, 405] width 427 height 16
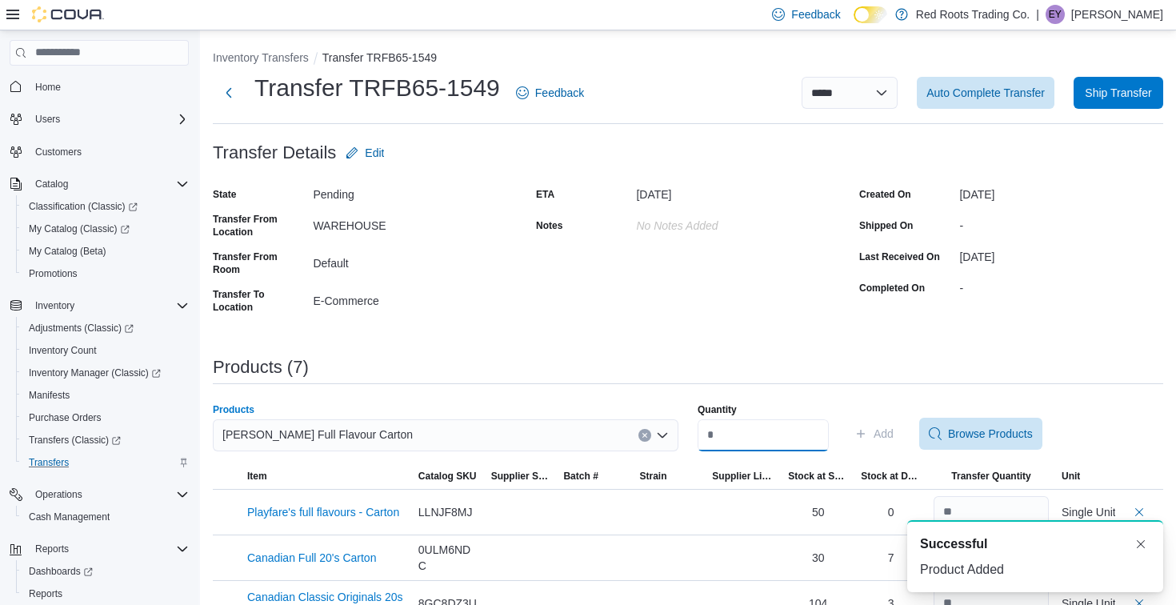
click at [778, 433] on input "Quantity" at bounding box center [762, 435] width 131 height 32
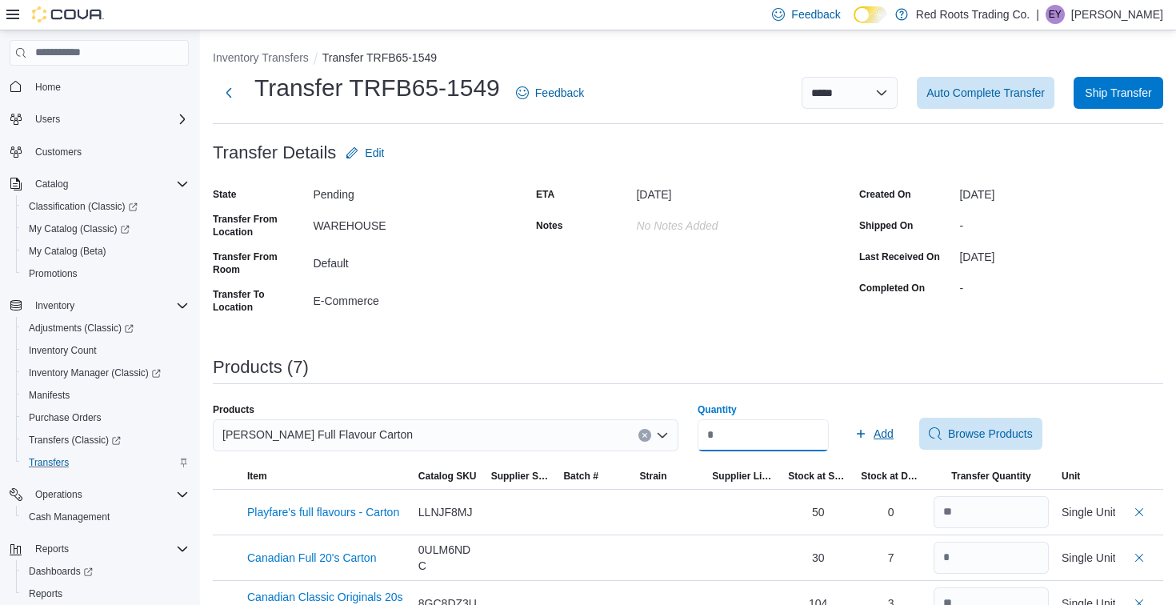
type input "*"
click at [893, 429] on span "Add" at bounding box center [883, 433] width 20 height 16
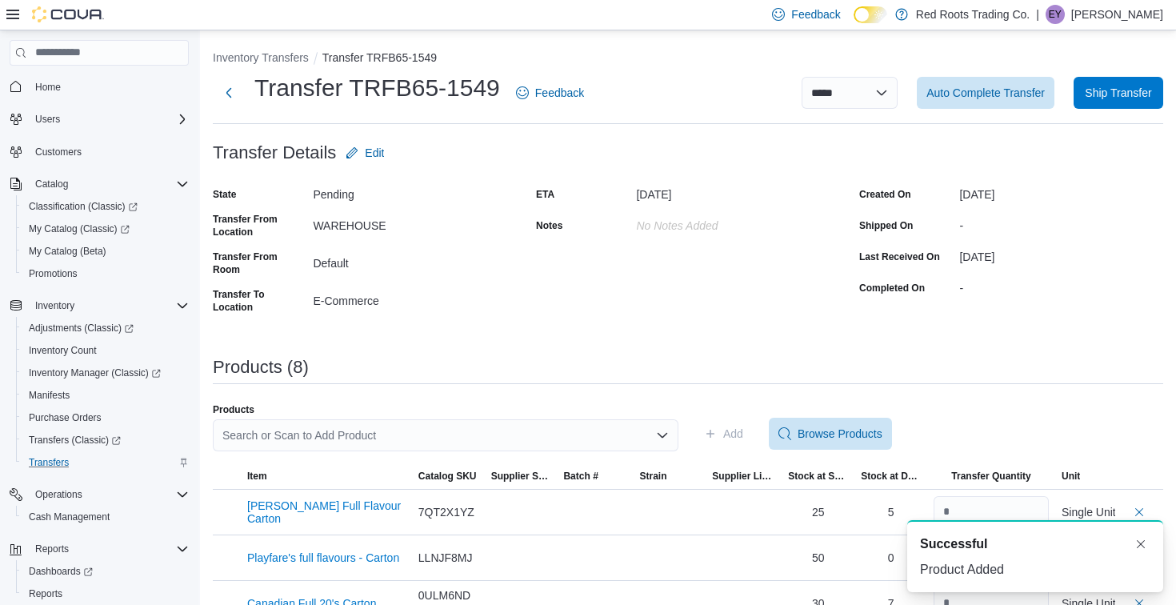
click at [483, 434] on div "Search or Scan to Add Product" at bounding box center [445, 435] width 465 height 32
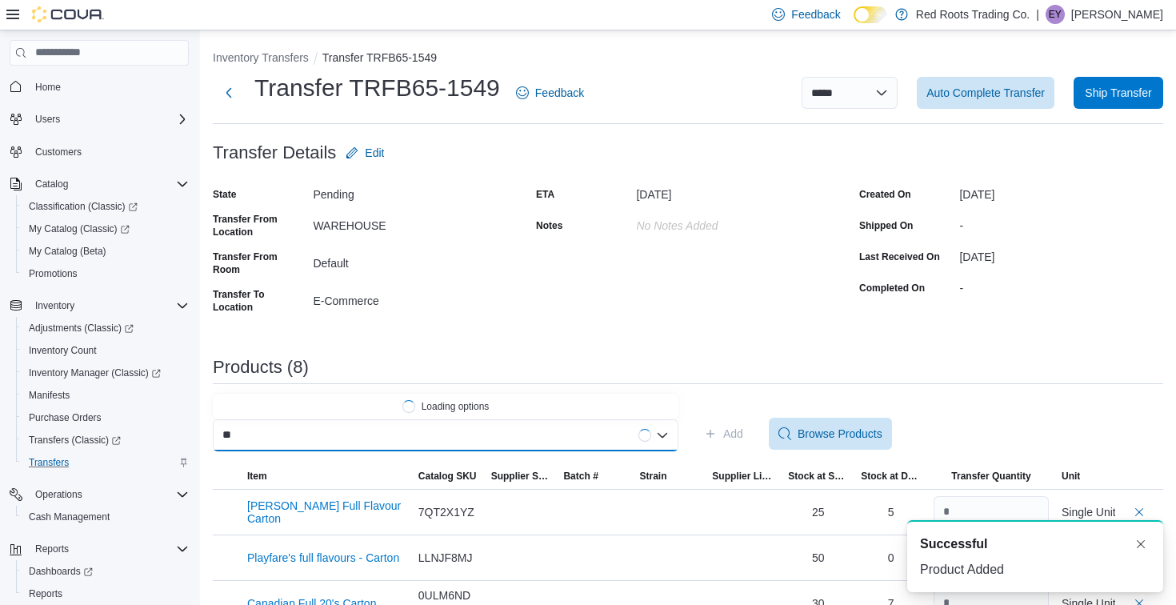
type input "*"
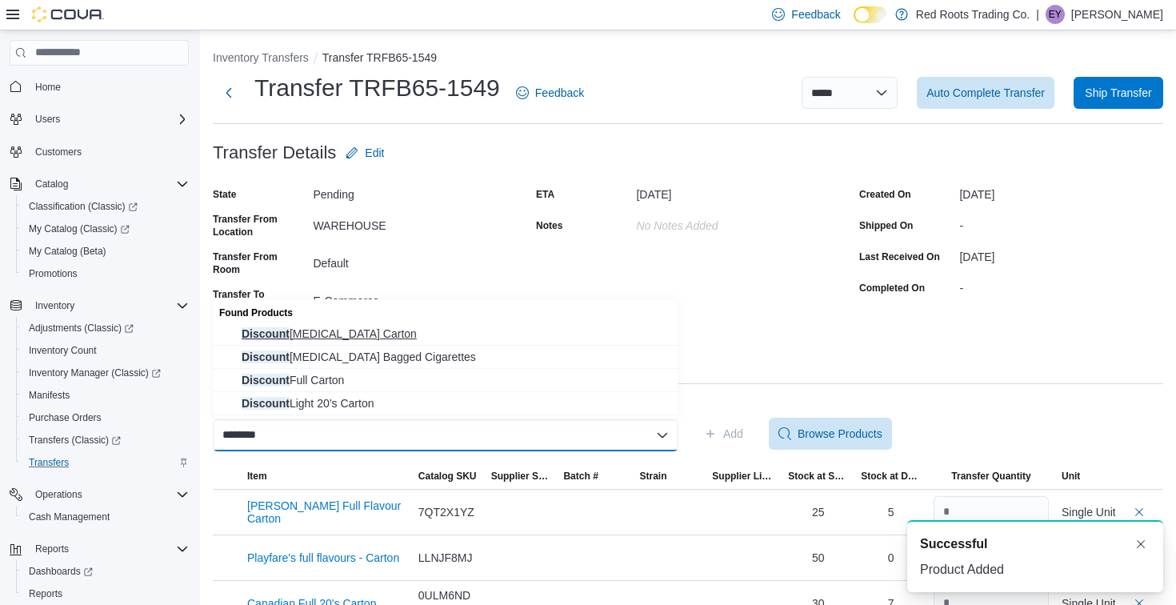
type input "********"
click at [453, 329] on span "Discount Menthol Carton" at bounding box center [455, 334] width 427 height 16
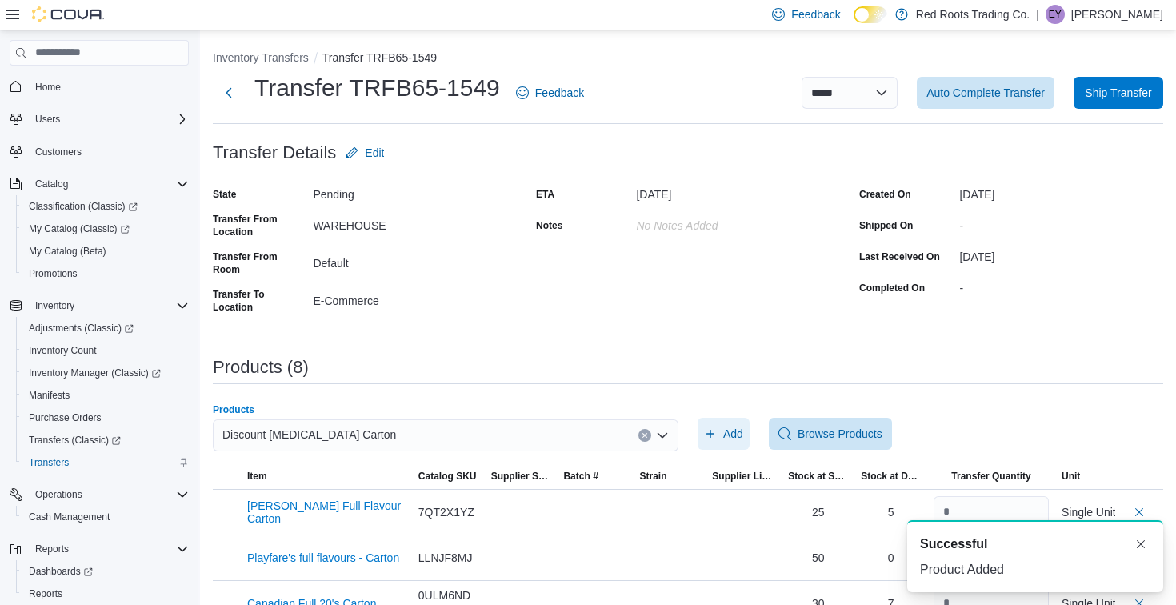
click at [740, 425] on span "Add" at bounding box center [733, 433] width 20 height 16
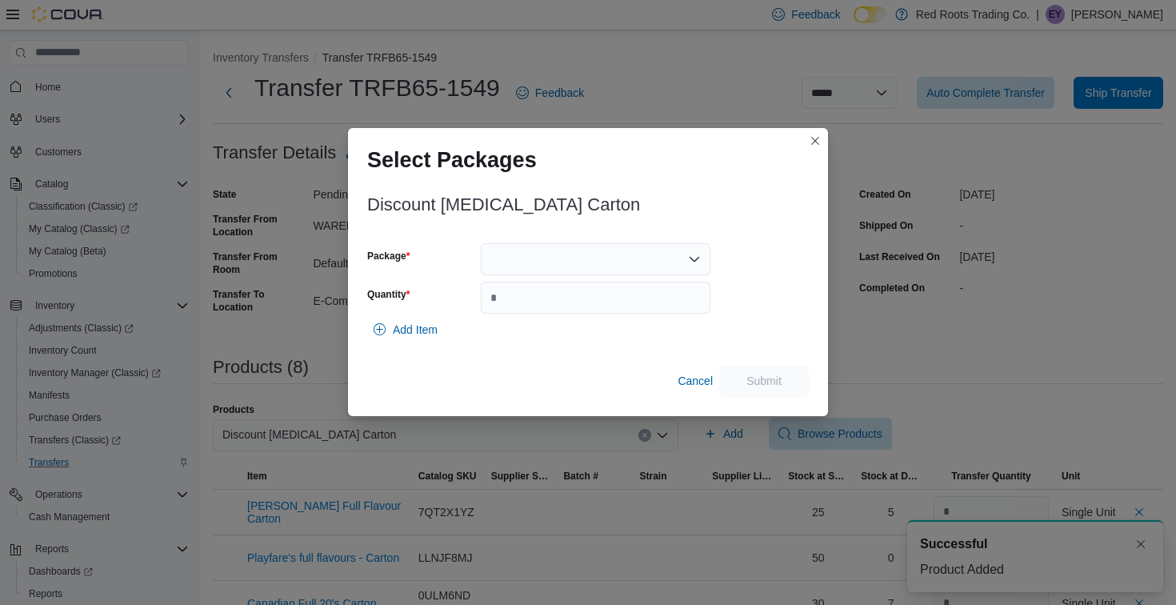
click at [678, 252] on div at bounding box center [596, 259] width 230 height 32
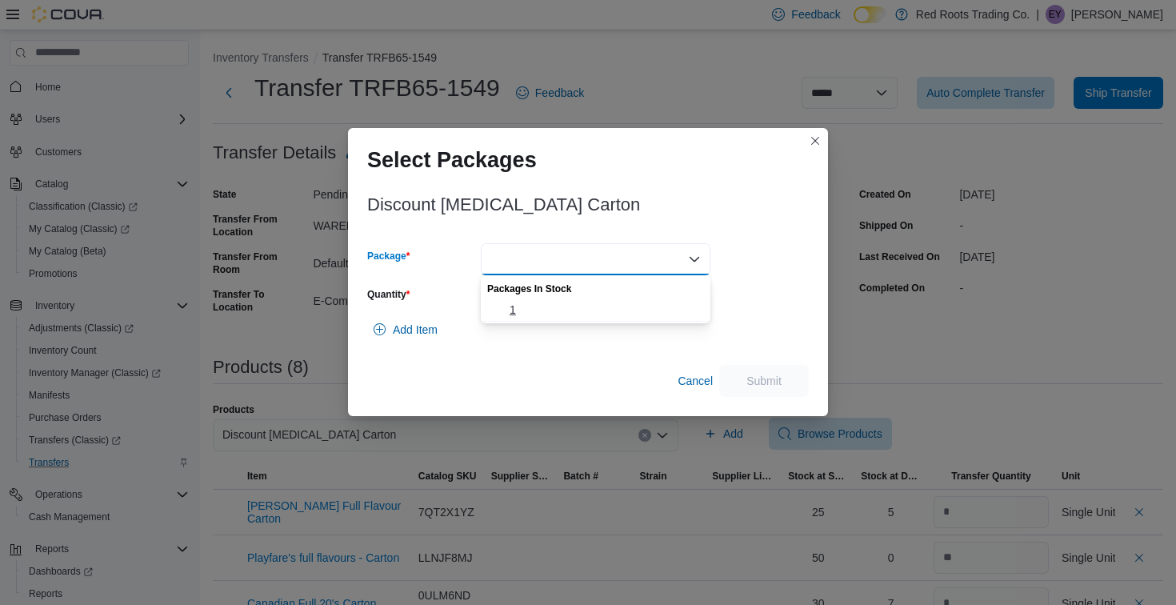
click at [654, 310] on span "1" at bounding box center [604, 310] width 191 height 16
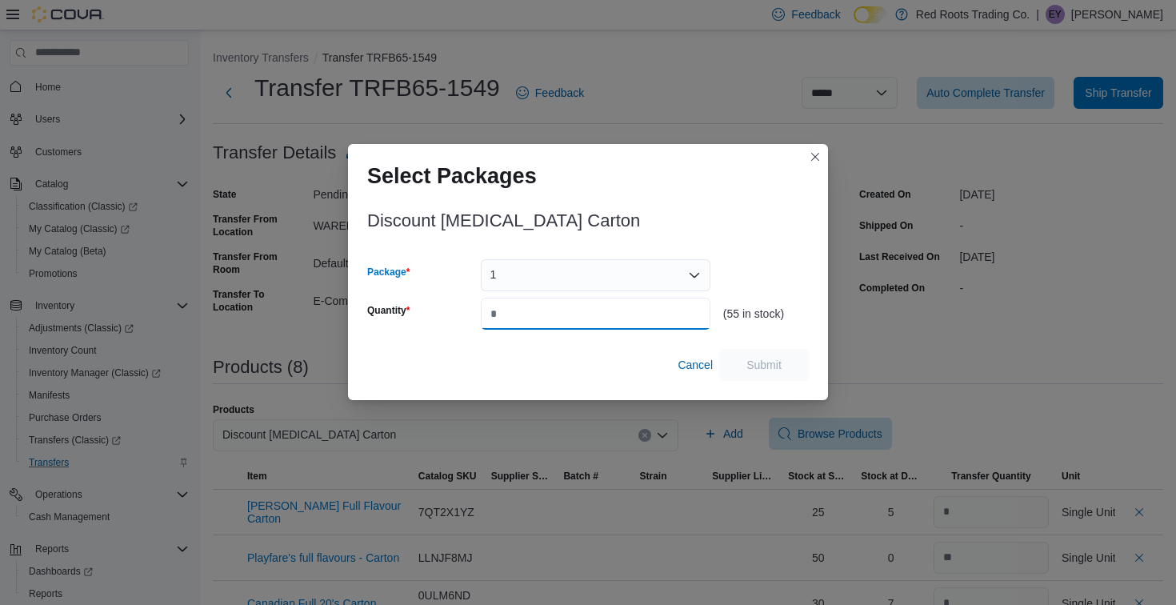
click at [654, 310] on input "Quantity" at bounding box center [596, 314] width 230 height 32
type input "*"
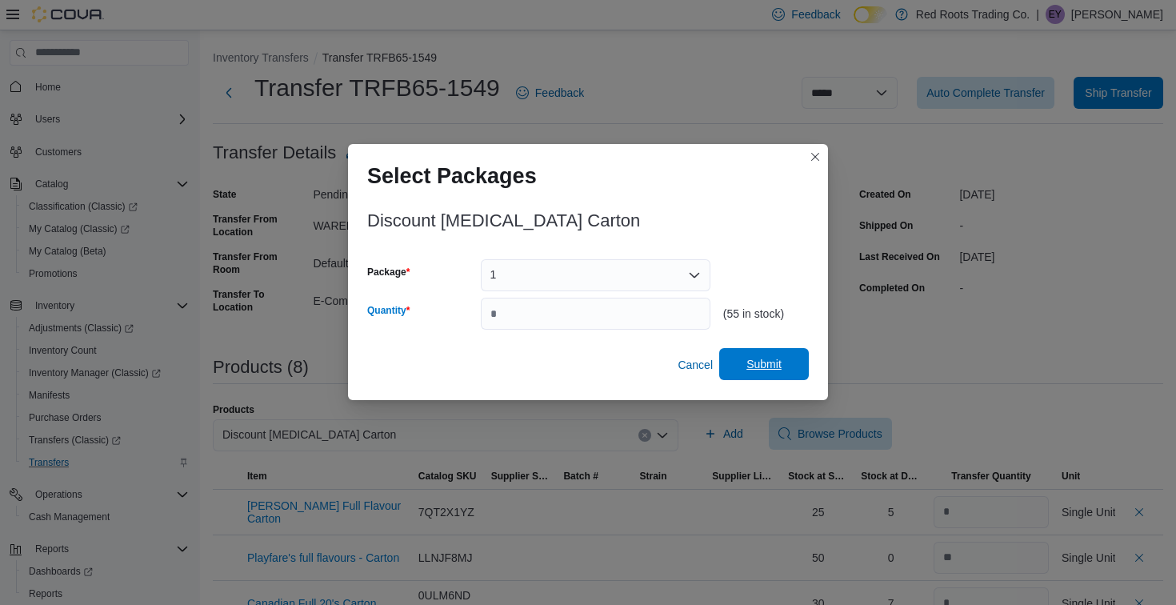
click at [777, 356] on span "Submit" at bounding box center [764, 364] width 70 height 32
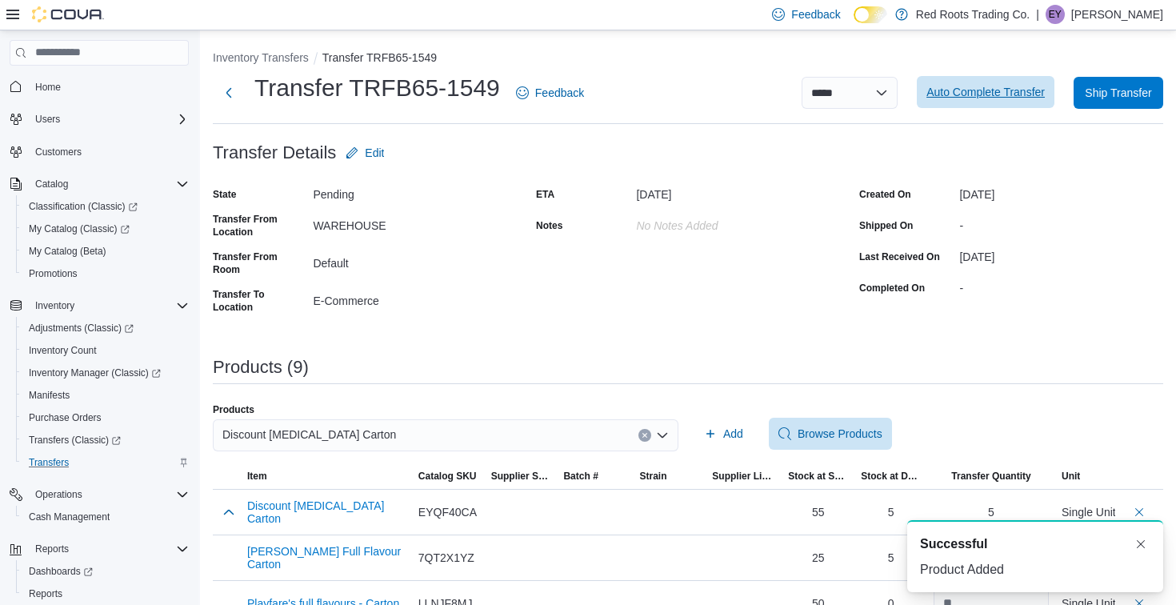
click at [969, 97] on span "Auto Complete Transfer" at bounding box center [985, 92] width 118 height 16
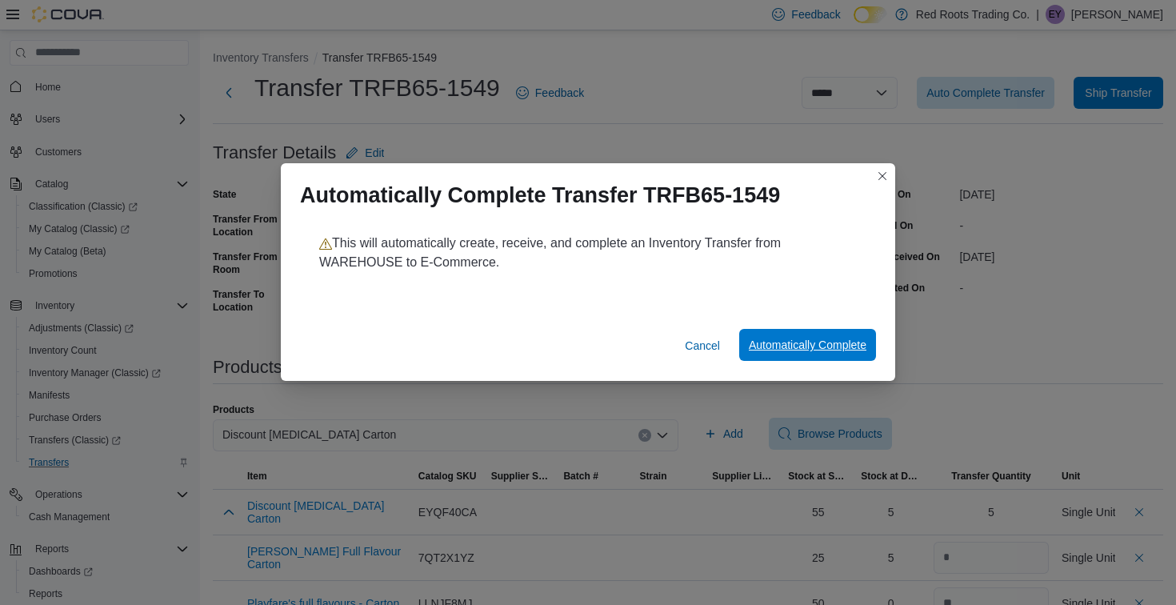
click at [825, 336] on span "Automatically Complete" at bounding box center [808, 345] width 118 height 32
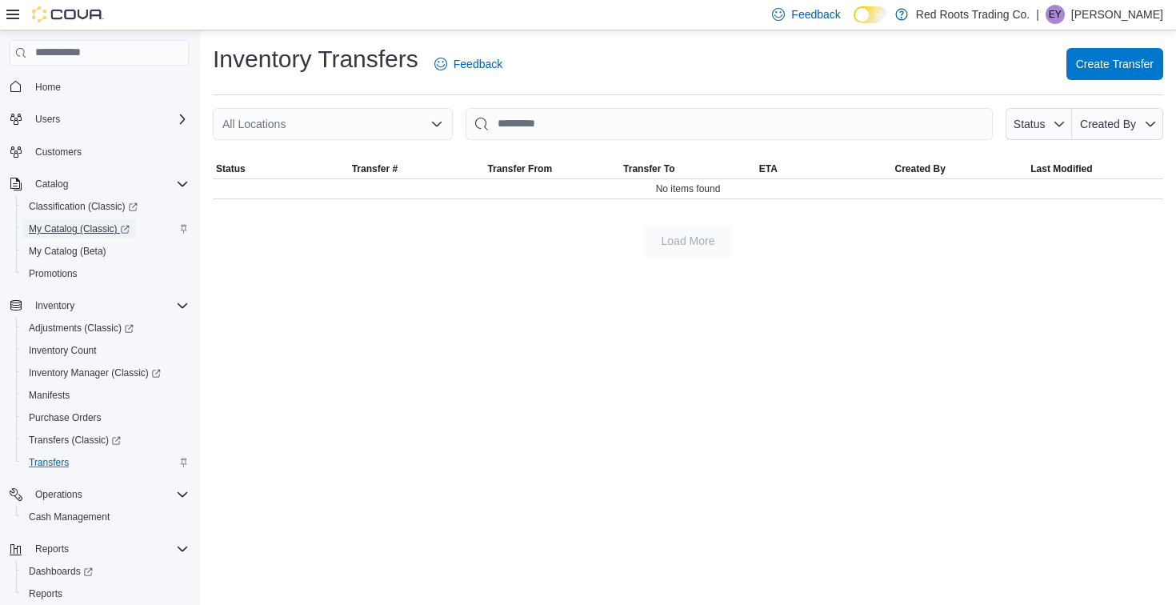
click at [113, 225] on span "My Catalog (Classic)" at bounding box center [79, 228] width 101 height 13
click at [91, 420] on span "Purchase Orders" at bounding box center [65, 417] width 73 height 13
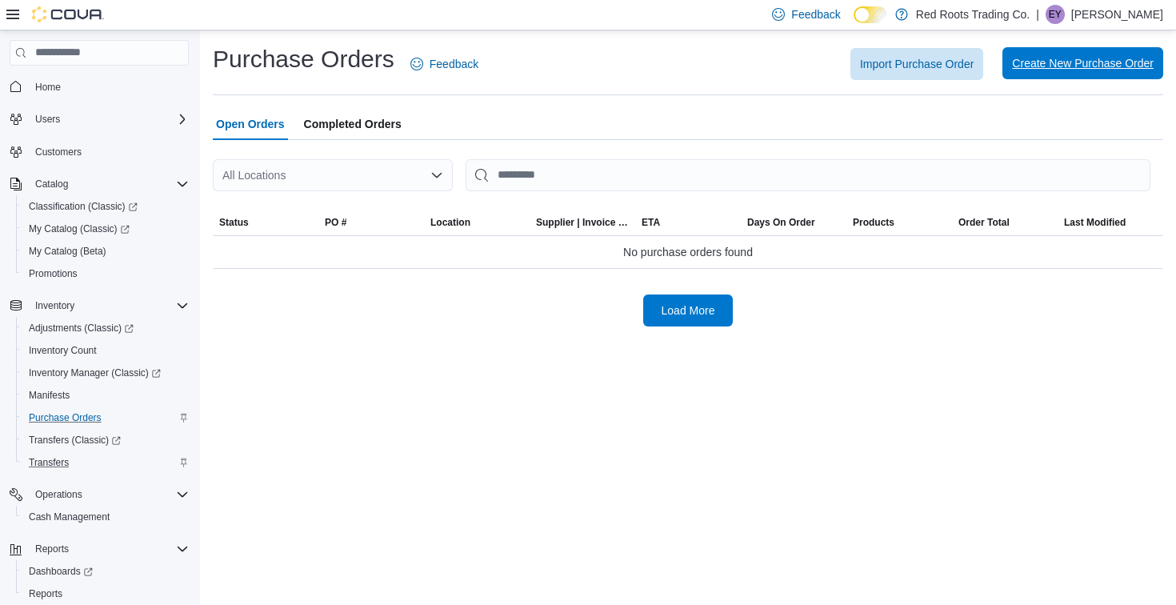
click at [1131, 71] on span "Create New Purchase Order" at bounding box center [1083, 63] width 142 height 32
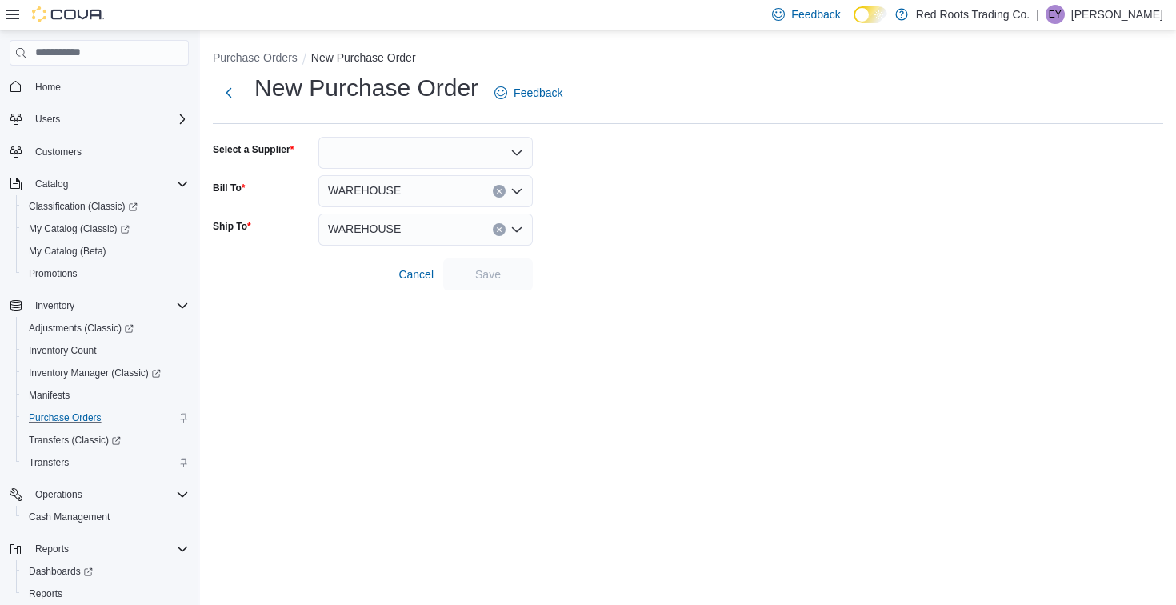
click at [437, 145] on div at bounding box center [425, 153] width 214 height 32
type input "****"
click at [449, 178] on span "Hash" at bounding box center [435, 180] width 176 height 16
click at [503, 285] on span "Save" at bounding box center [488, 274] width 70 height 32
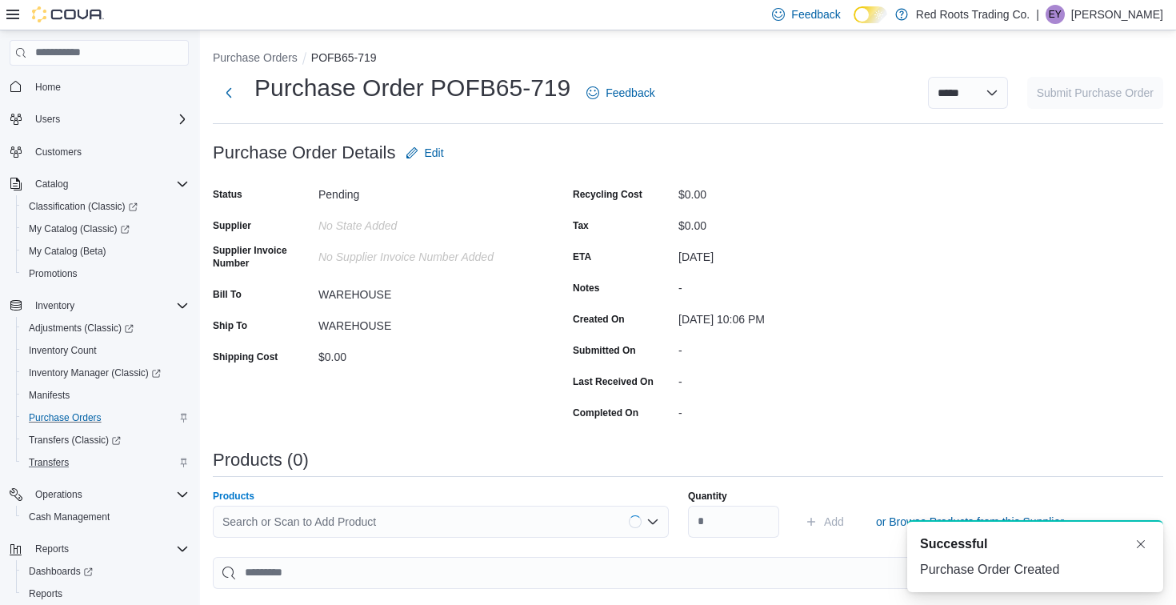
click at [555, 523] on div "Search or Scan to Add Product" at bounding box center [441, 521] width 456 height 32
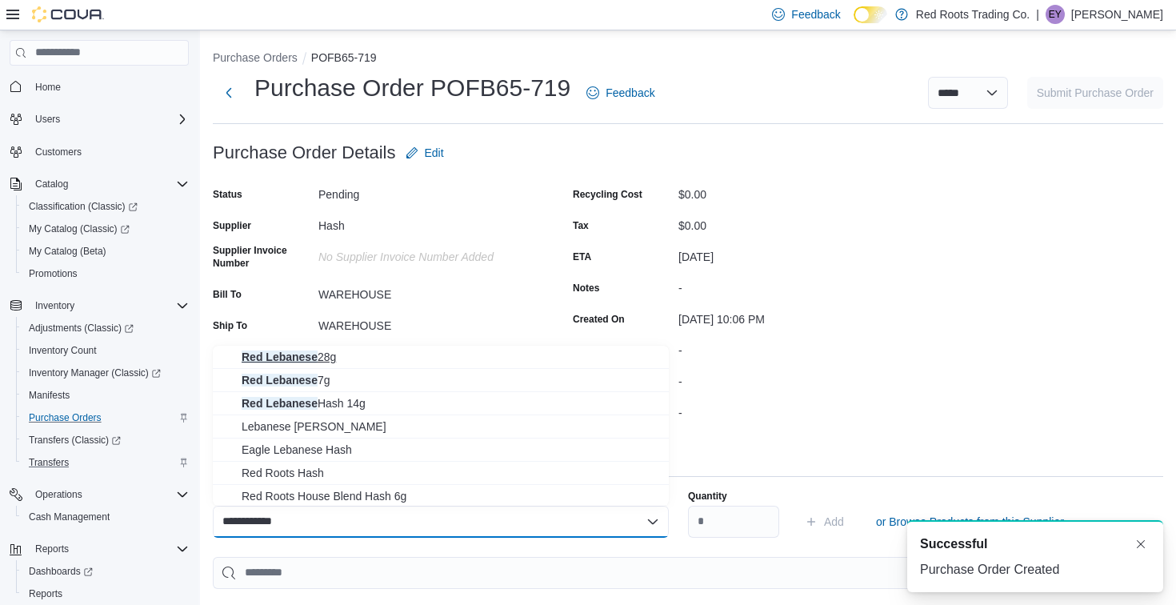
type input "**********"
click at [533, 356] on span "Red Lebanese 28g" at bounding box center [450, 357] width 417 height 16
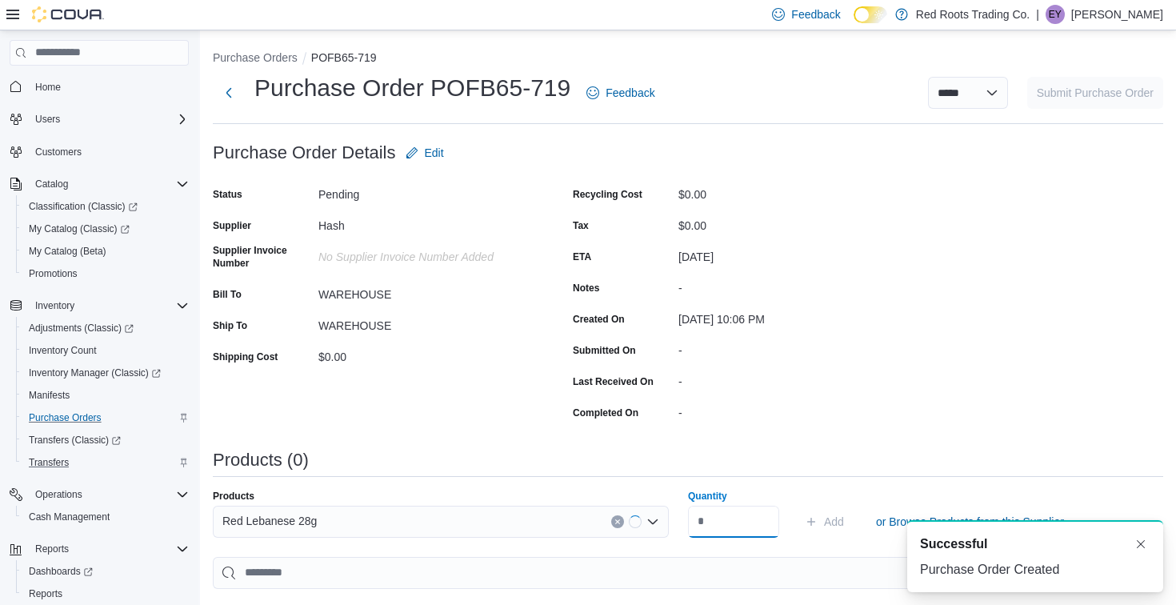
click at [733, 521] on input "Quantity" at bounding box center [733, 521] width 91 height 32
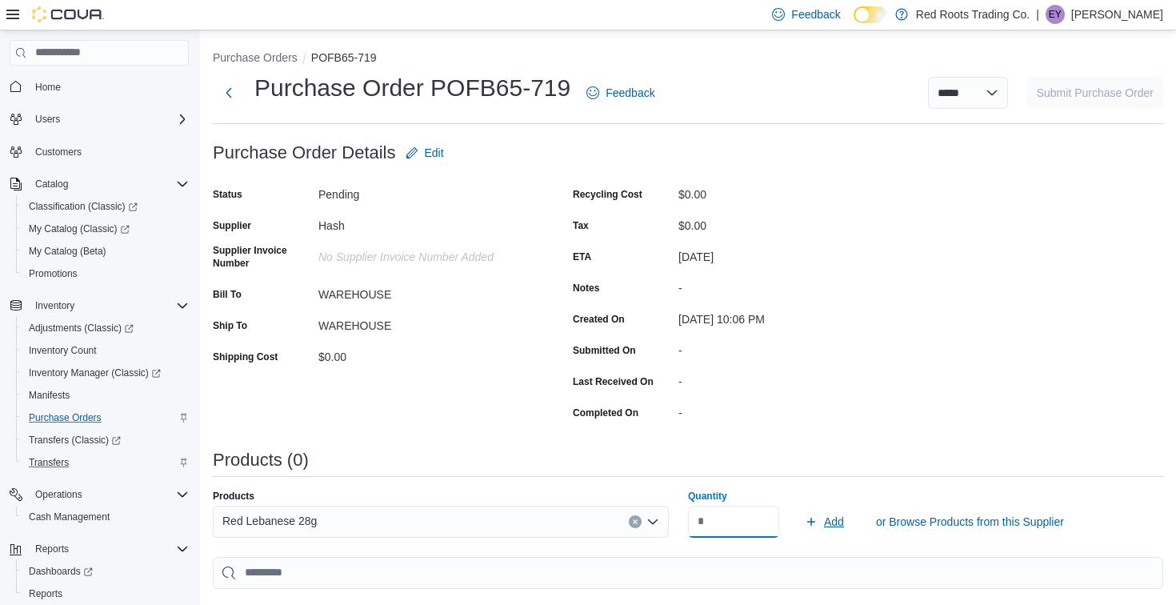
type input "**"
click at [831, 526] on span "Add" at bounding box center [834, 521] width 20 height 16
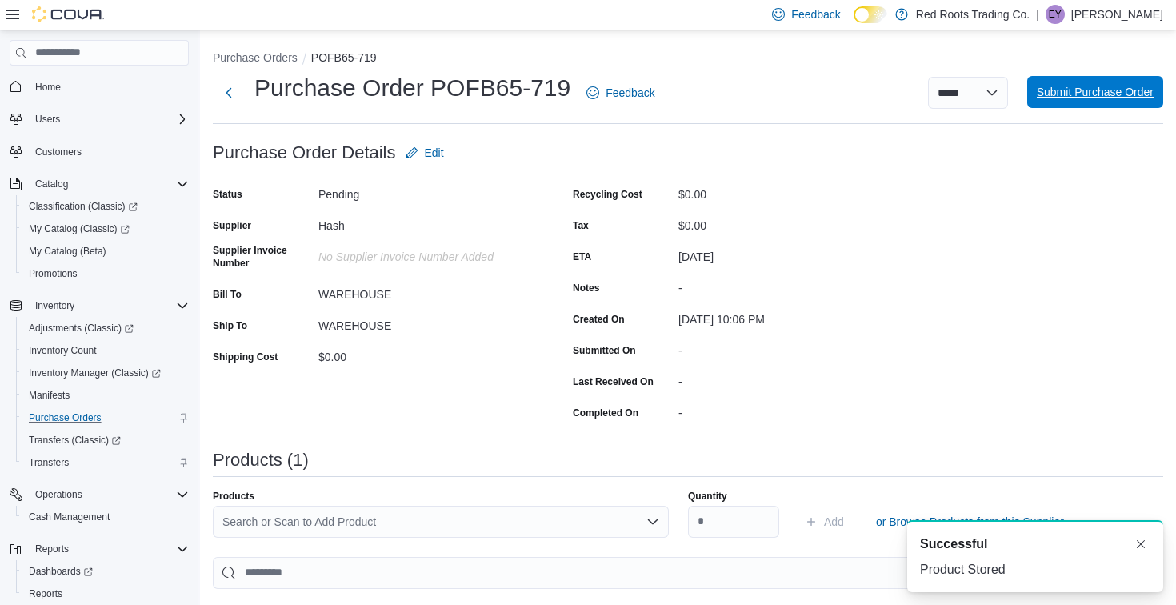
click at [1072, 102] on span "Submit Purchase Order" at bounding box center [1095, 92] width 117 height 32
click at [1100, 95] on span "Submit Purchase Order" at bounding box center [1095, 92] width 117 height 16
click at [1140, 535] on button "Dismiss toast" at bounding box center [1140, 542] width 19 height 19
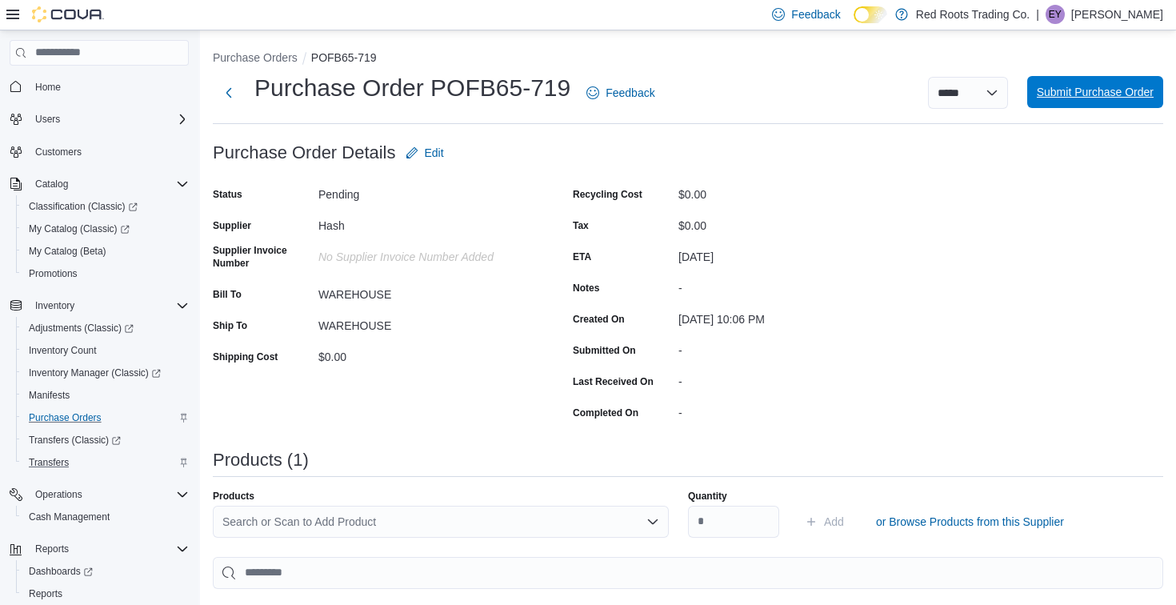
click at [1117, 99] on span "Submit Purchase Order" at bounding box center [1095, 92] width 117 height 16
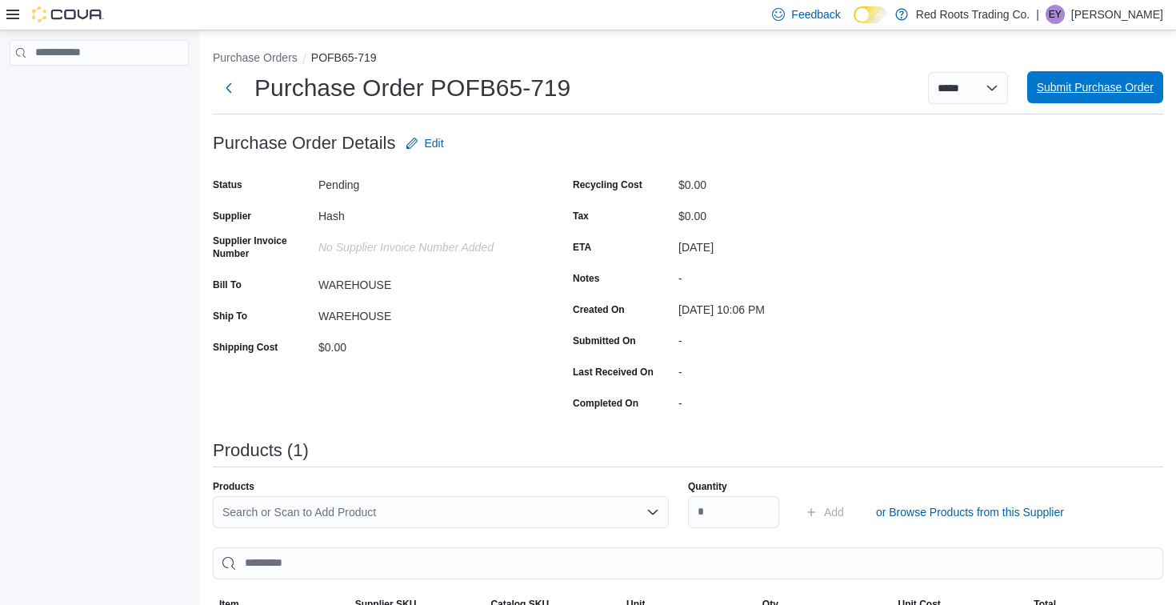
click at [1086, 90] on span "Submit Purchase Order" at bounding box center [1095, 87] width 117 height 16
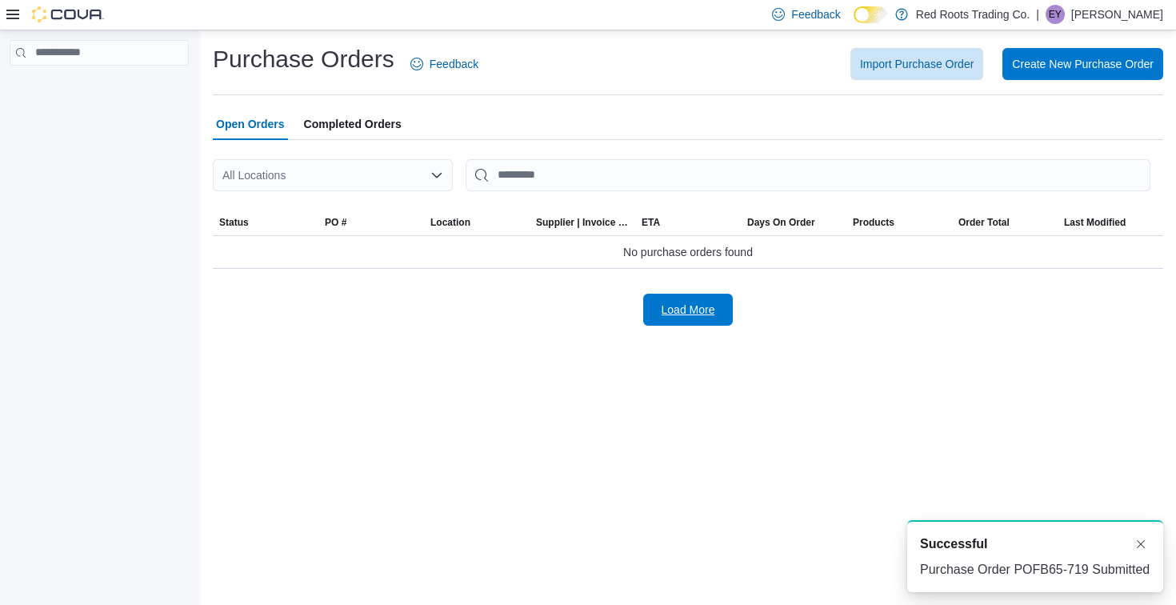
click at [689, 313] on span "Load More" at bounding box center [688, 310] width 54 height 16
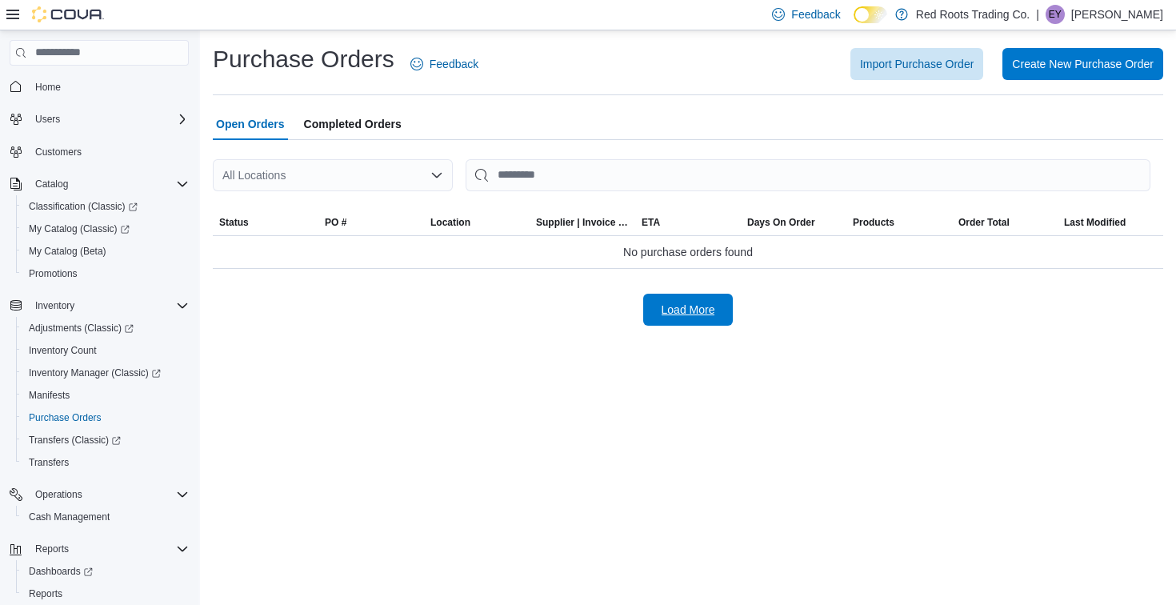
click at [701, 312] on span "Load More" at bounding box center [688, 310] width 54 height 16
click at [85, 419] on span "Purchase Orders" at bounding box center [65, 417] width 73 height 13
click at [69, 393] on span "Manifests" at bounding box center [49, 395] width 41 height 13
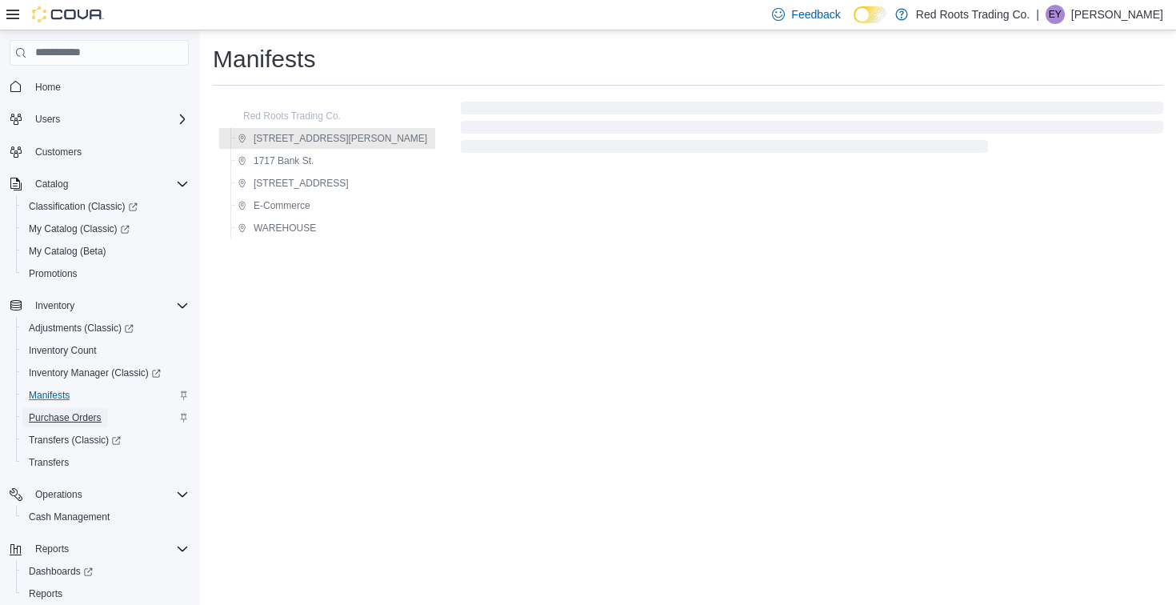
click at [68, 419] on span "Purchase Orders" at bounding box center [65, 417] width 73 height 13
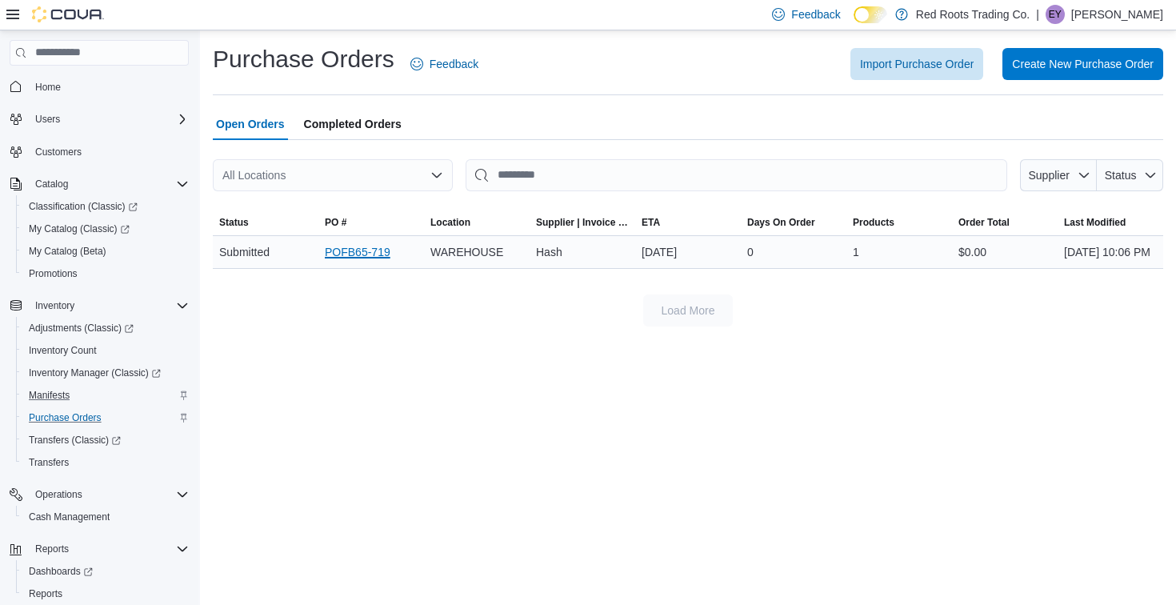
click at [338, 258] on link "POFB65-719" at bounding box center [358, 251] width 66 height 19
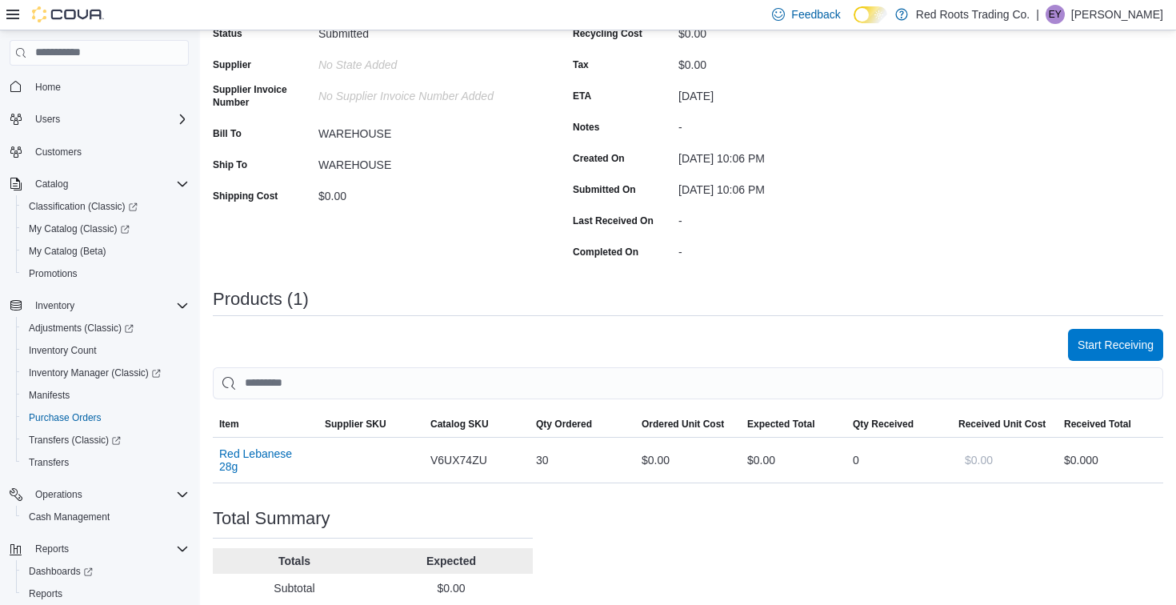
scroll to position [180, 0]
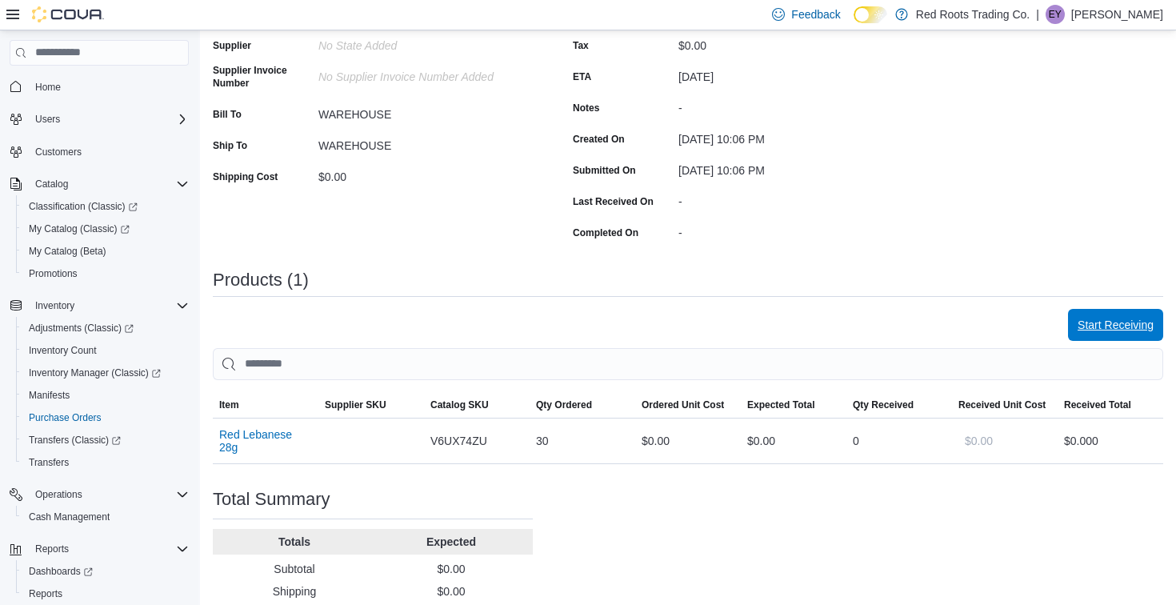
click at [1118, 327] on span "Start Receiving" at bounding box center [1115, 325] width 76 height 16
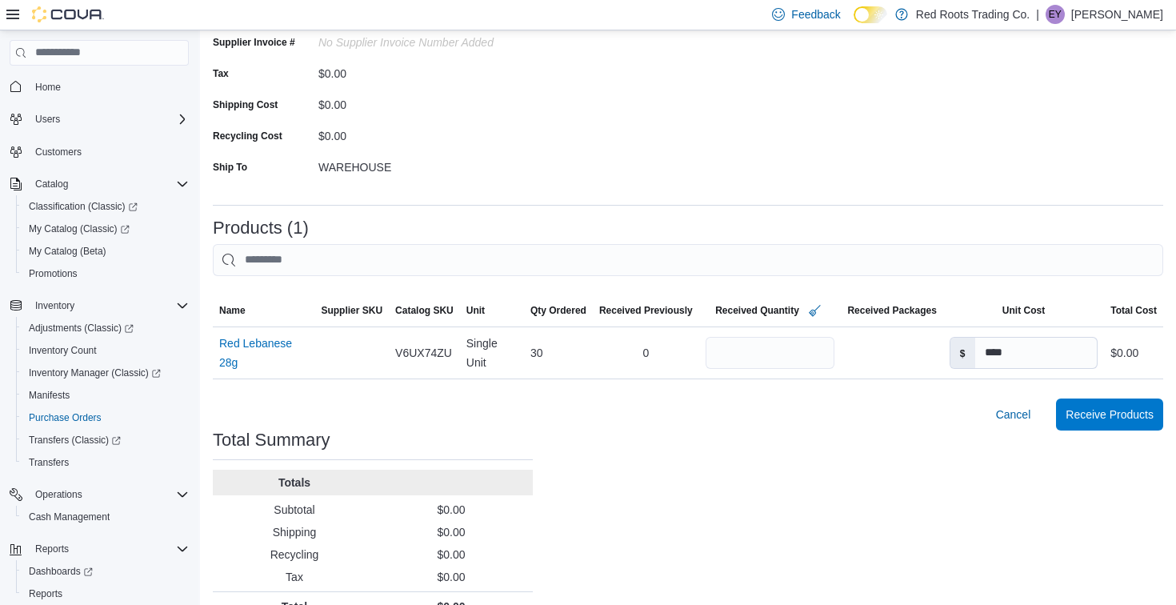
scroll to position [210, 0]
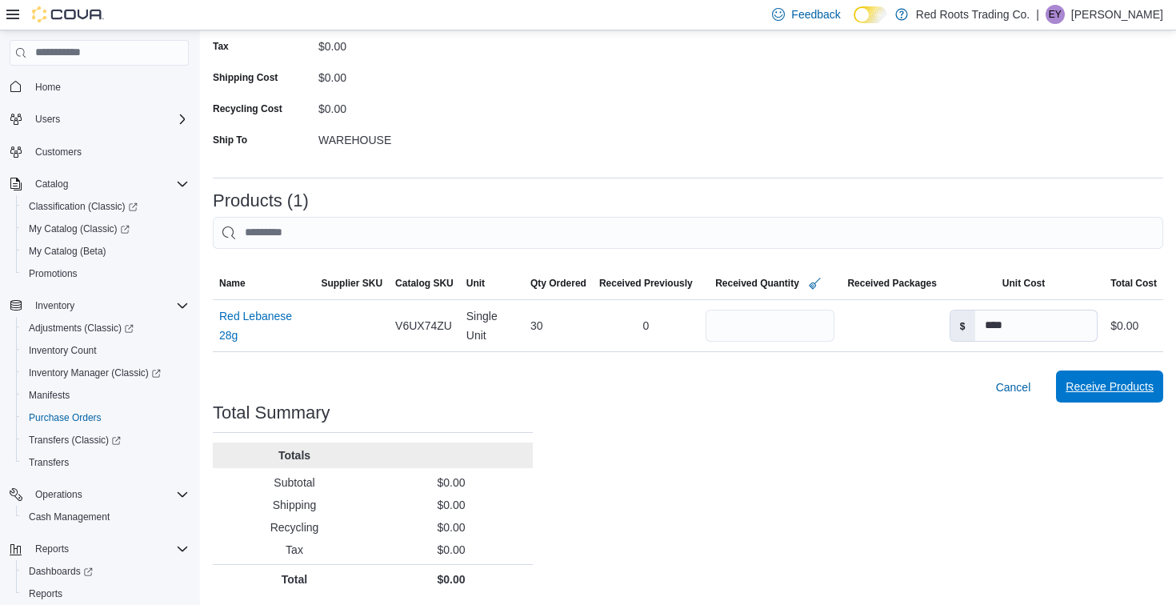
click at [1147, 379] on span "Receive Products" at bounding box center [1109, 386] width 88 height 32
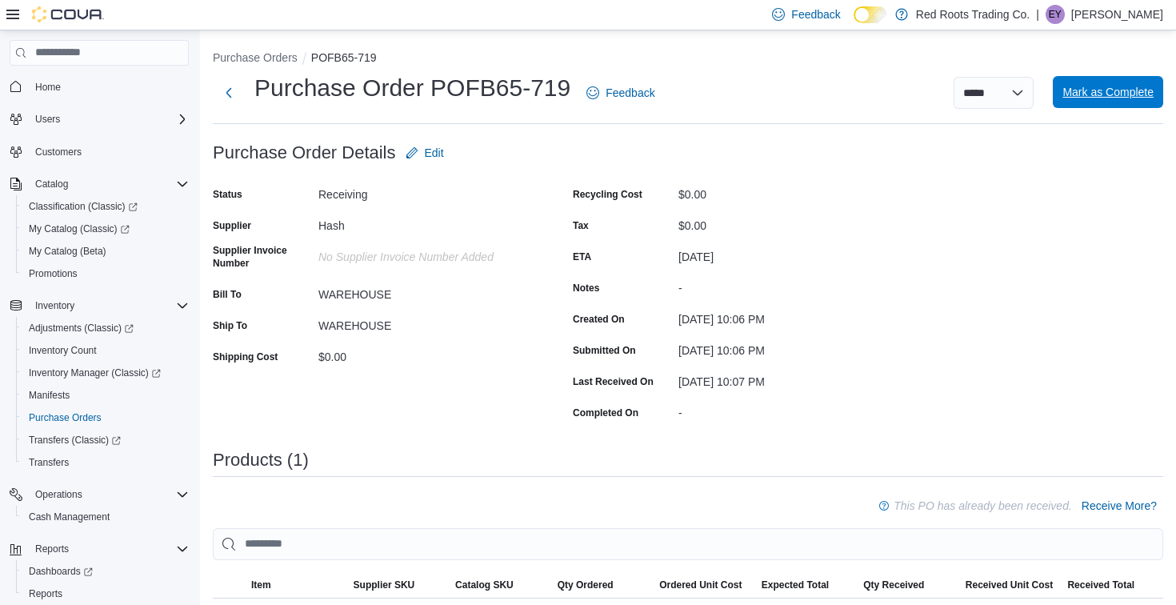
click at [1090, 107] on span "Mark as Complete" at bounding box center [1107, 92] width 91 height 32
